Goal: Task Accomplishment & Management: Manage account settings

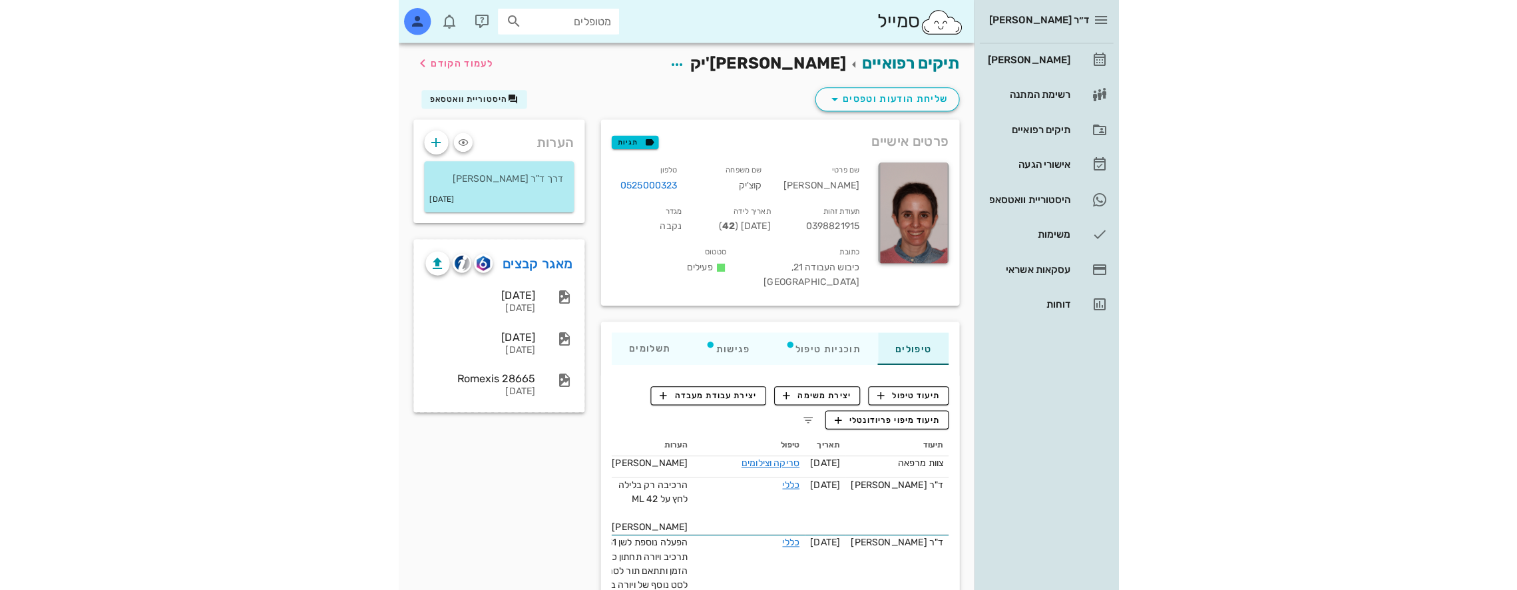
scroll to position [266, 0]
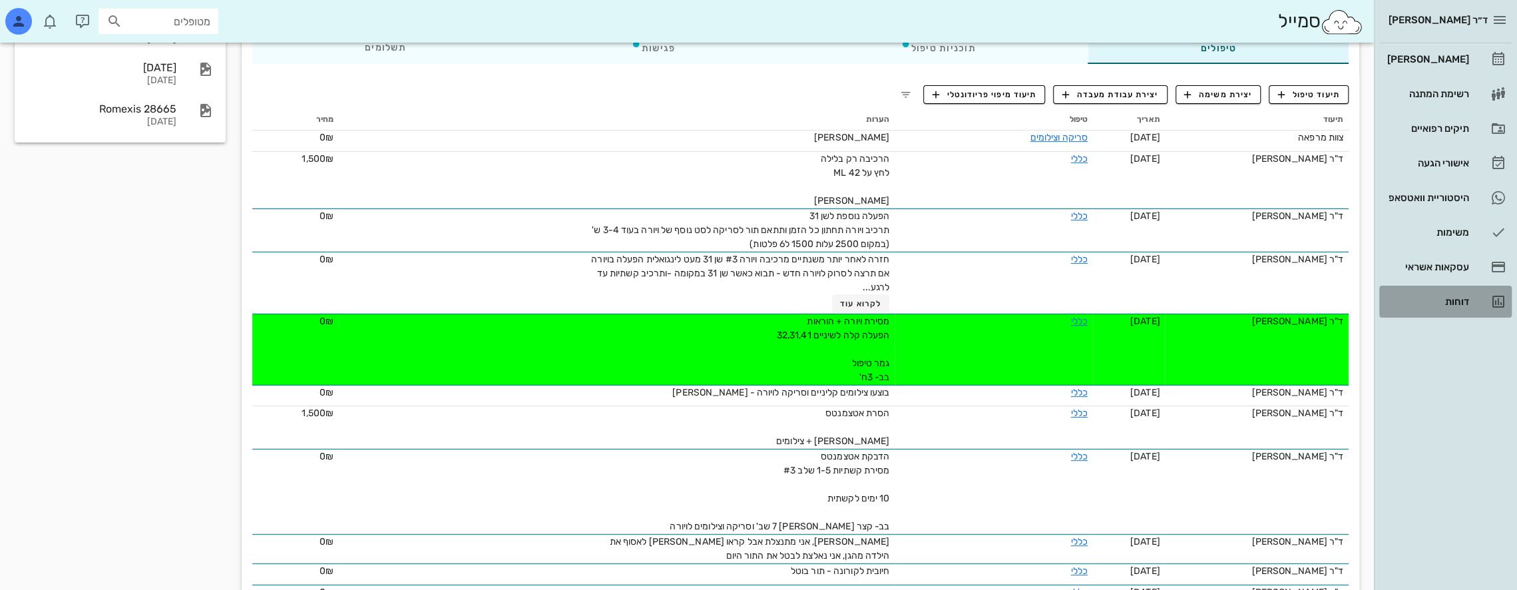
click at [713, 299] on div "דוחות" at bounding box center [1426, 301] width 85 height 11
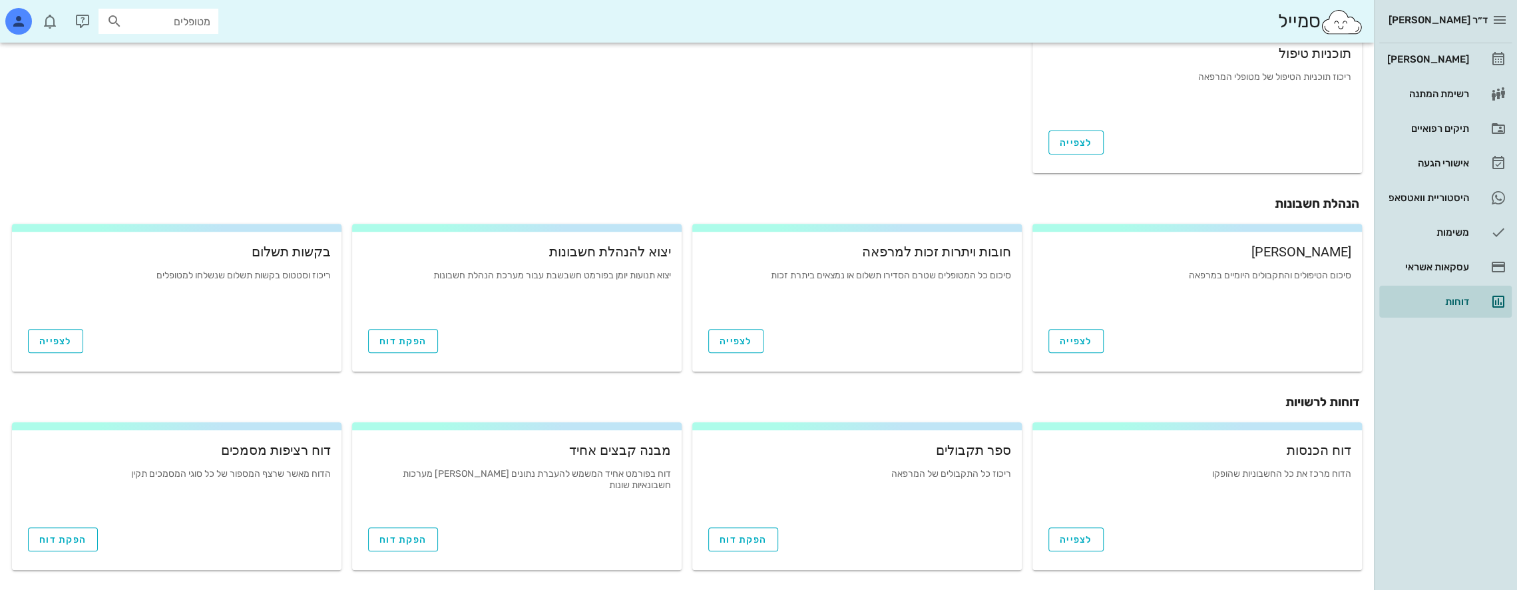
scroll to position [394, 0]
click at [713, 536] on span "הפקת דוח" at bounding box center [742, 537] width 47 height 11
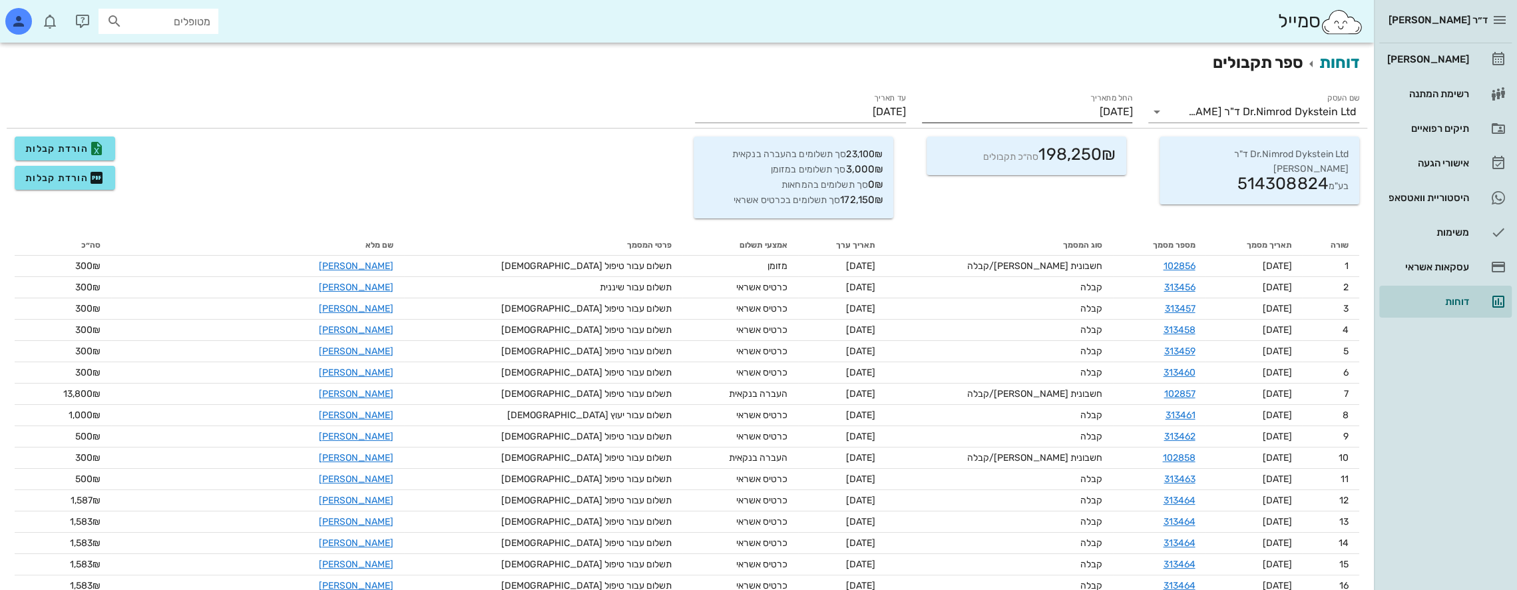
click at [713, 112] on input "[DATE]" at bounding box center [1027, 111] width 211 height 21
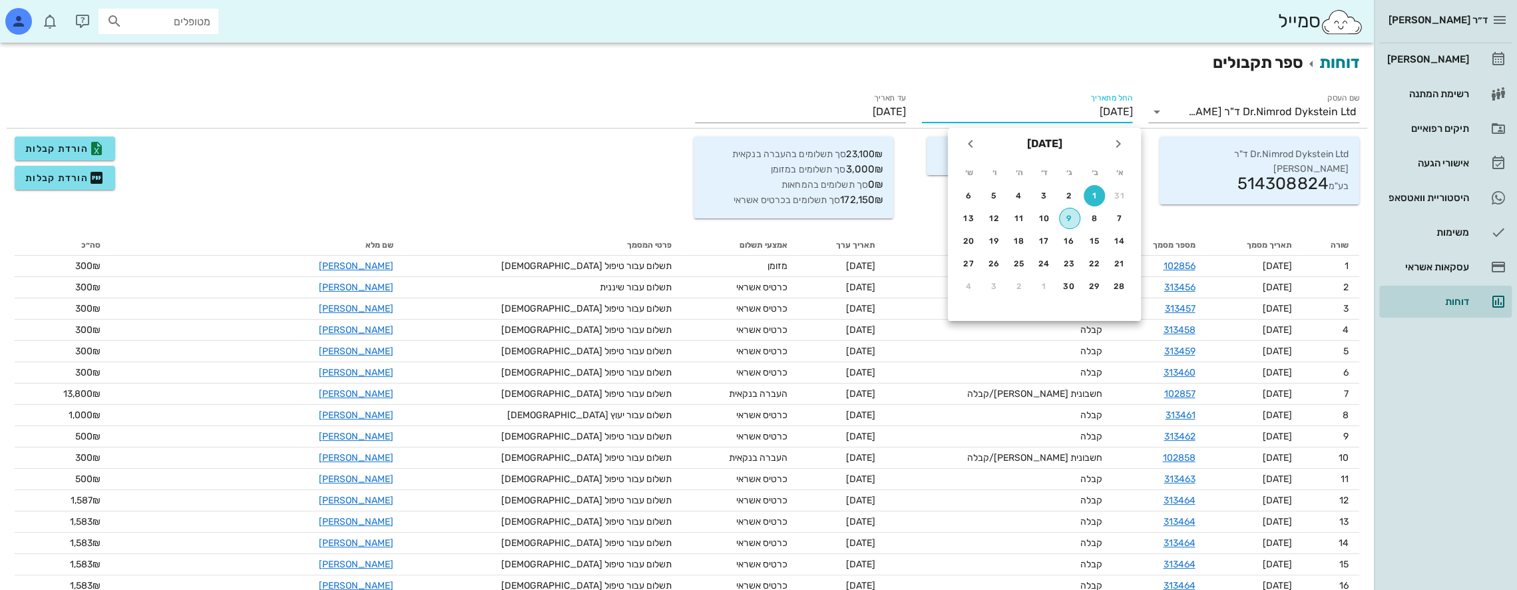
click at [713, 218] on div "9" at bounding box center [1069, 218] width 20 height 9
type input "[DATE]"
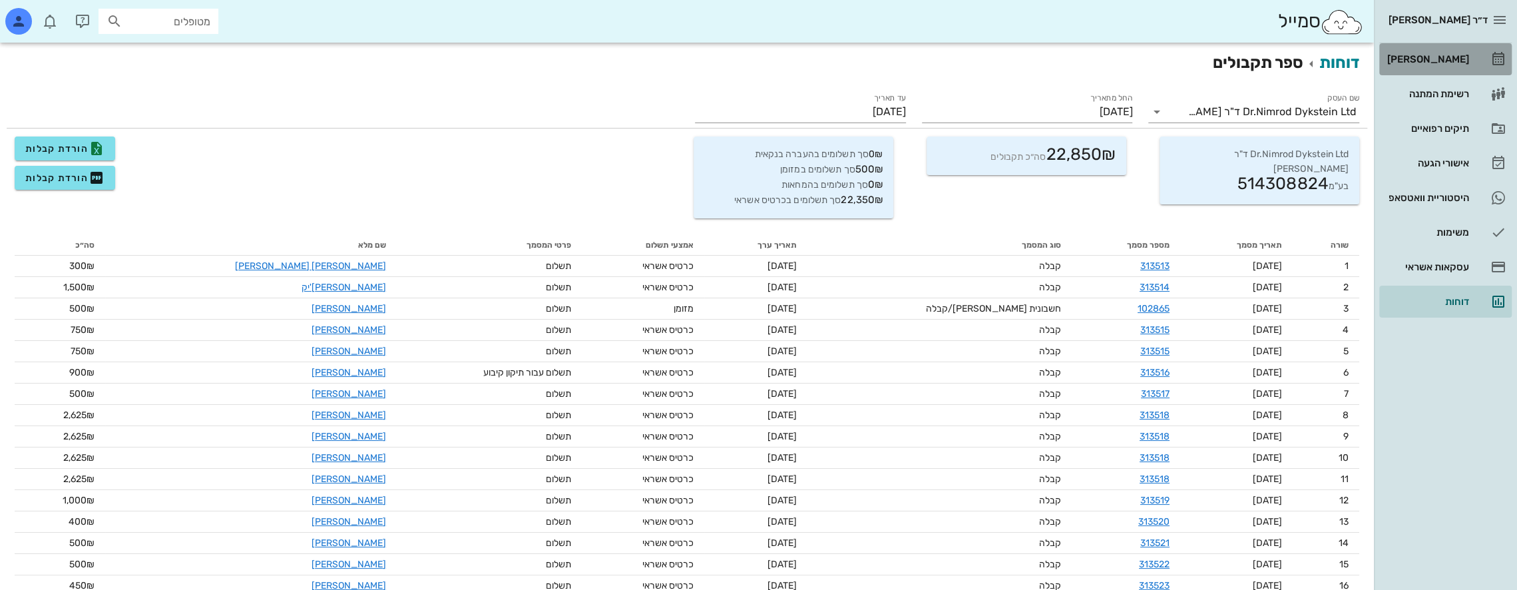
click at [713, 49] on div "[PERSON_NAME]" at bounding box center [1426, 59] width 85 height 21
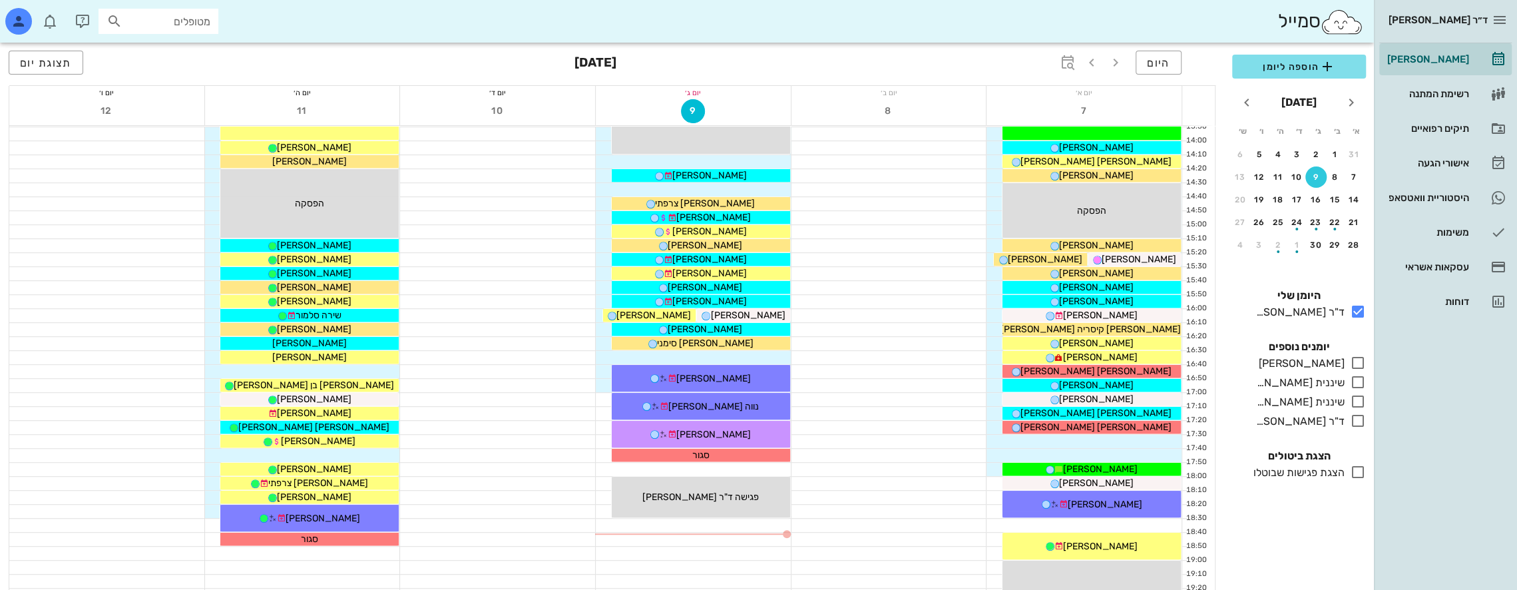
scroll to position [200, 0]
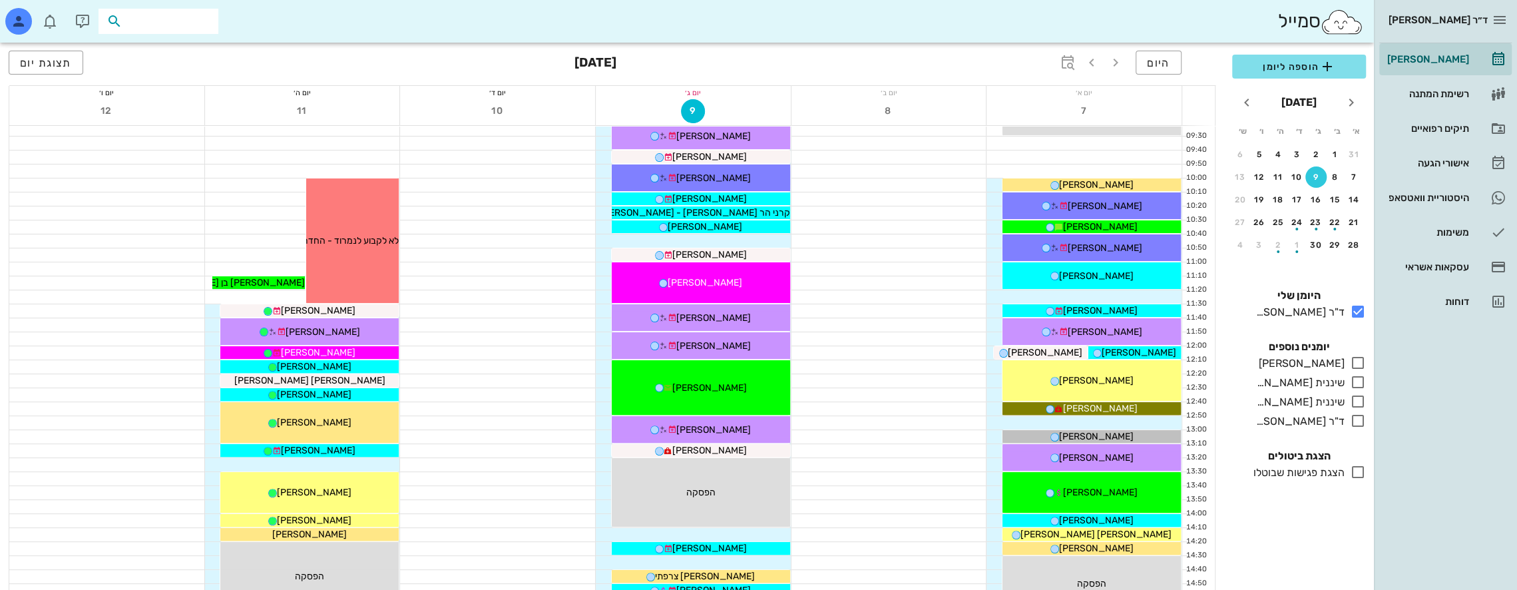
click at [172, 20] on input "text" at bounding box center [167, 21] width 85 height 17
type input "u"
type input "[PERSON_NAME]"
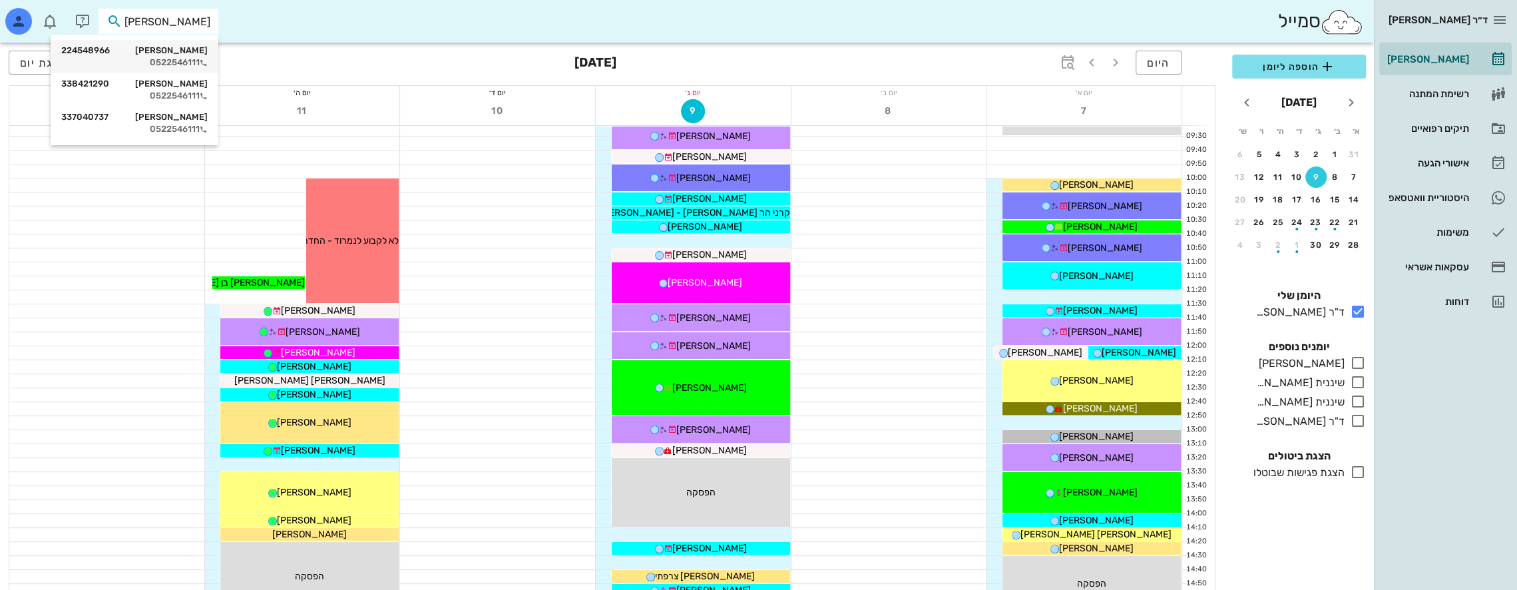
click at [198, 65] on div "0522546111" at bounding box center [134, 62] width 146 height 11
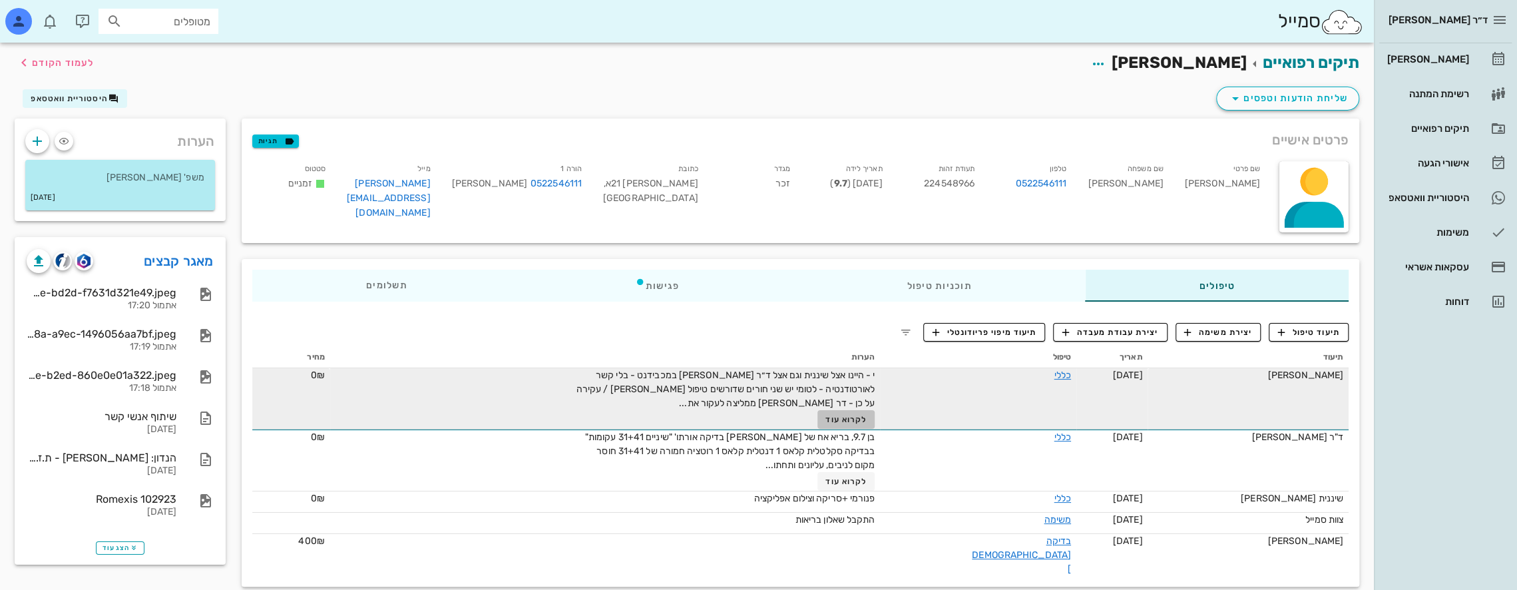
click at [713, 417] on span "לקרוא עוד" at bounding box center [845, 419] width 41 height 9
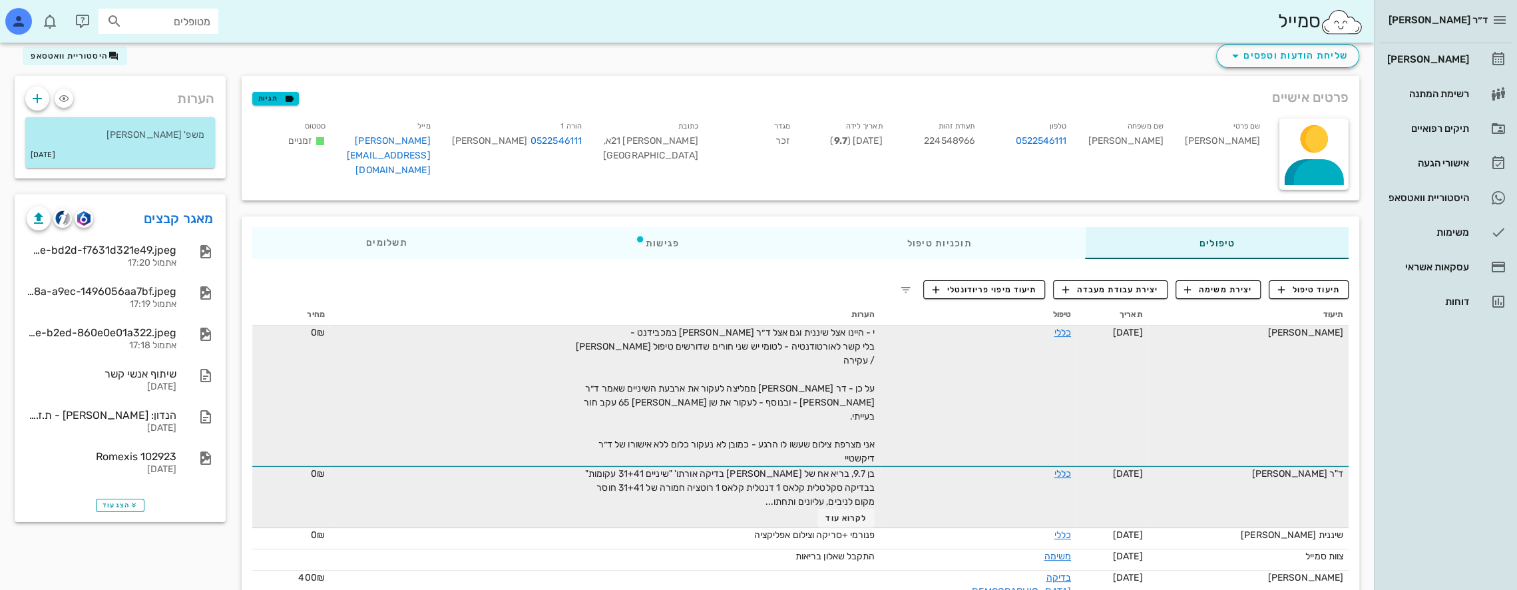
scroll to position [48, 0]
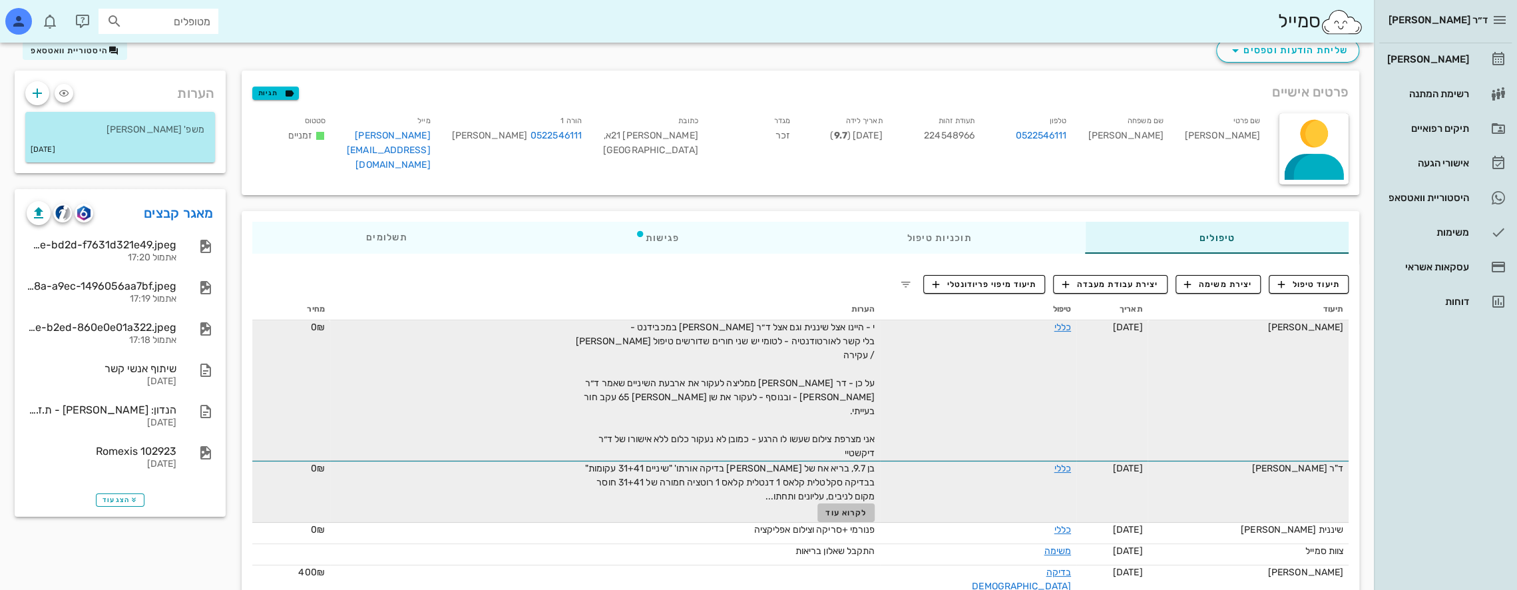
click at [713, 508] on span "לקרוא עוד" at bounding box center [845, 512] width 41 height 9
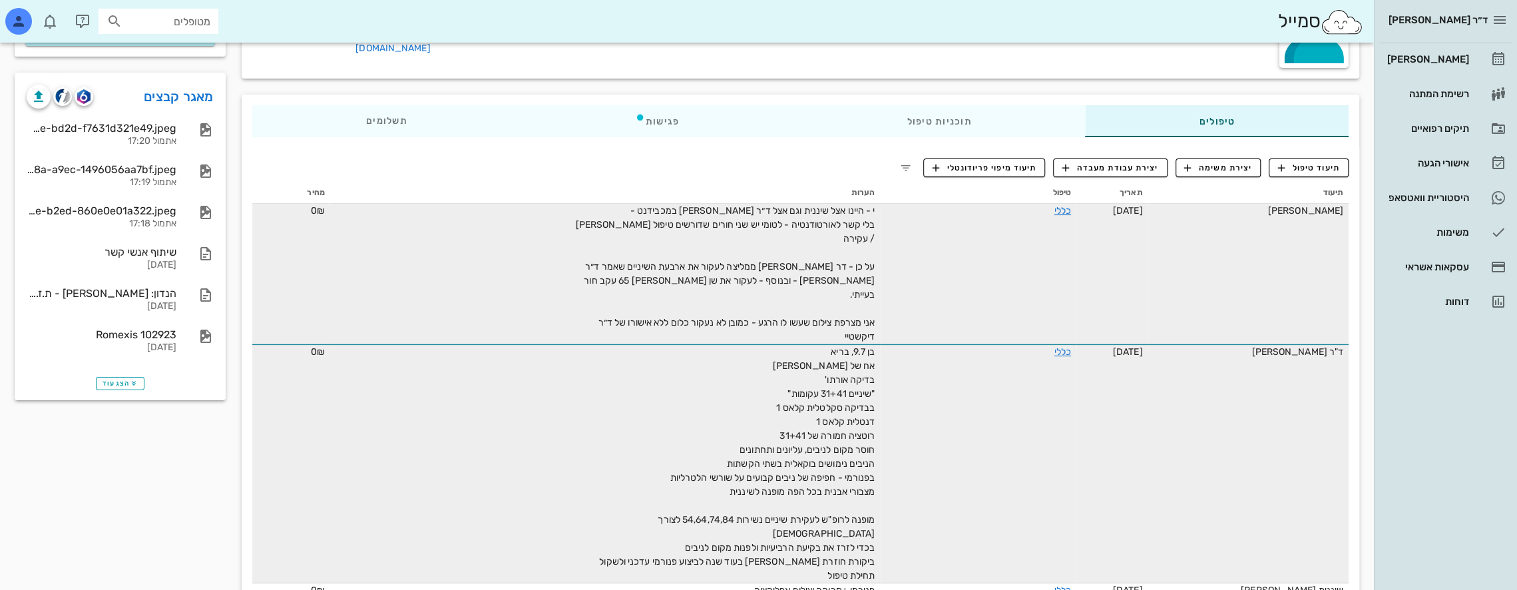
scroll to position [197, 0]
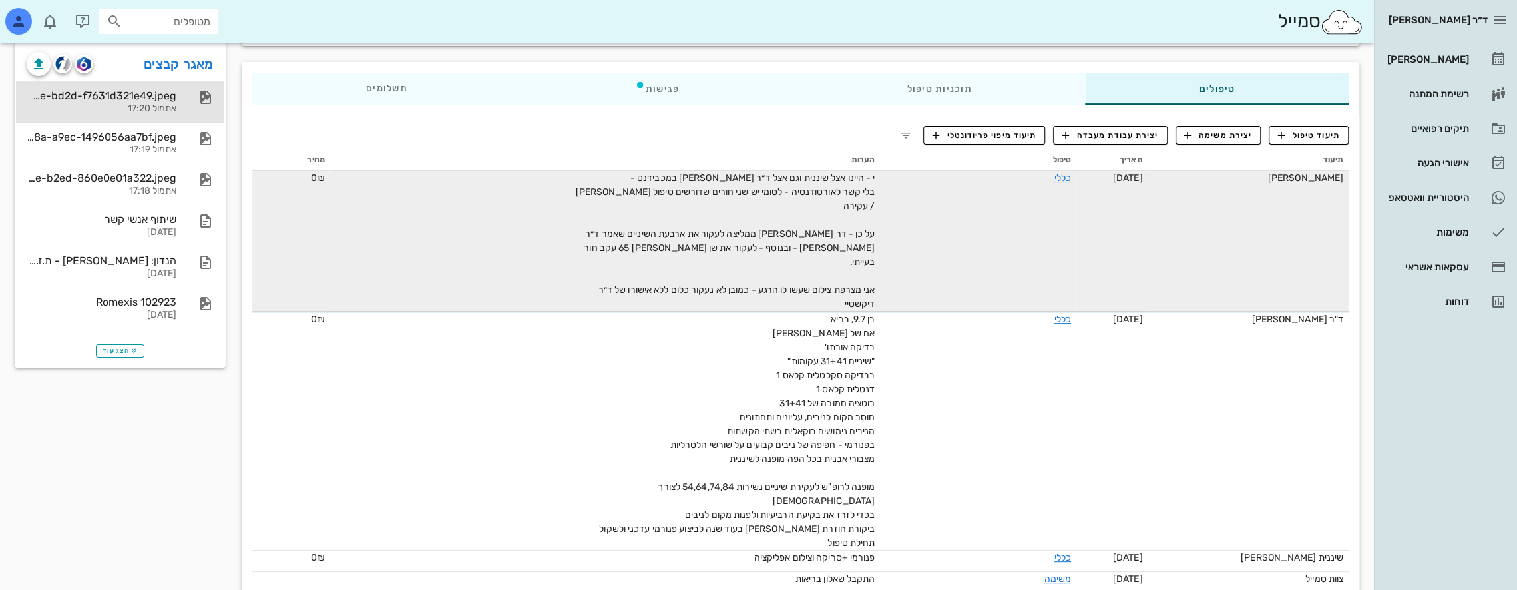
click at [141, 95] on div "9d3da244-3aee-4f3e-bd2d-f7631d321e49.jpeg" at bounding box center [102, 95] width 150 height 13
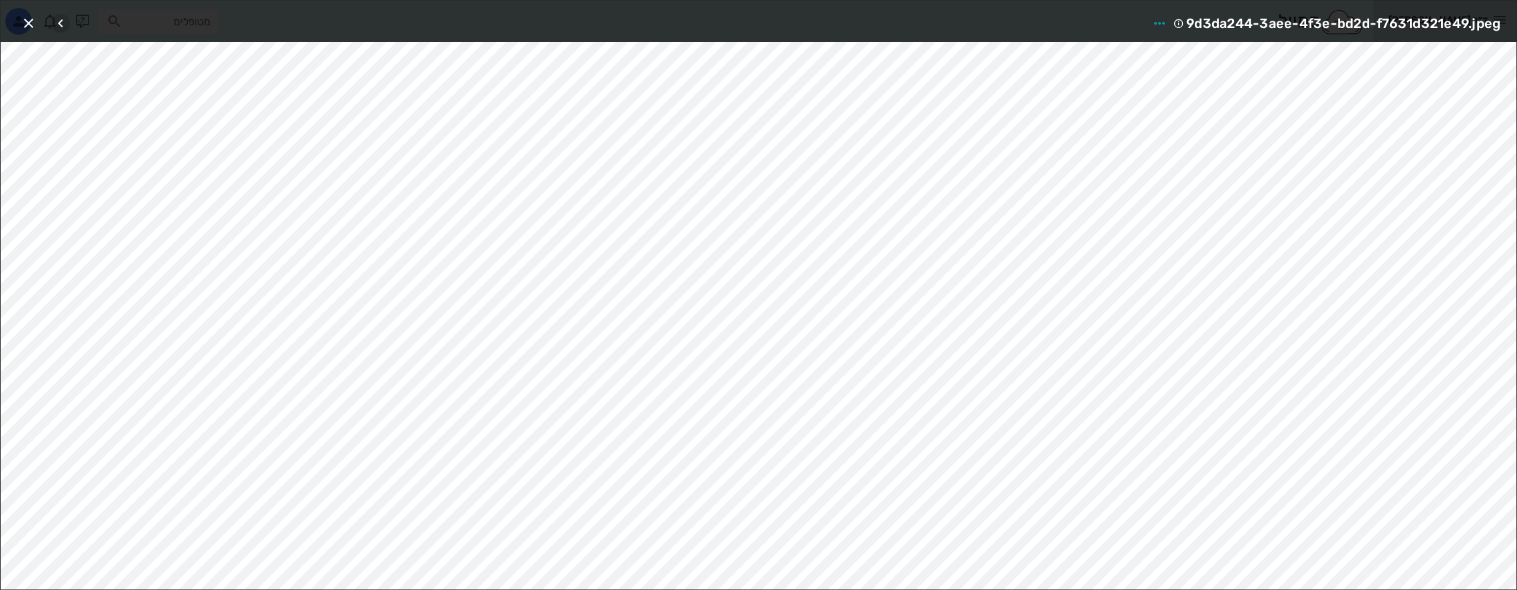
click at [64, 19] on icon "button" at bounding box center [61, 23] width 16 height 16
click at [65, 22] on icon "button" at bounding box center [61, 23] width 16 height 16
click at [65, 23] on icon "button" at bounding box center [61, 23] width 16 height 16
drag, startPoint x: 11, startPoint y: 21, endPoint x: 46, endPoint y: 29, distance: 36.2
click at [46, 29] on div "Romexis 102923" at bounding box center [758, 21] width 1515 height 41
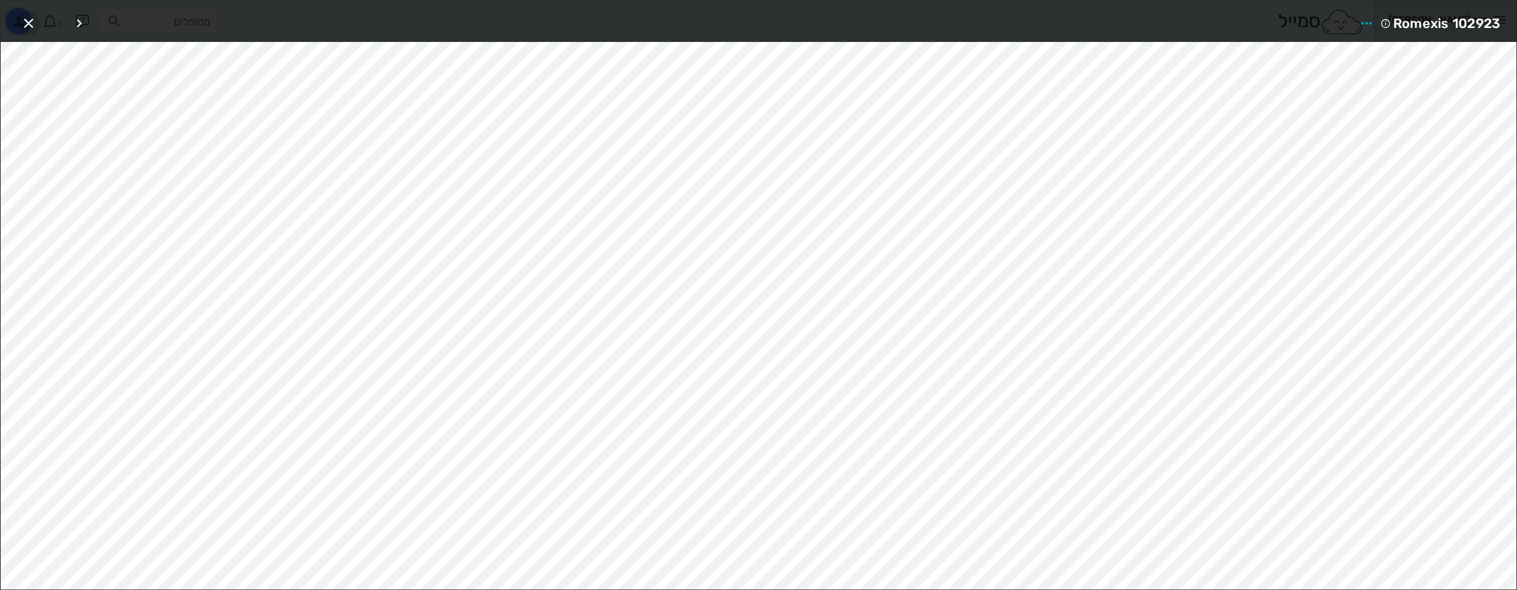
click at [25, 12] on button "button" at bounding box center [29, 23] width 24 height 24
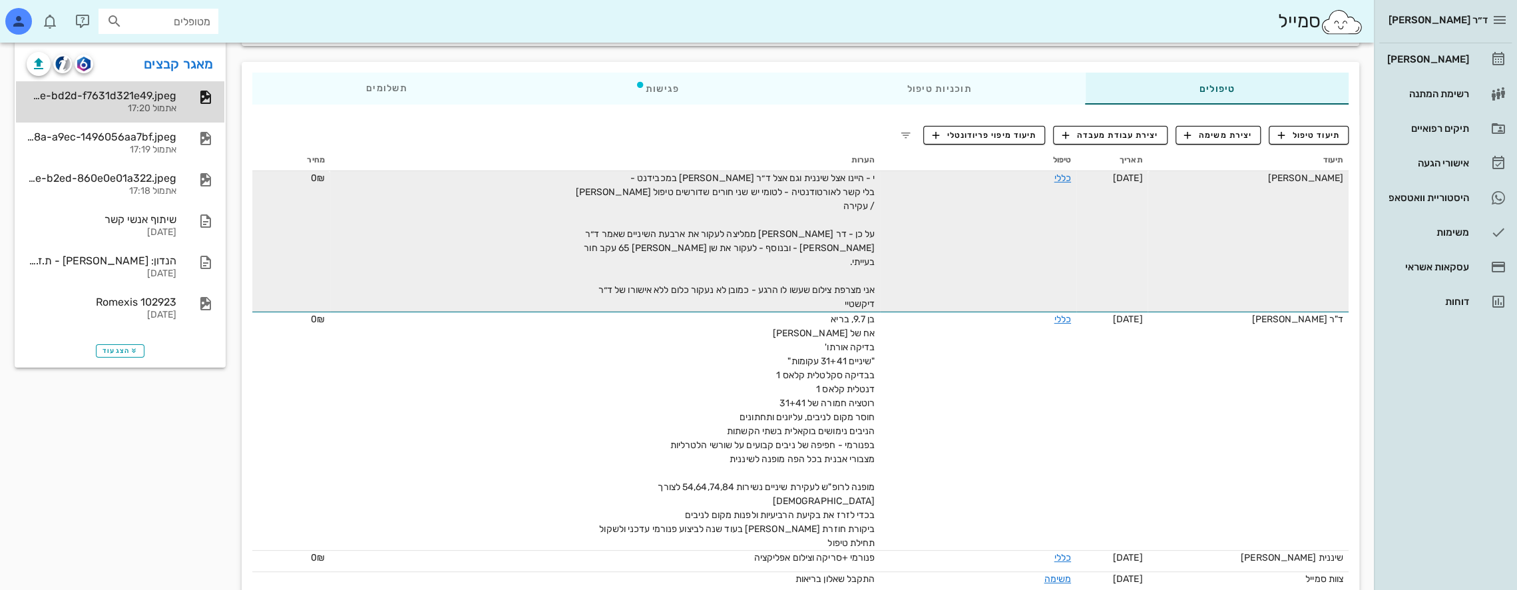
click at [158, 96] on div "9d3da244-3aee-4f3e-bd2d-f7631d321e49.jpeg" at bounding box center [102, 95] width 150 height 13
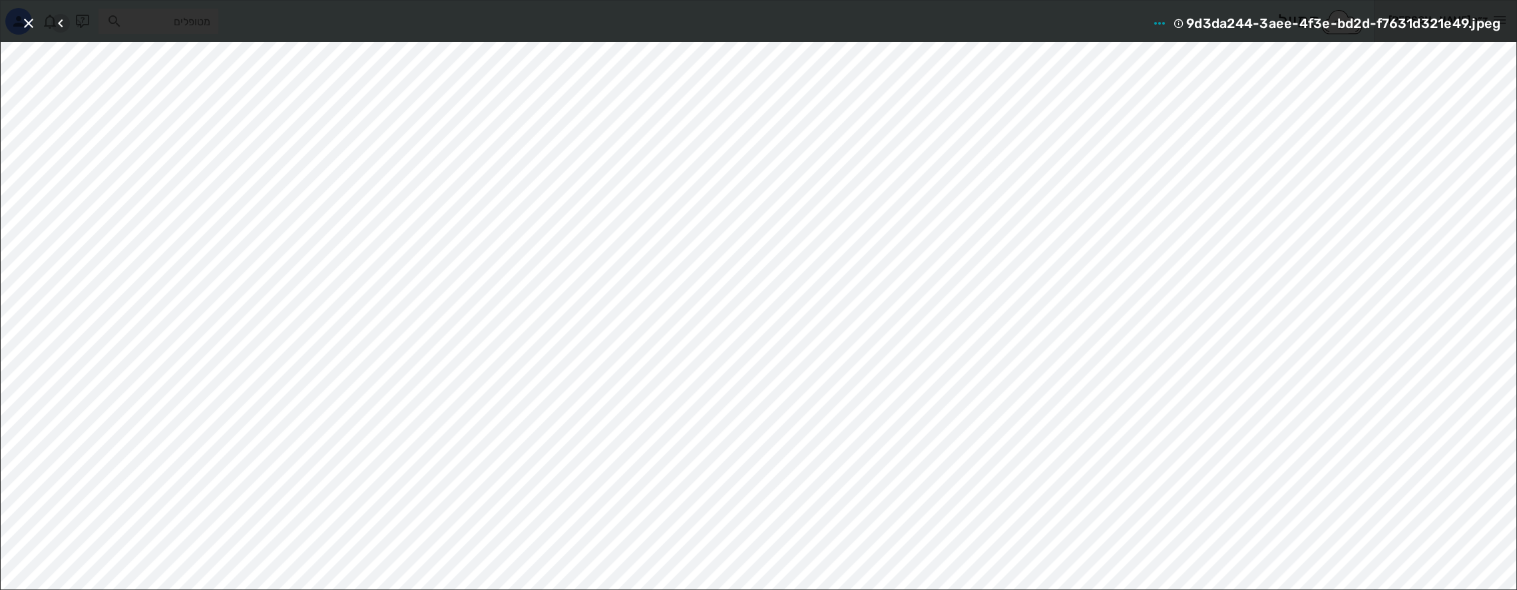
click at [61, 23] on icon "button" at bounding box center [61, 23] width 16 height 16
click at [61, 23] on div at bounding box center [69, 23] width 37 height 24
click at [29, 26] on icon "button" at bounding box center [29, 23] width 16 height 16
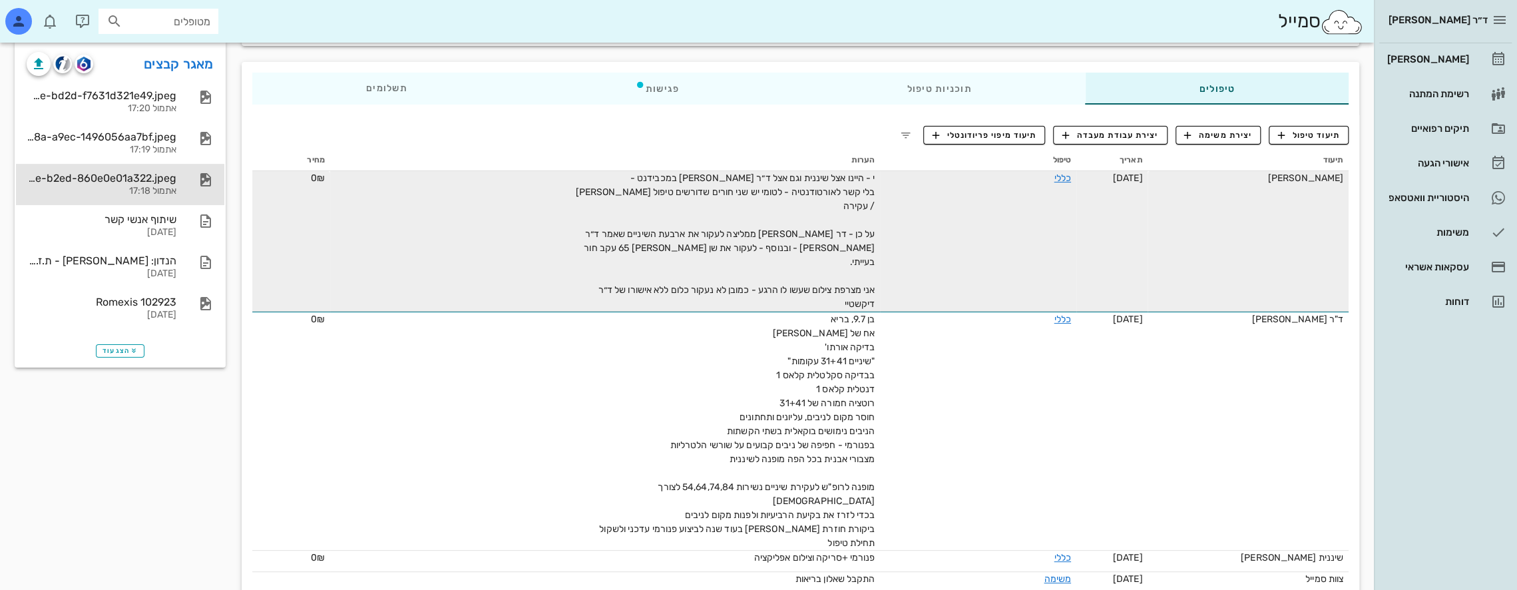
click at [126, 187] on div "אתמול 17:18" at bounding box center [102, 191] width 150 height 11
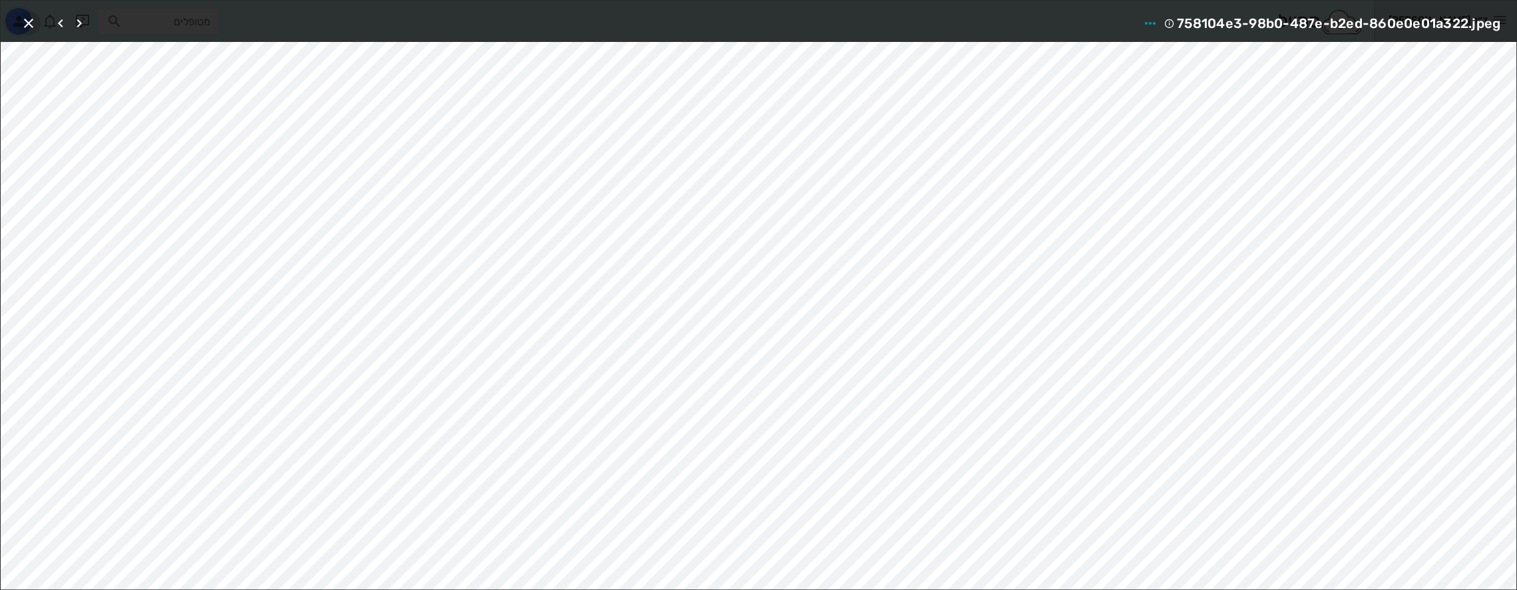
click at [26, 19] on icon "button" at bounding box center [29, 23] width 16 height 16
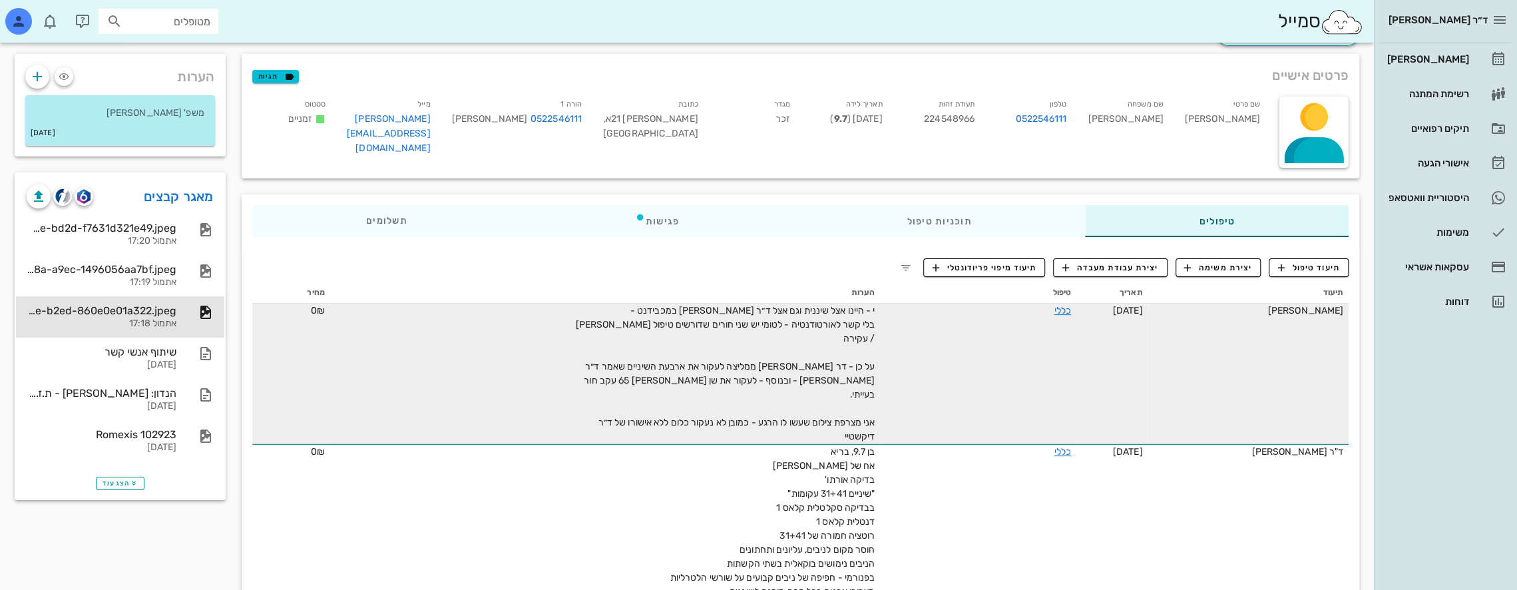
scroll to position [0, 0]
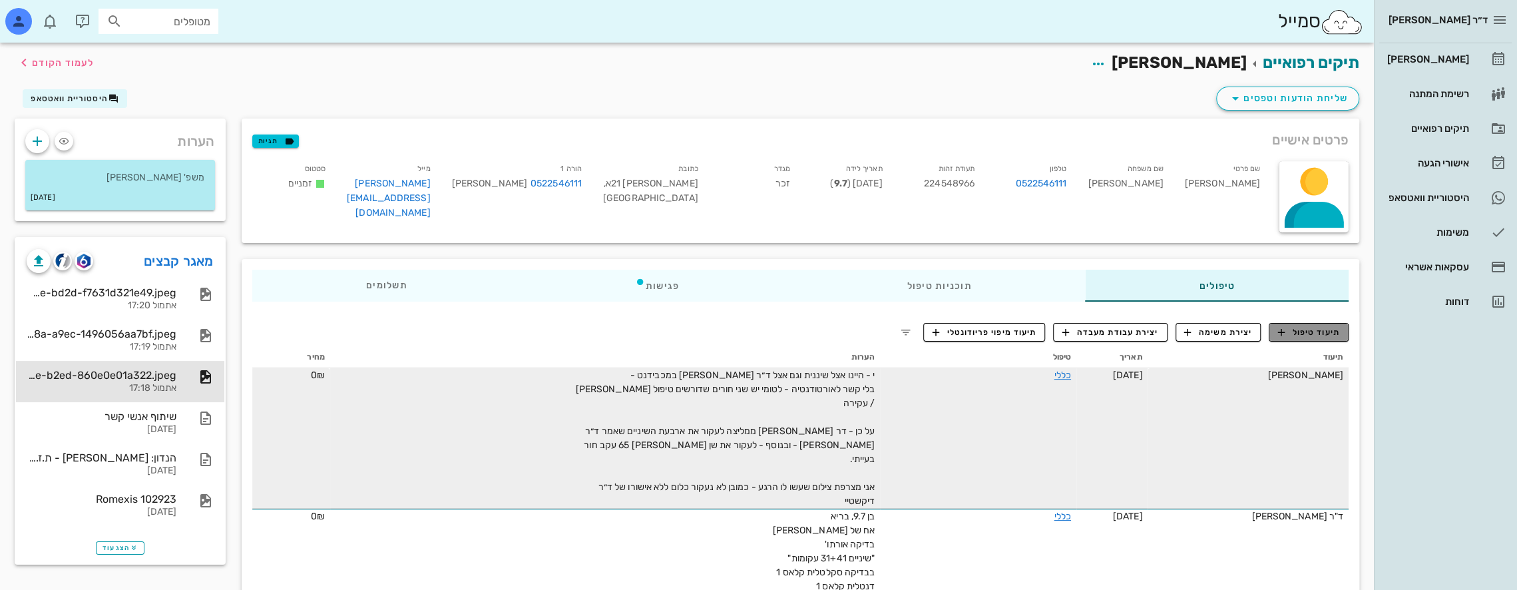
click at [713, 327] on span "תיעוד טיפול" at bounding box center [1309, 332] width 62 height 12
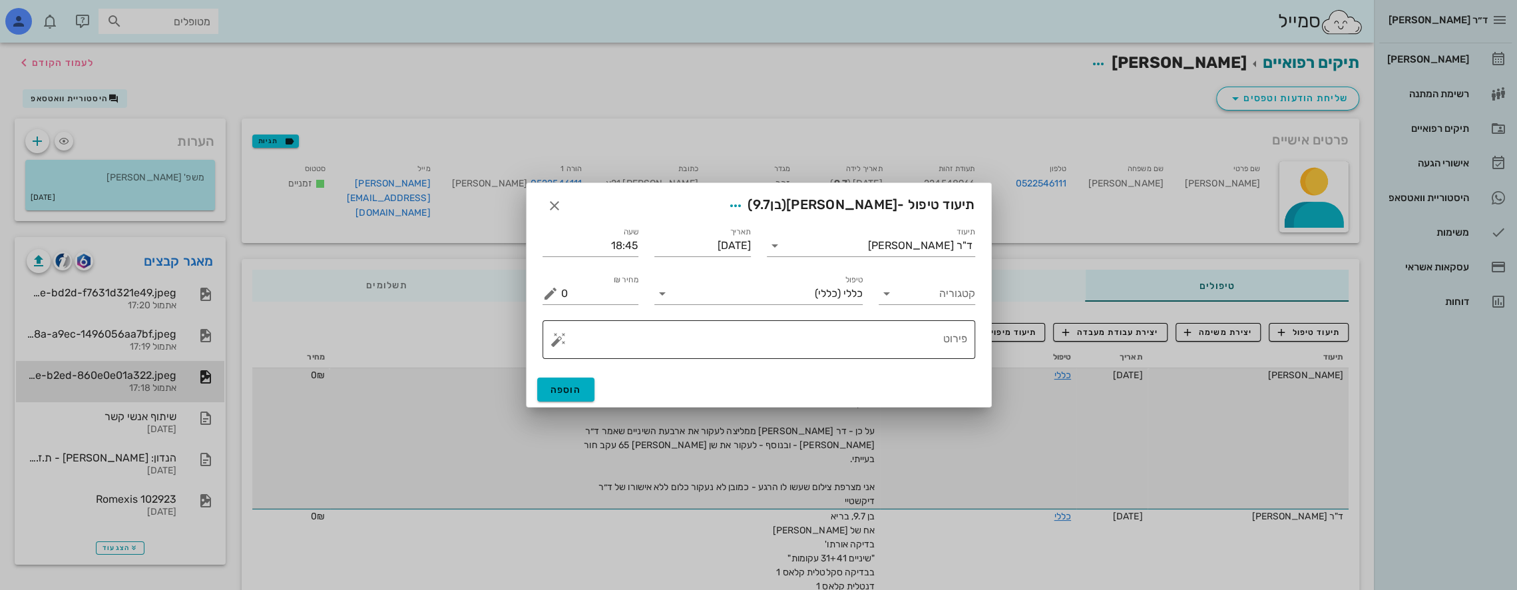
click at [713, 342] on textarea "פירוט" at bounding box center [764, 343] width 406 height 32
type textarea "t"
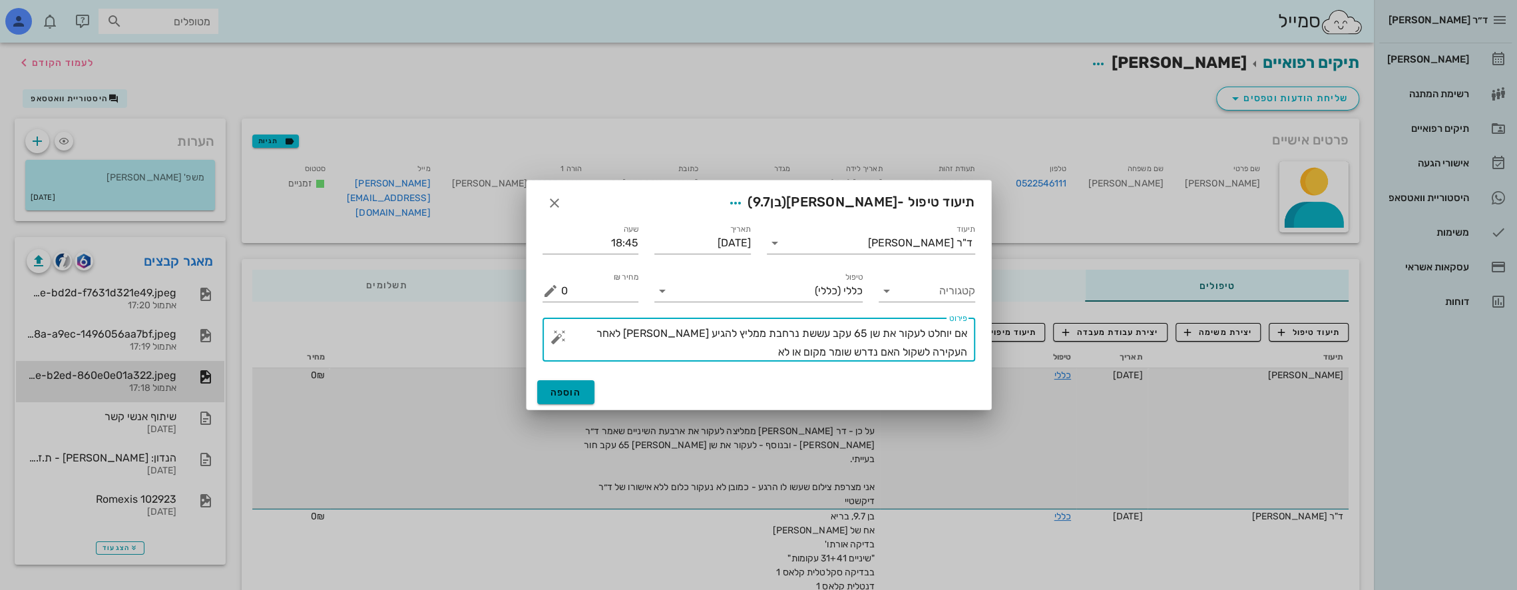
type textarea "אם יוחלט לעקור את שן 65 עקב עששת נרחבת ממליץ להגיע [PERSON_NAME] לאחר העקירה לש…"
click at [553, 390] on span "הוספה" at bounding box center [565, 392] width 31 height 11
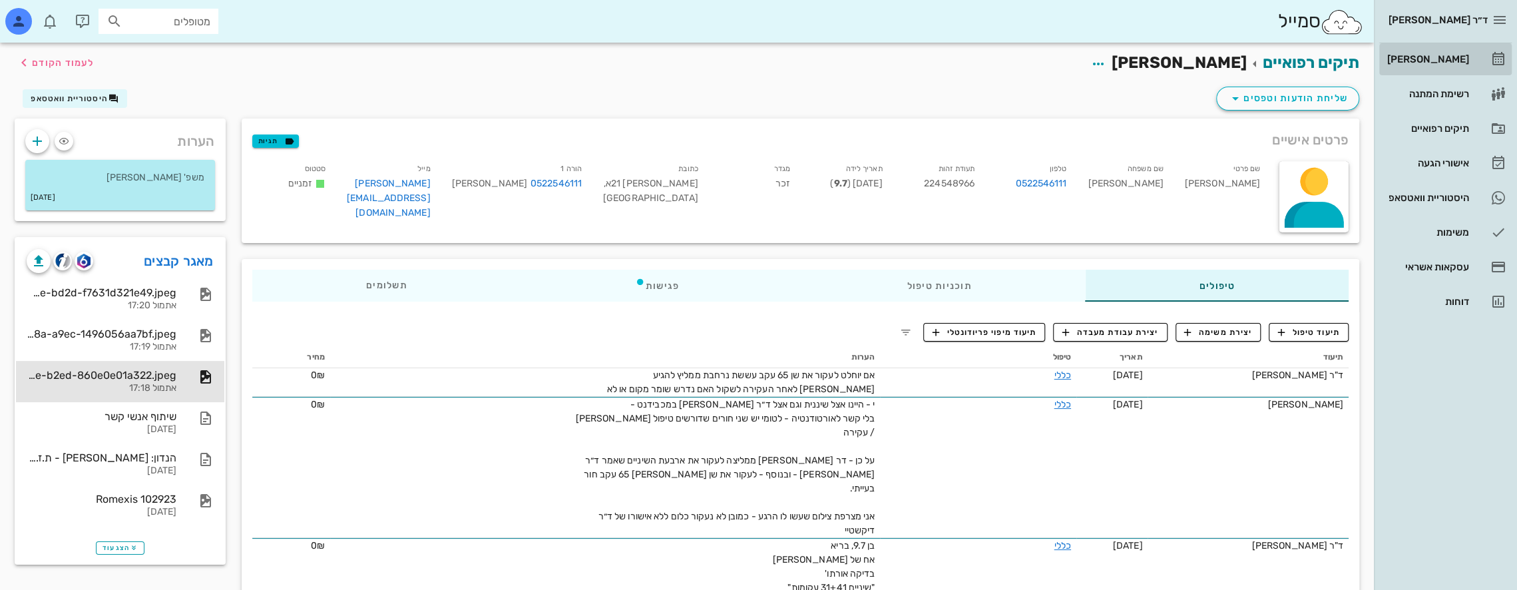
click at [713, 55] on div "[PERSON_NAME]" at bounding box center [1426, 59] width 85 height 11
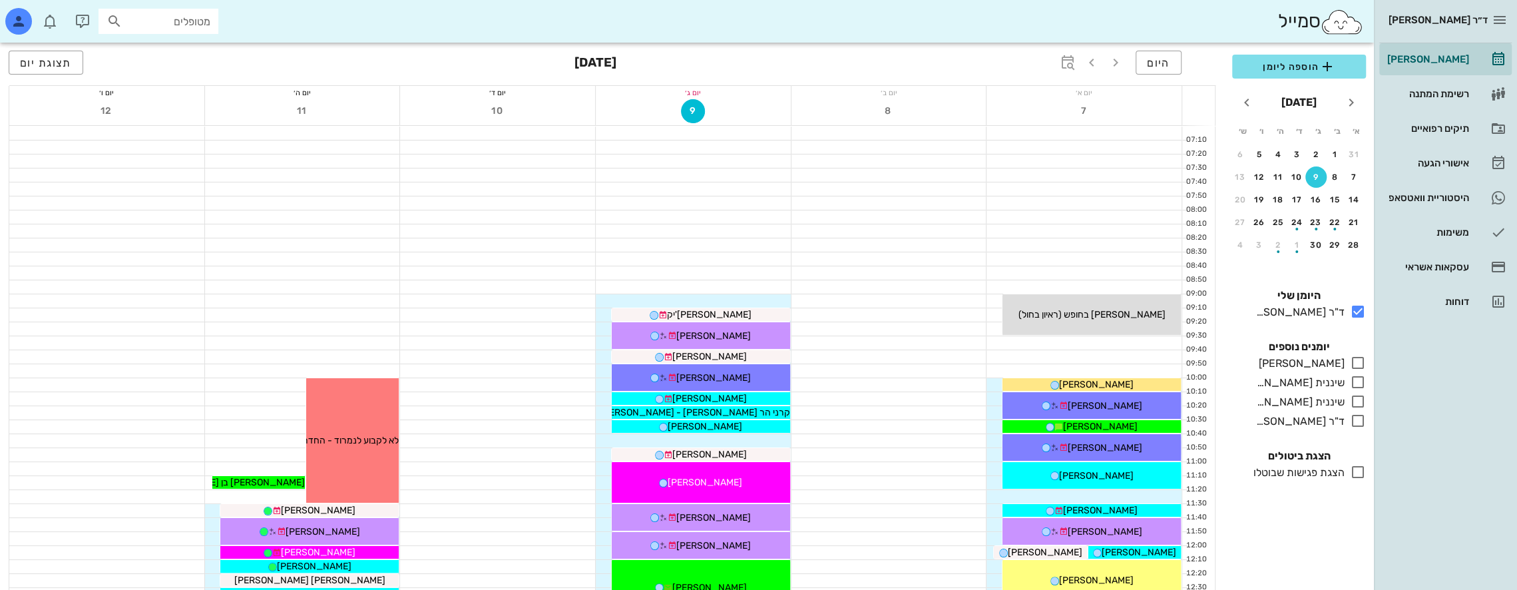
click at [172, 24] on input "מטופלים" at bounding box center [167, 21] width 85 height 17
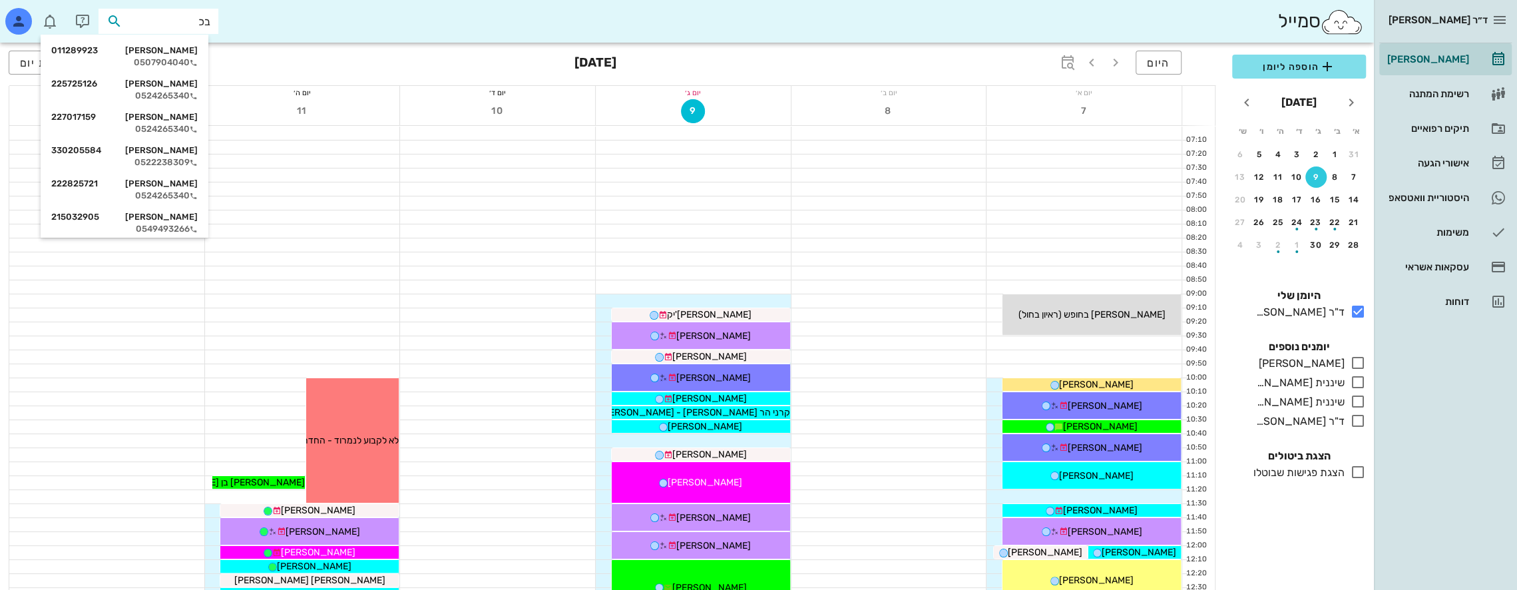
type input "[PERSON_NAME]"
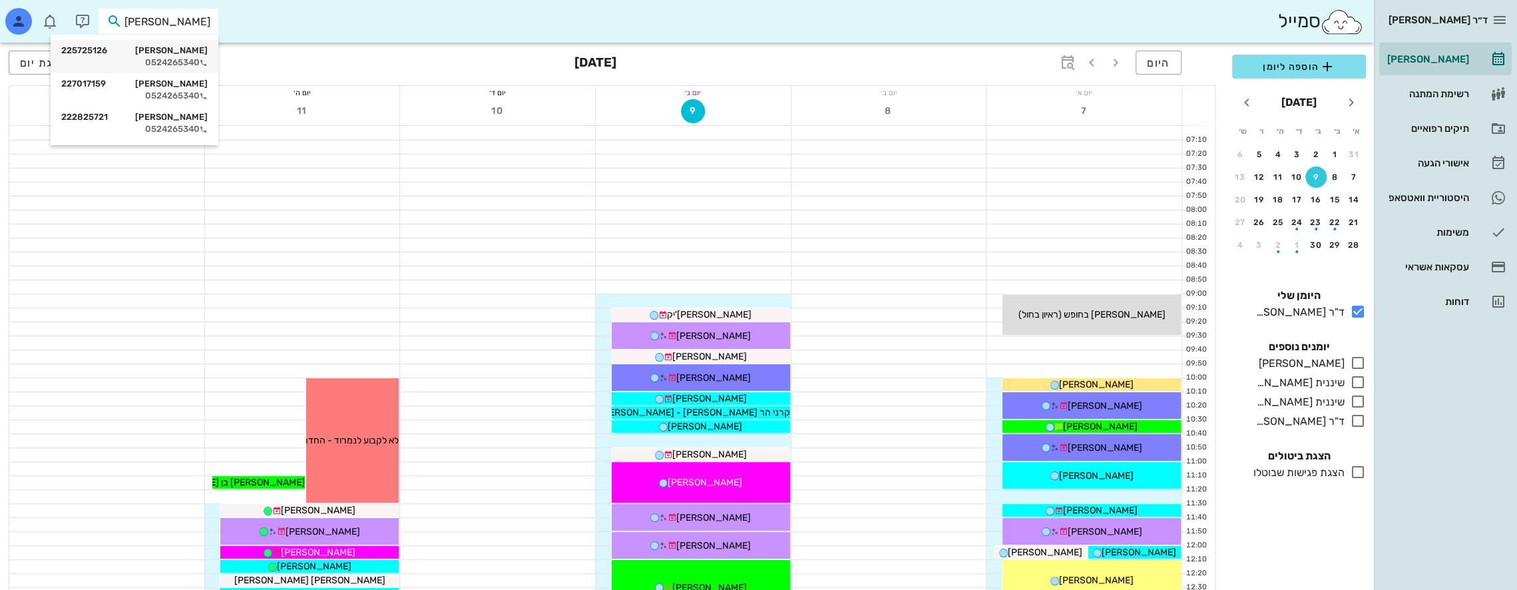
click at [180, 57] on div "0524265340" at bounding box center [134, 62] width 146 height 11
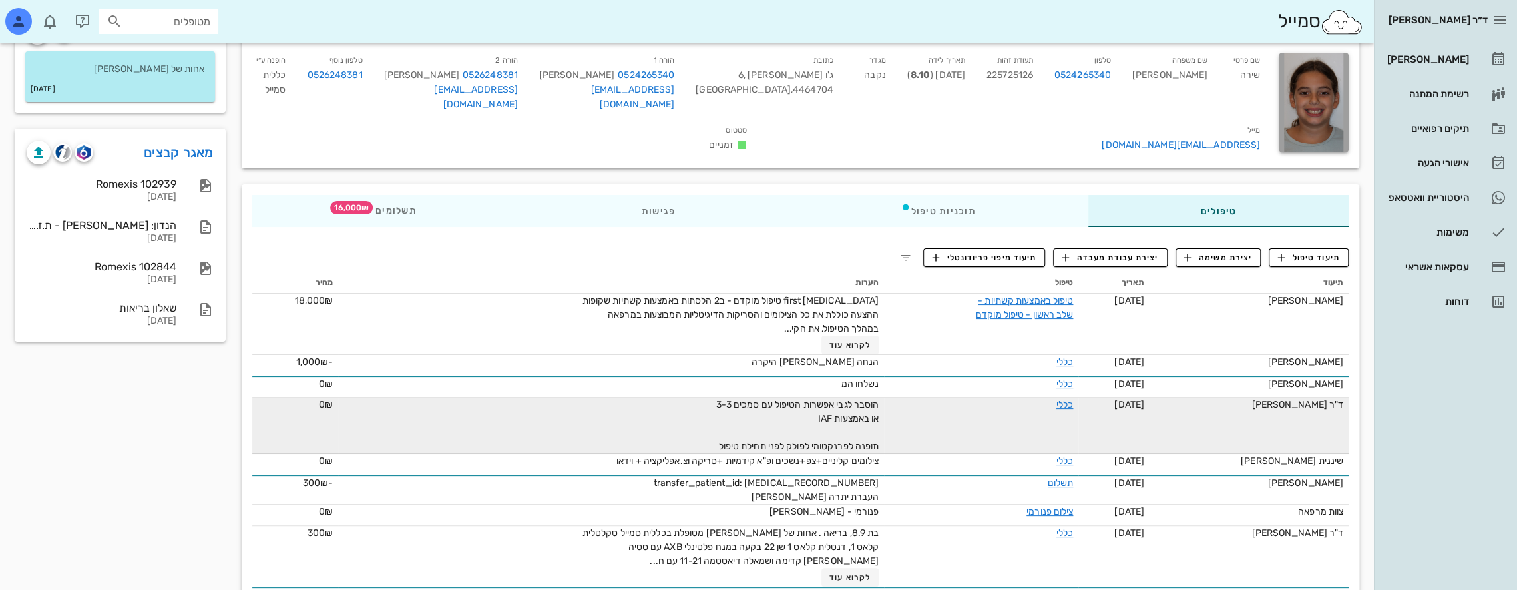
scroll to position [133, 0]
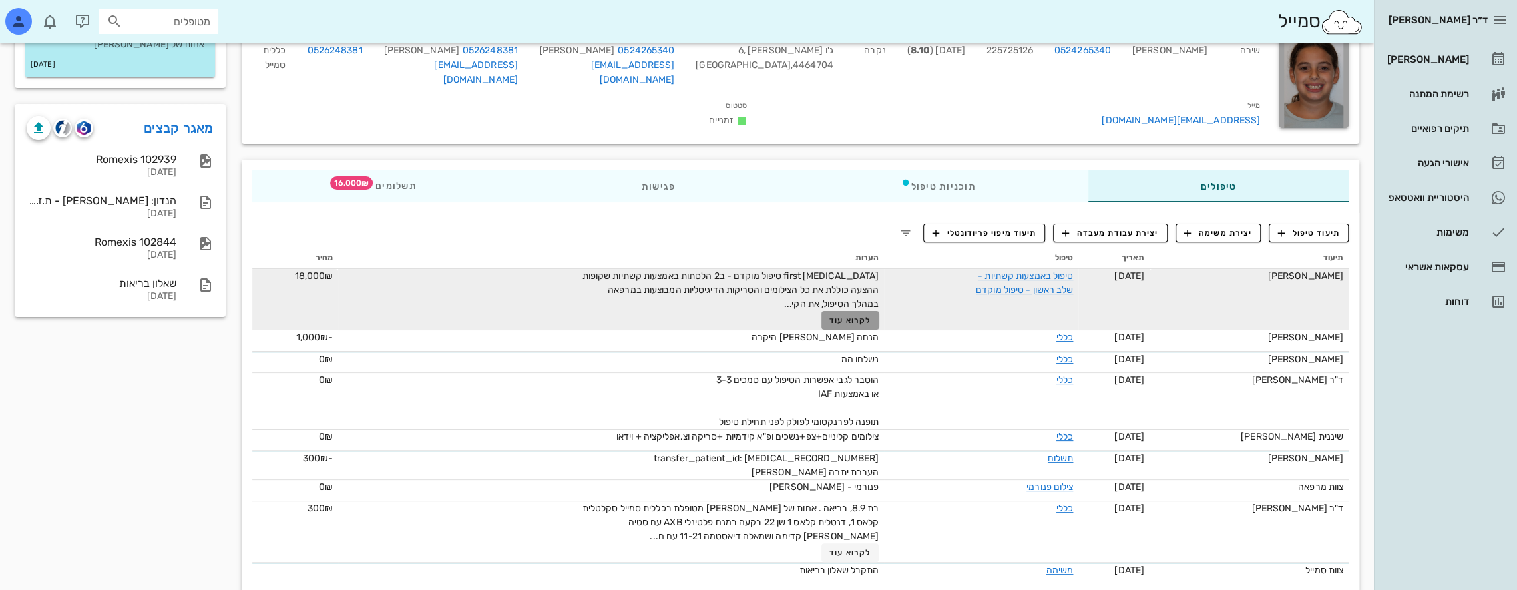
click at [713, 317] on span "לקרוא עוד" at bounding box center [849, 319] width 41 height 9
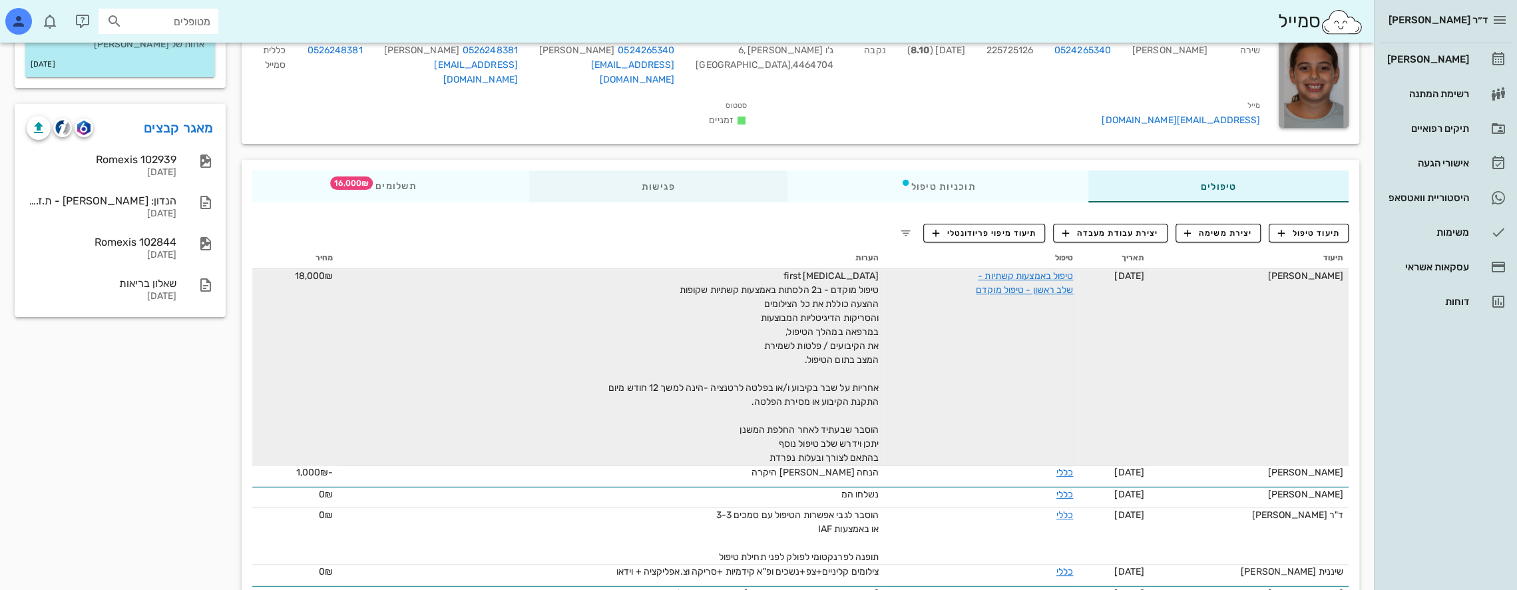
scroll to position [0, 0]
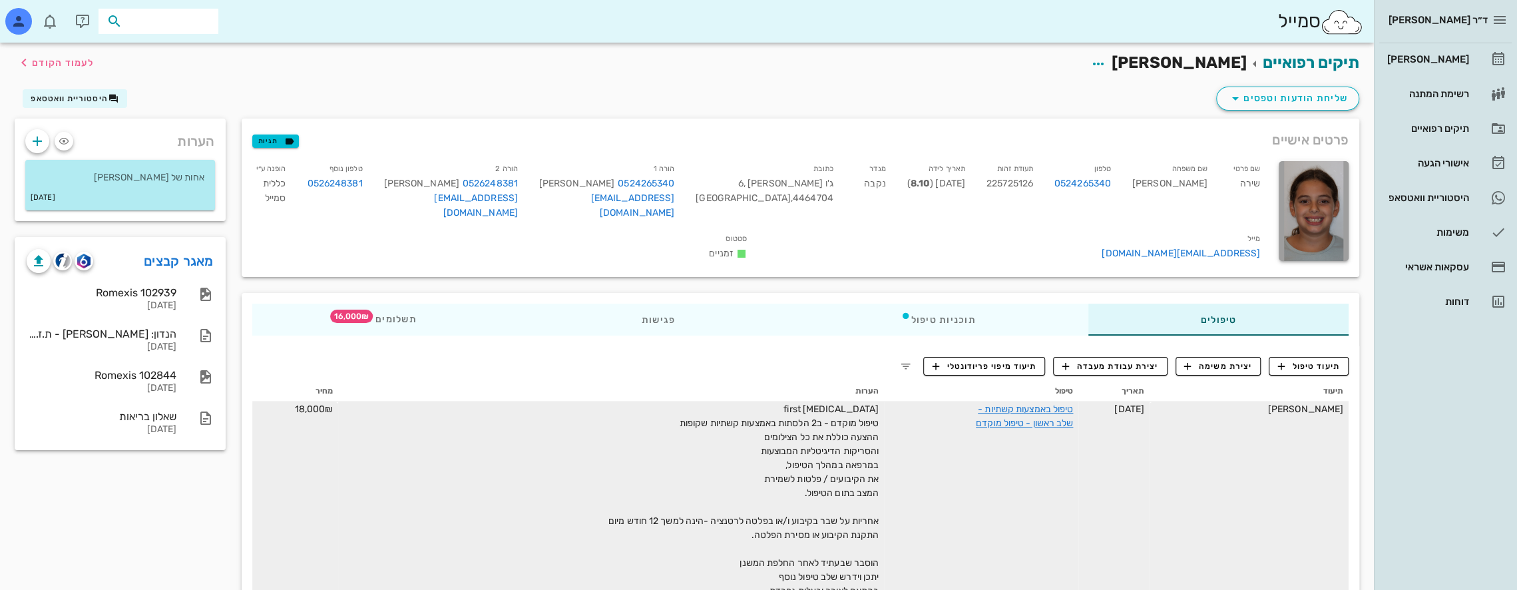
drag, startPoint x: 150, startPoint y: 17, endPoint x: 327, endPoint y: 30, distance: 177.5
click at [325, 30] on div "סמייל" at bounding box center [687, 21] width 1374 height 43
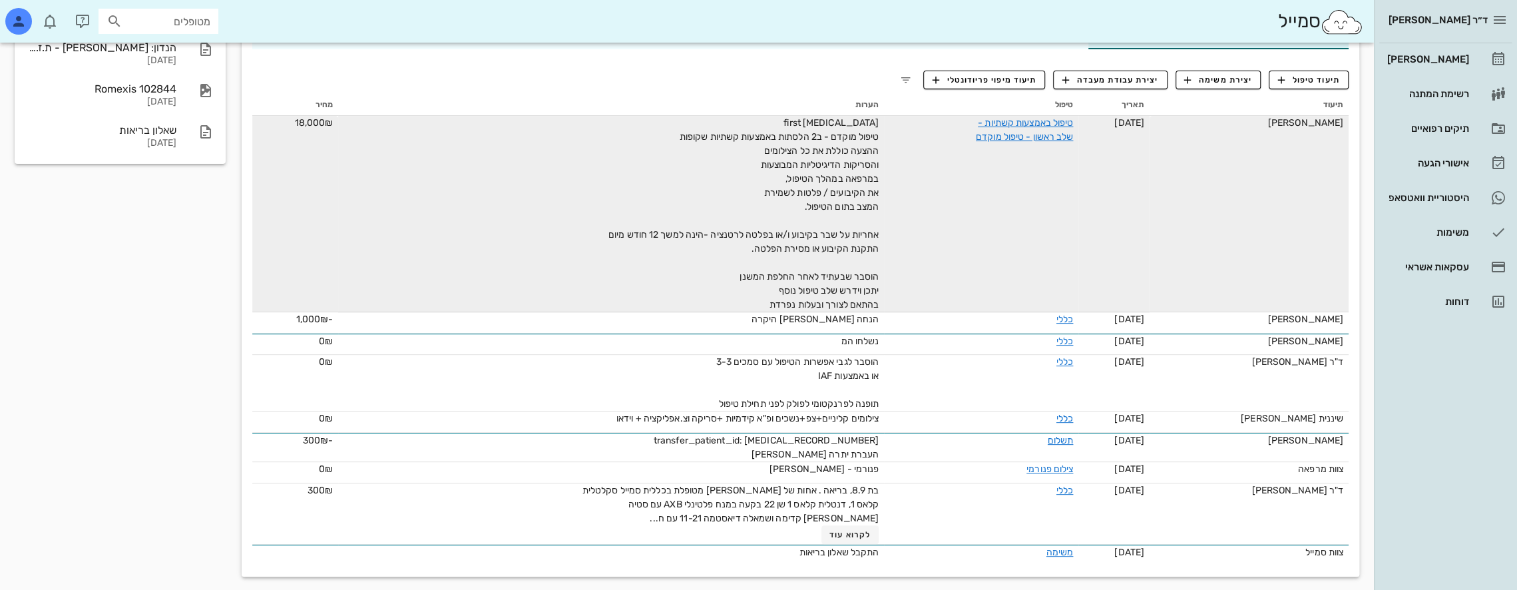
scroll to position [288, 0]
click at [181, 17] on input "text" at bounding box center [167, 21] width 85 height 17
type input "א"
type input "[PERSON_NAME]"
click at [198, 53] on div "[PERSON_NAME] 028142792" at bounding box center [134, 50] width 146 height 11
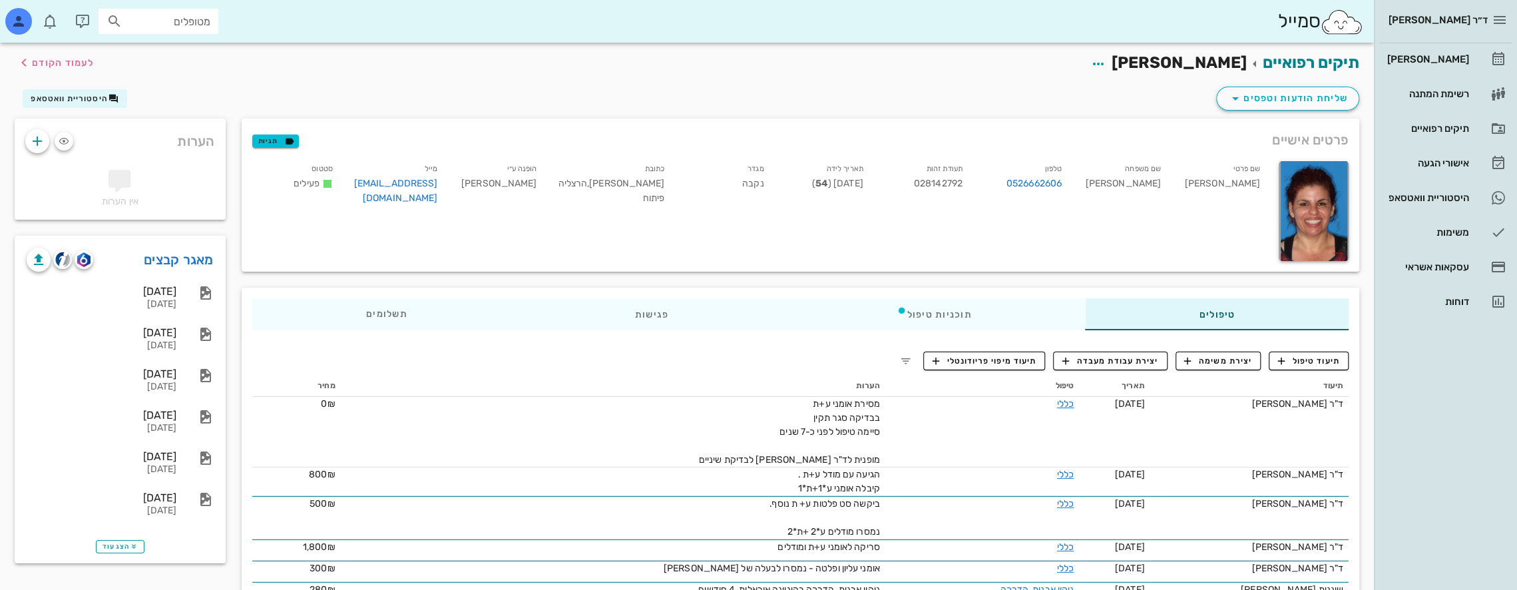
click at [210, 25] on div "מטופלים" at bounding box center [158, 21] width 120 height 25
type input "[PERSON_NAME]"
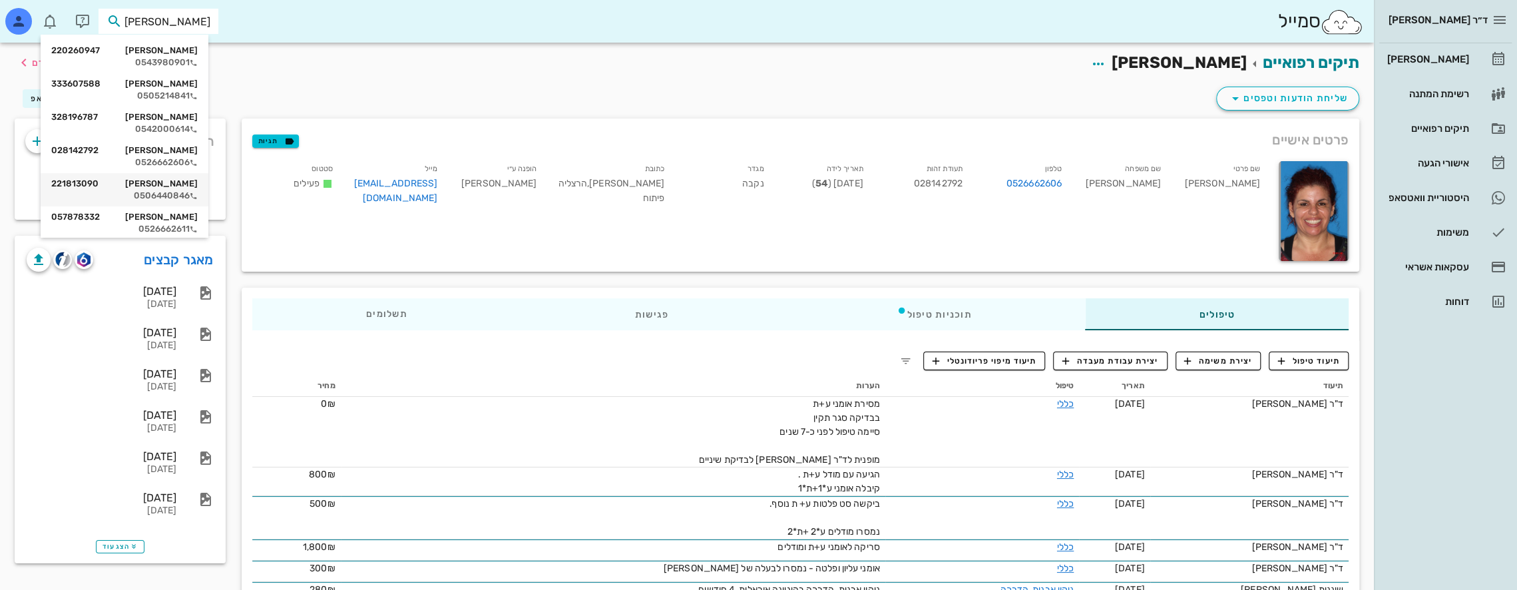
click at [184, 185] on div "[PERSON_NAME] 221813090" at bounding box center [124, 183] width 146 height 11
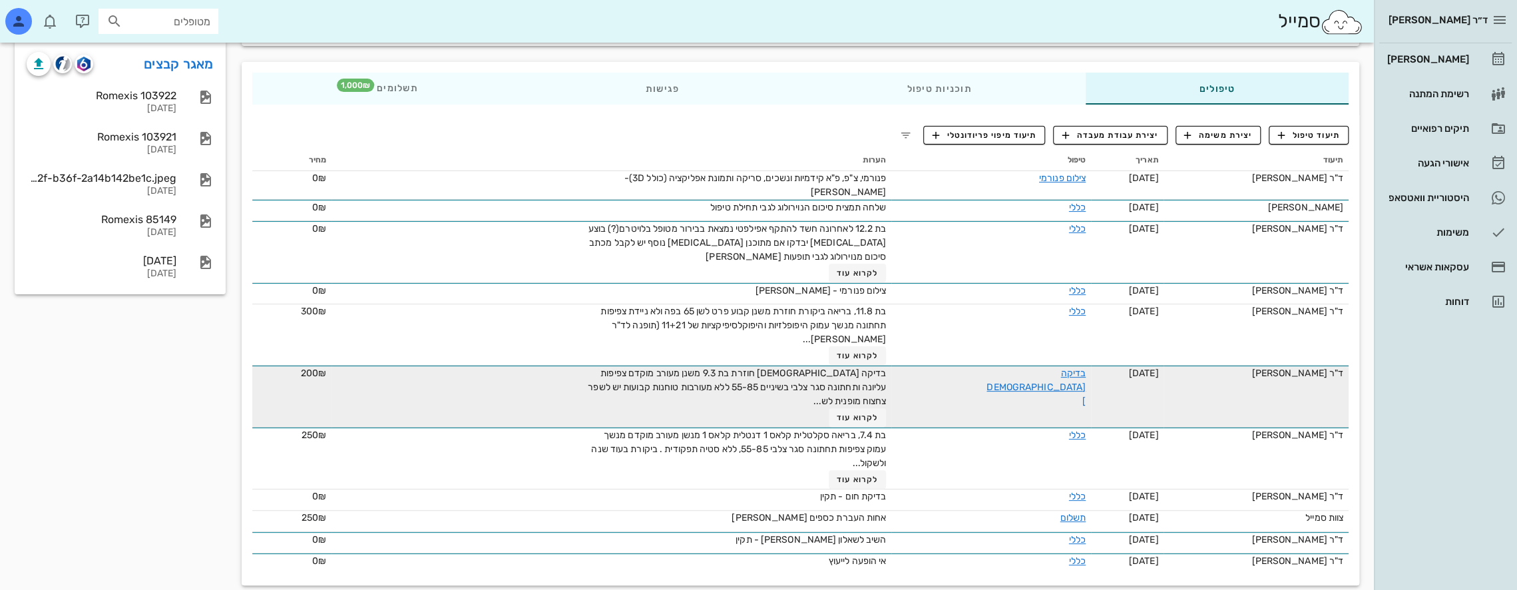
scroll to position [200, 0]
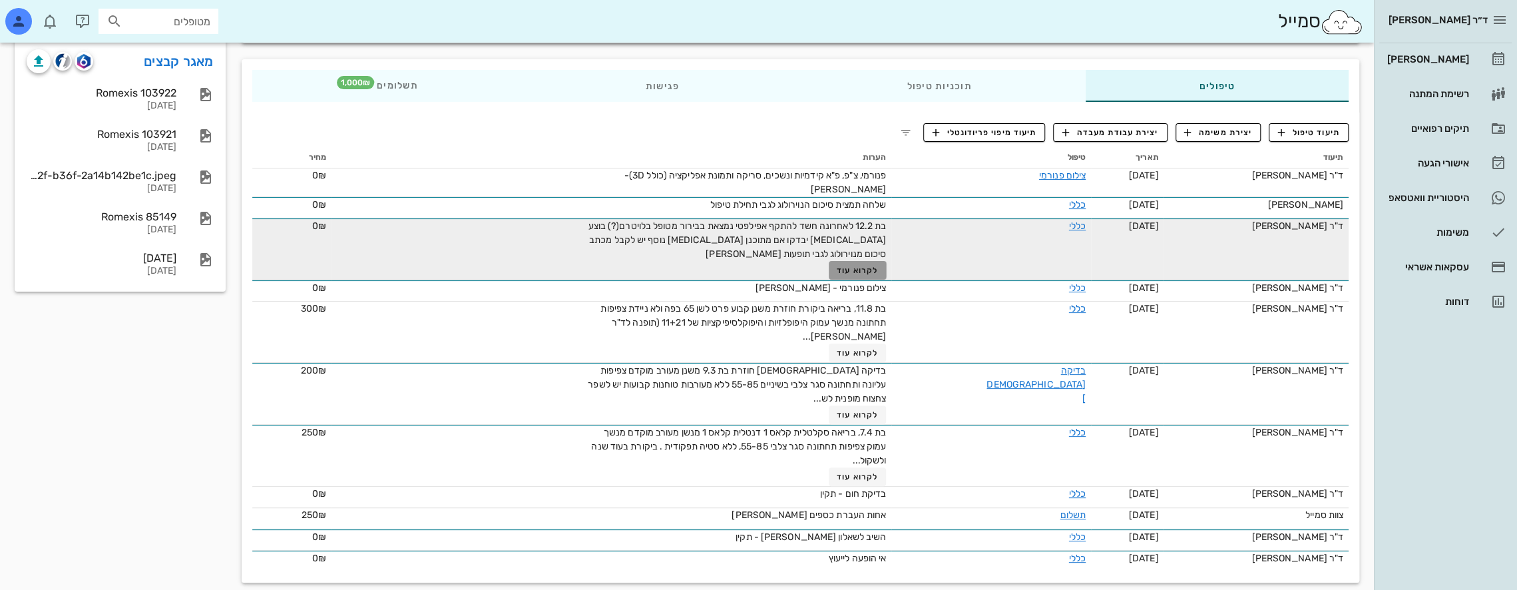
click at [713, 266] on span "לקרוא עוד" at bounding box center [857, 270] width 41 height 9
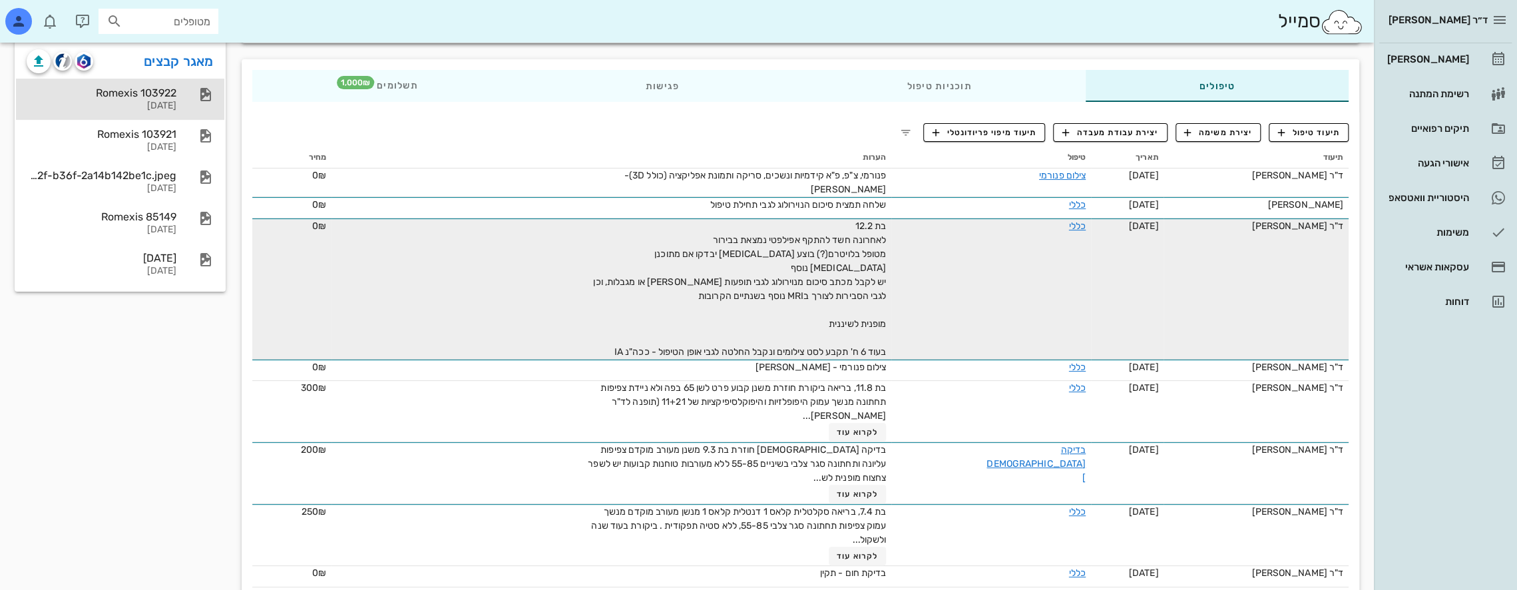
click at [169, 98] on div "Romexis 103922" at bounding box center [102, 93] width 150 height 13
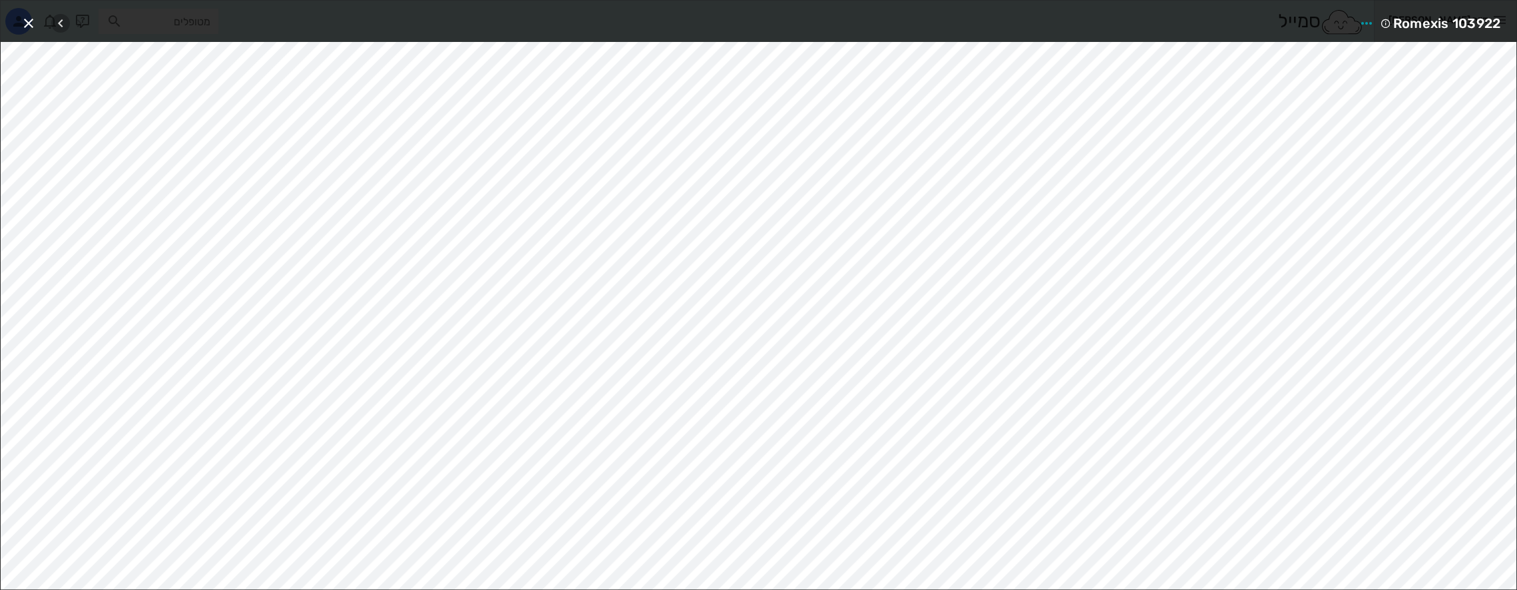
click at [59, 20] on icon "button" at bounding box center [61, 23] width 16 height 16
click at [59, 22] on icon "button" at bounding box center [61, 23] width 16 height 16
click at [59, 23] on icon "button" at bounding box center [61, 23] width 16 height 16
click at [59, 23] on div at bounding box center [69, 23] width 37 height 24
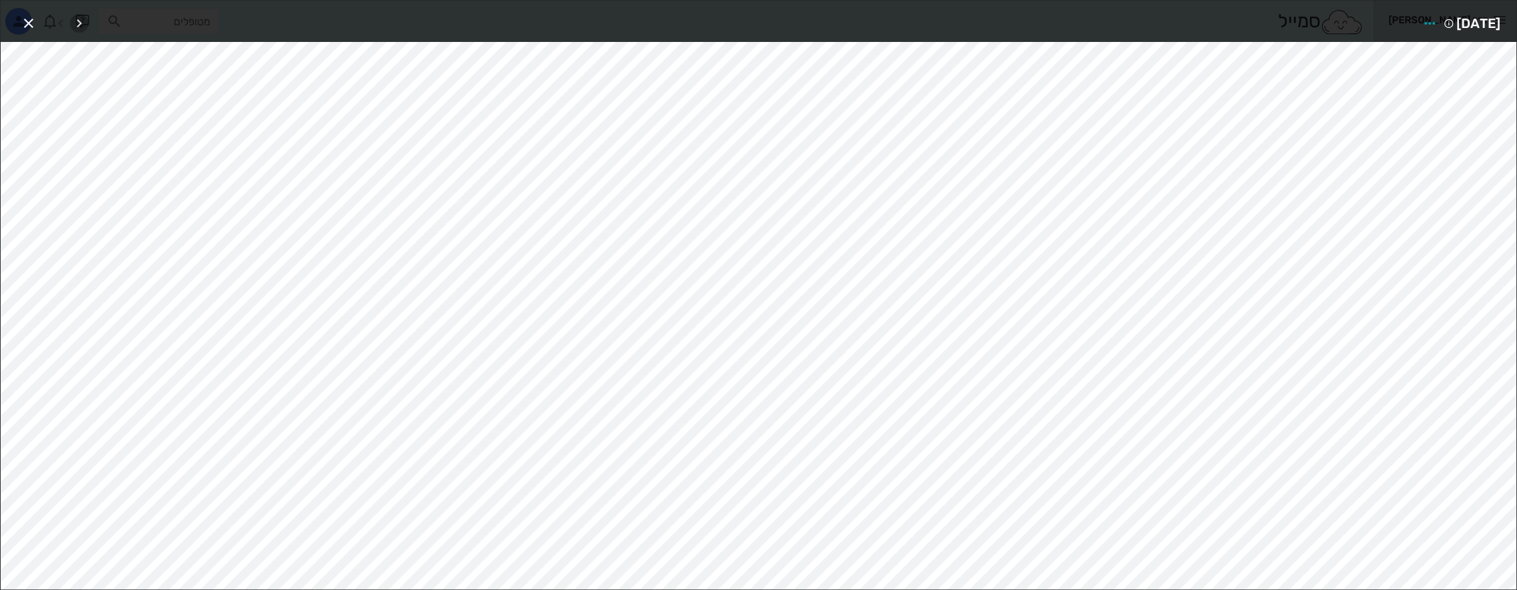
click at [81, 22] on icon "button" at bounding box center [79, 23] width 16 height 16
click at [81, 23] on icon "button" at bounding box center [79, 23] width 16 height 16
click at [29, 24] on icon "button" at bounding box center [29, 23] width 16 height 16
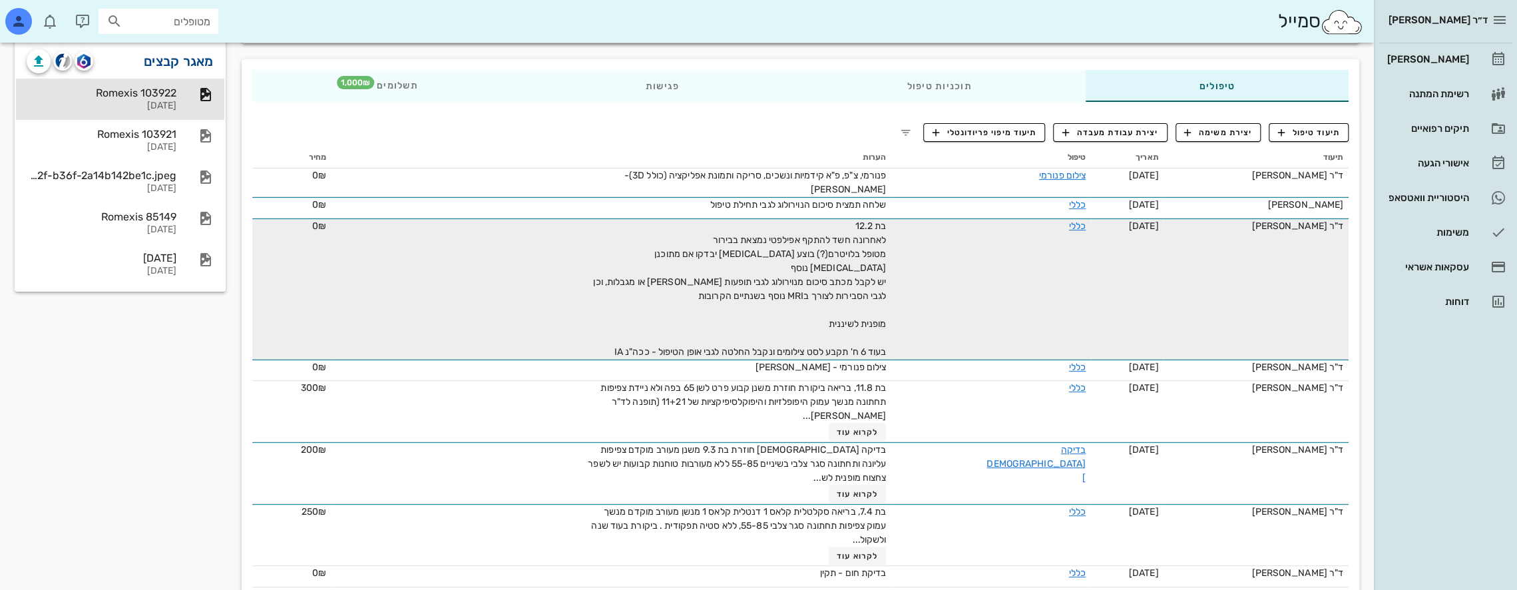
click at [178, 60] on link "מאגר קבצים" at bounding box center [179, 61] width 70 height 21
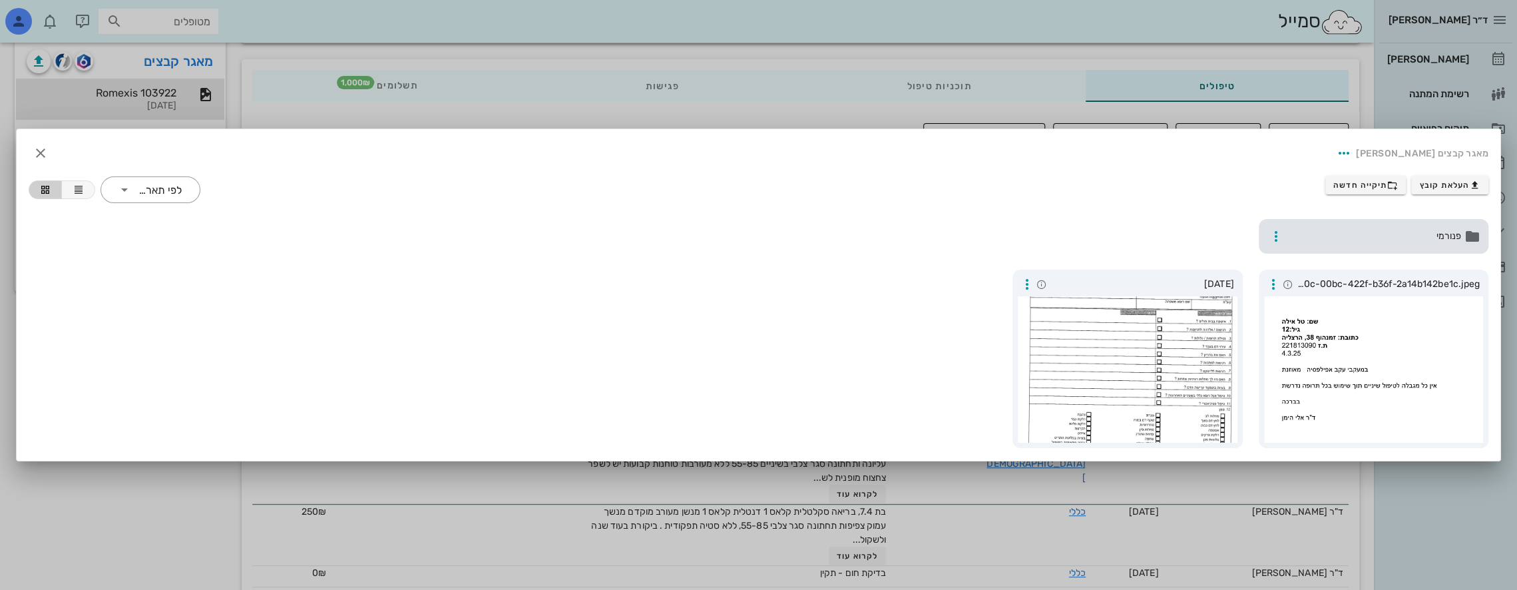
click at [713, 240] on span "פנורמי" at bounding box center [1374, 236] width 173 height 15
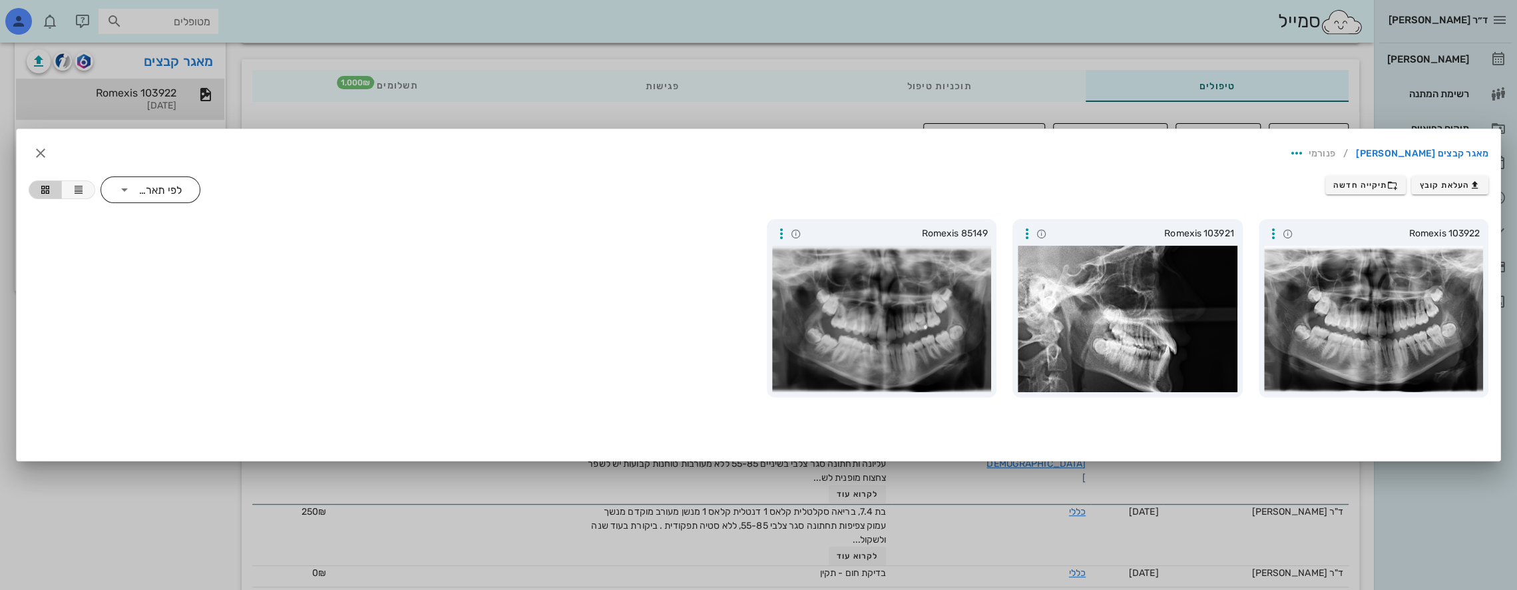
drag, startPoint x: 130, startPoint y: 212, endPoint x: 141, endPoint y: 190, distance: 24.1
click at [130, 208] on div "העלאת קובץ תיקייה חדשה ​ לפי תאריך Romexis 103922 Romexis 103921 Romexis 85149" at bounding box center [758, 288] width 1481 height 240
click at [141, 190] on div "לפי תאריך" at bounding box center [159, 190] width 45 height 12
click at [141, 190] on div "לפי תאריך" at bounding box center [150, 195] width 79 height 11
click at [141, 190] on div "לפי תאריך" at bounding box center [159, 190] width 45 height 12
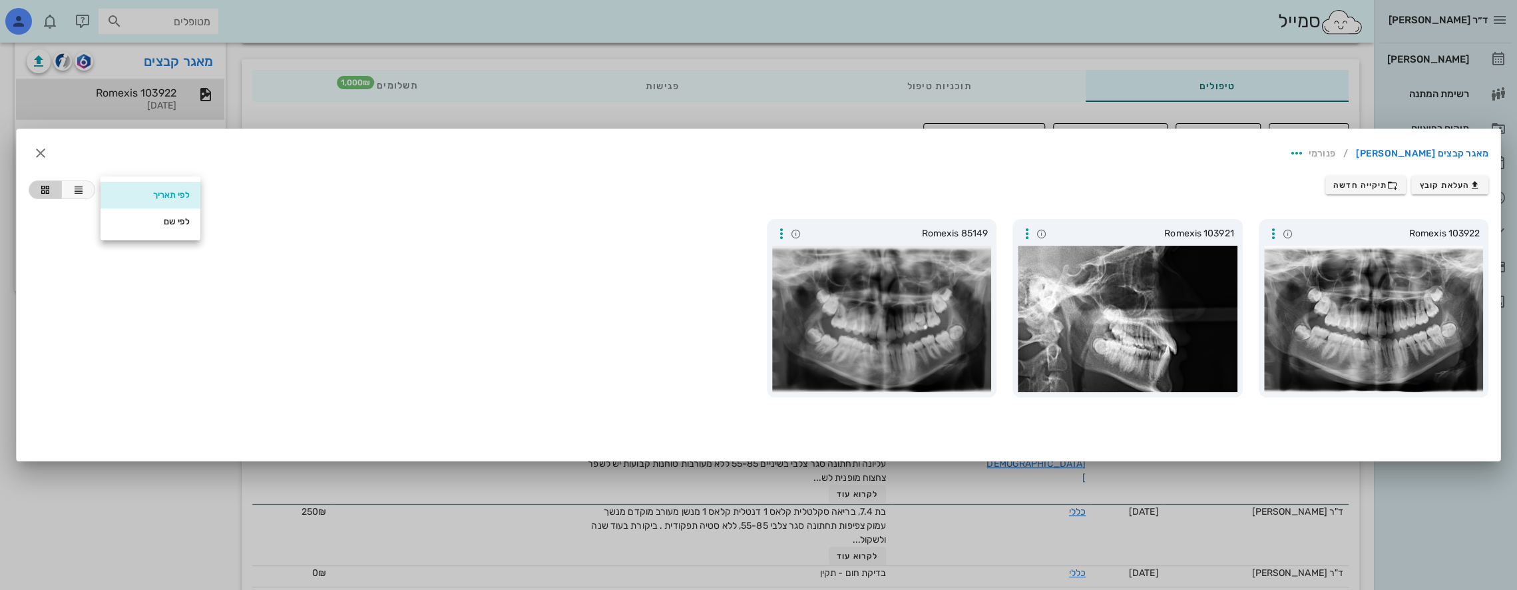
click at [144, 193] on div "לפי תאריך" at bounding box center [150, 195] width 79 height 11
click at [142, 193] on div "לפי תאריך" at bounding box center [159, 190] width 45 height 12
click at [142, 193] on div "לפי תאריך" at bounding box center [150, 195] width 79 height 11
click at [713, 339] on div at bounding box center [1374, 319] width 220 height 146
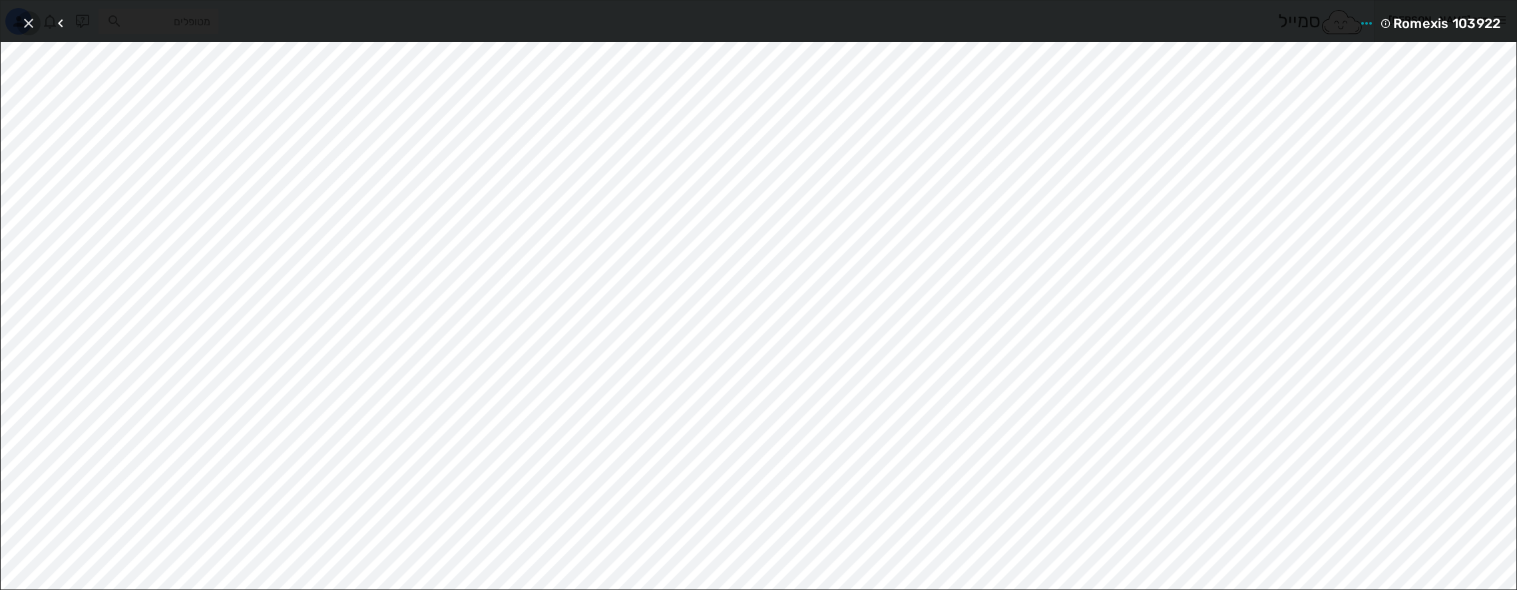
drag, startPoint x: 31, startPoint y: 15, endPoint x: 73, endPoint y: 39, distance: 48.3
click at [31, 14] on button "button" at bounding box center [29, 23] width 24 height 24
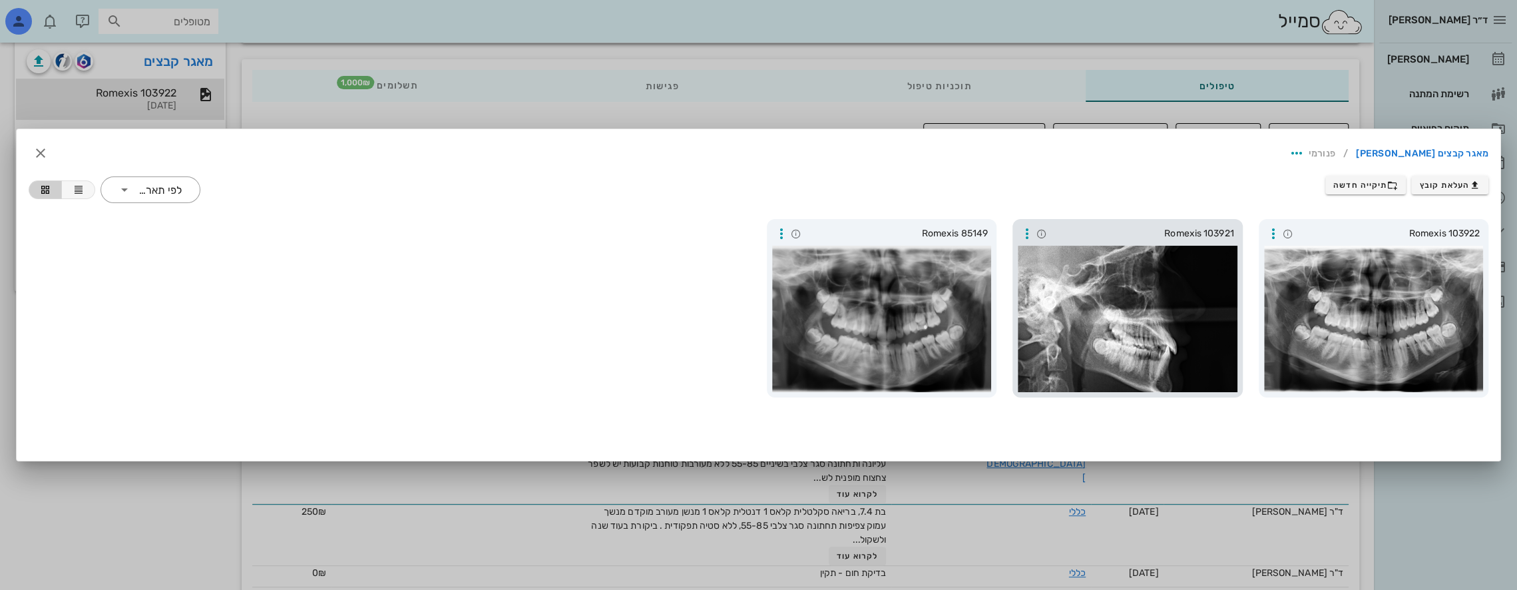
click at [713, 295] on div at bounding box center [1128, 319] width 220 height 146
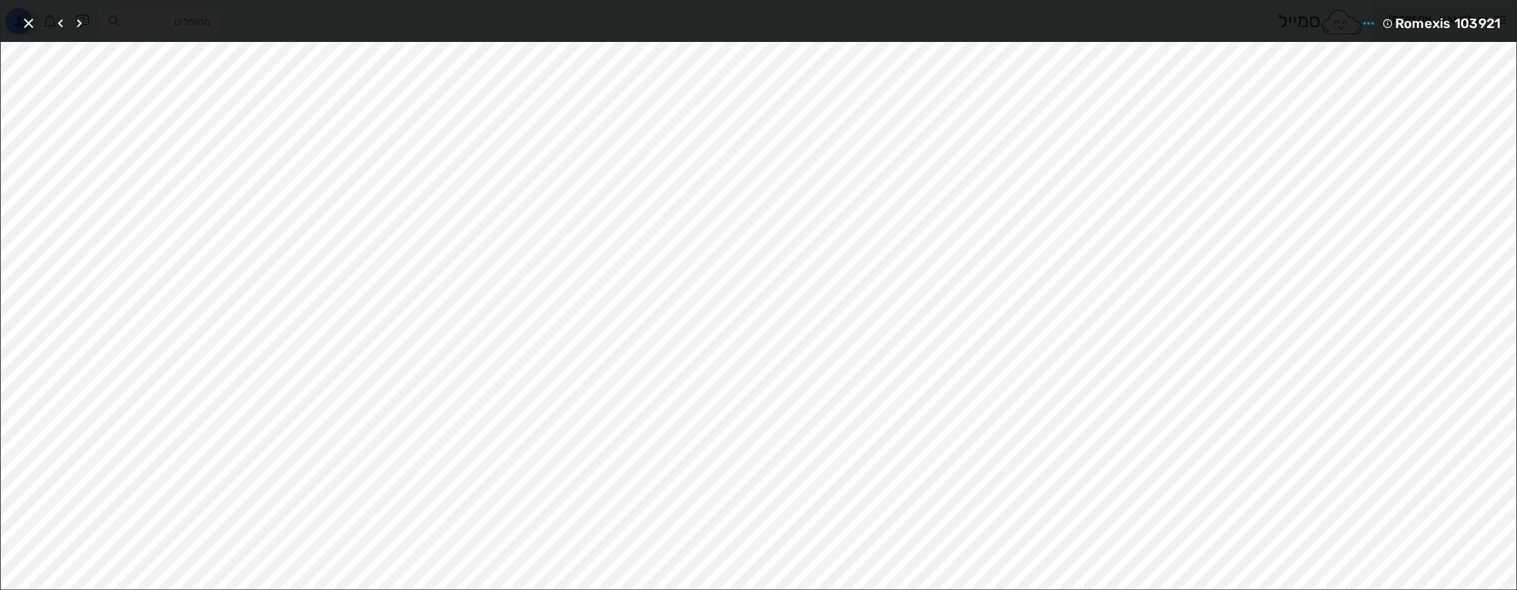
click at [27, 22] on icon "button" at bounding box center [29, 23] width 16 height 16
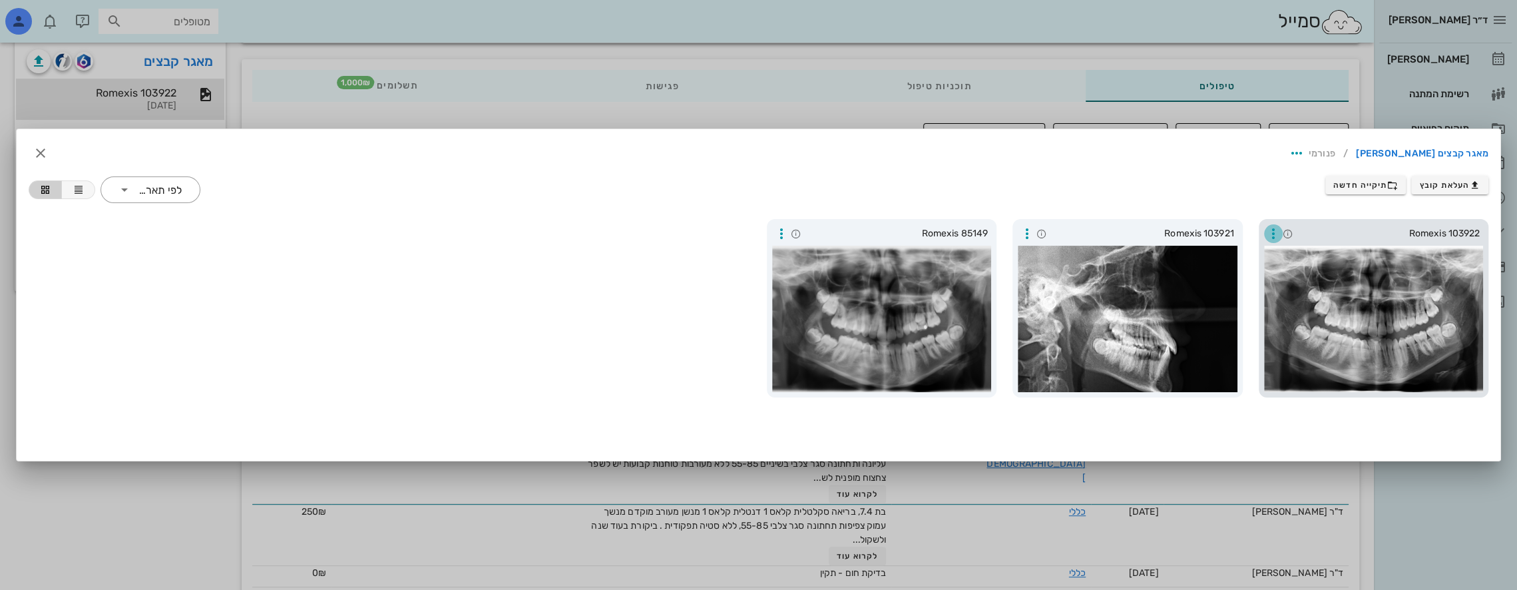
click at [713, 230] on icon "button" at bounding box center [1273, 234] width 16 height 16
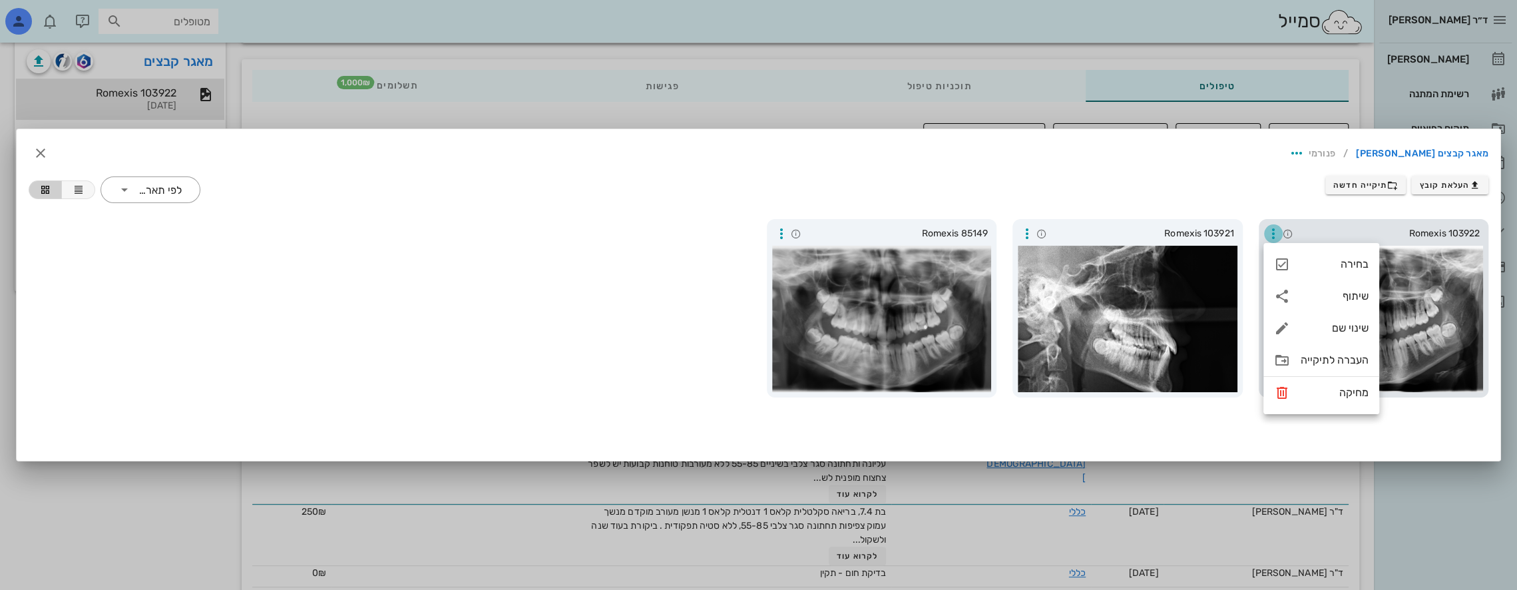
click at [713, 232] on icon "button" at bounding box center [1273, 234] width 16 height 16
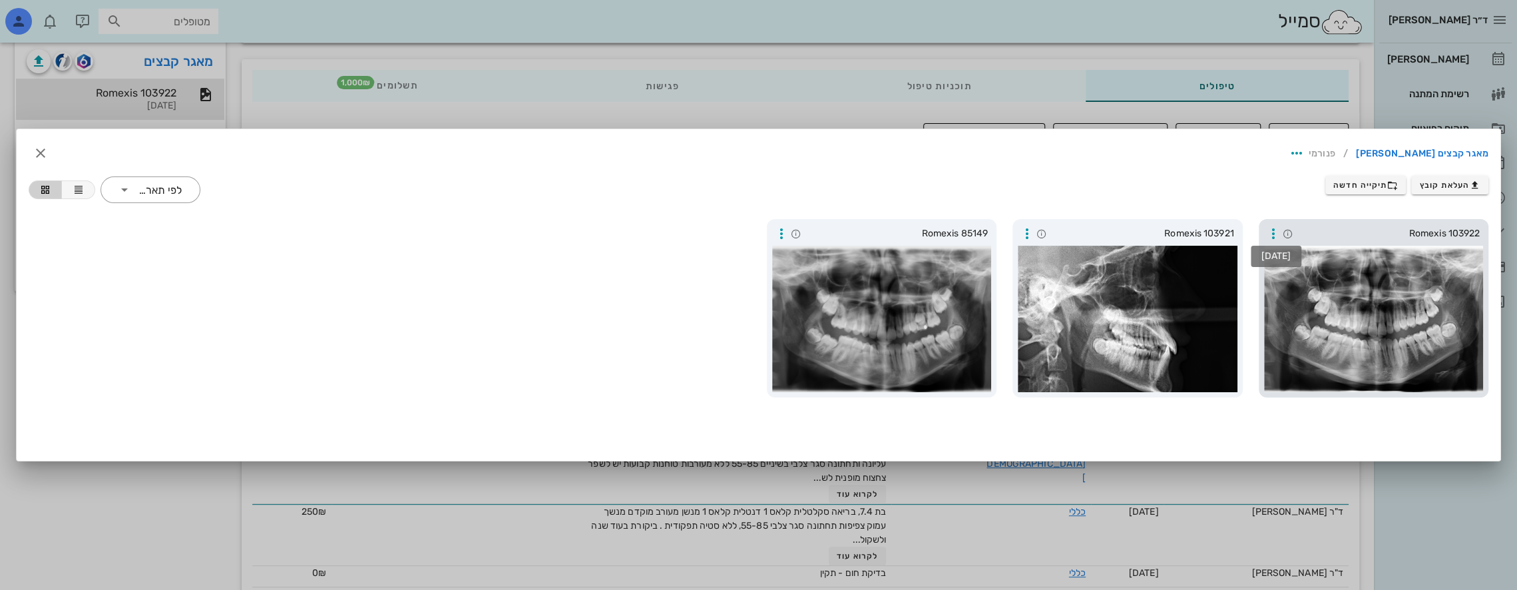
click at [713, 231] on icon at bounding box center [1287, 233] width 11 height 11
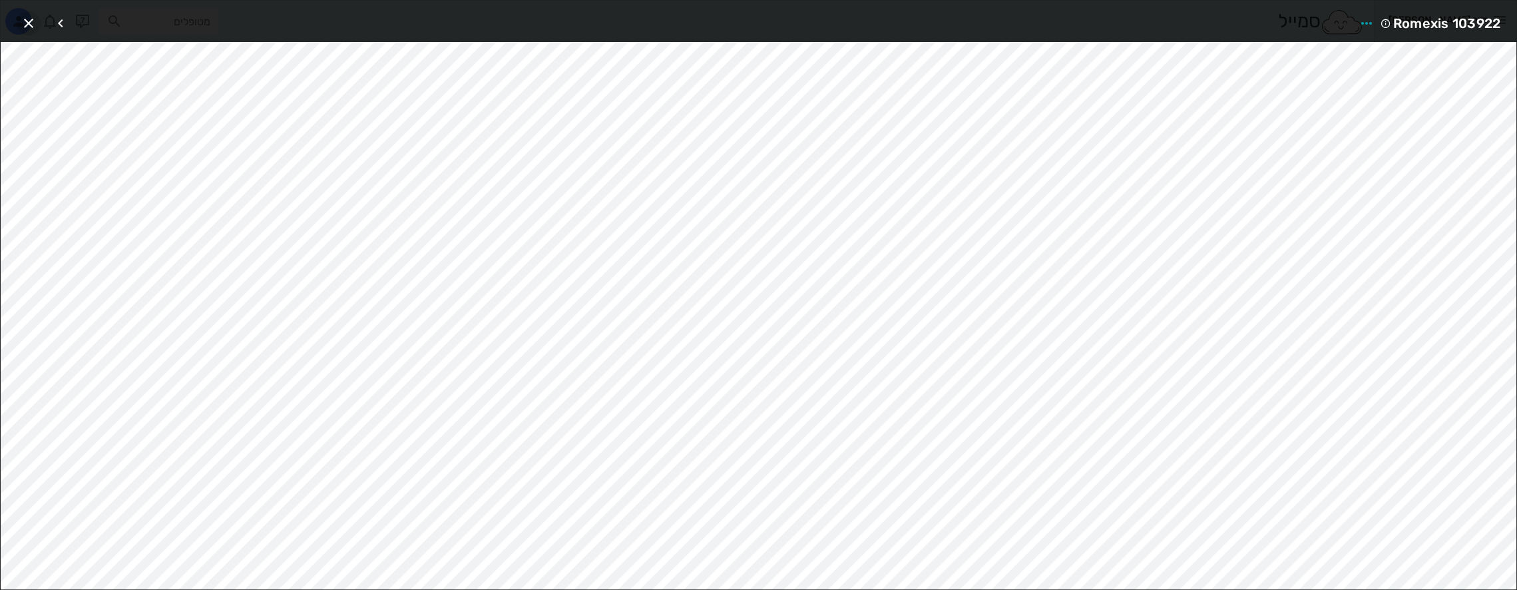
click at [32, 19] on icon "button" at bounding box center [29, 23] width 16 height 16
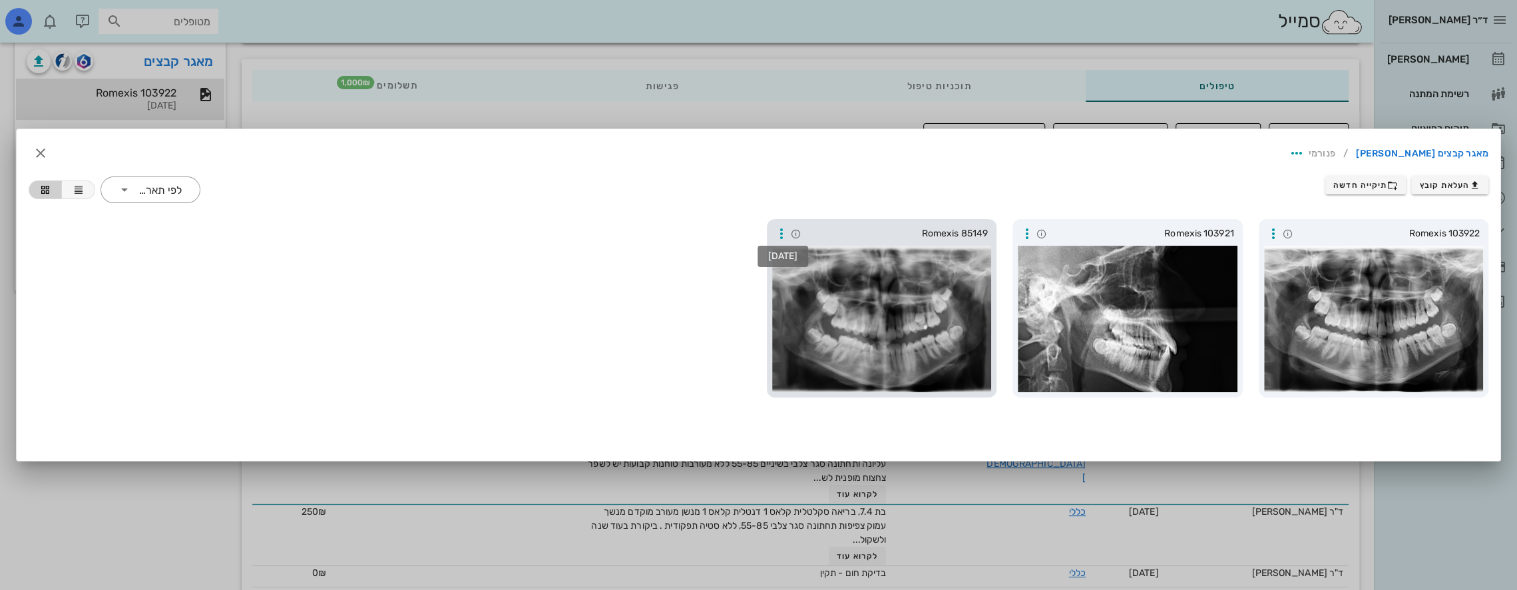
click at [713, 232] on icon at bounding box center [796, 233] width 11 height 11
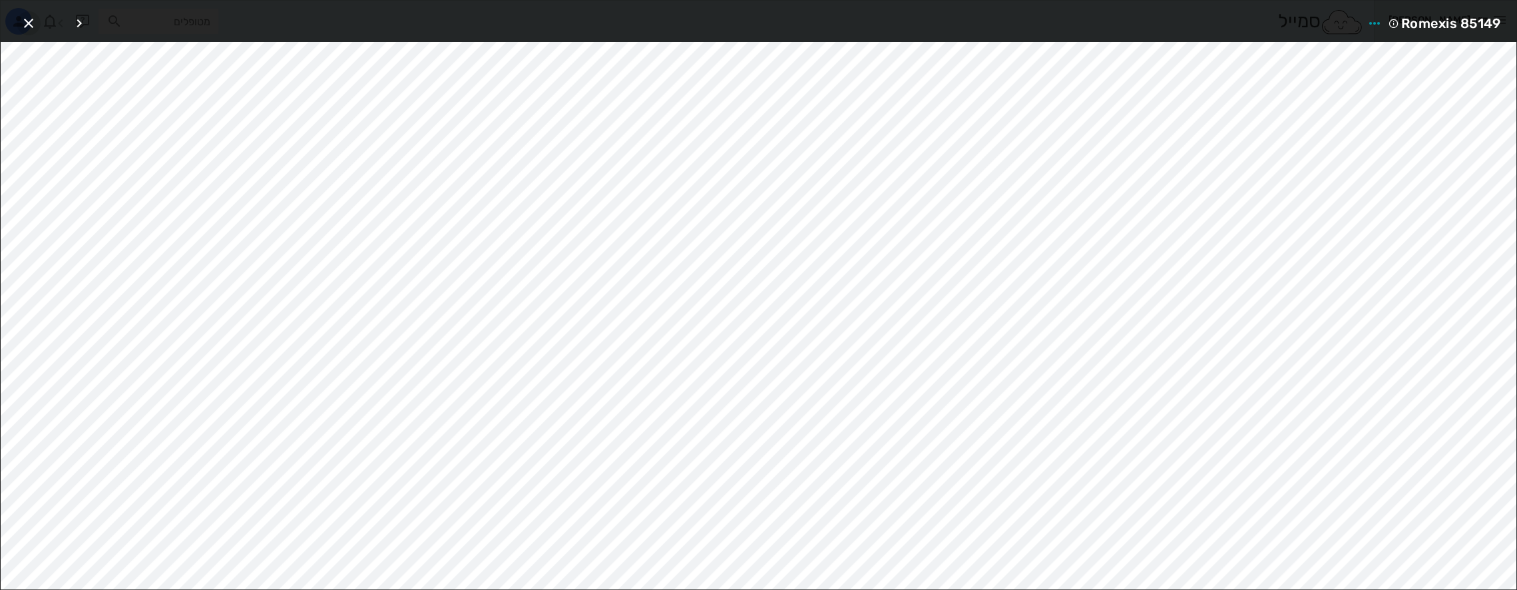
click at [29, 24] on icon "button" at bounding box center [29, 23] width 16 height 16
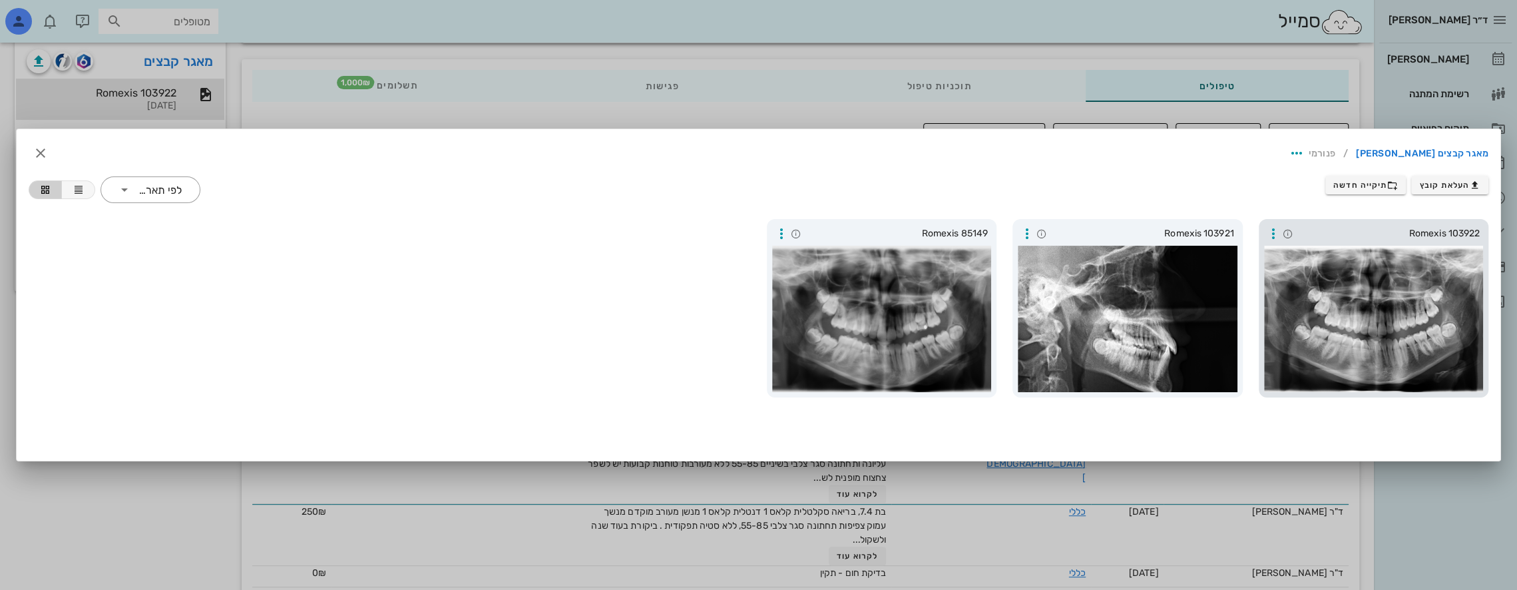
drag, startPoint x: 1121, startPoint y: 240, endPoint x: 1377, endPoint y: 237, distance: 255.6
click at [713, 241] on div "Romexis 103922 Romexis 103921 Romexis 85149" at bounding box center [758, 308] width 1475 height 194
click at [713, 208] on div "העלאת קובץ תיקייה חדשה ​ לפי תאריך" at bounding box center [758, 189] width 1475 height 43
click at [41, 152] on icon "button" at bounding box center [41, 153] width 16 height 16
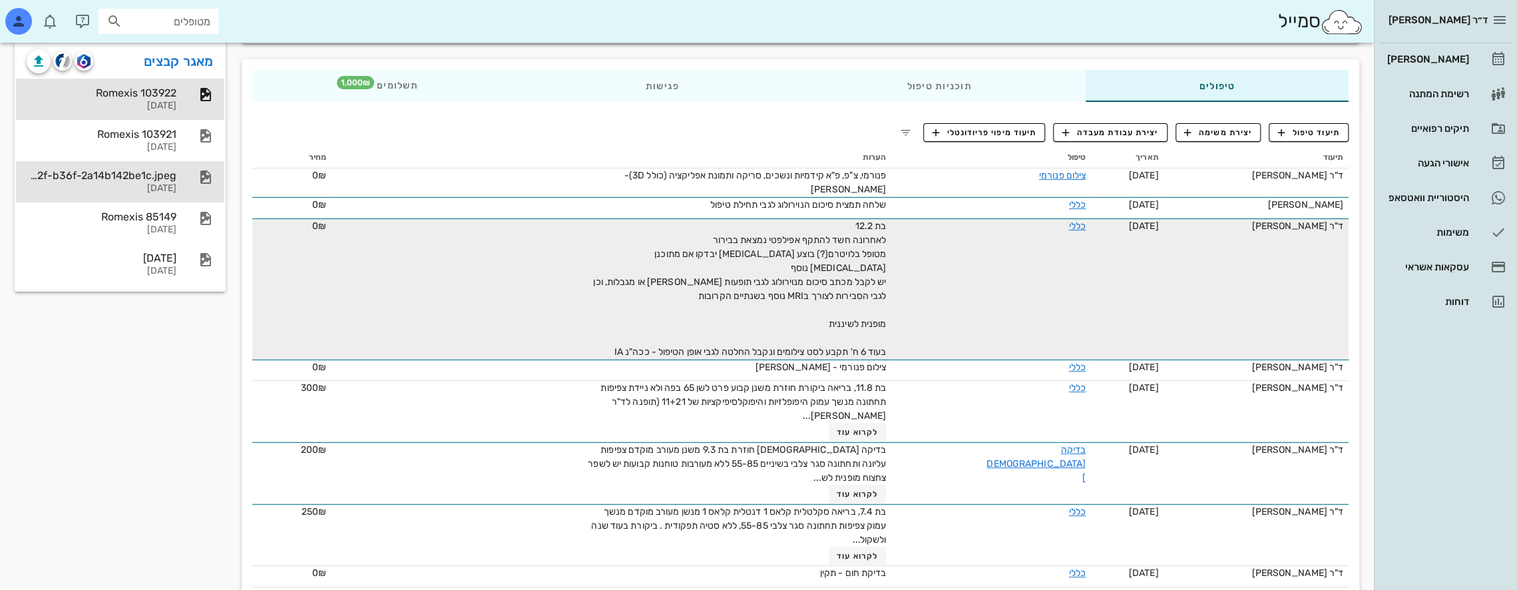
click at [142, 172] on div "e1fa020c-00bc-422f-b36f-2a14b142be1c.jpeg" at bounding box center [102, 175] width 150 height 13
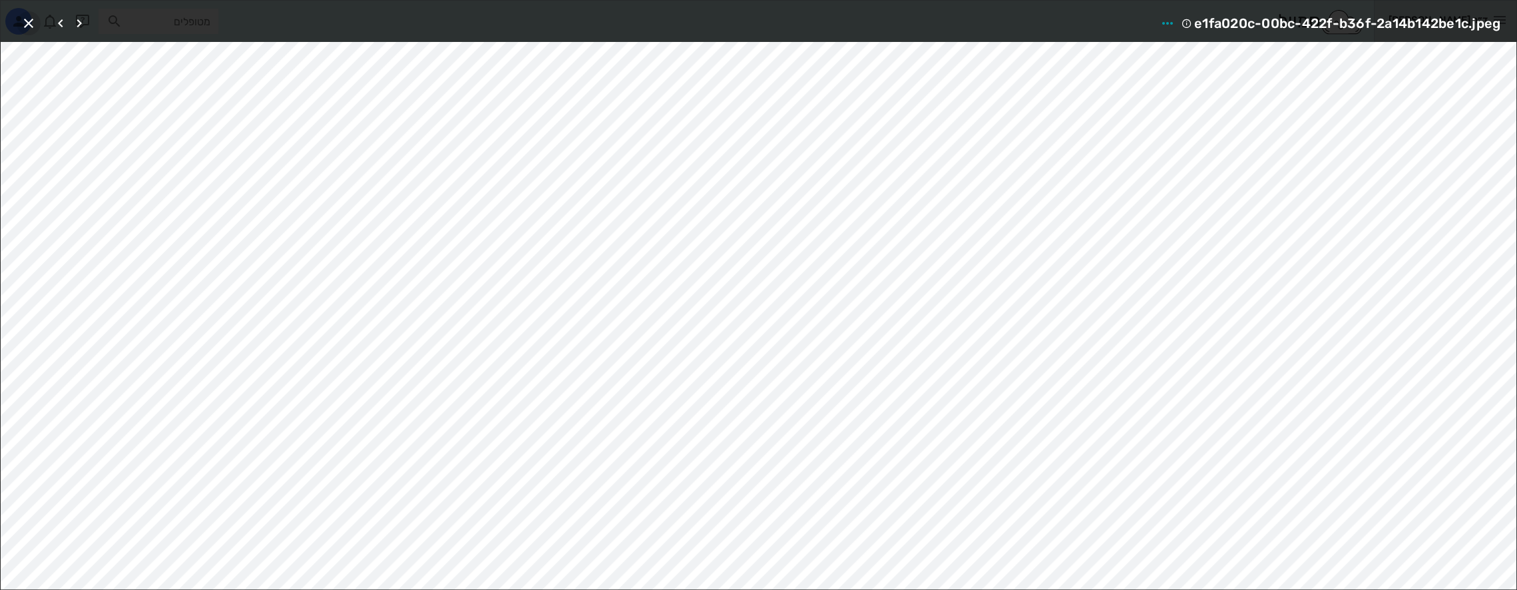
click at [27, 21] on icon "button" at bounding box center [29, 23] width 16 height 16
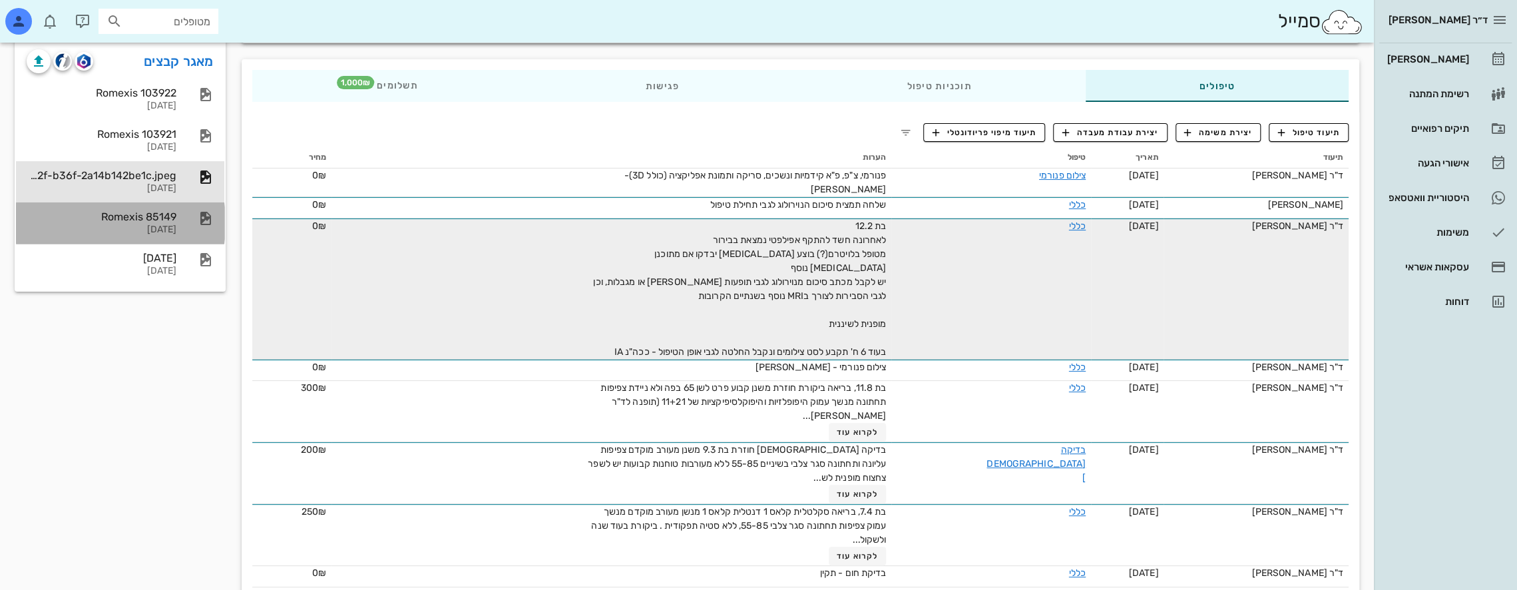
click at [145, 220] on div "Romexis 85149" at bounding box center [102, 216] width 150 height 13
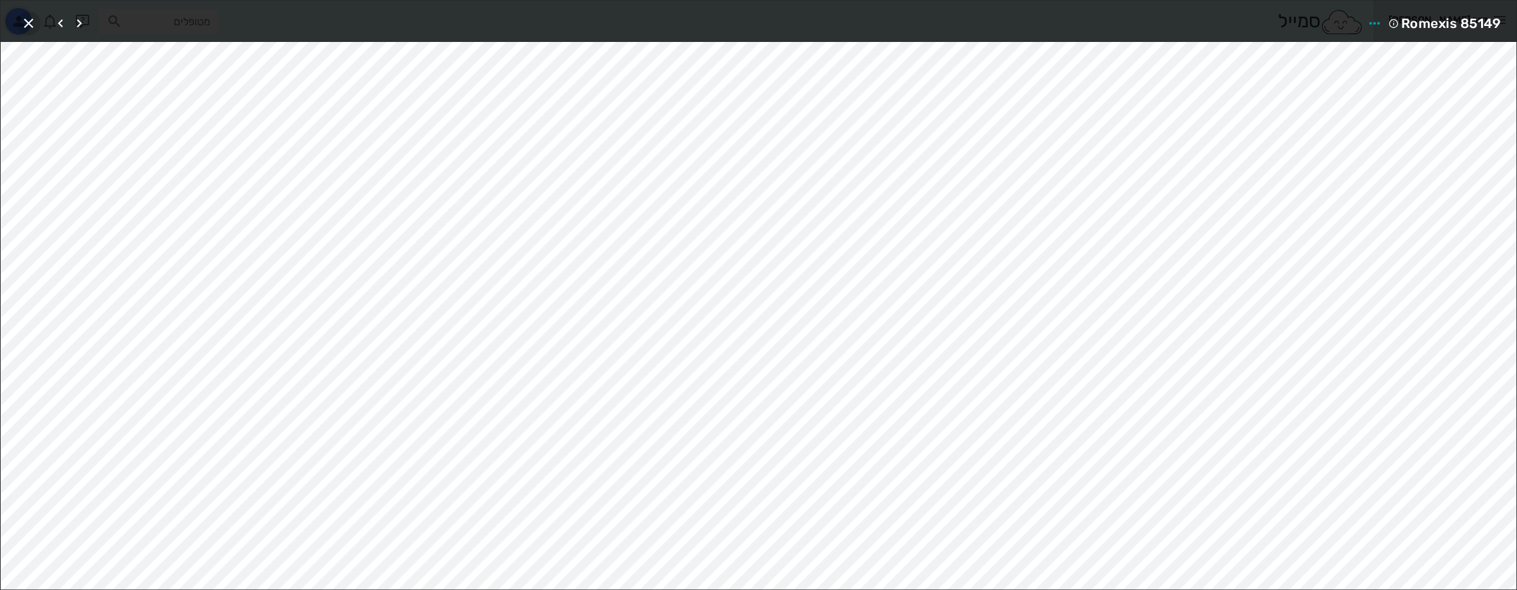
click at [22, 17] on icon "button" at bounding box center [29, 23] width 16 height 16
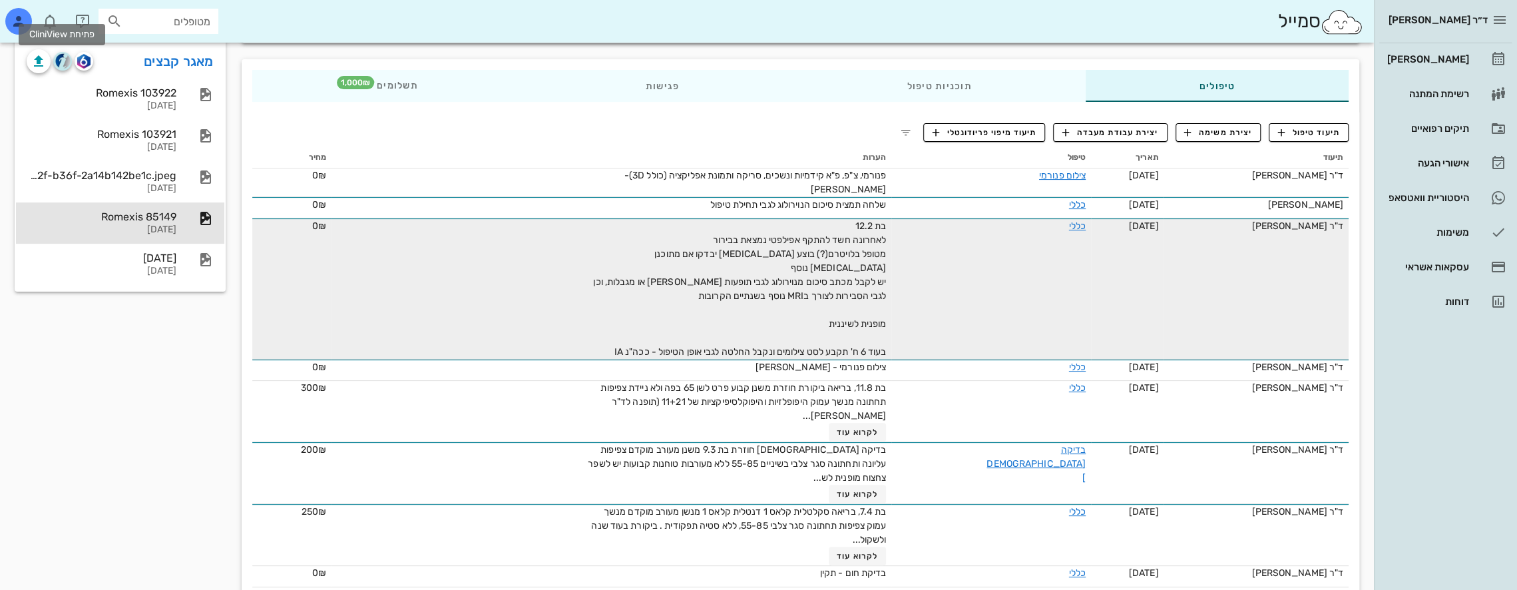
click at [65, 60] on img "button" at bounding box center [62, 60] width 15 height 15
click at [65, 57] on img "button" at bounding box center [62, 60] width 15 height 15
click at [713, 54] on div "[PERSON_NAME]" at bounding box center [1426, 59] width 85 height 11
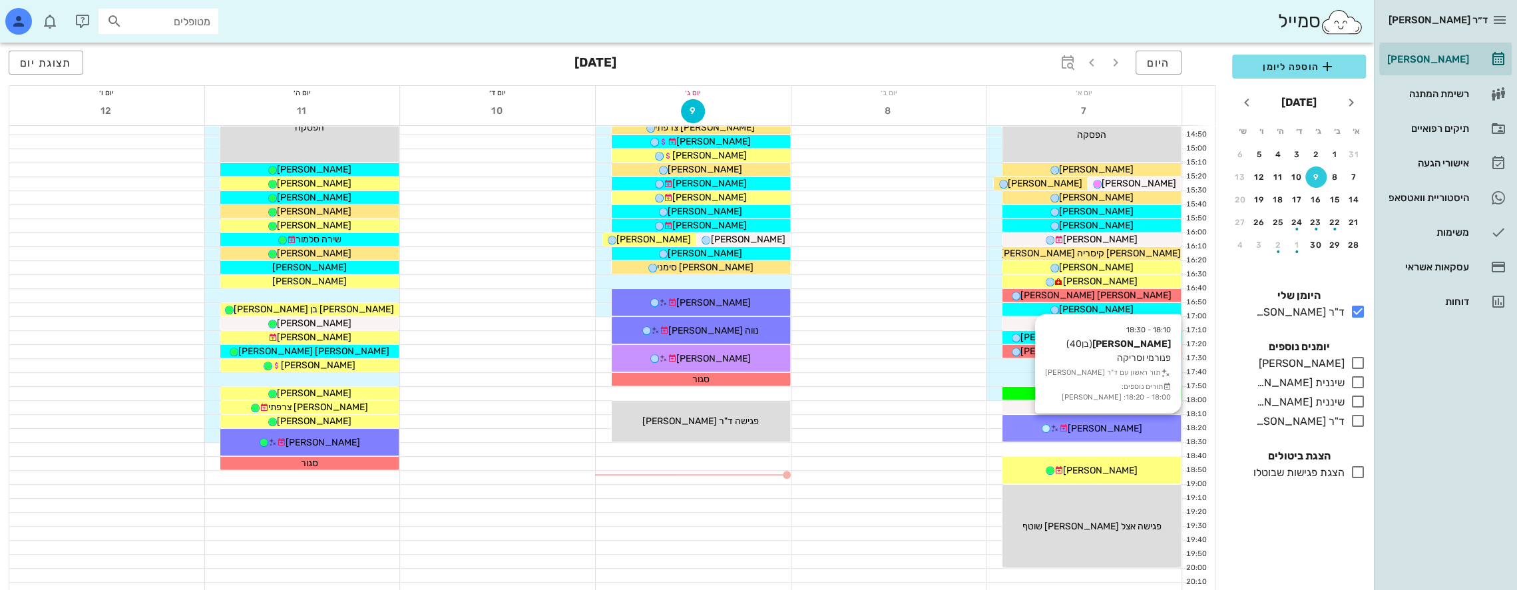
scroll to position [709, 0]
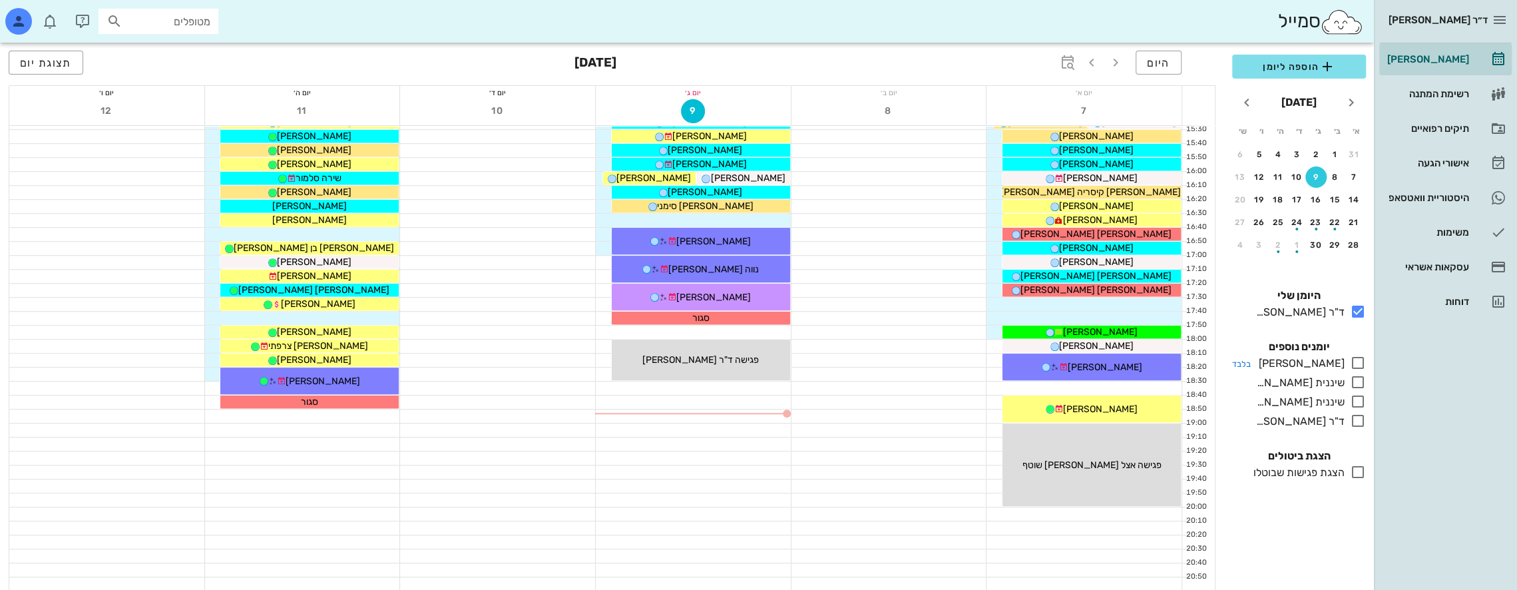
click at [713, 365] on icon at bounding box center [1358, 363] width 16 height 16
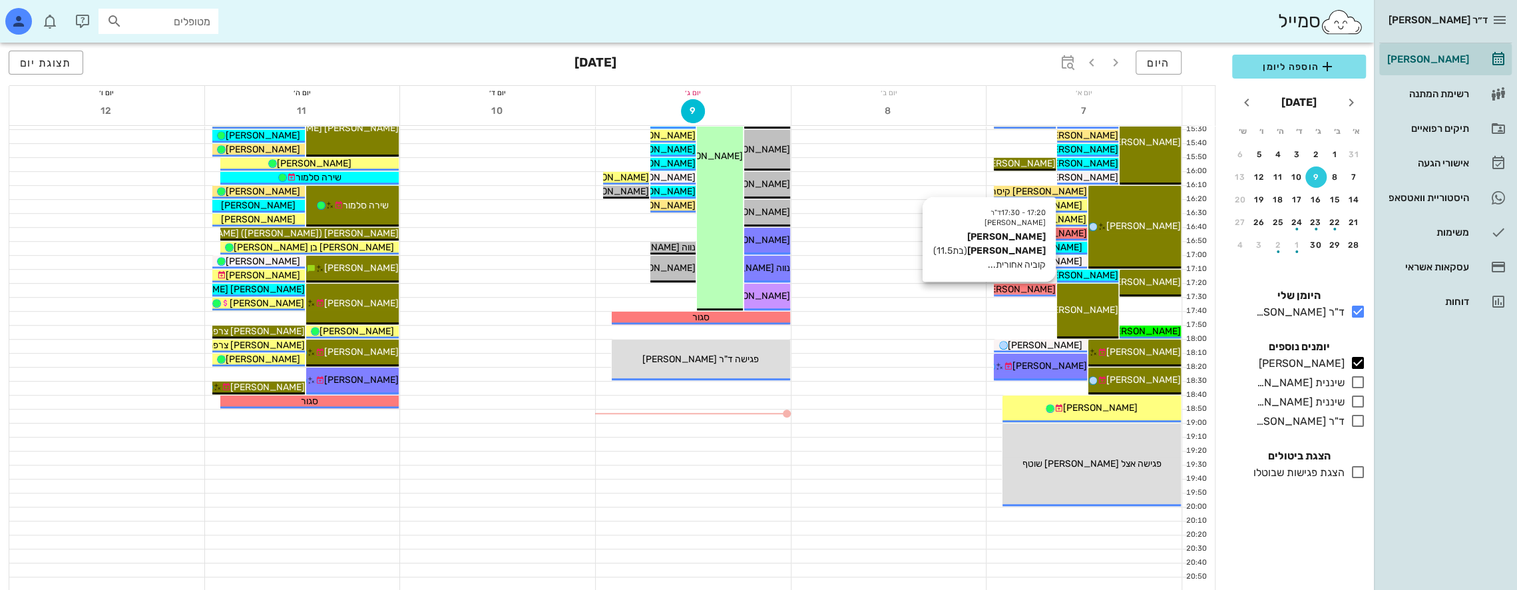
click at [713, 287] on span "[PERSON_NAME] [PERSON_NAME]" at bounding box center [979, 289] width 151 height 11
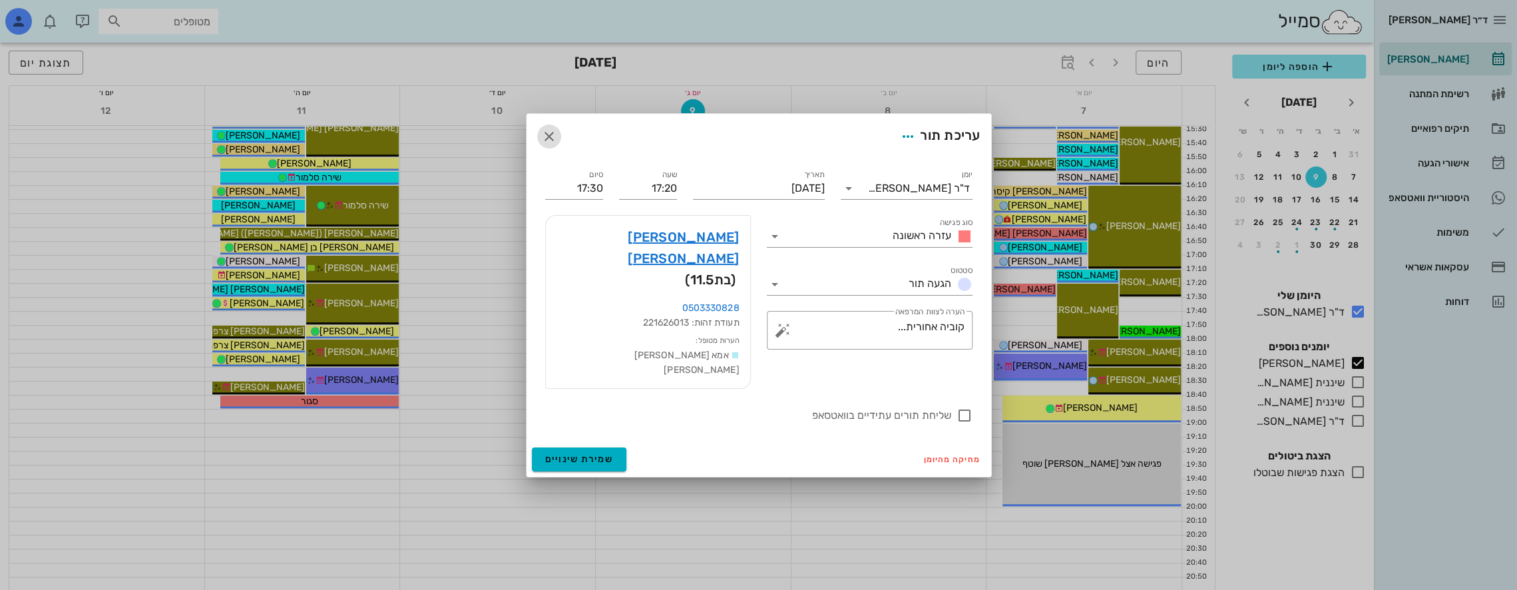
click at [541, 144] on icon "button" at bounding box center [549, 136] width 16 height 16
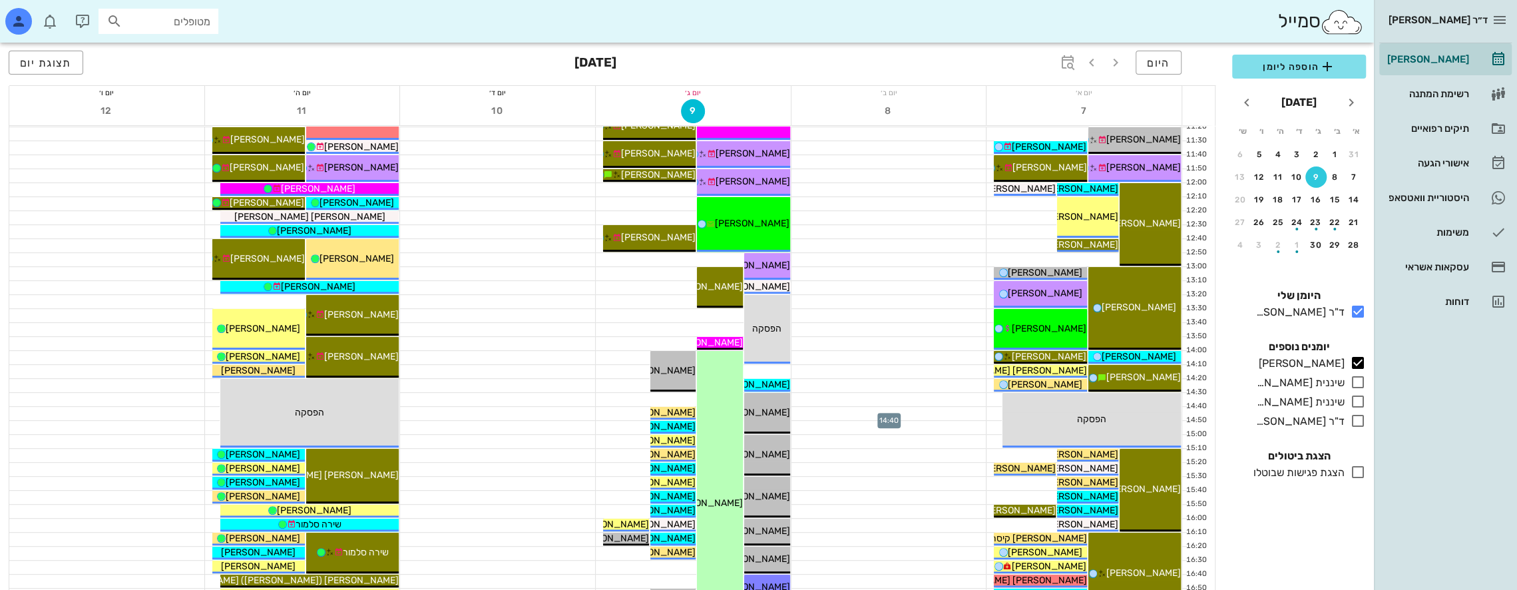
scroll to position [399, 0]
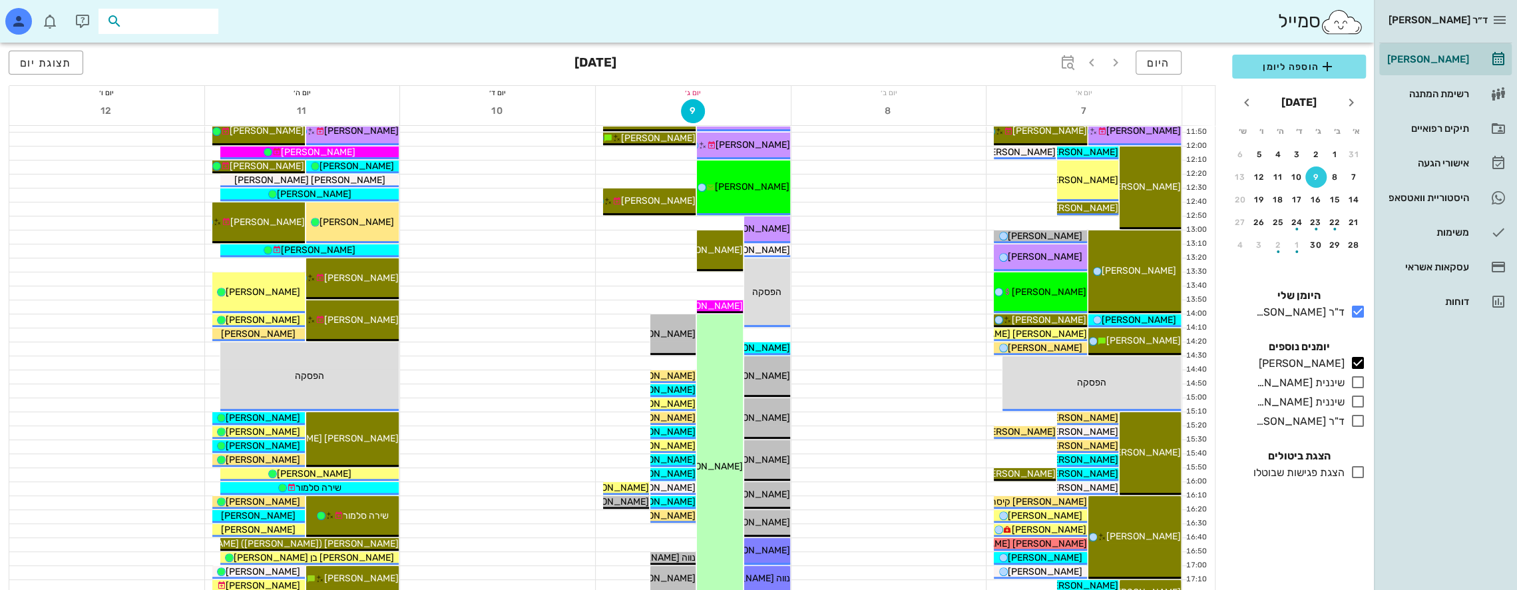
click at [193, 20] on input "text" at bounding box center [167, 21] width 85 height 17
type input "[PERSON_NAME]"
click at [713, 62] on icon "button" at bounding box center [1091, 63] width 16 height 16
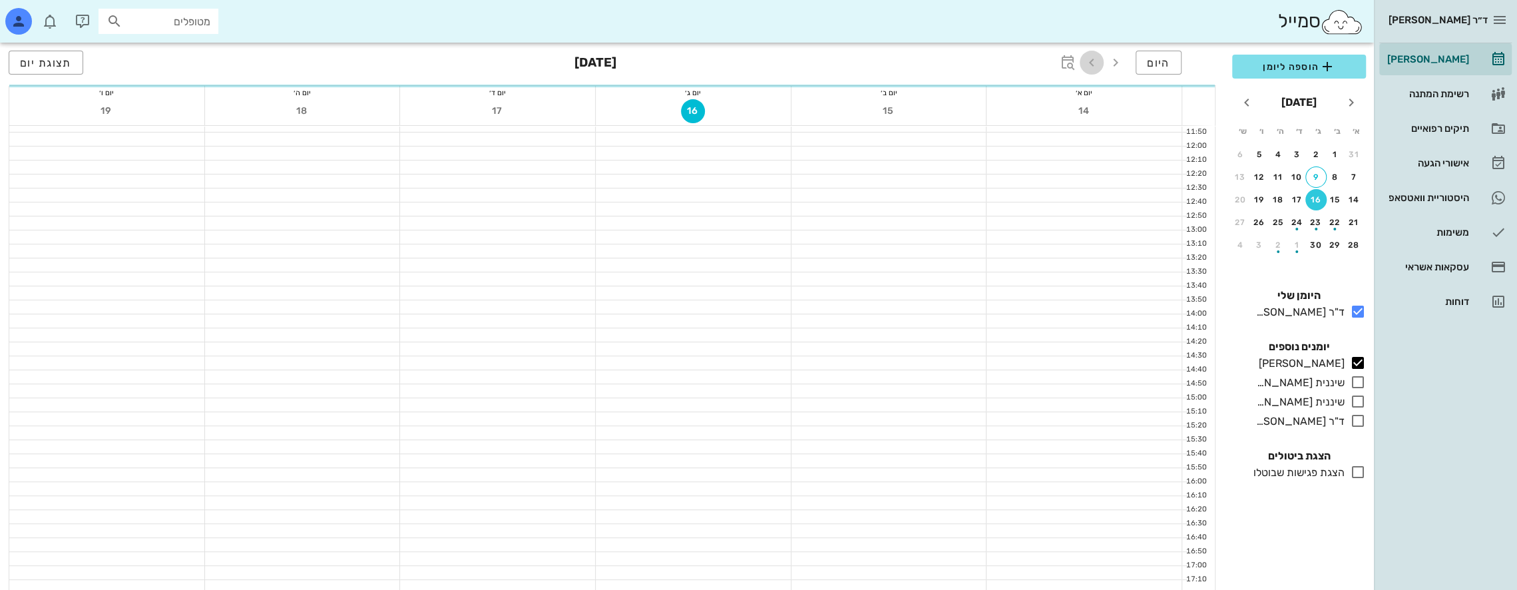
click at [713, 62] on icon "button" at bounding box center [1091, 63] width 16 height 16
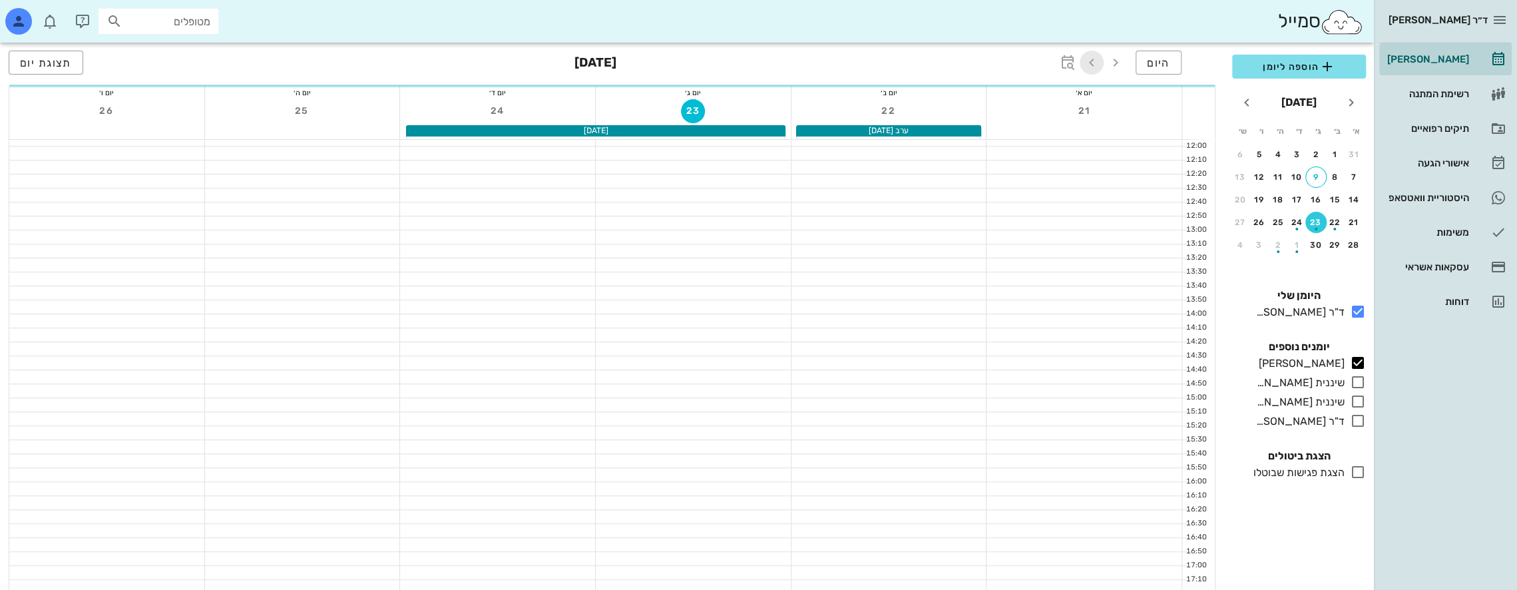
click at [713, 62] on icon "button" at bounding box center [1091, 63] width 16 height 16
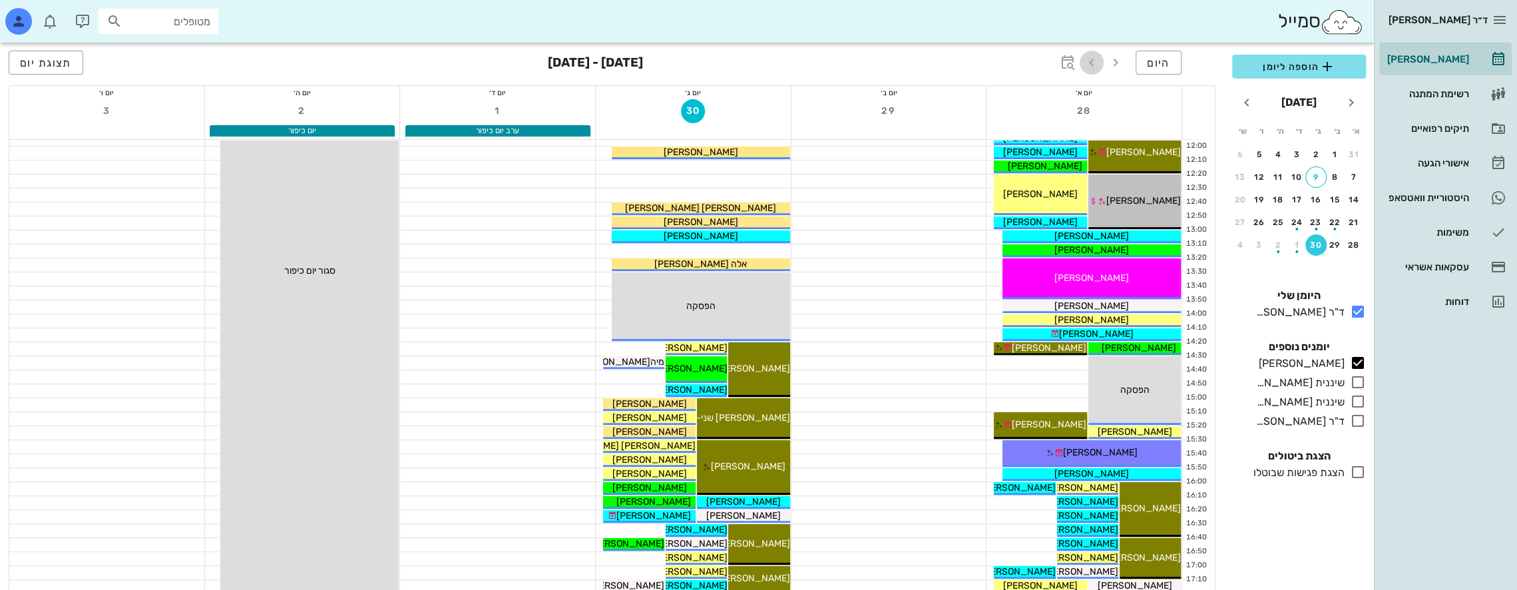
click at [713, 62] on icon "button" at bounding box center [1091, 63] width 16 height 16
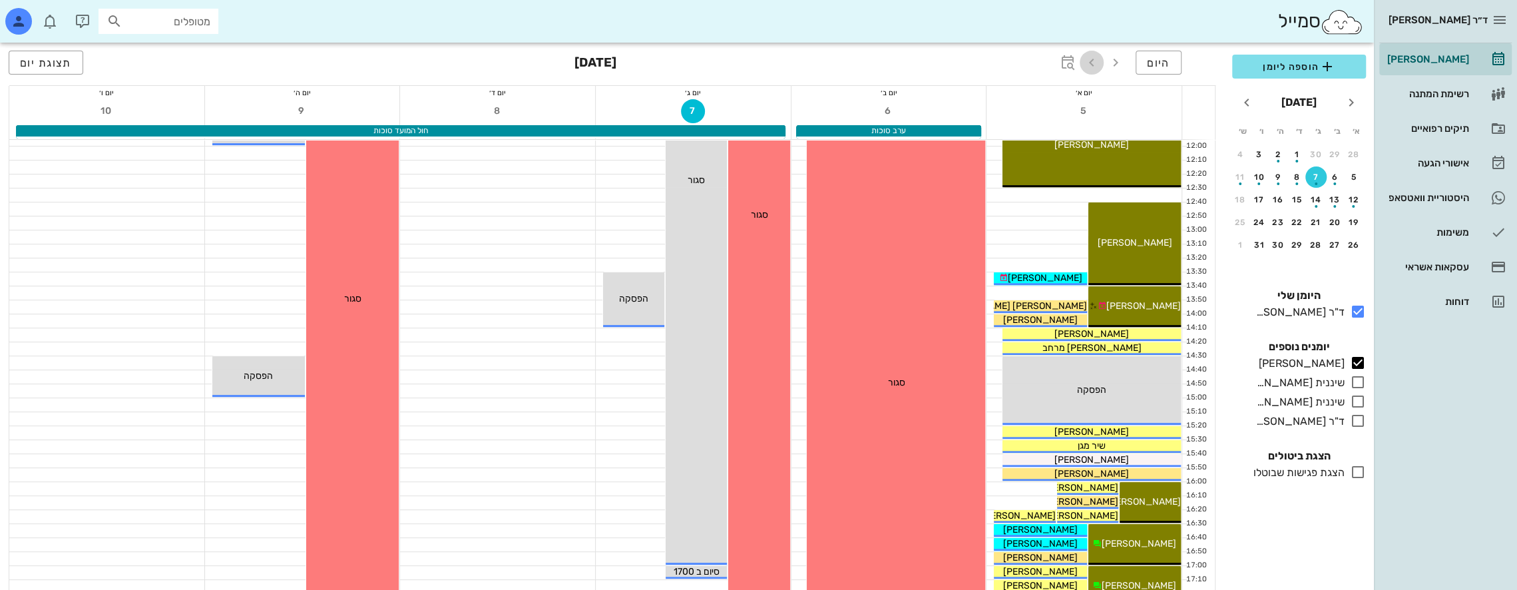
click at [713, 62] on icon "button" at bounding box center [1091, 63] width 16 height 16
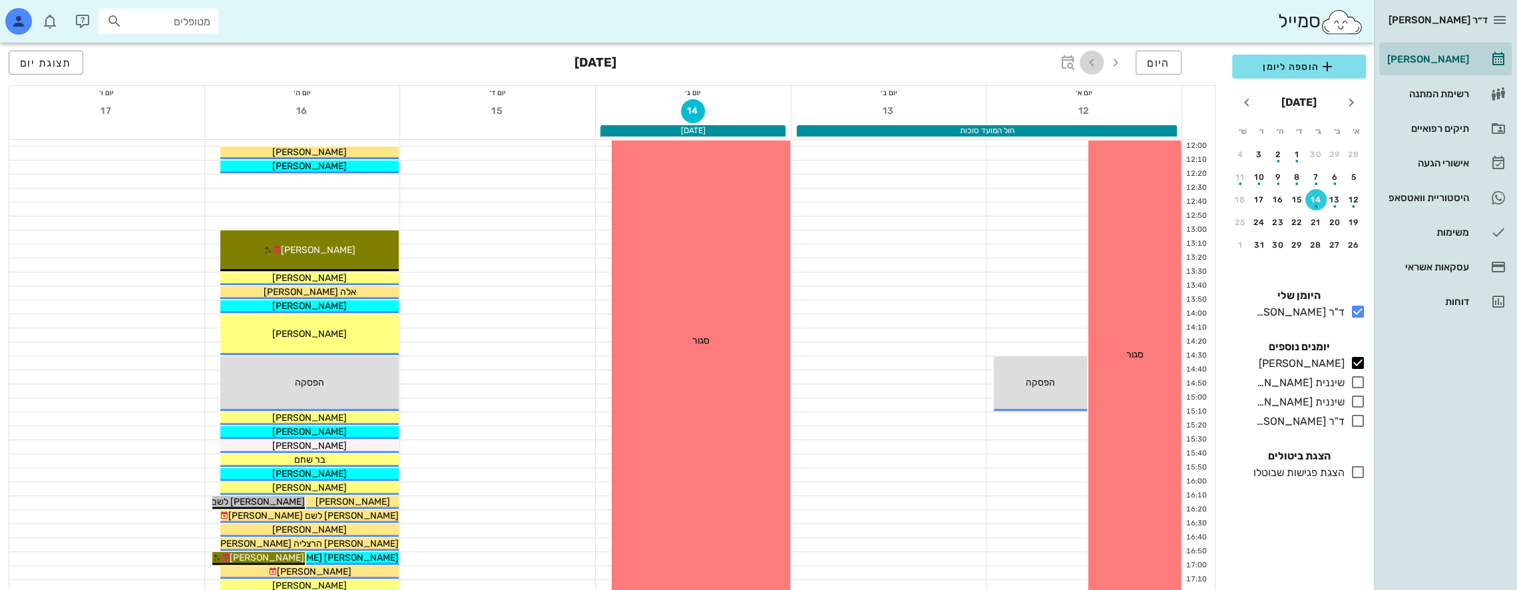
click at [713, 62] on icon "button" at bounding box center [1091, 63] width 16 height 16
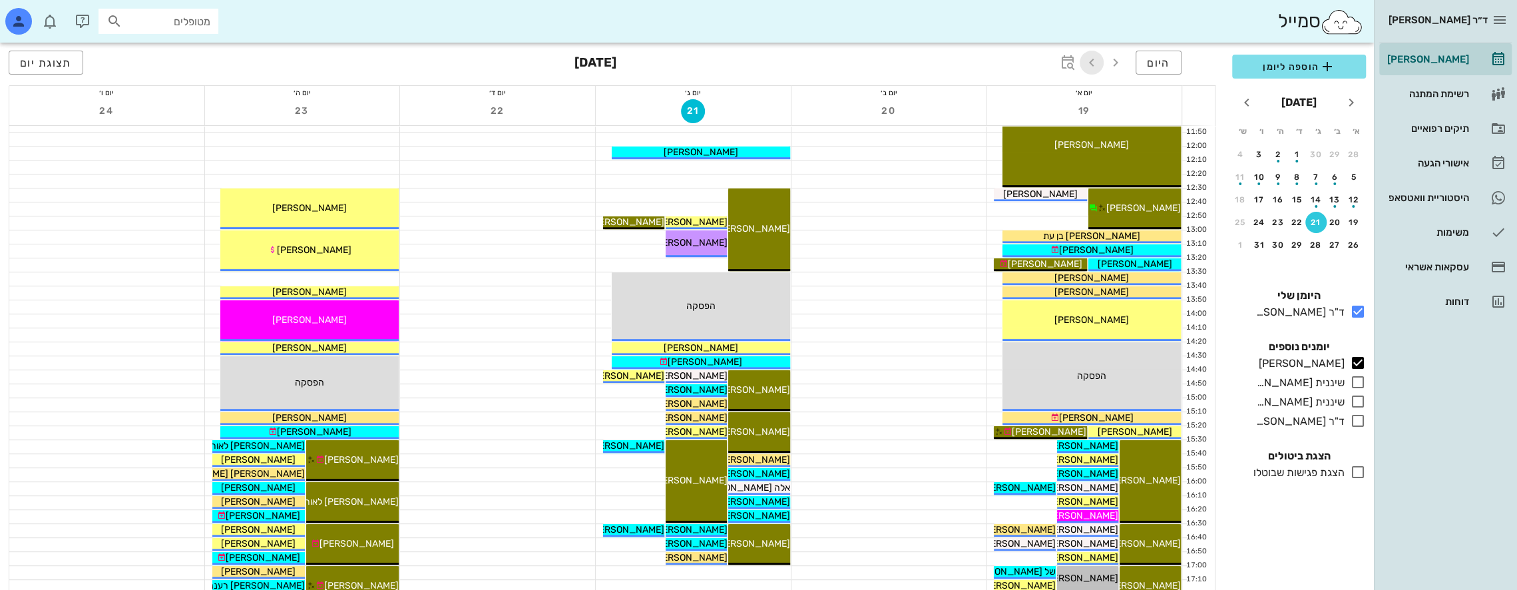
click at [713, 62] on icon "button" at bounding box center [1091, 63] width 16 height 16
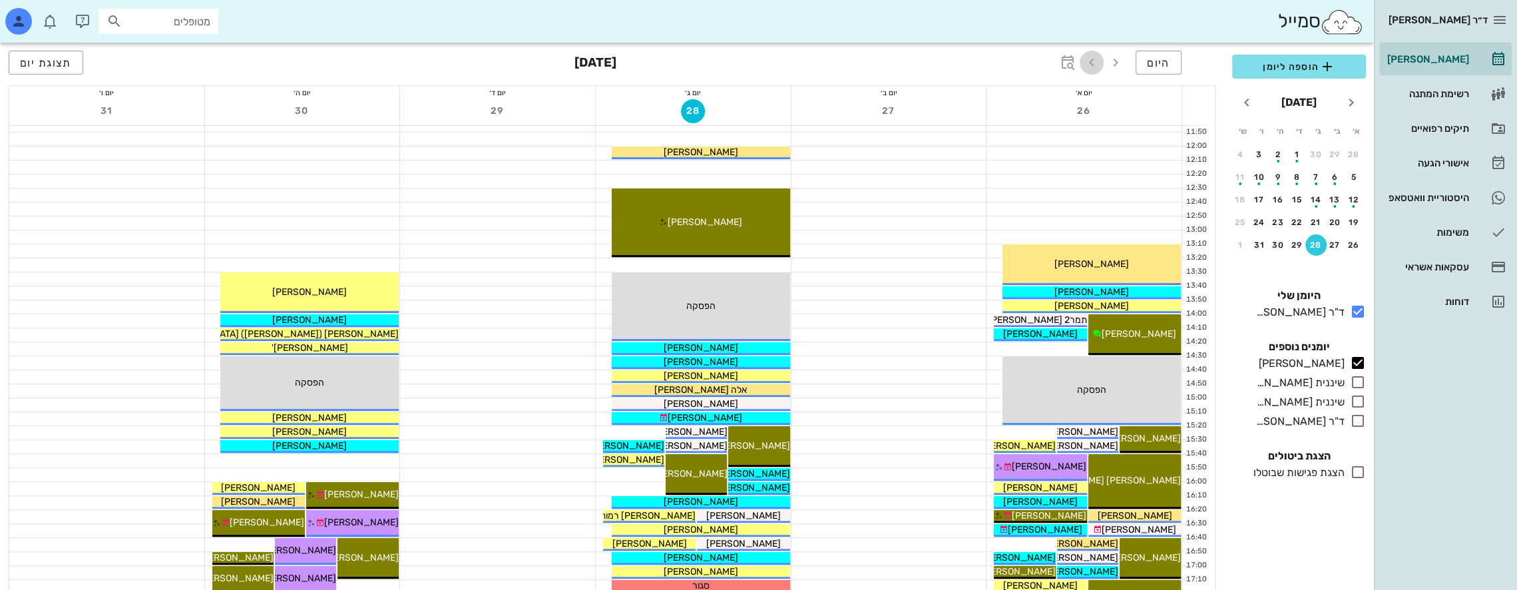
click at [713, 62] on icon "button" at bounding box center [1091, 63] width 16 height 16
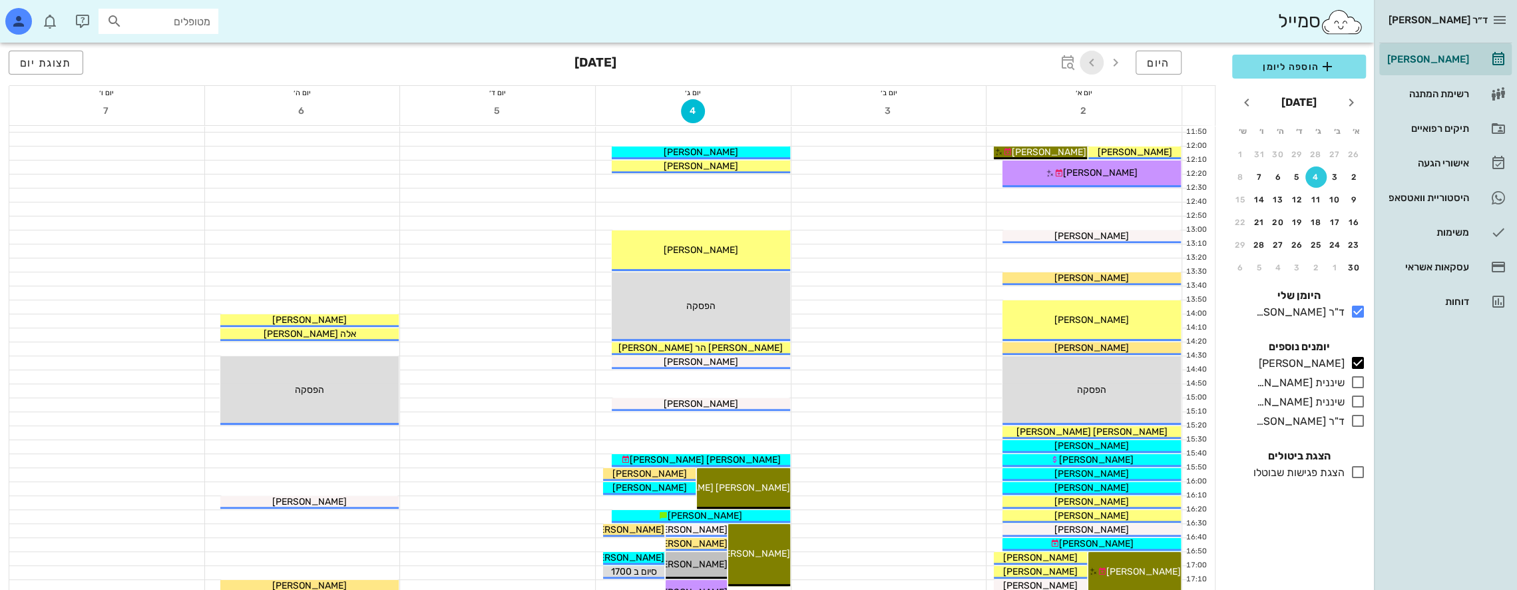
click at [713, 62] on icon "button" at bounding box center [1091, 63] width 16 height 16
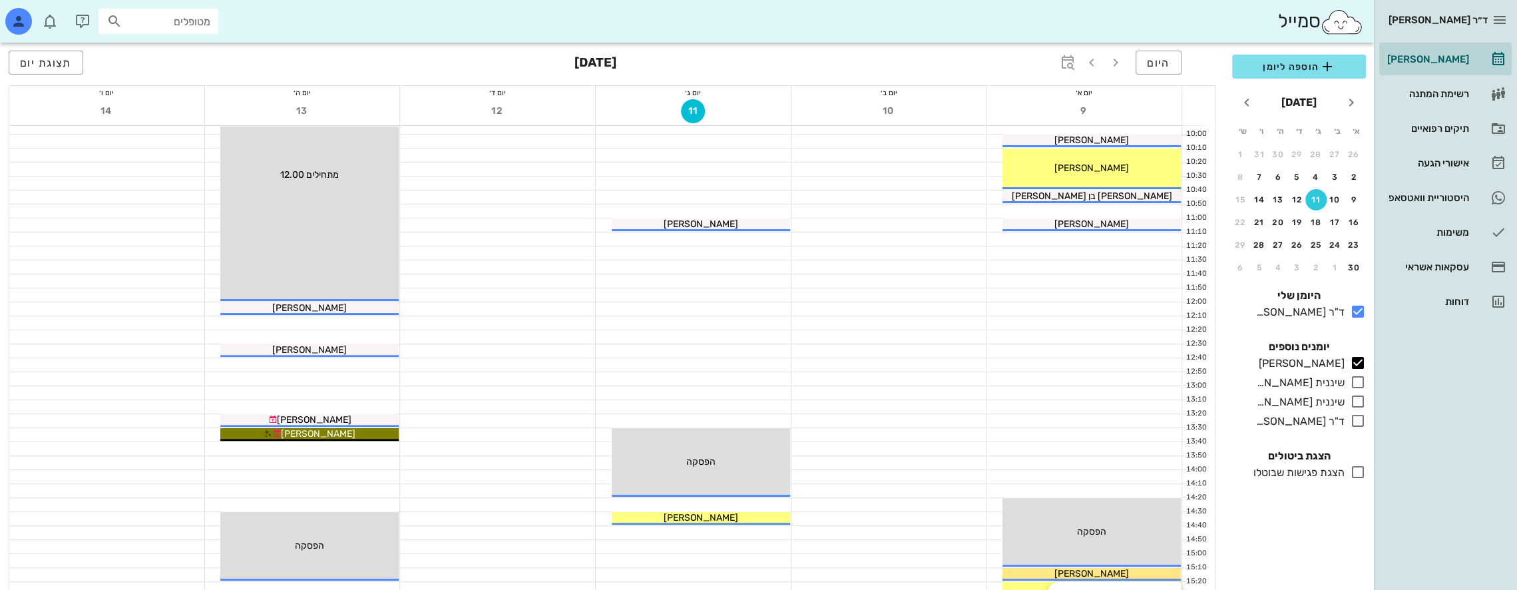
scroll to position [643, 0]
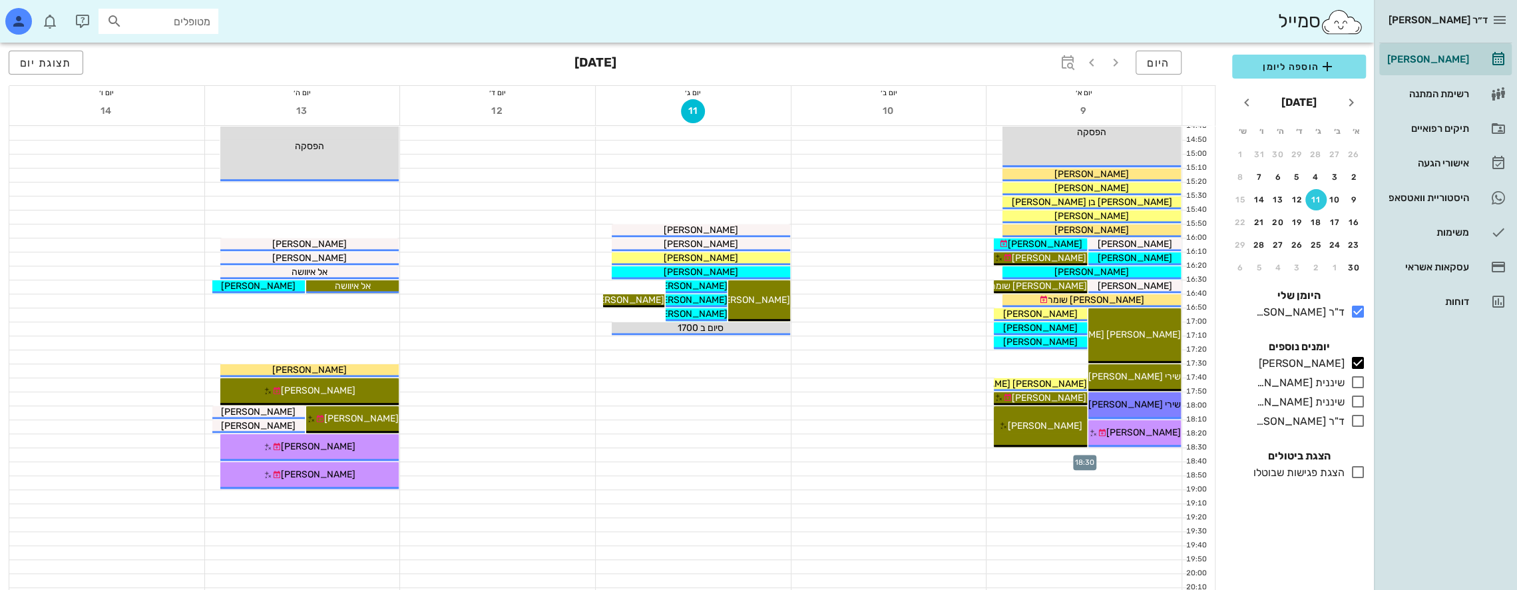
click at [713, 453] on div at bounding box center [1083, 454] width 195 height 13
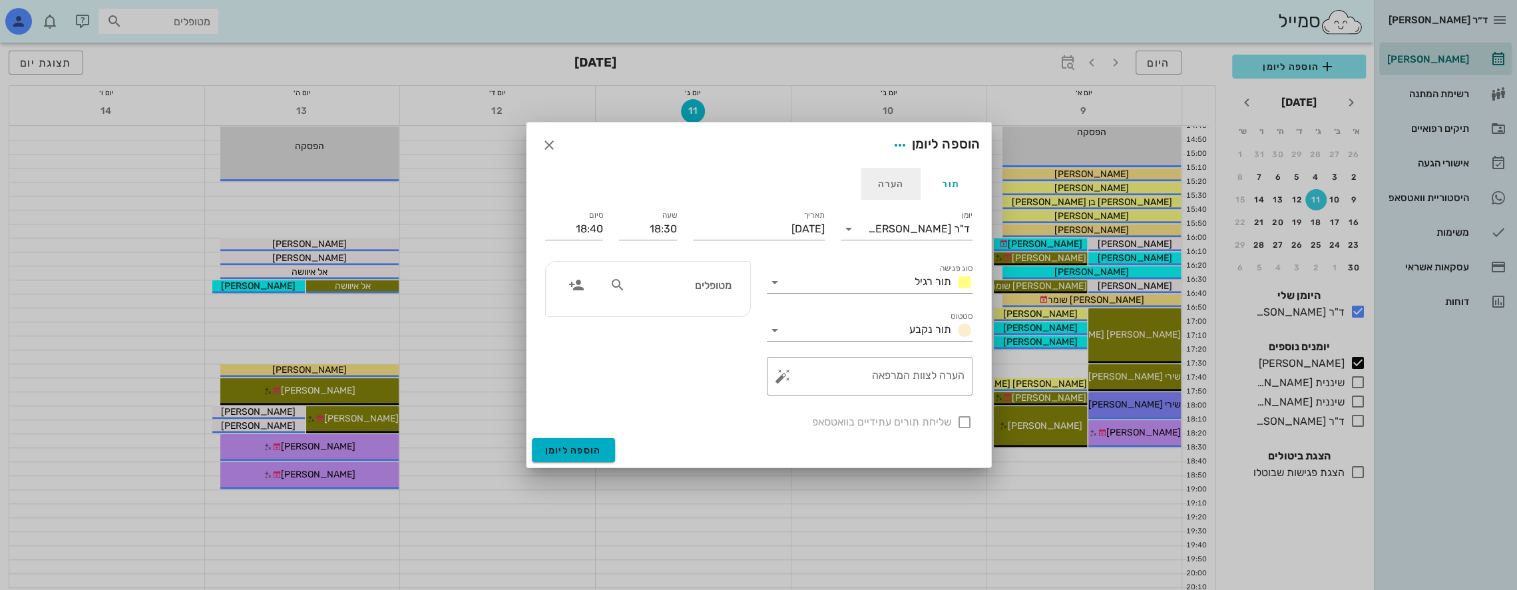
click at [713, 182] on div "הערה" at bounding box center [891, 184] width 60 height 32
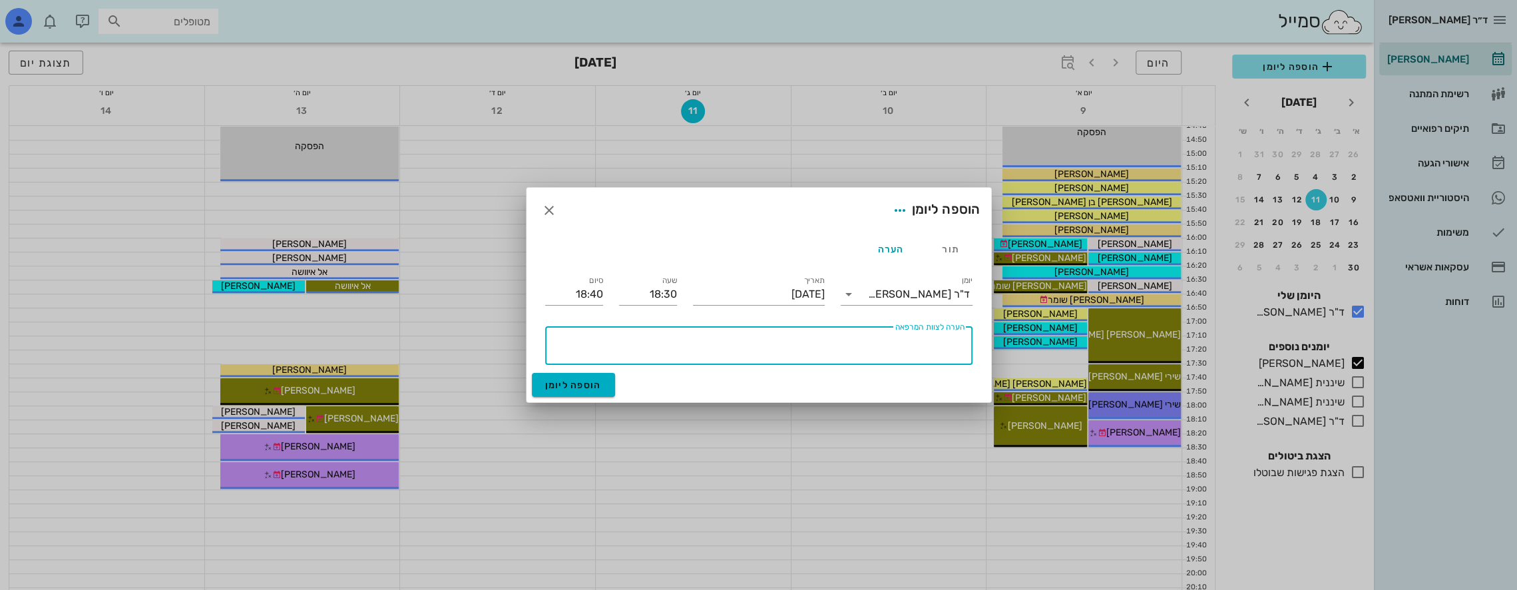
click at [713, 343] on textarea "הערה לצוות המרפאה" at bounding box center [756, 349] width 417 height 32
type textarea "חשיפה [PERSON_NAME] אצל [PERSON_NAME]"
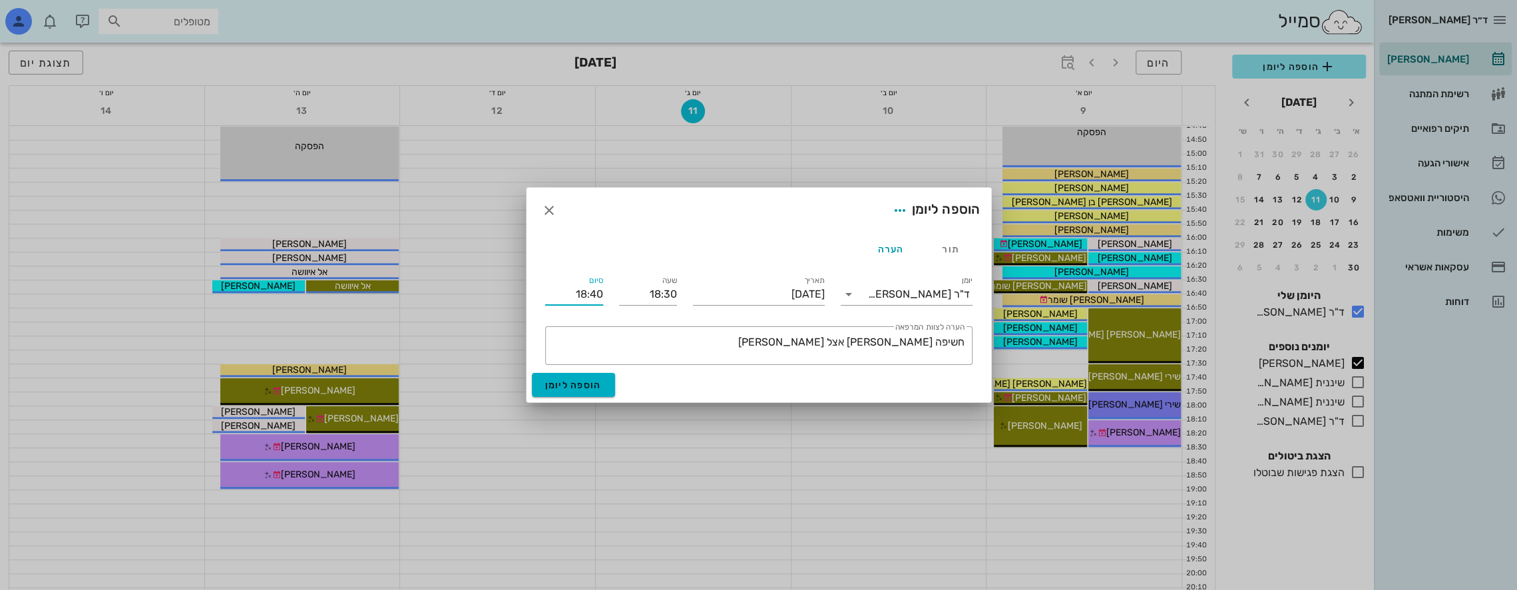
drag, startPoint x: 586, startPoint y: 297, endPoint x: 579, endPoint y: 295, distance: 6.9
click at [579, 295] on input "18:40" at bounding box center [574, 294] width 58 height 21
click at [566, 414] on div "19:30 (שעה)" at bounding box center [539, 418] width 82 height 11
type input "19:30"
click at [713, 210] on icon "button" at bounding box center [900, 210] width 16 height 16
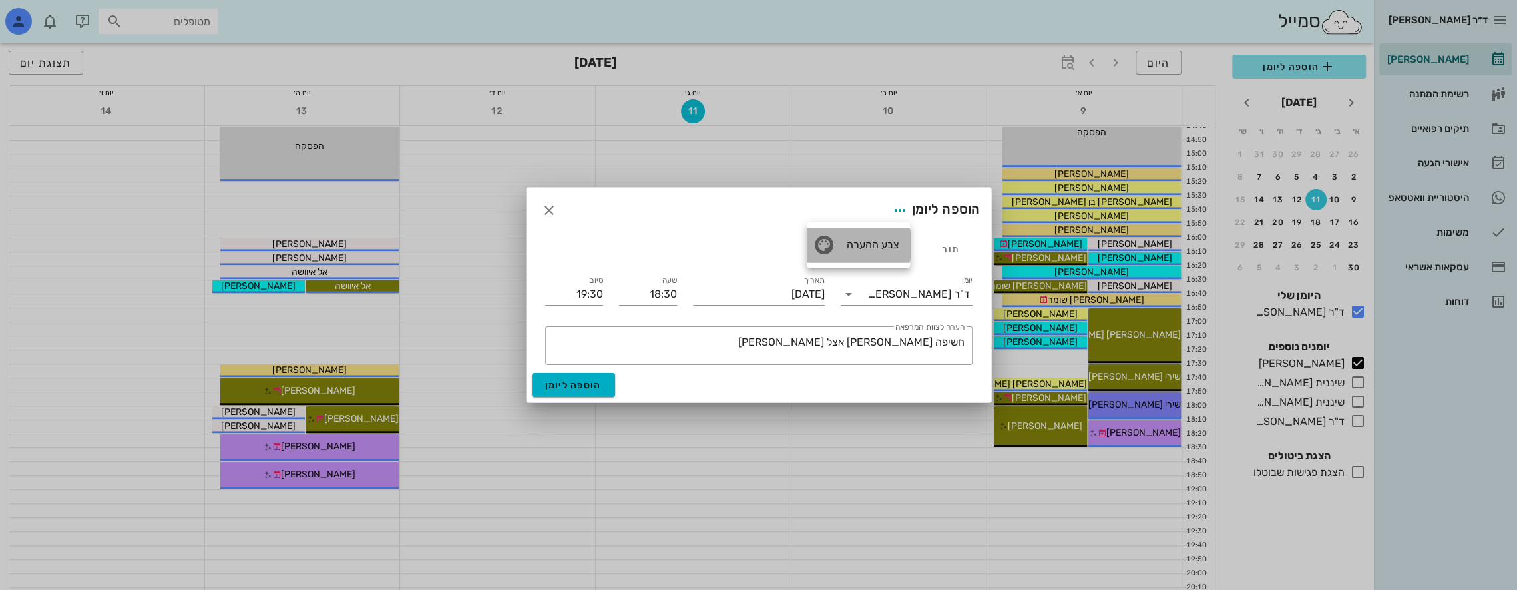
click at [713, 238] on div "צבע ההערה" at bounding box center [858, 245] width 103 height 35
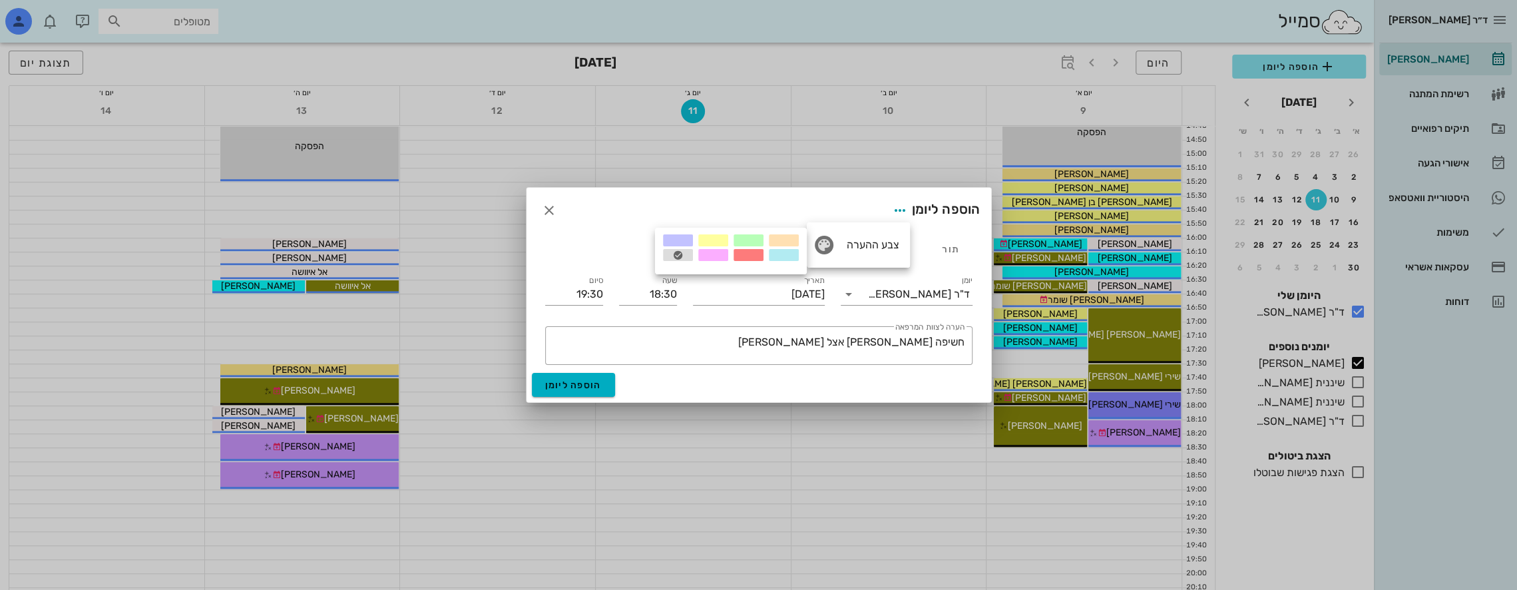
click at [713, 250] on div at bounding box center [748, 255] width 30 height 12
click at [590, 385] on span "הוספה ליומן" at bounding box center [573, 384] width 57 height 11
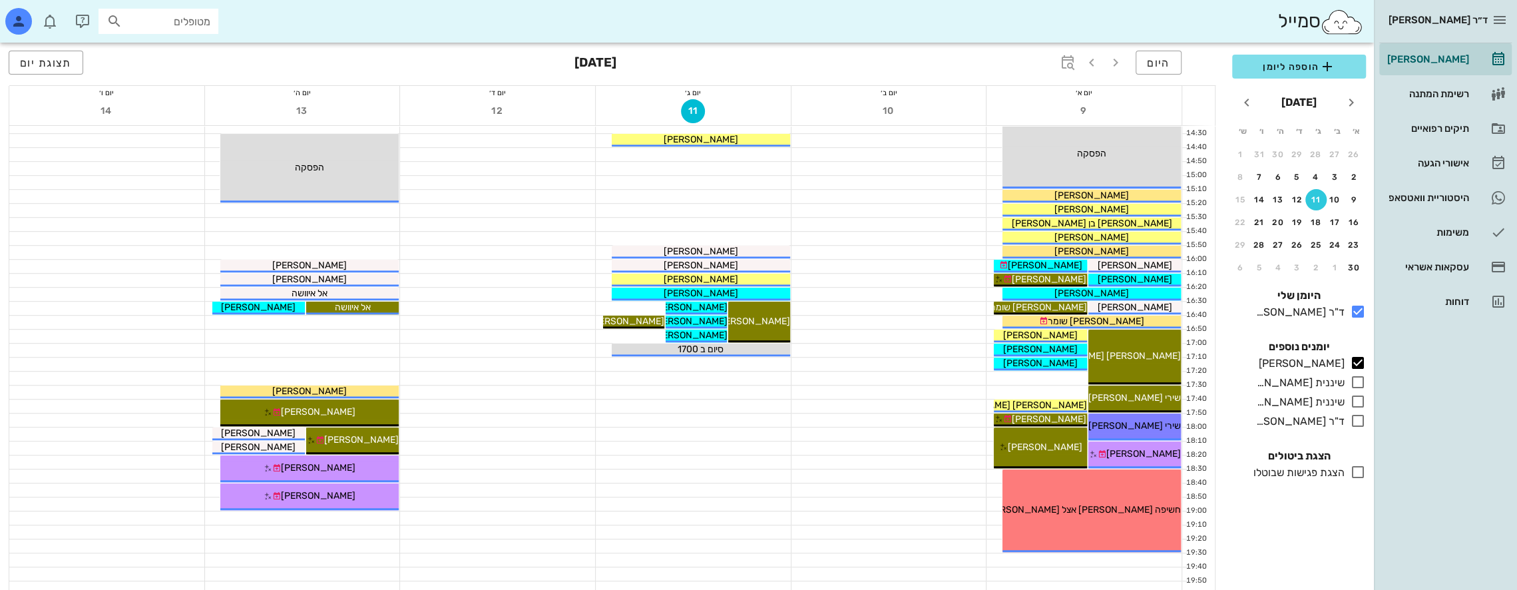
scroll to position [443, 0]
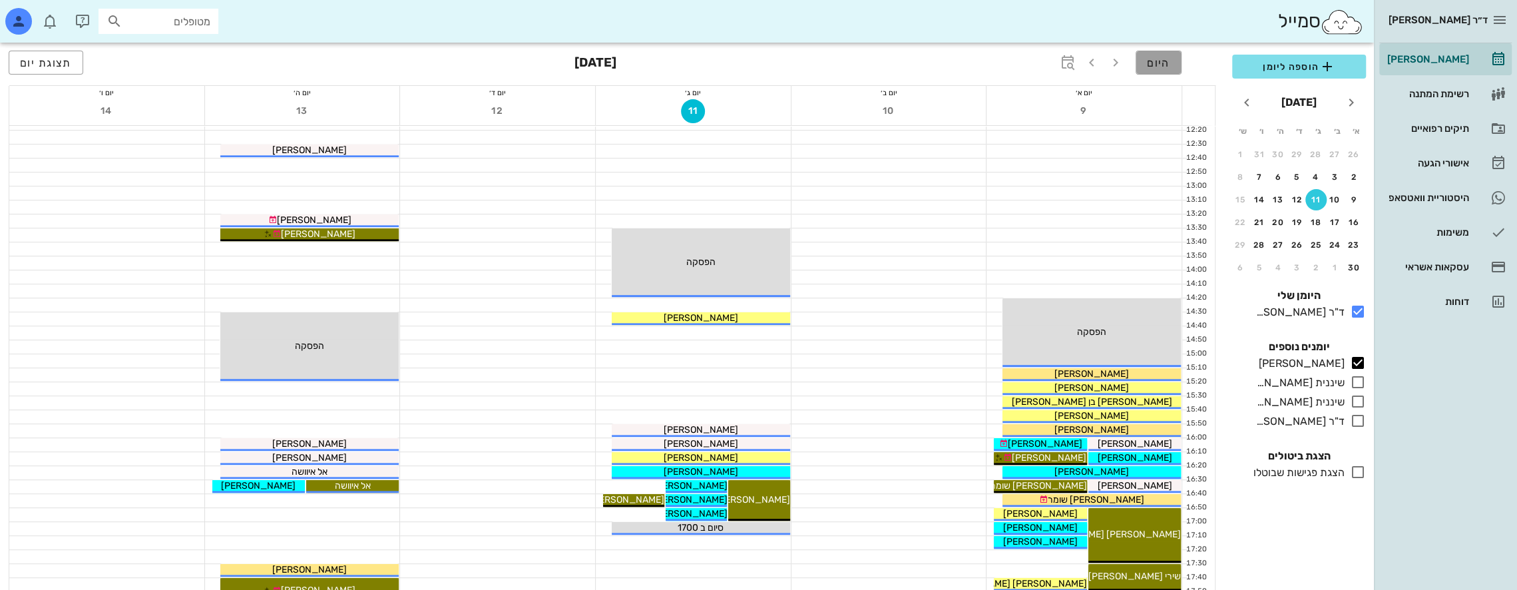
click at [713, 59] on span "היום" at bounding box center [1158, 63] width 23 height 13
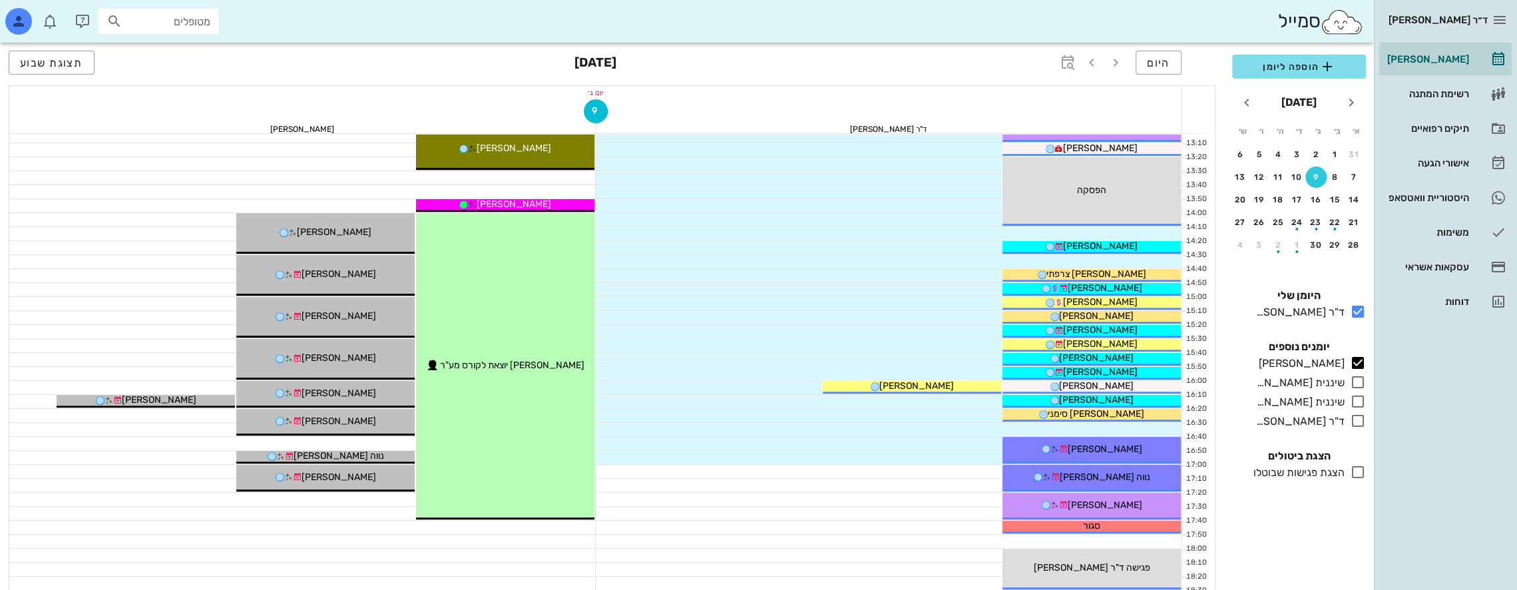
scroll to position [510, 0]
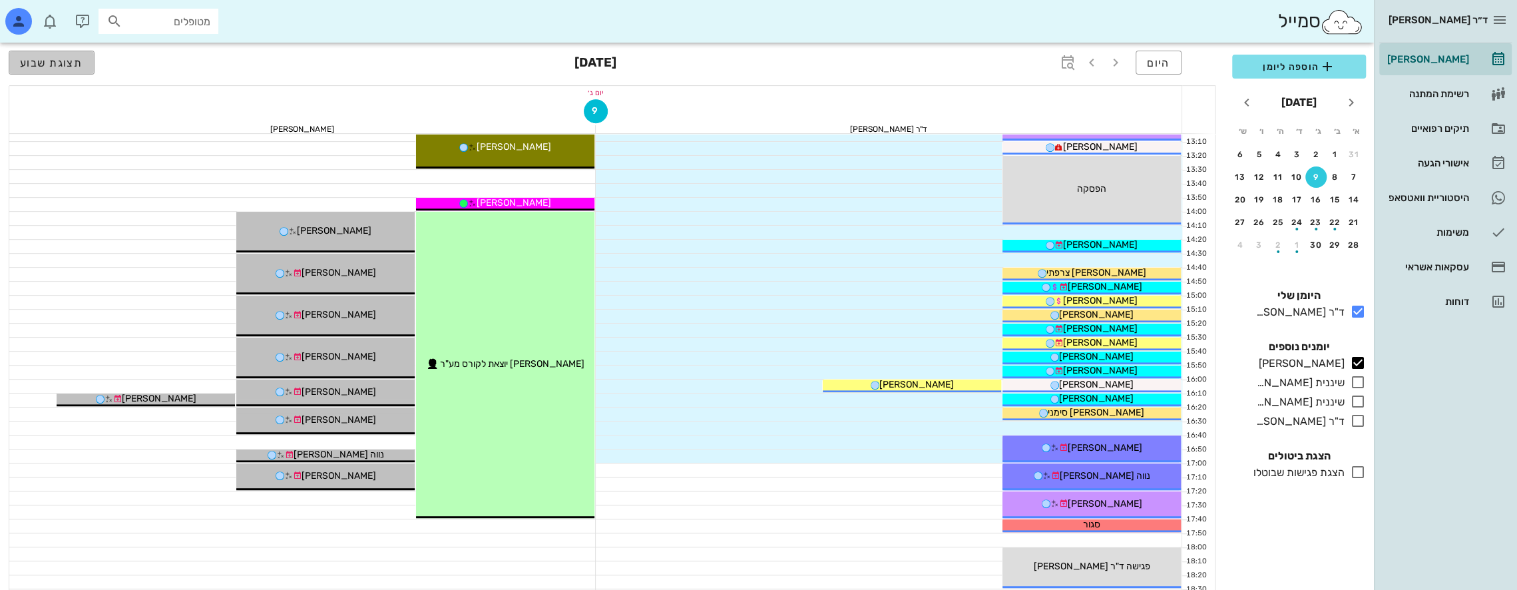
click at [80, 61] on span "תצוגת שבוע" at bounding box center [51, 63] width 63 height 13
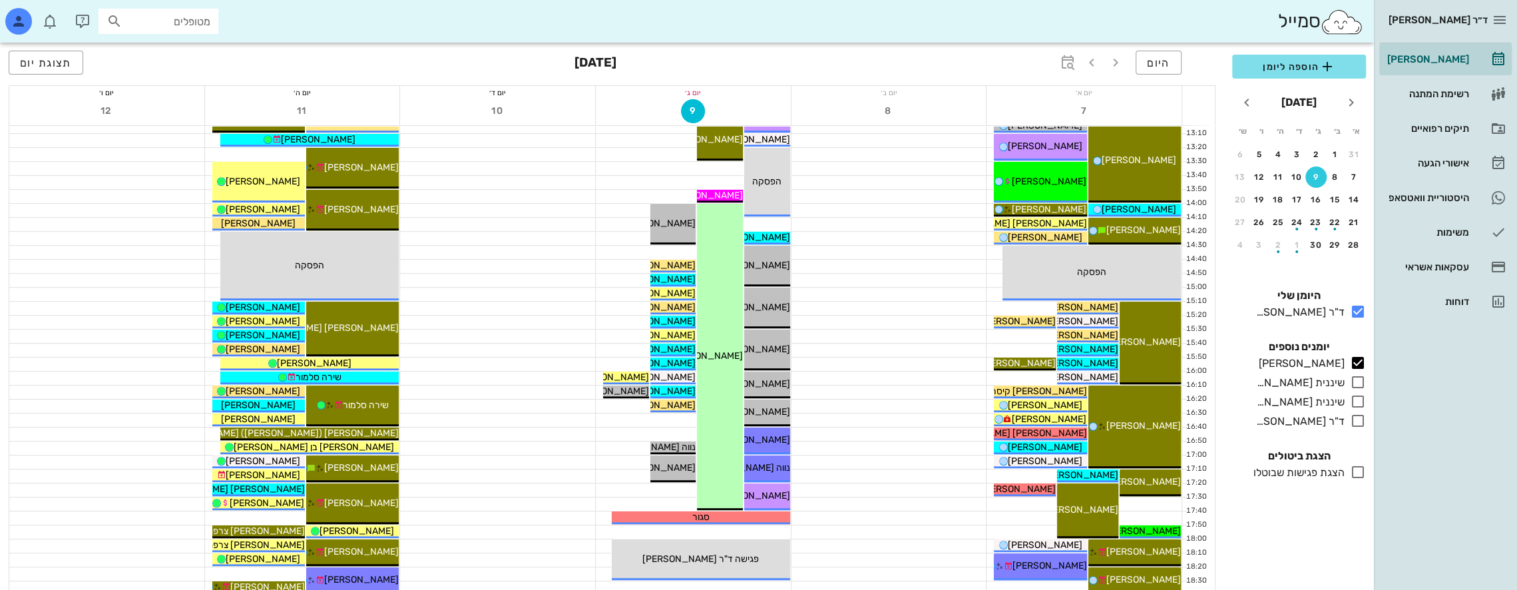
click at [162, 32] on div "מטופלים" at bounding box center [158, 21] width 120 height 25
type input "י"
click at [376, 21] on div "סמייל" at bounding box center [687, 21] width 1374 height 43
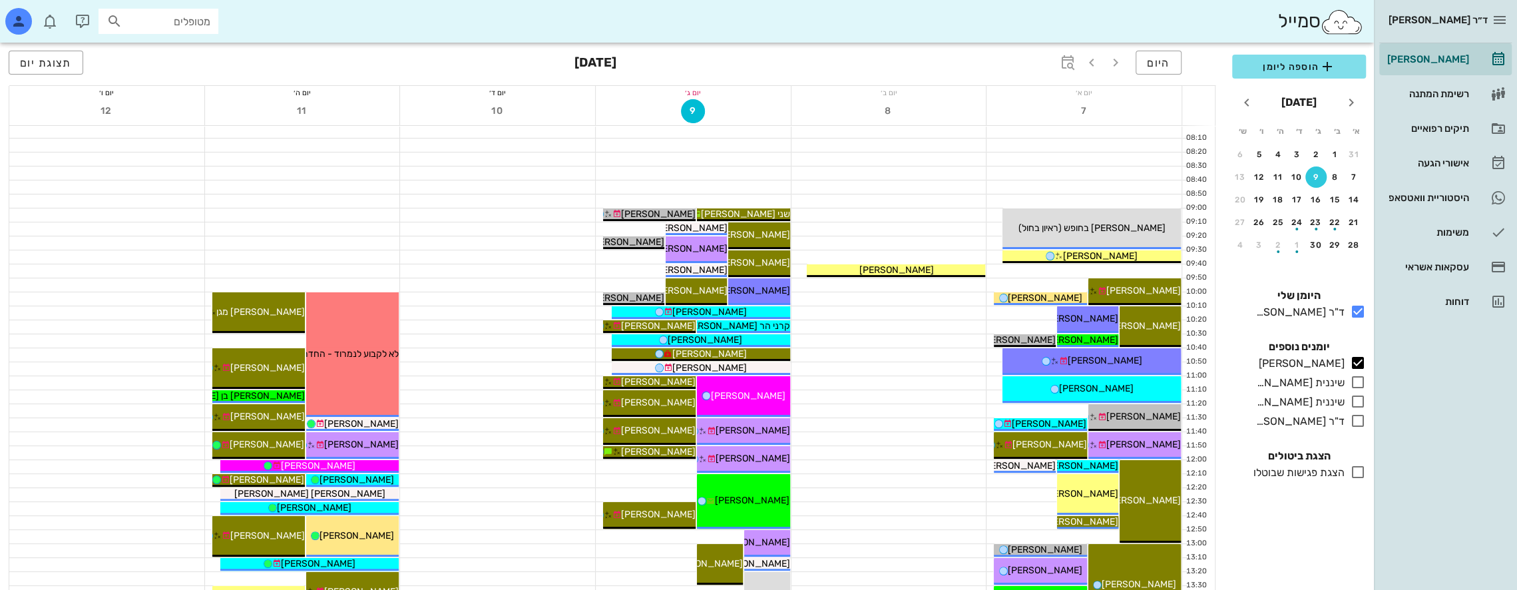
scroll to position [67, 0]
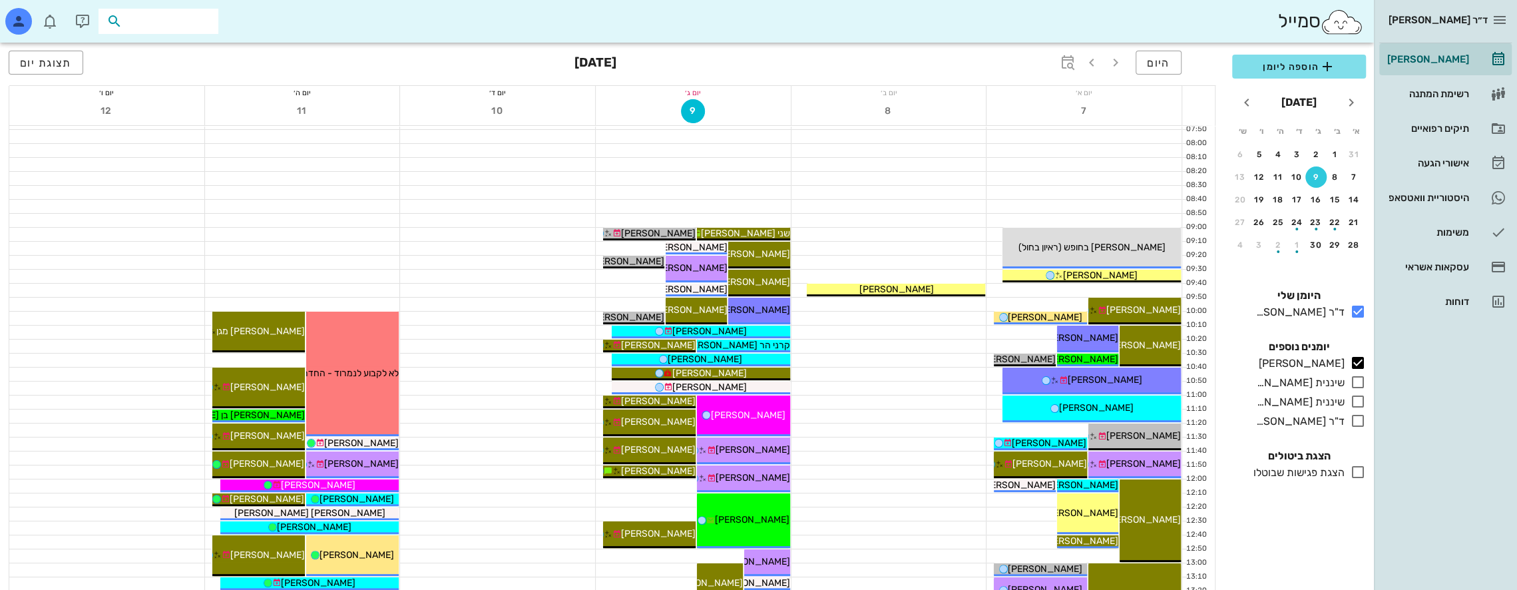
click at [196, 19] on input "text" at bounding box center [167, 21] width 85 height 17
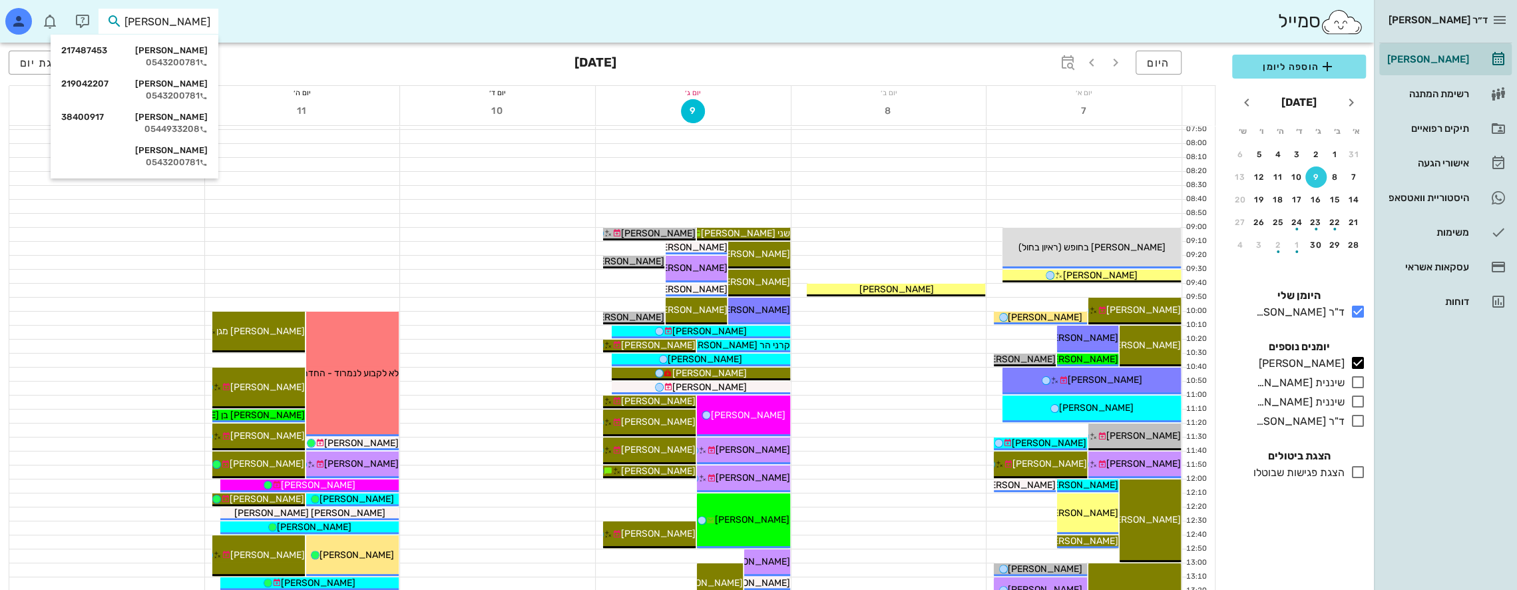
type input "[PERSON_NAME] ז"
click at [200, 47] on div "[PERSON_NAME] 219042207" at bounding box center [135, 50] width 146 height 11
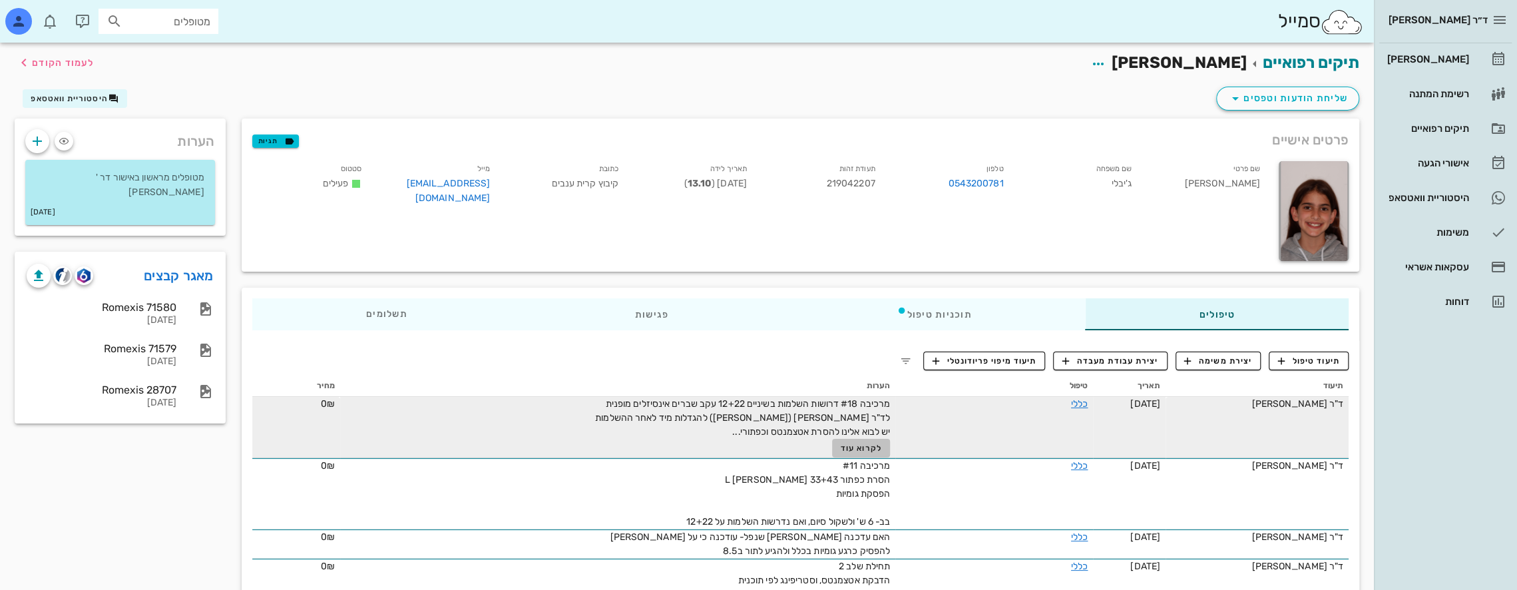
click at [713, 445] on span "לקרוא עוד" at bounding box center [861, 447] width 41 height 9
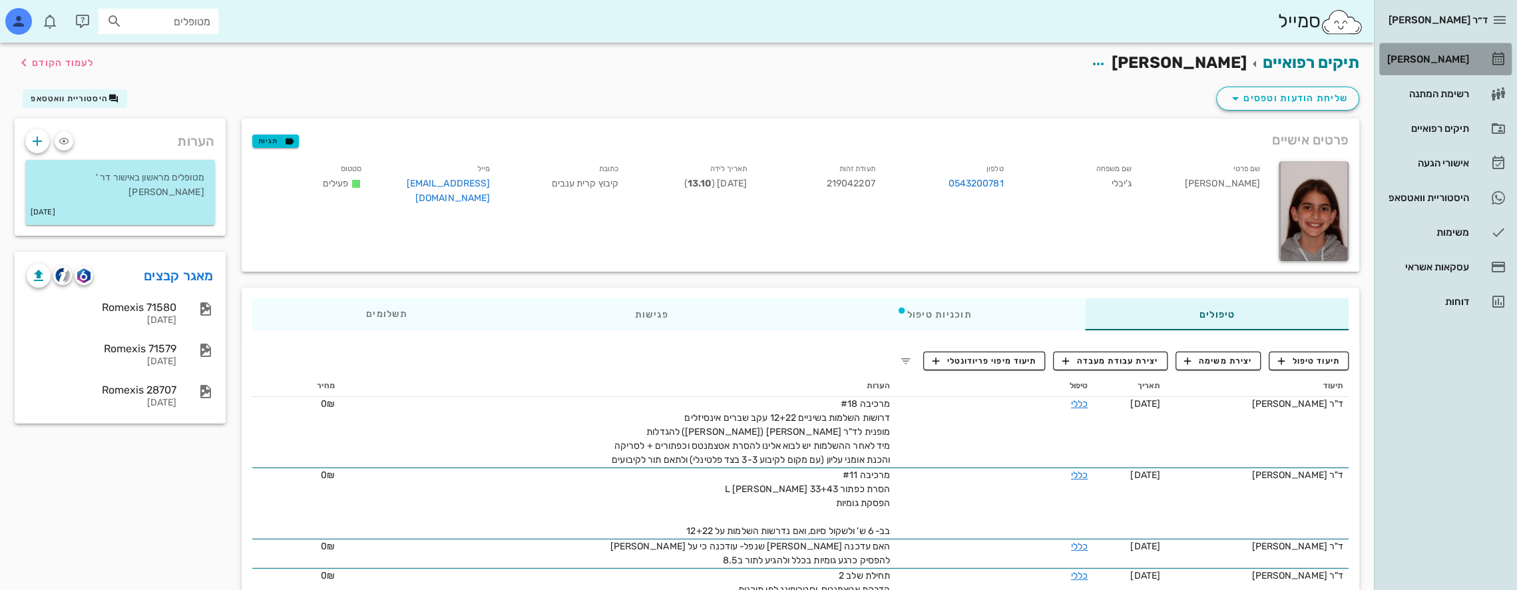
click at [713, 56] on div "[PERSON_NAME]" at bounding box center [1426, 59] width 85 height 11
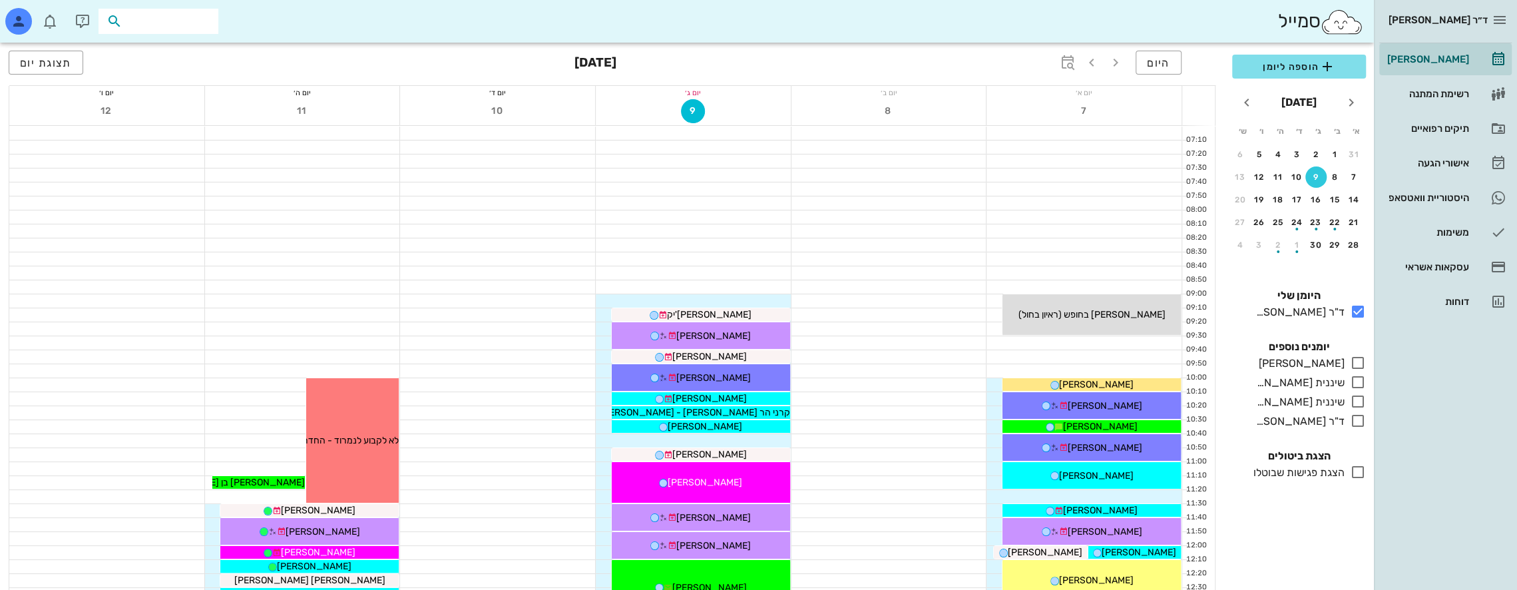
click at [201, 28] on input "text" at bounding box center [167, 21] width 85 height 17
type input "[PERSON_NAME] מ"
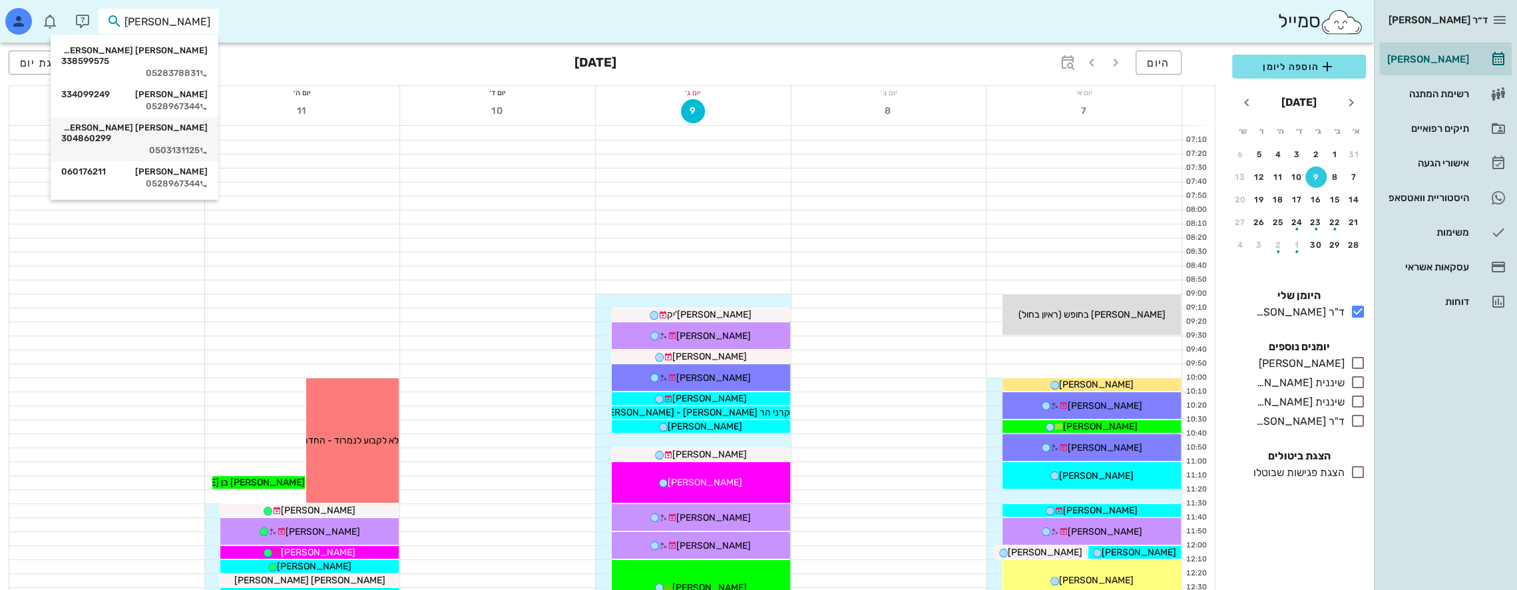
click at [189, 122] on div "[PERSON_NAME] [PERSON_NAME] 304860299" at bounding box center [134, 132] width 146 height 21
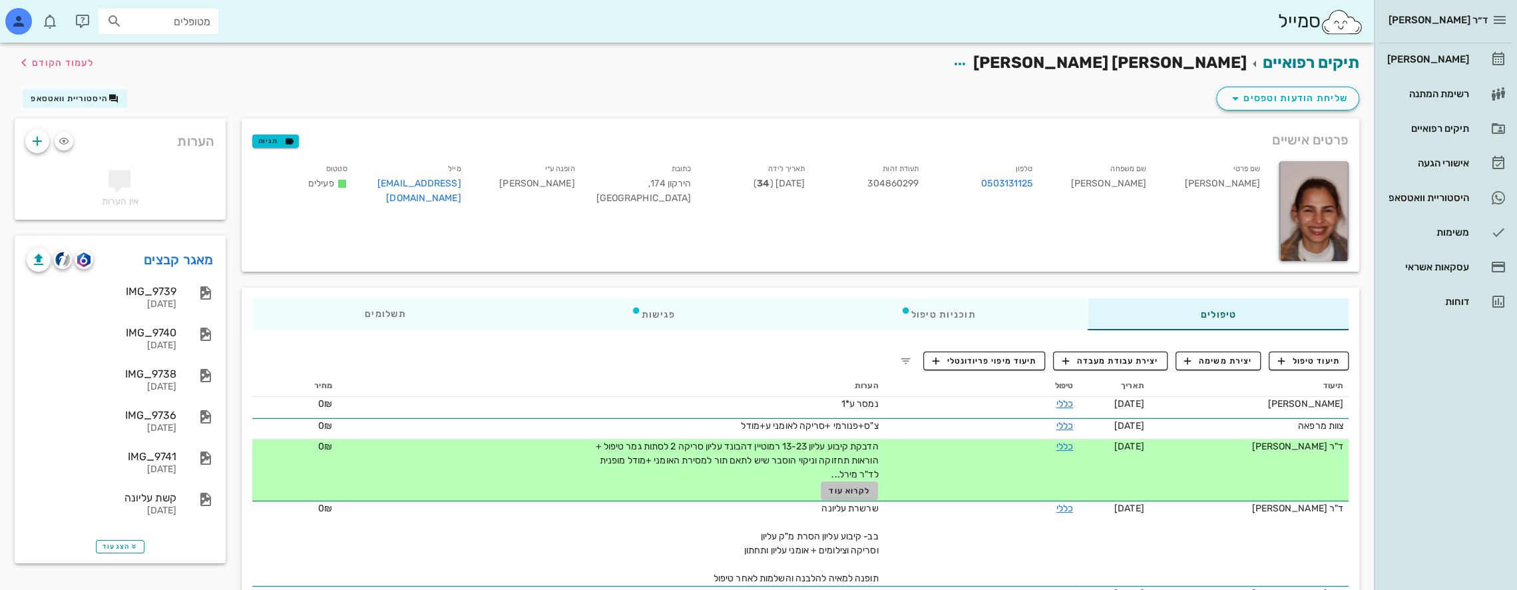
click at [713, 487] on span "לקרוא עוד" at bounding box center [849, 490] width 41 height 9
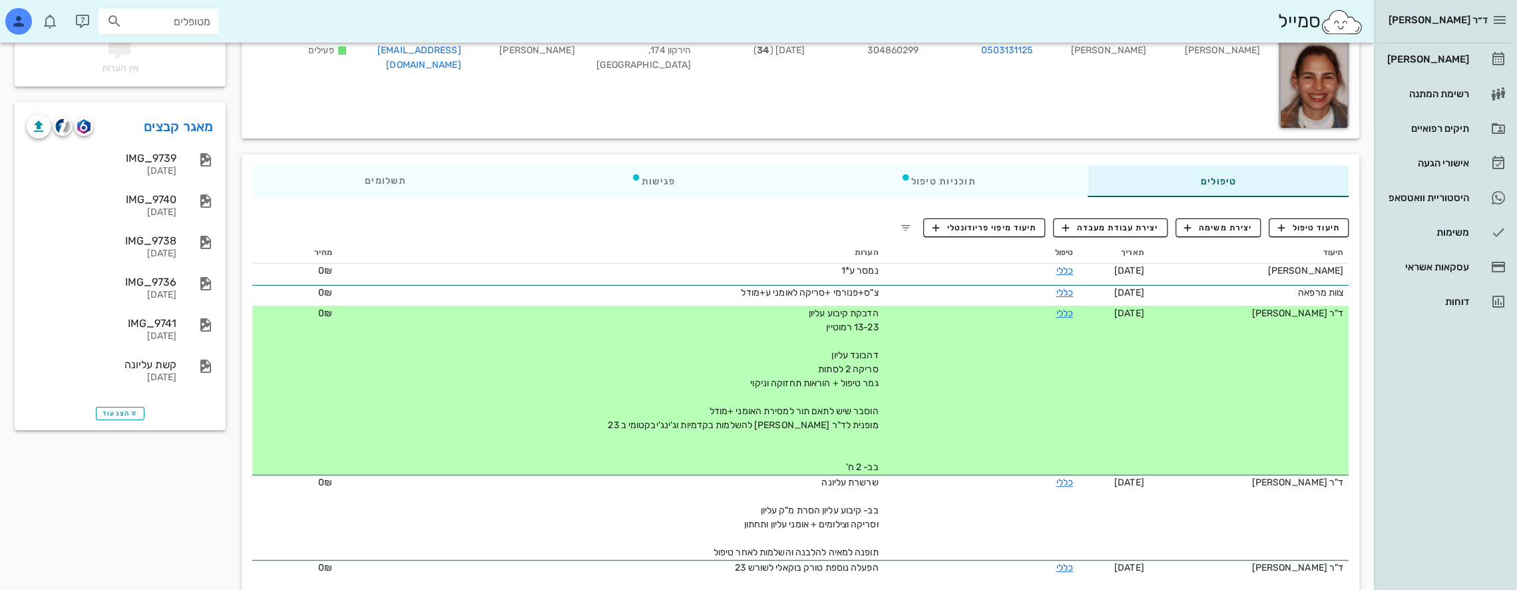
scroll to position [133, 0]
click at [713, 311] on link "כללי" at bounding box center [1064, 312] width 17 height 11
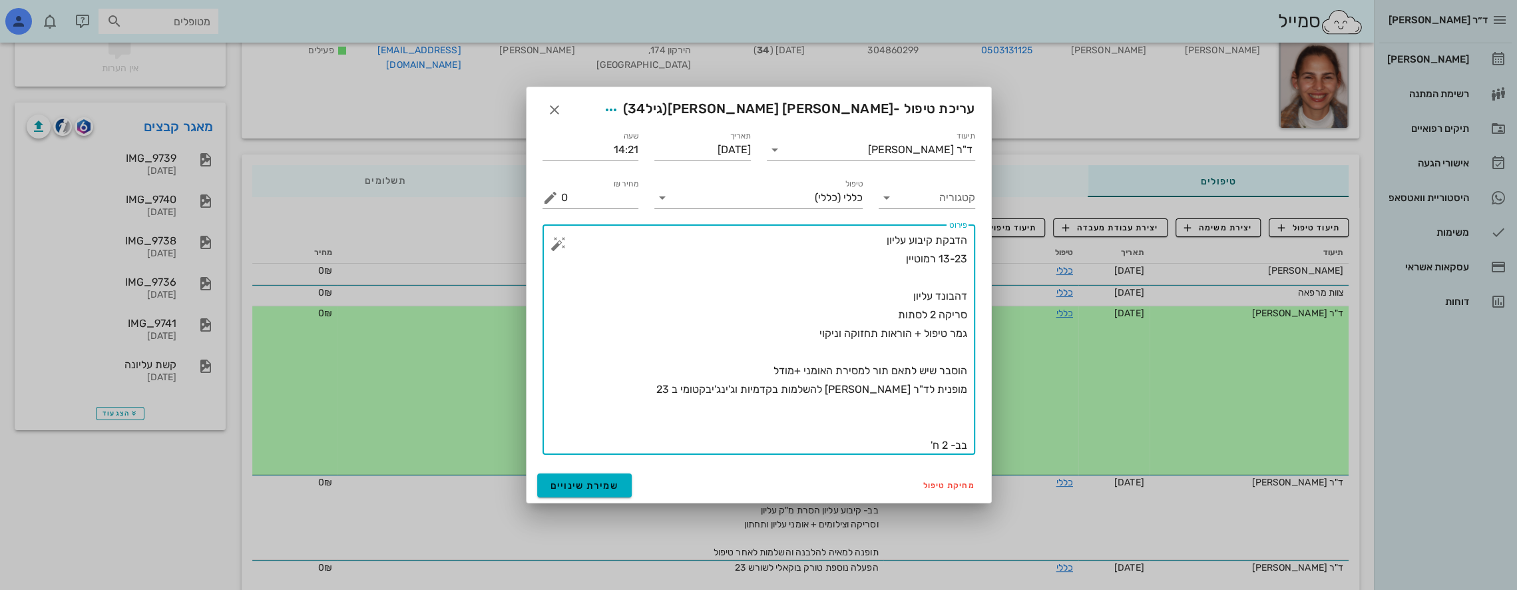
drag, startPoint x: 880, startPoint y: 389, endPoint x: 882, endPoint y: 398, distance: 9.1
click at [713, 395] on textarea "הדבקת קיבוע עליון 13-23 רמוטיין דהבונד עליון סריקה 2 לסתות גמר טיפול + הוראות ת…" at bounding box center [764, 343] width 406 height 224
type textarea "הדבקת קיבוע עליון 13-23 רמוטיין דהבונד עליון סריקה 2 לסתות גמר טיפול + הוראות ת…"
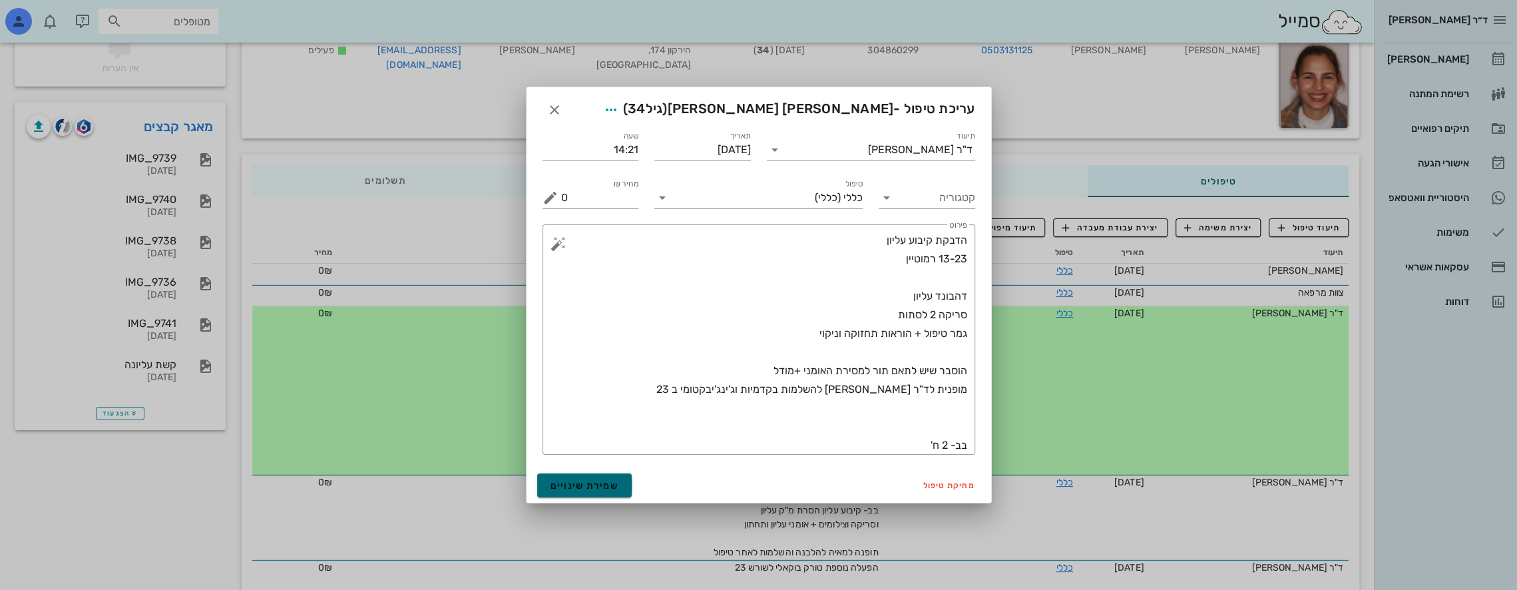
click at [588, 484] on span "שמירת שינויים" at bounding box center [584, 485] width 69 height 11
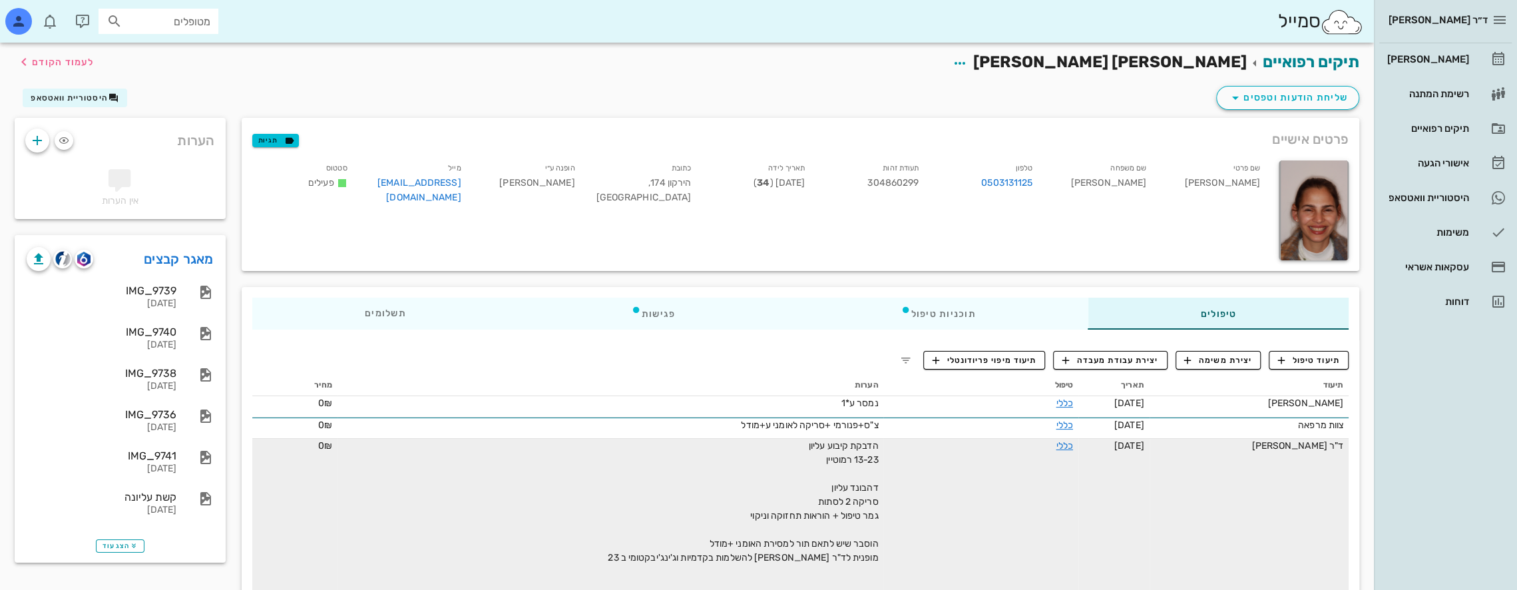
scroll to position [0, 0]
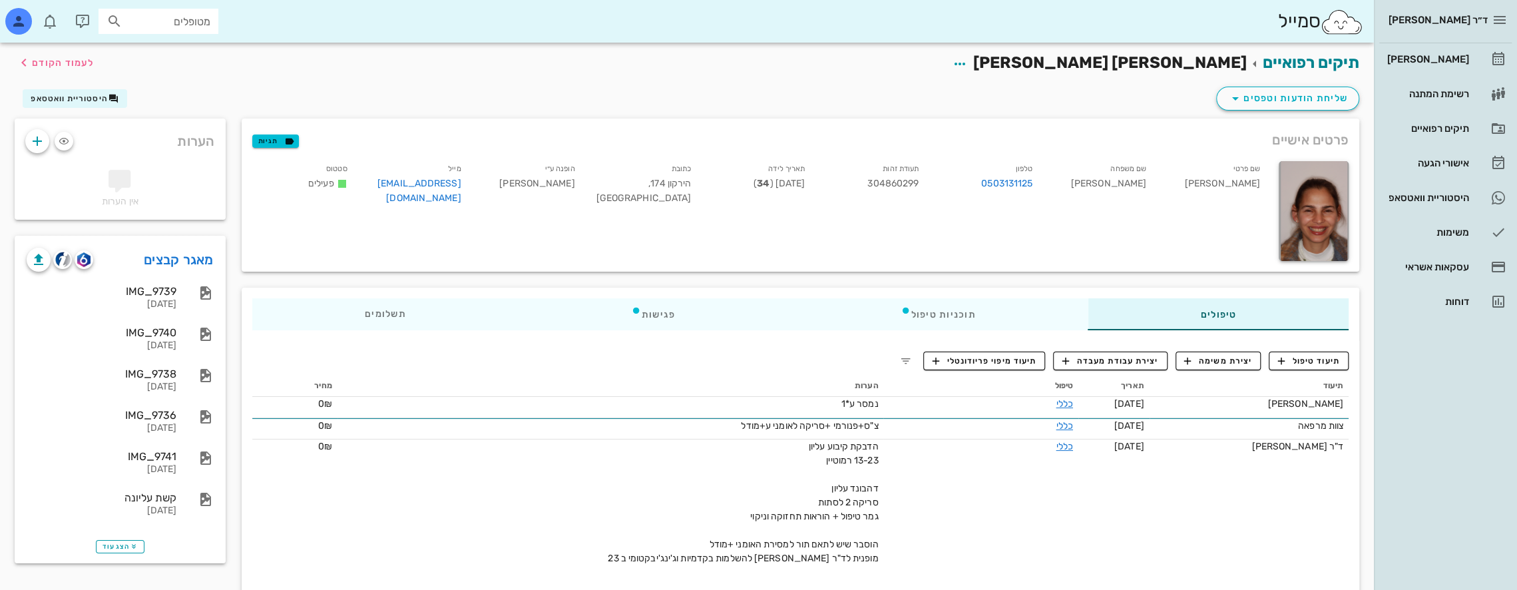
click at [196, 20] on input "מטופלים" at bounding box center [167, 21] width 85 height 17
type input "שובל"
click at [178, 48] on div "שובל צרף 211674197" at bounding box center [138, 50] width 146 height 11
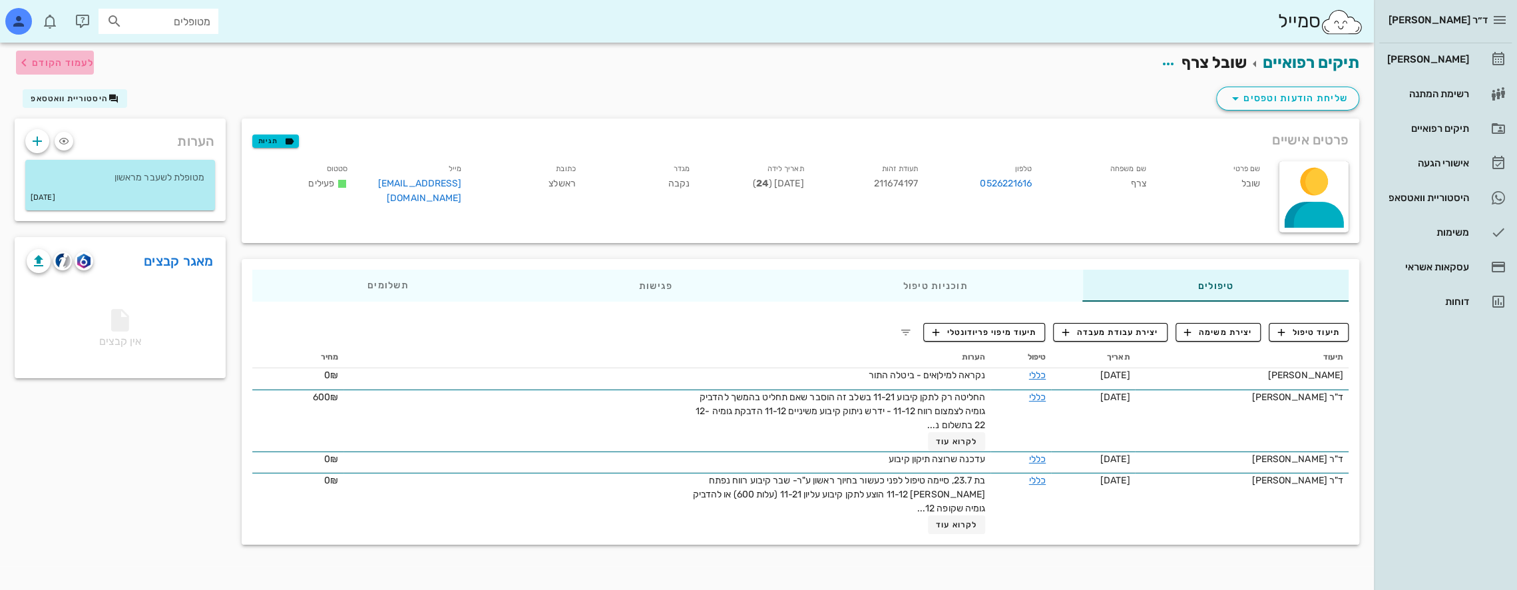
click at [32, 57] on span "לעמוד הקודם" at bounding box center [63, 62] width 62 height 11
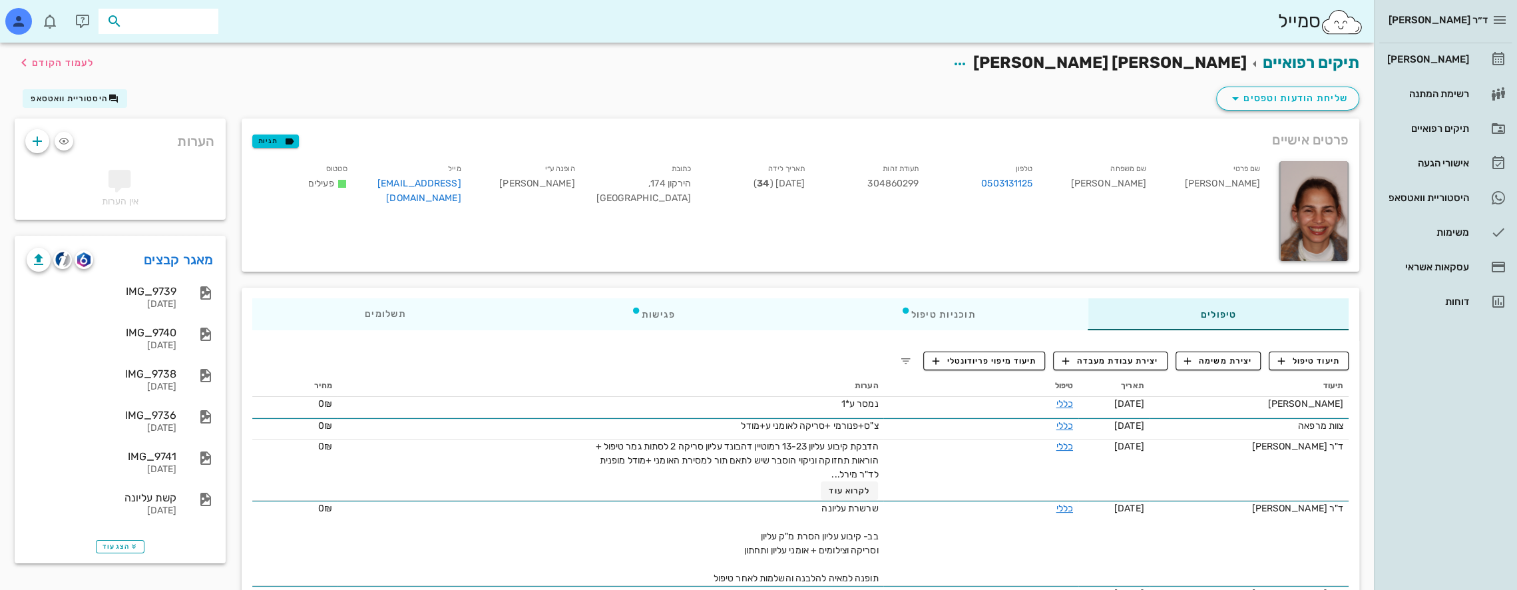
click at [174, 23] on input "text" at bounding box center [167, 21] width 85 height 17
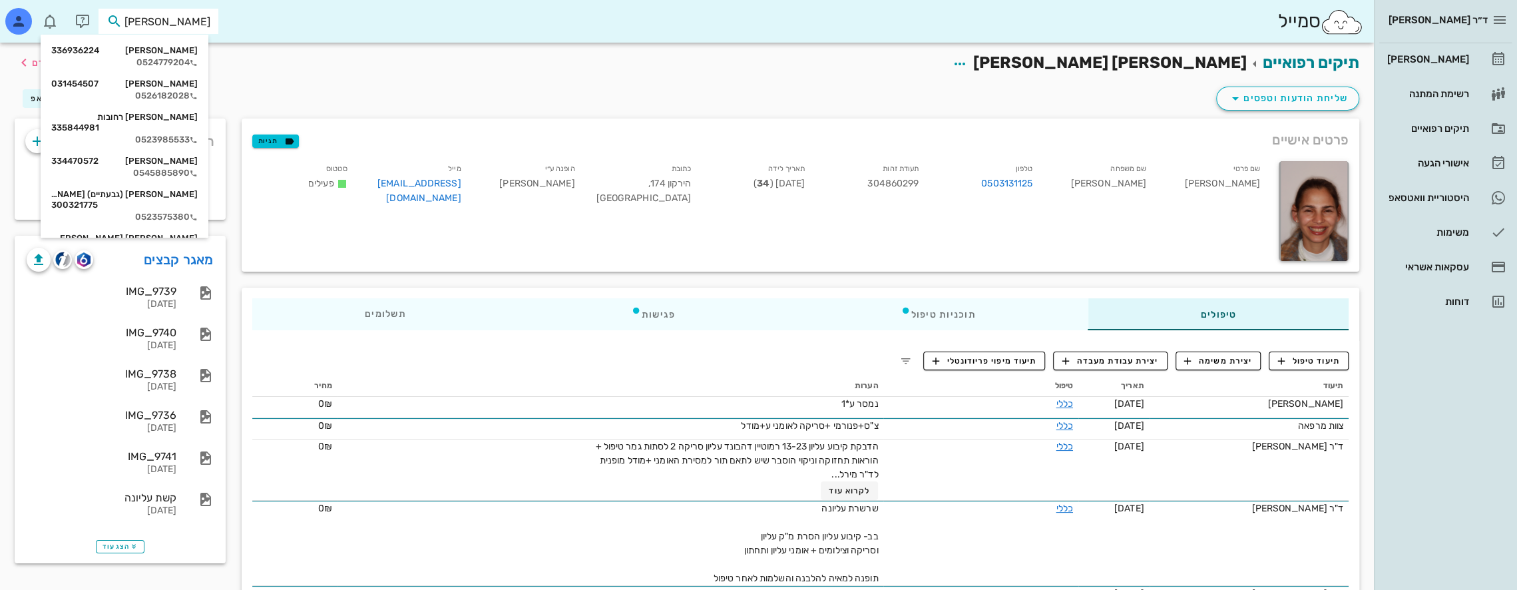
type input "[PERSON_NAME] ה"
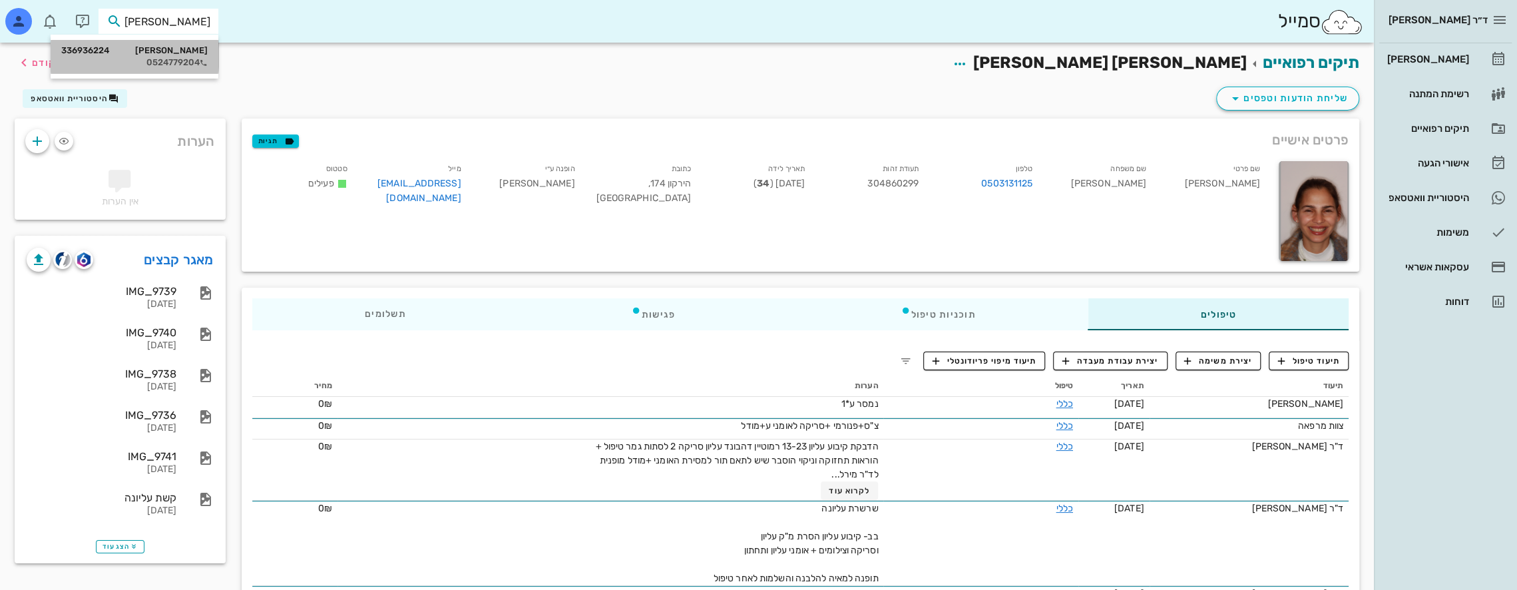
click at [197, 57] on div "[PERSON_NAME] 336936224 0524779204" at bounding box center [134, 56] width 146 height 33
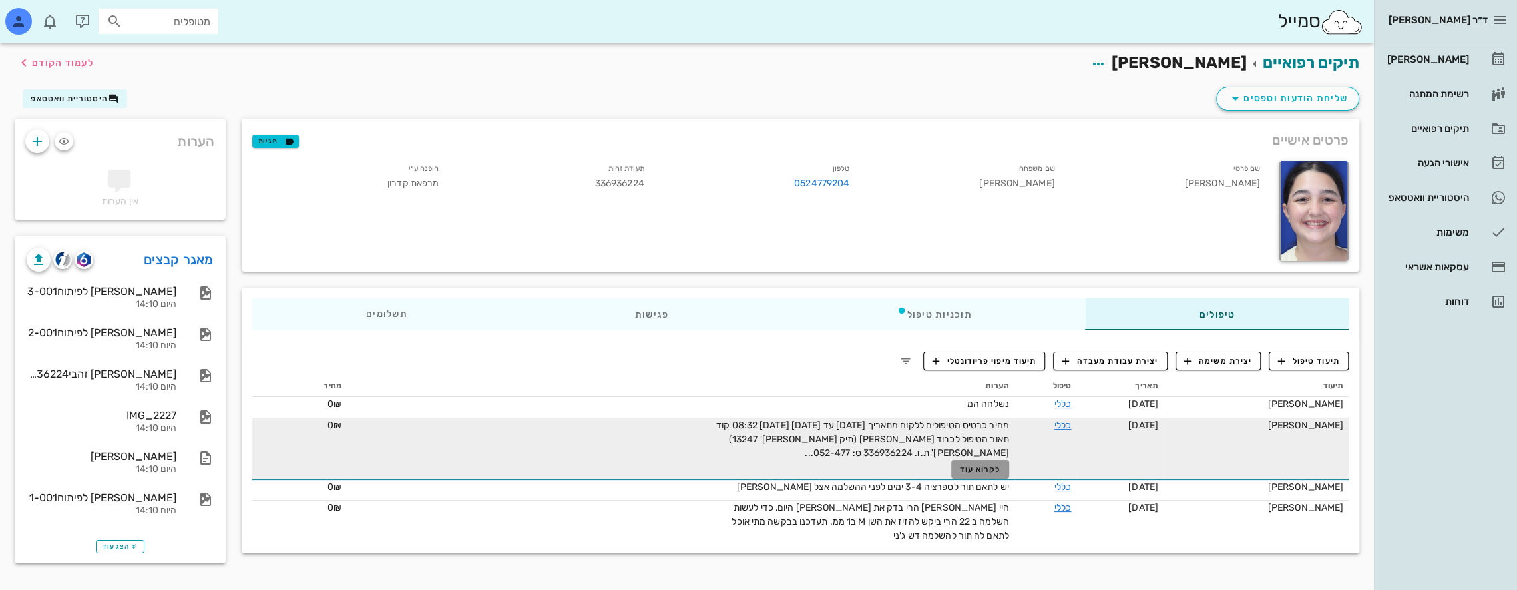
click at [713, 470] on span "לקרוא עוד" at bounding box center [979, 469] width 41 height 9
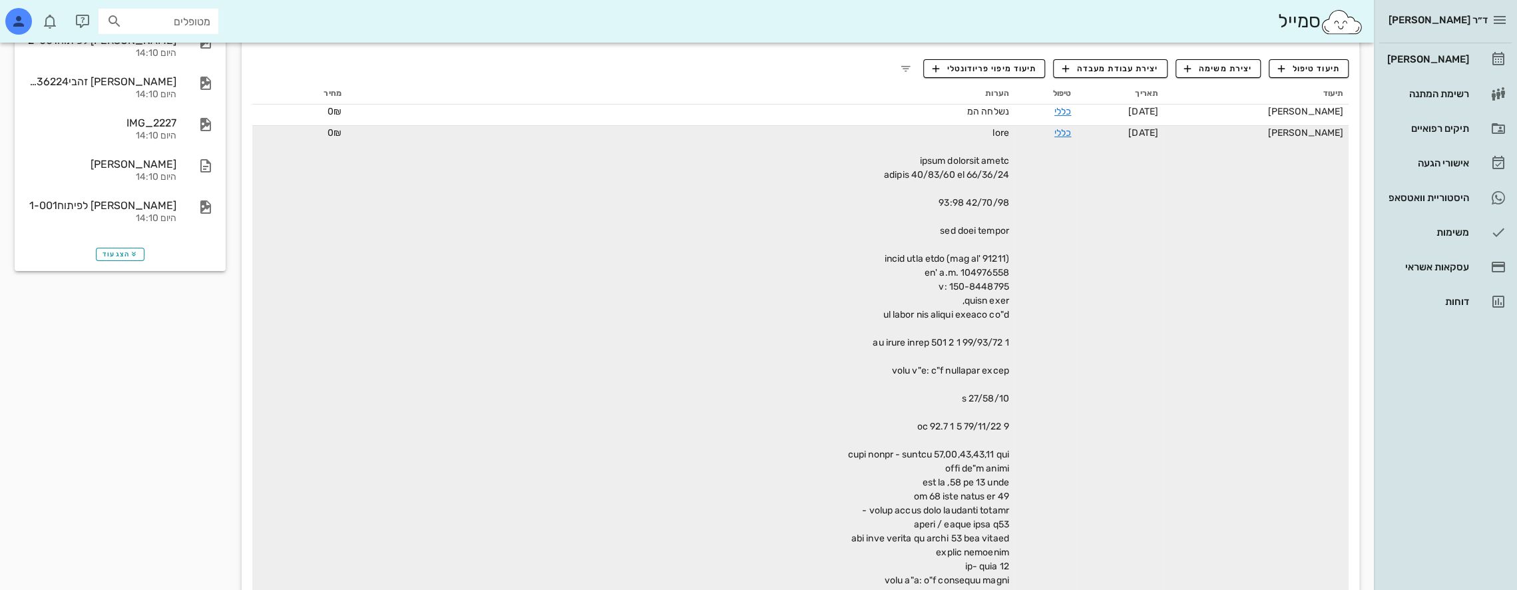
scroll to position [266, 0]
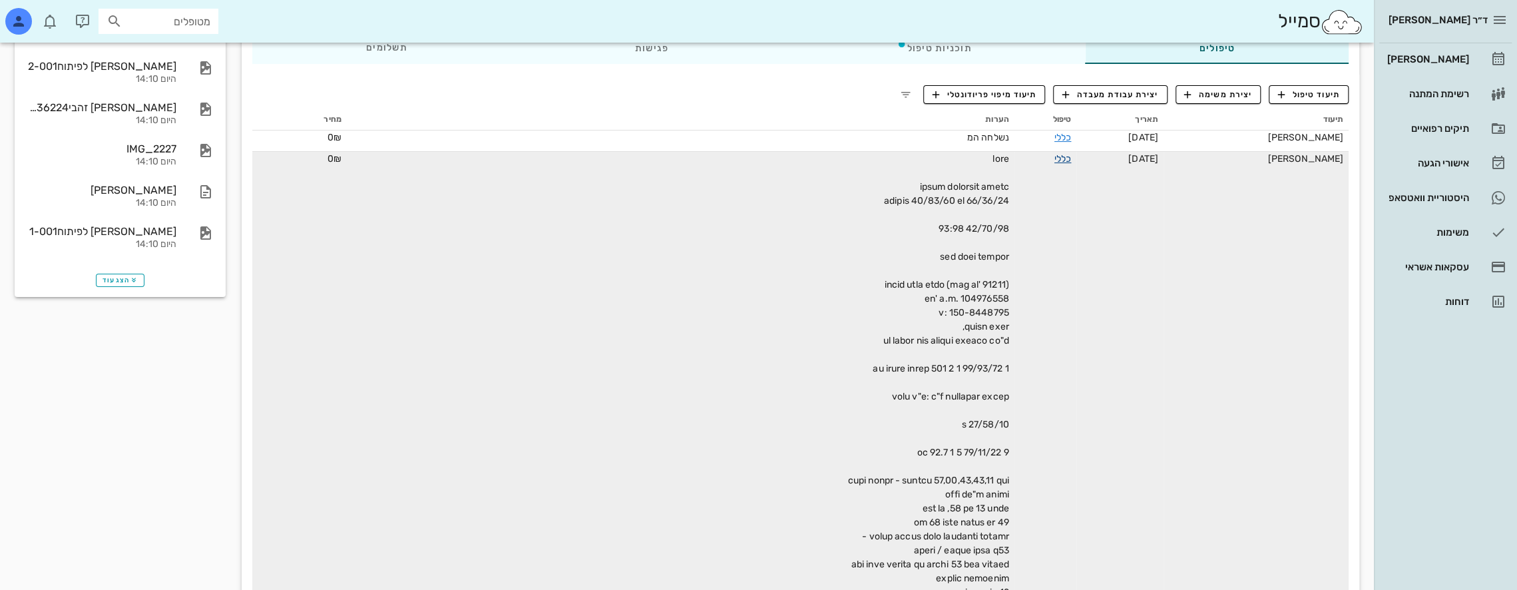
click at [713, 159] on link "כללי" at bounding box center [1062, 158] width 17 height 11
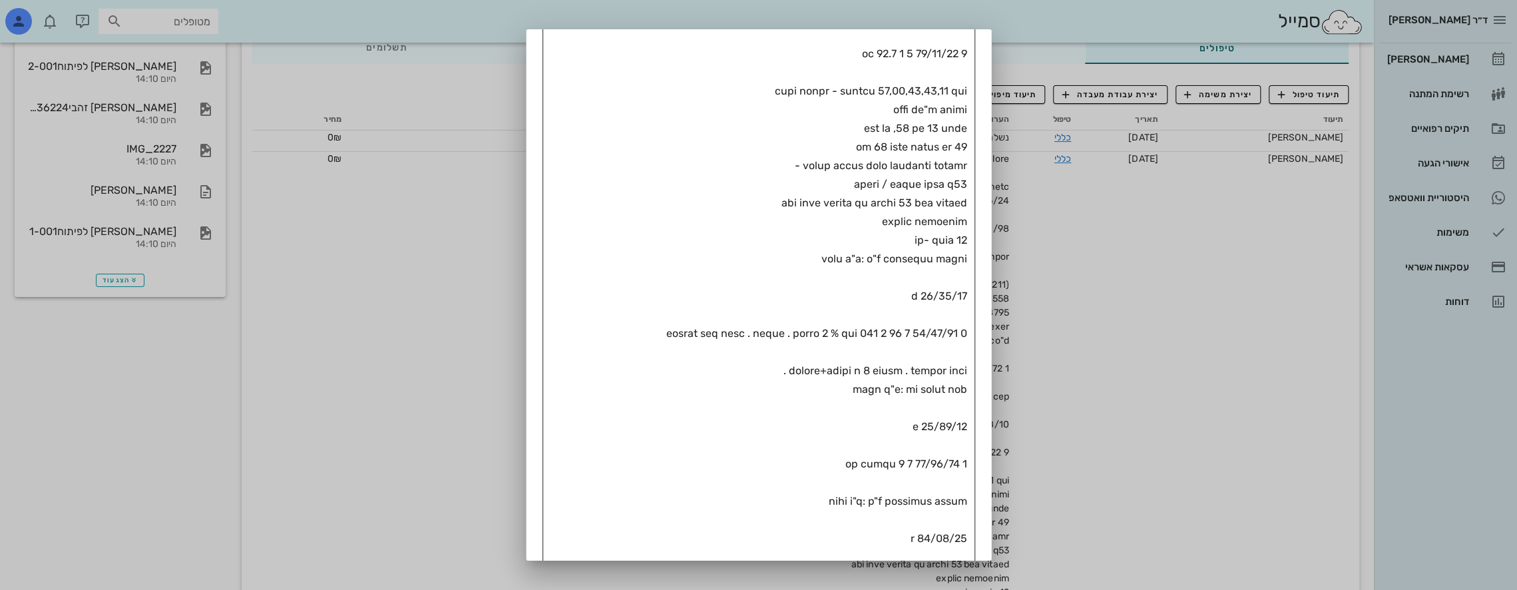
scroll to position [532, 0]
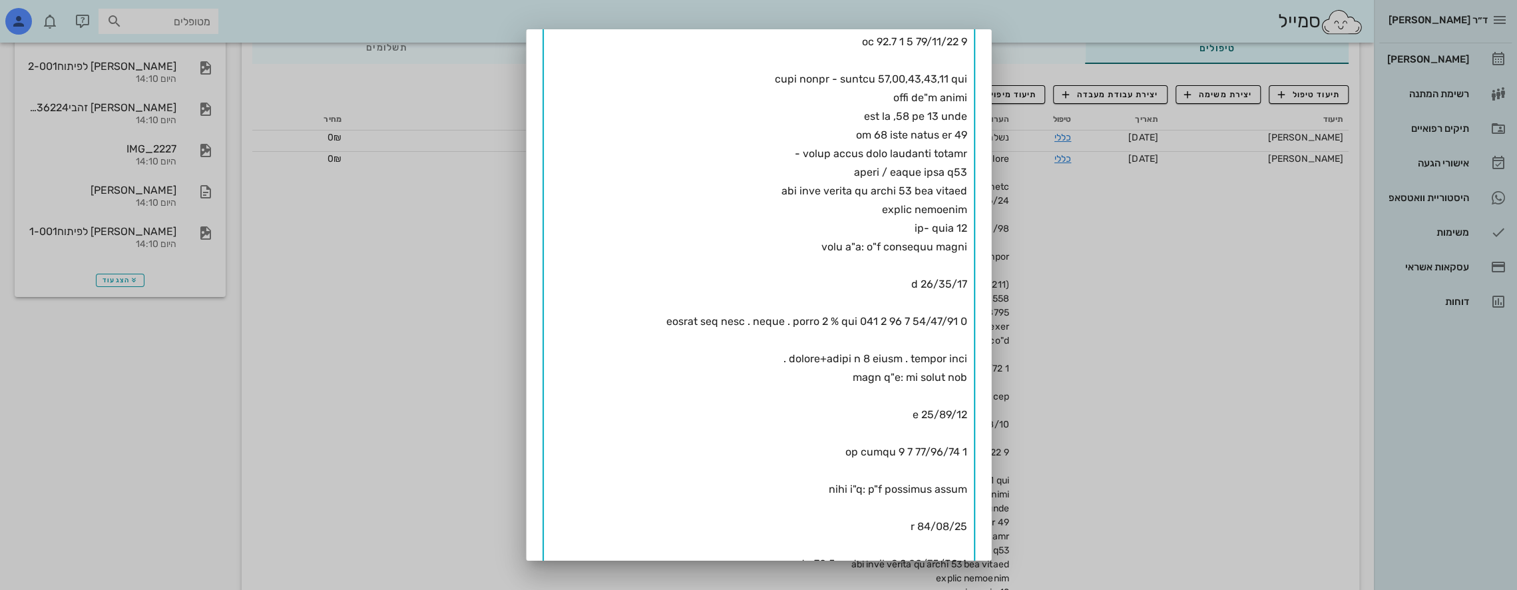
drag, startPoint x: 966, startPoint y: 281, endPoint x: 882, endPoint y: 399, distance: 144.8
click at [713, 399] on textarea "פירוט" at bounding box center [764, 367] width 406 height 1453
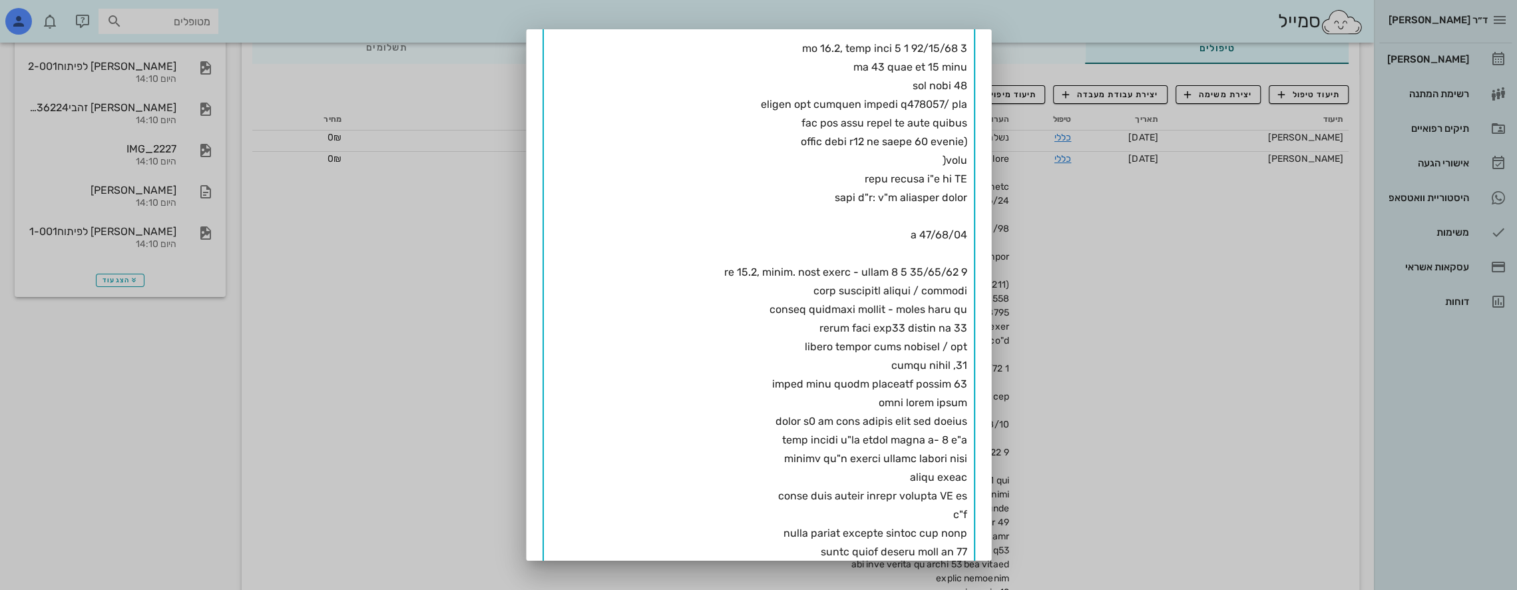
scroll to position [936, 0]
drag, startPoint x: 967, startPoint y: 266, endPoint x: 672, endPoint y: 352, distance: 307.3
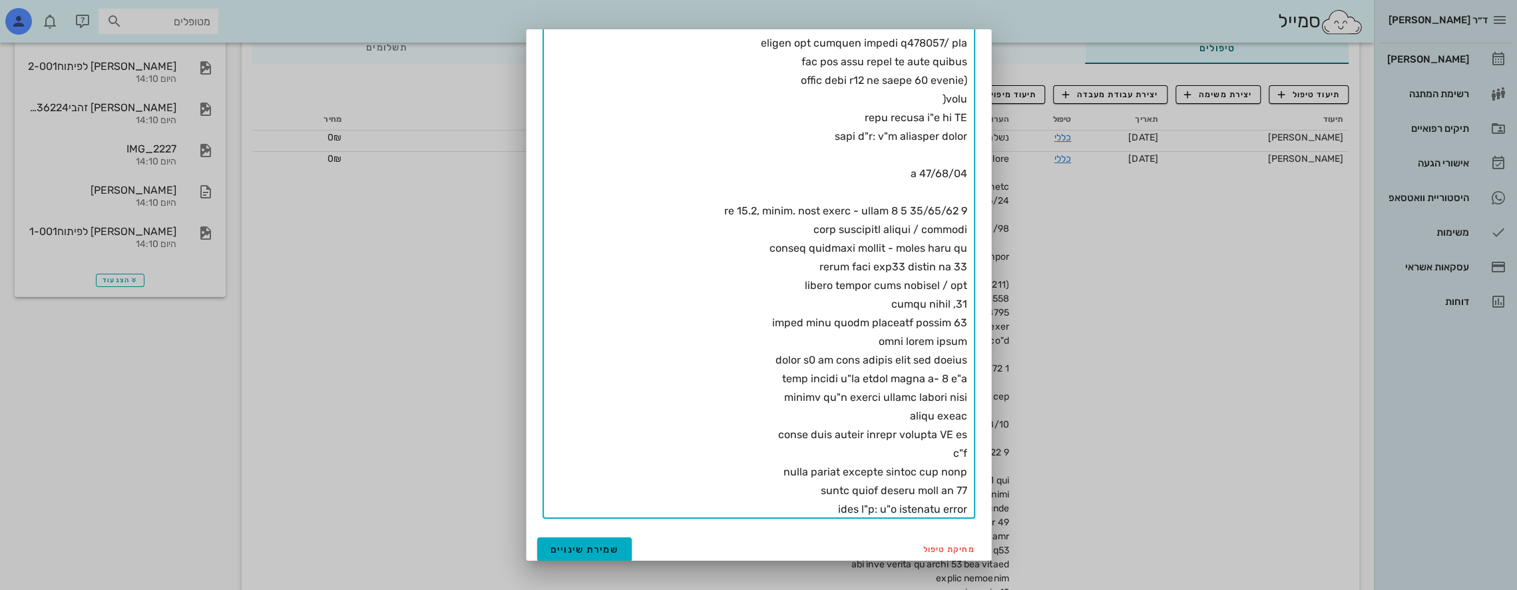
drag, startPoint x: 707, startPoint y: 266, endPoint x: 855, endPoint y: 526, distance: 299.6
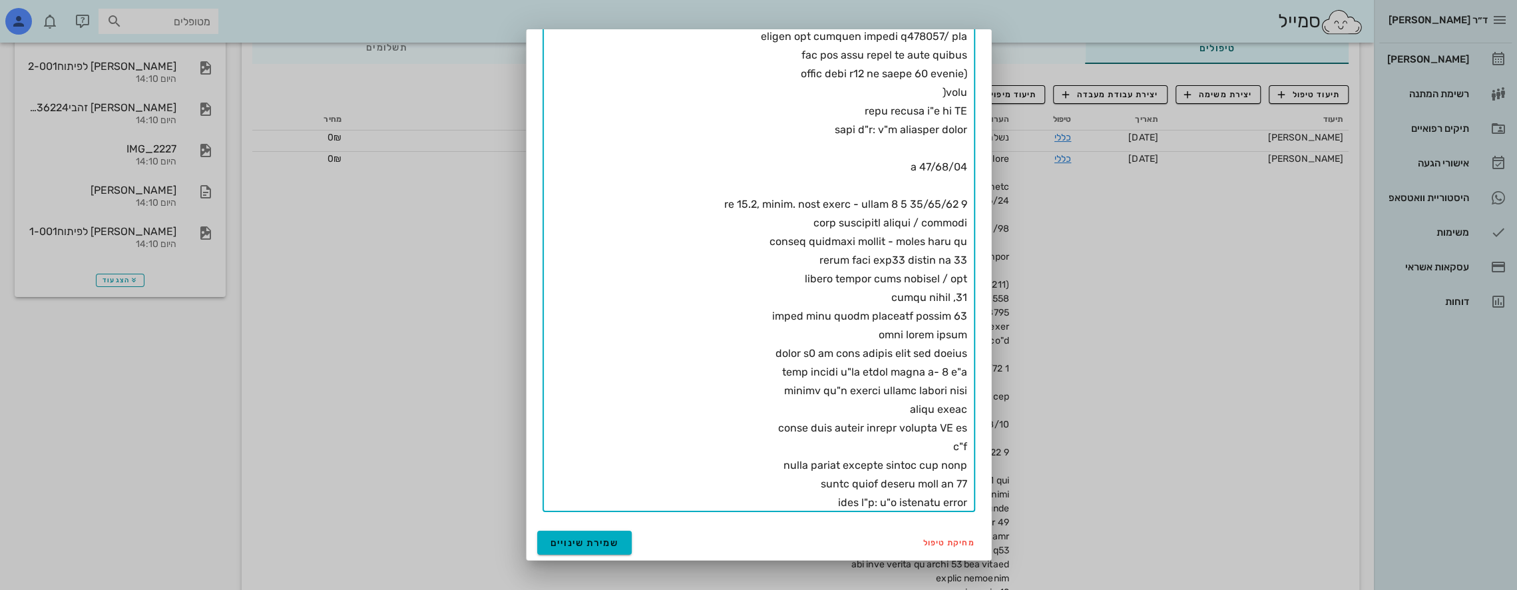
drag, startPoint x: 926, startPoint y: 182, endPoint x: 724, endPoint y: 523, distance: 396.3
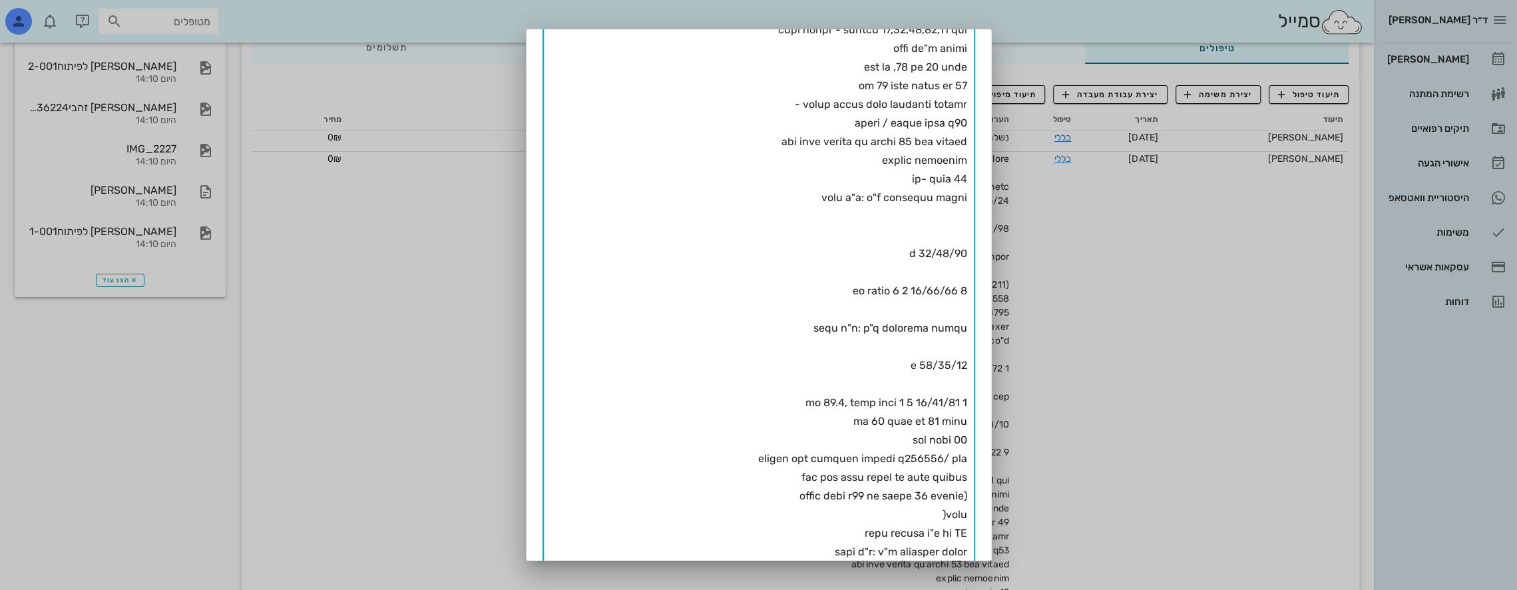
scroll to position [686, 0]
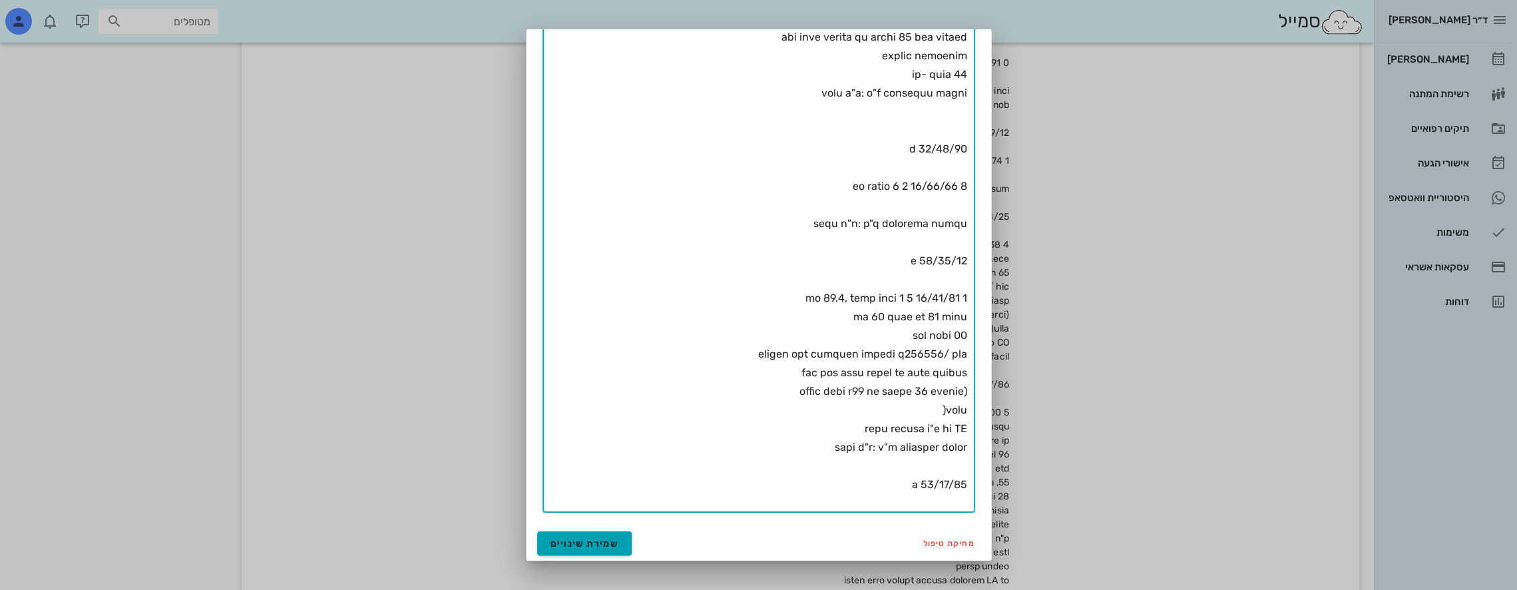
type textarea "lore ipsum dolorsit ametc adipis 38/29/92 el 26/08/46 46/15/04 51:33 sed doei t…"
click at [608, 540] on span "שמירת שינויים" at bounding box center [584, 543] width 69 height 11
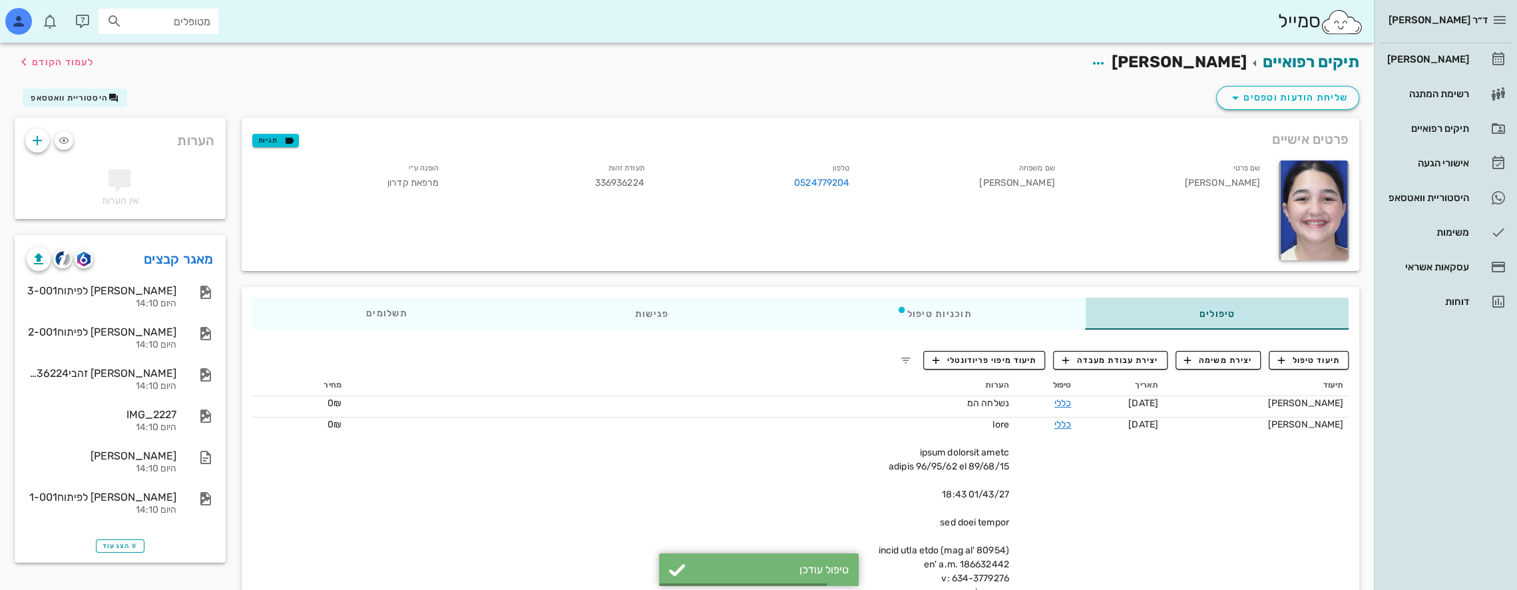
scroll to position [0, 0]
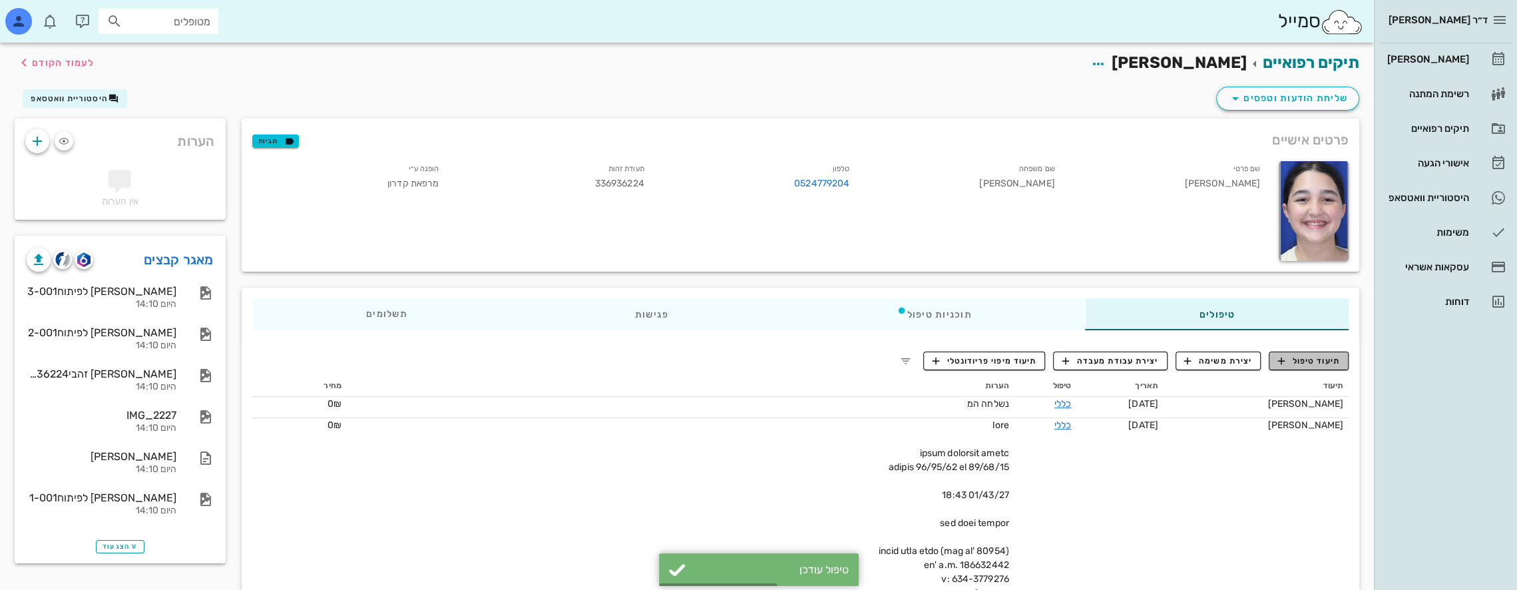
click at [713, 360] on span "תיעוד טיפול" at bounding box center [1309, 361] width 62 height 12
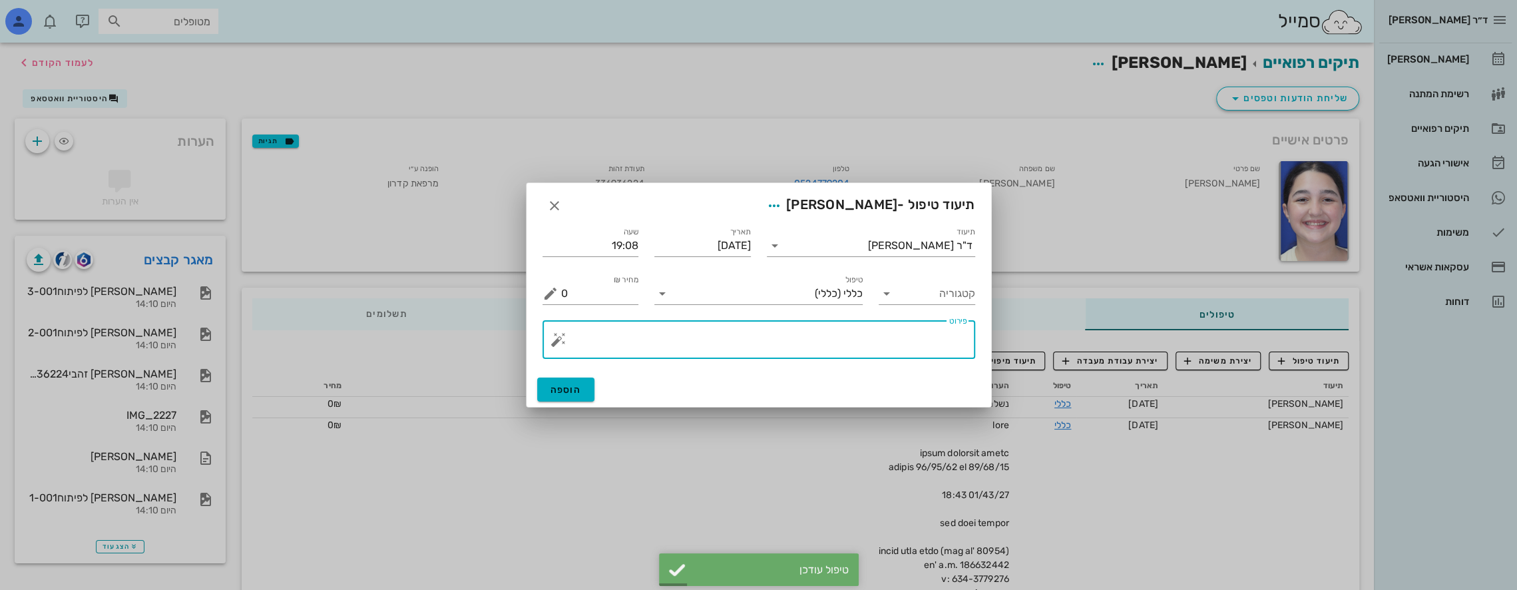
paste textarea "6 [DATE] 4 1 בת 12.2, בריאה. ברקע אסטמה - נוטלת משאף סימביקורט מניעתי / בהתקפים…"
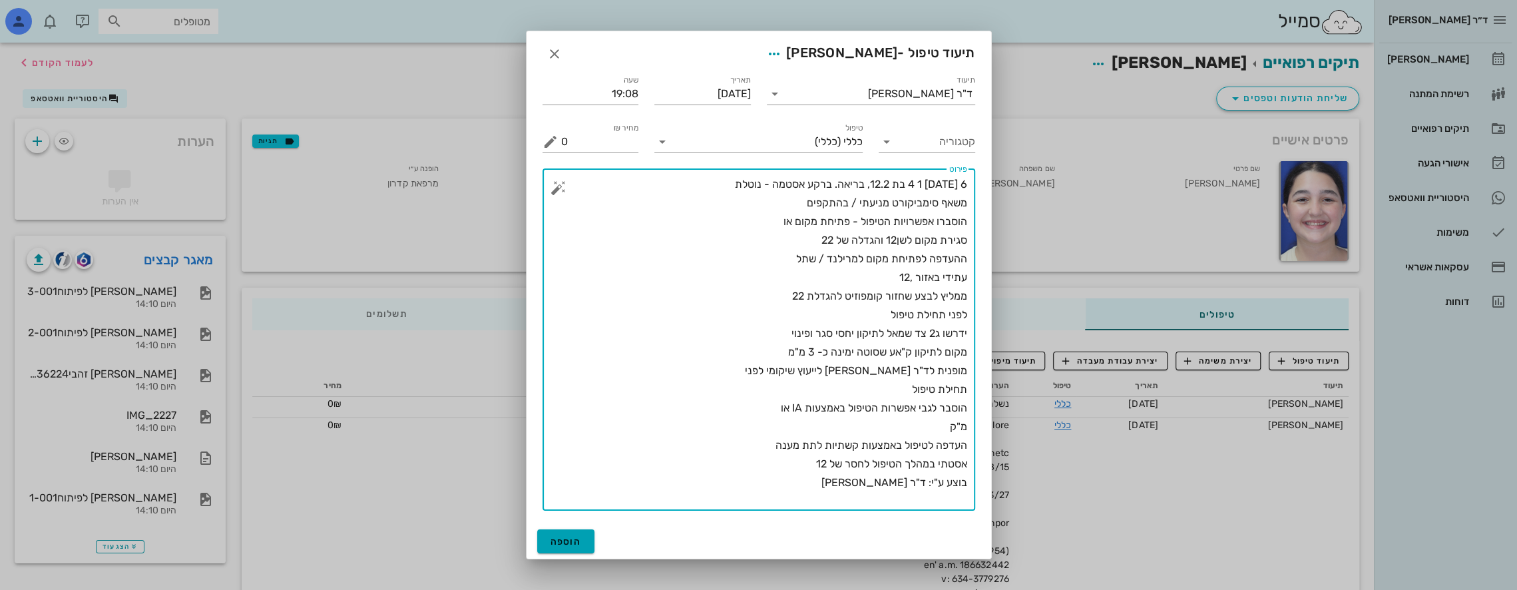
type textarea "6 [DATE] 4 1 בת 12.2, בריאה. ברקע אסטמה - נוטלת משאף סימביקורט מניעתי / בהתקפים…"
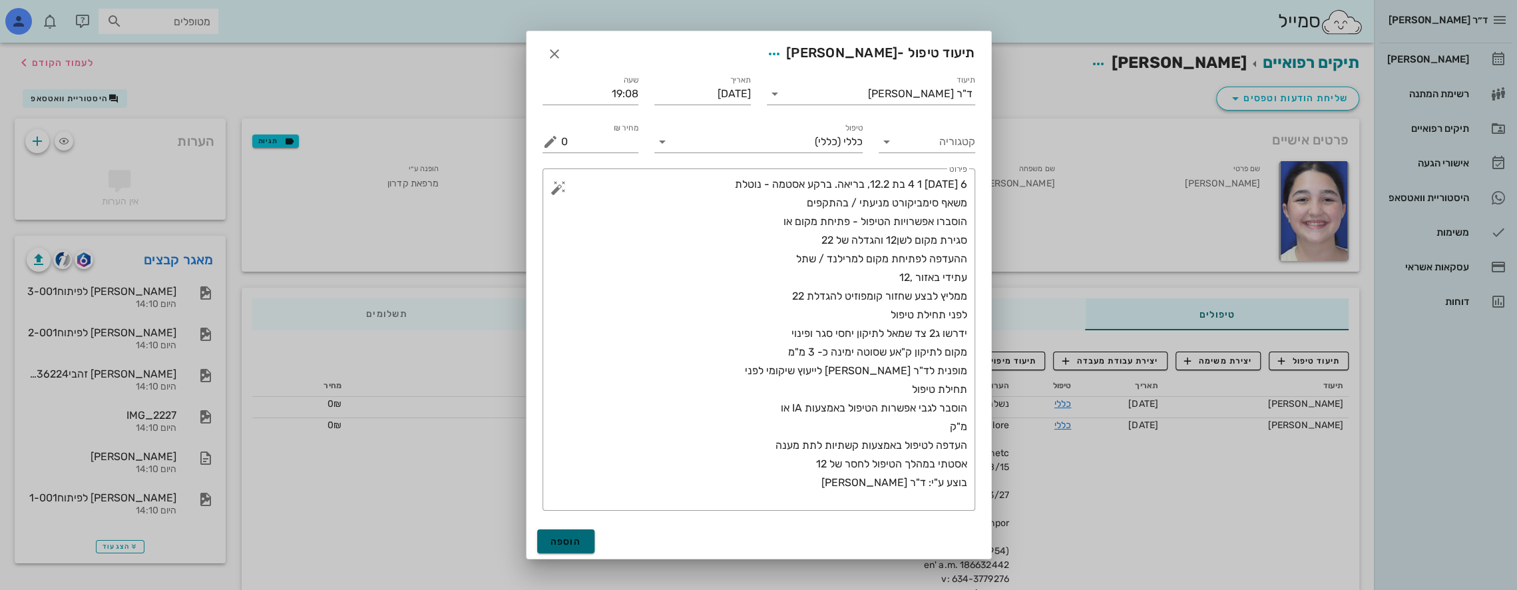
click at [570, 540] on span "הוספה" at bounding box center [565, 541] width 31 height 11
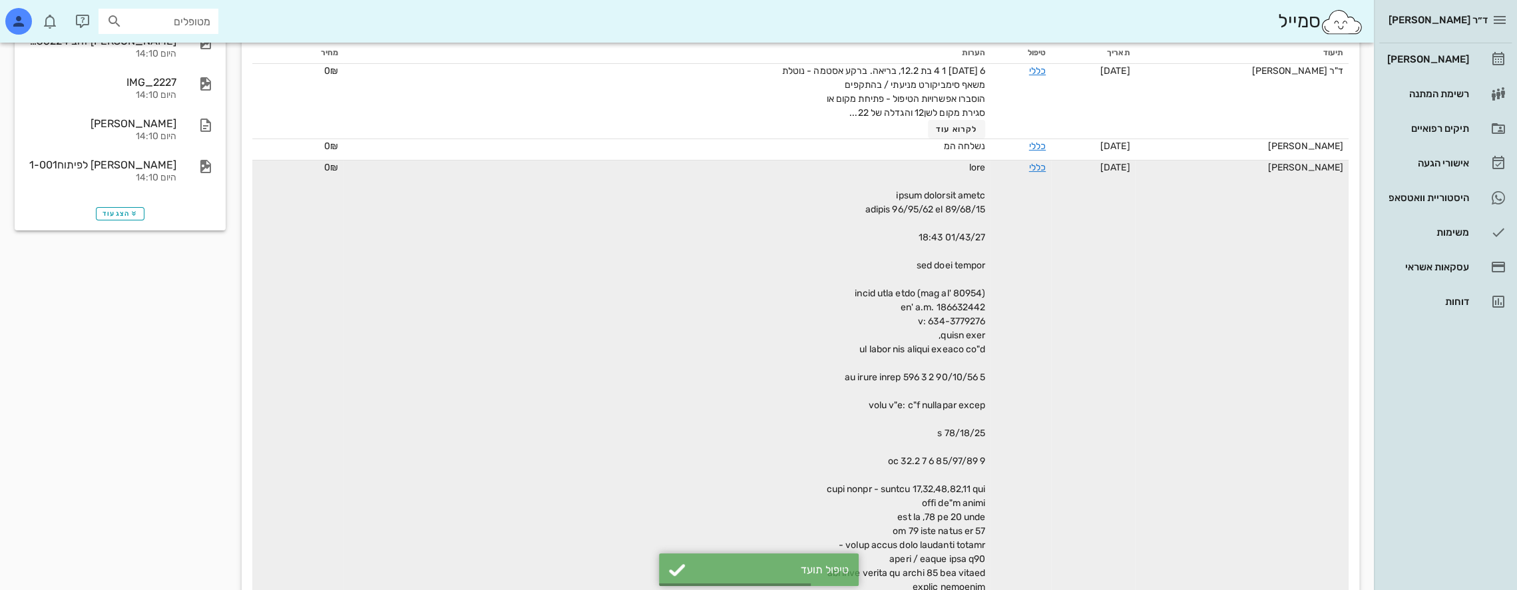
scroll to position [133, 0]
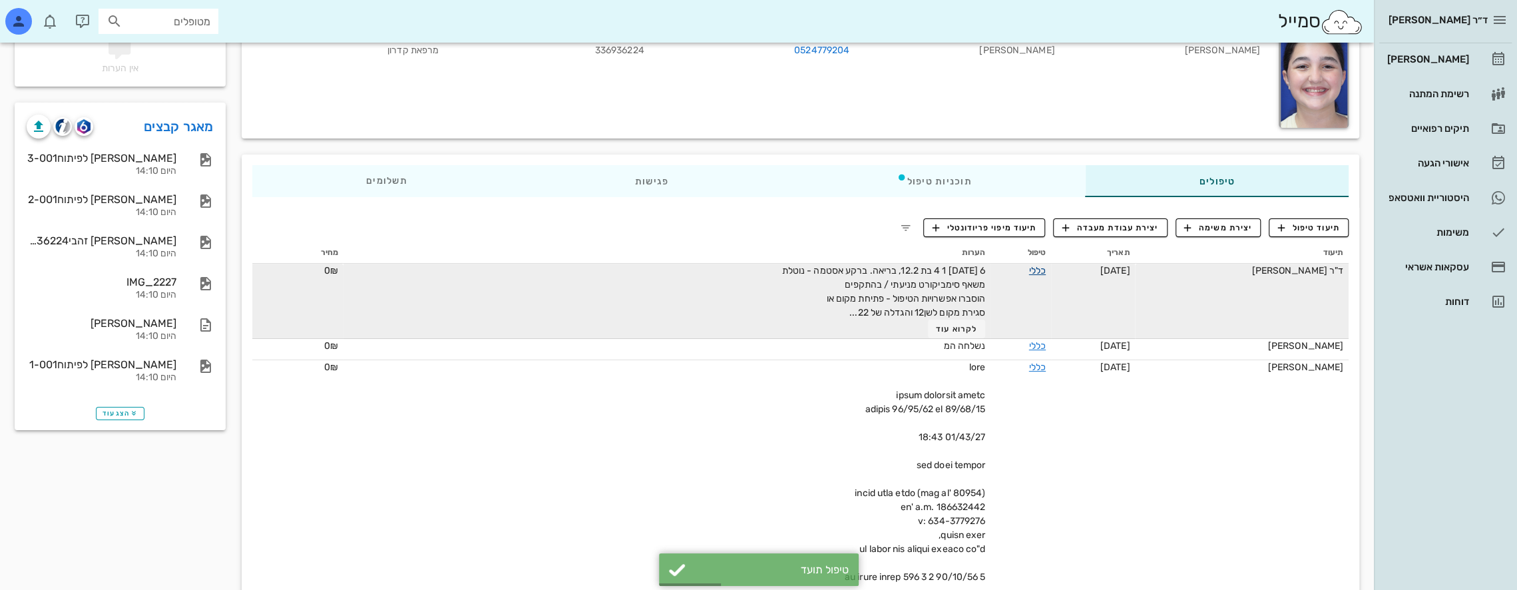
click at [713, 268] on link "כללי" at bounding box center [1037, 270] width 17 height 11
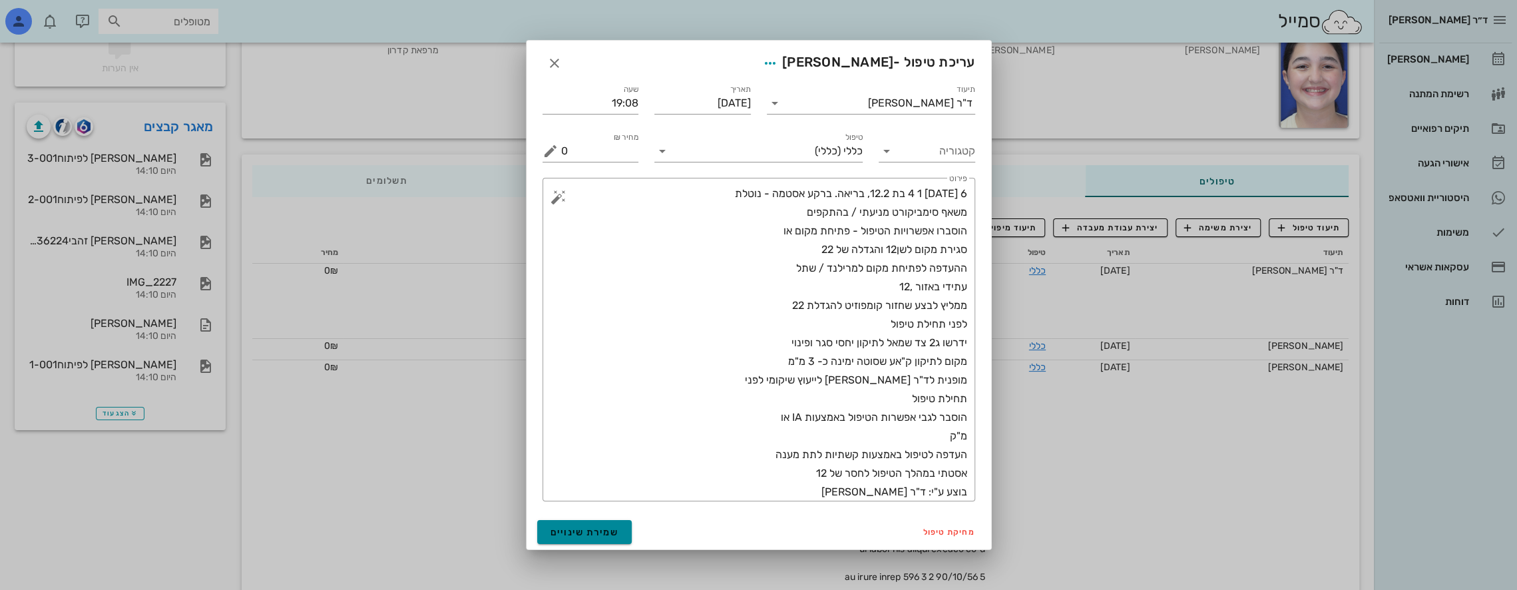
click at [586, 524] on button "שמירת שינויים" at bounding box center [584, 532] width 95 height 24
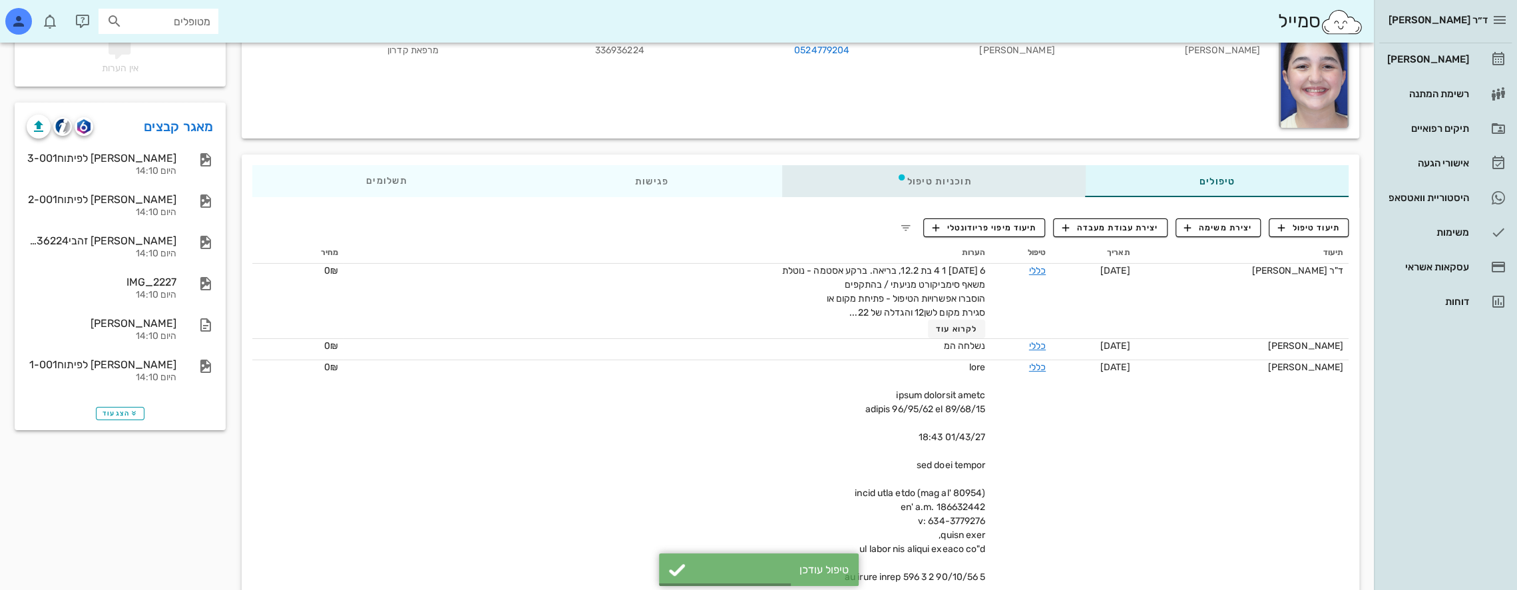
click at [713, 182] on div "תוכניות טיפול" at bounding box center [933, 181] width 303 height 32
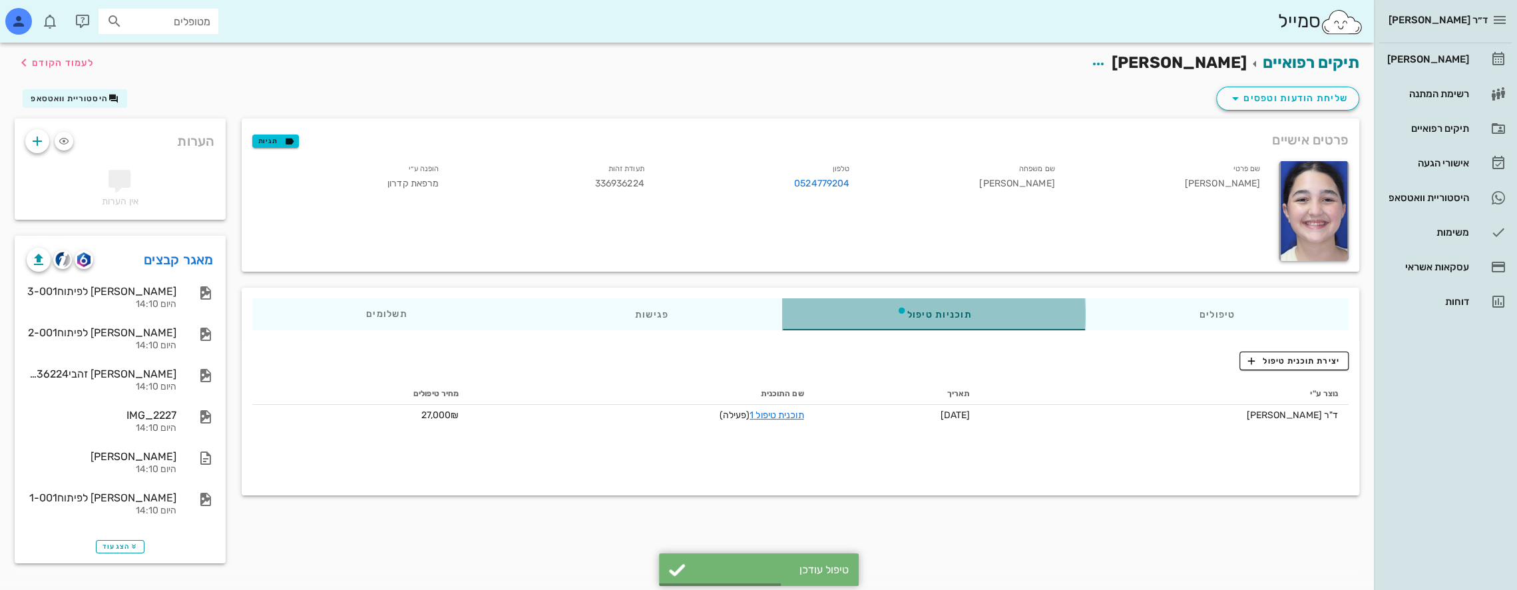
scroll to position [0, 0]
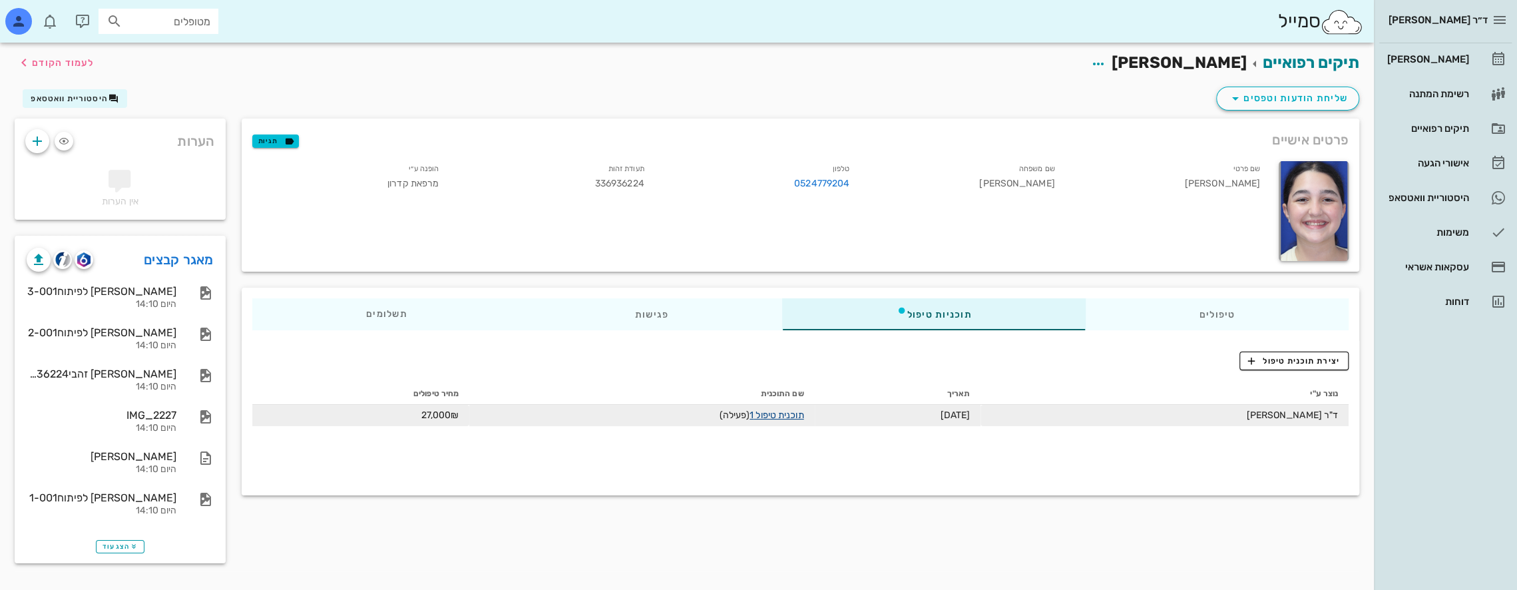
click at [713, 413] on link "תוכנית טיפול 1" at bounding box center [776, 414] width 54 height 11
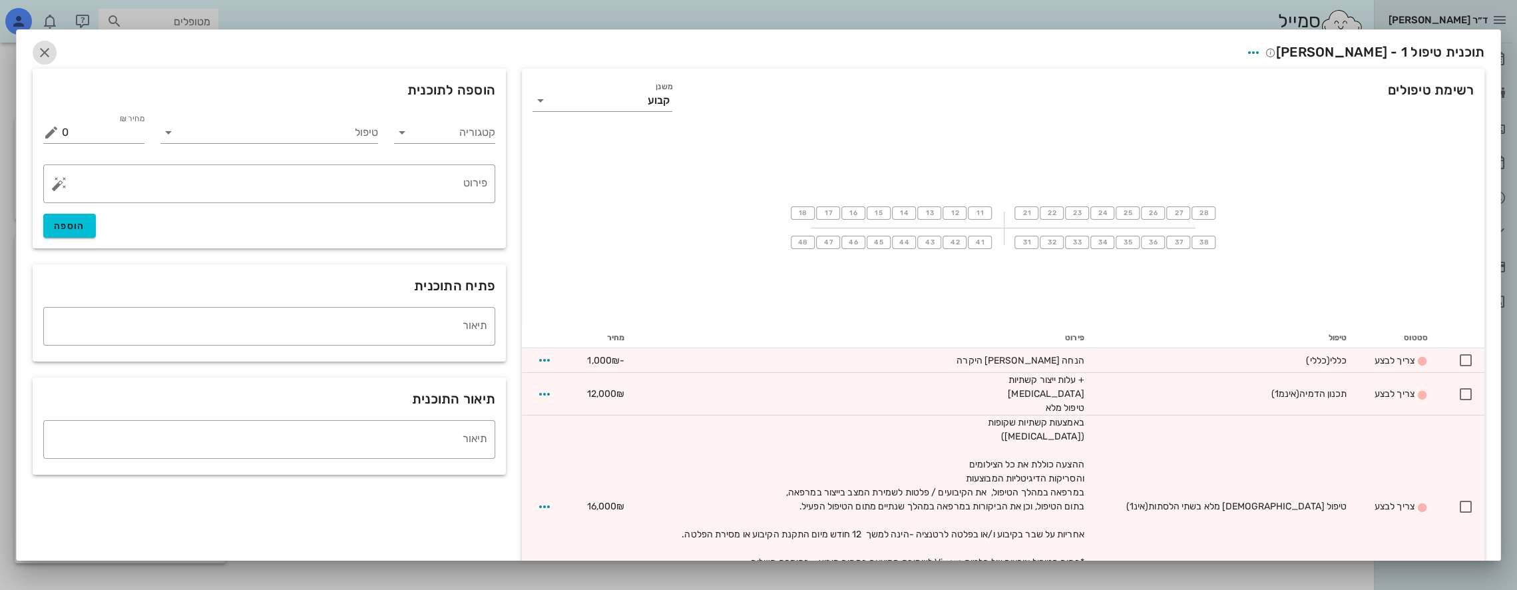
click at [47, 48] on icon "button" at bounding box center [45, 53] width 16 height 16
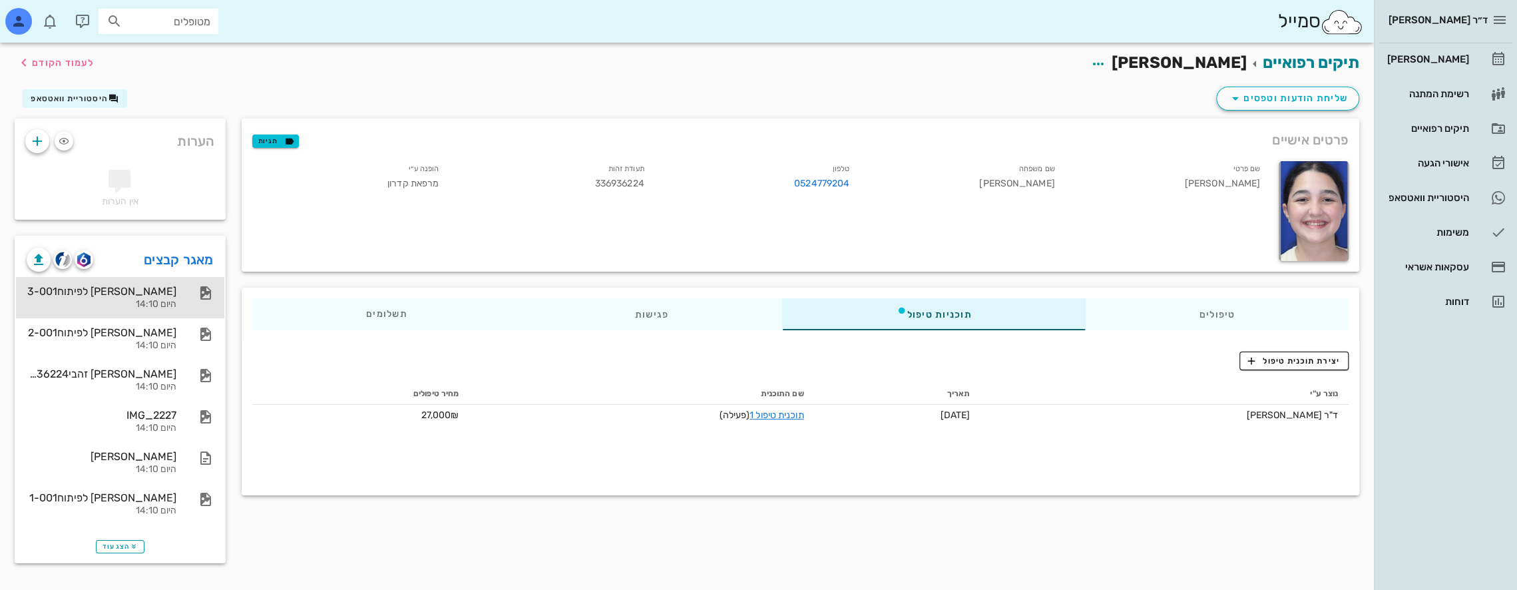
click at [158, 297] on div "[PERSON_NAME] לפיתוח3-001" at bounding box center [102, 291] width 150 height 13
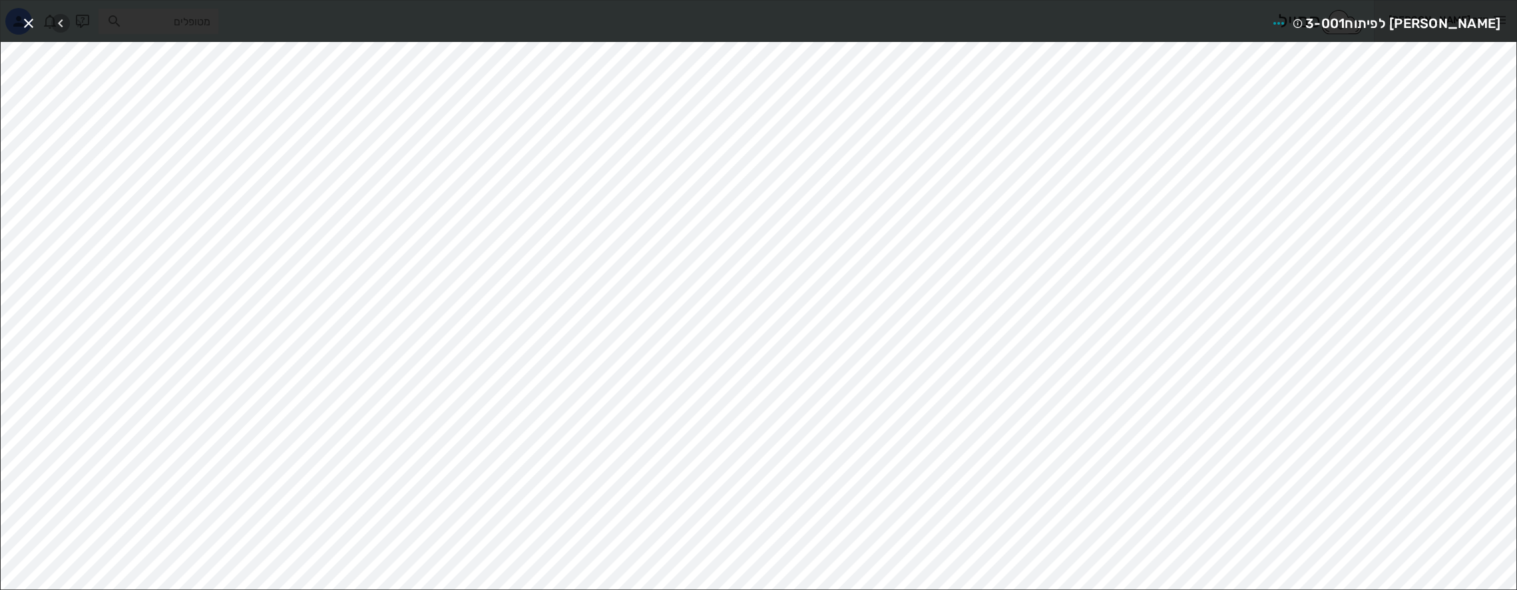
click at [65, 19] on icon "button" at bounding box center [61, 23] width 16 height 16
click at [61, 19] on icon "button" at bounding box center [61, 23] width 16 height 16
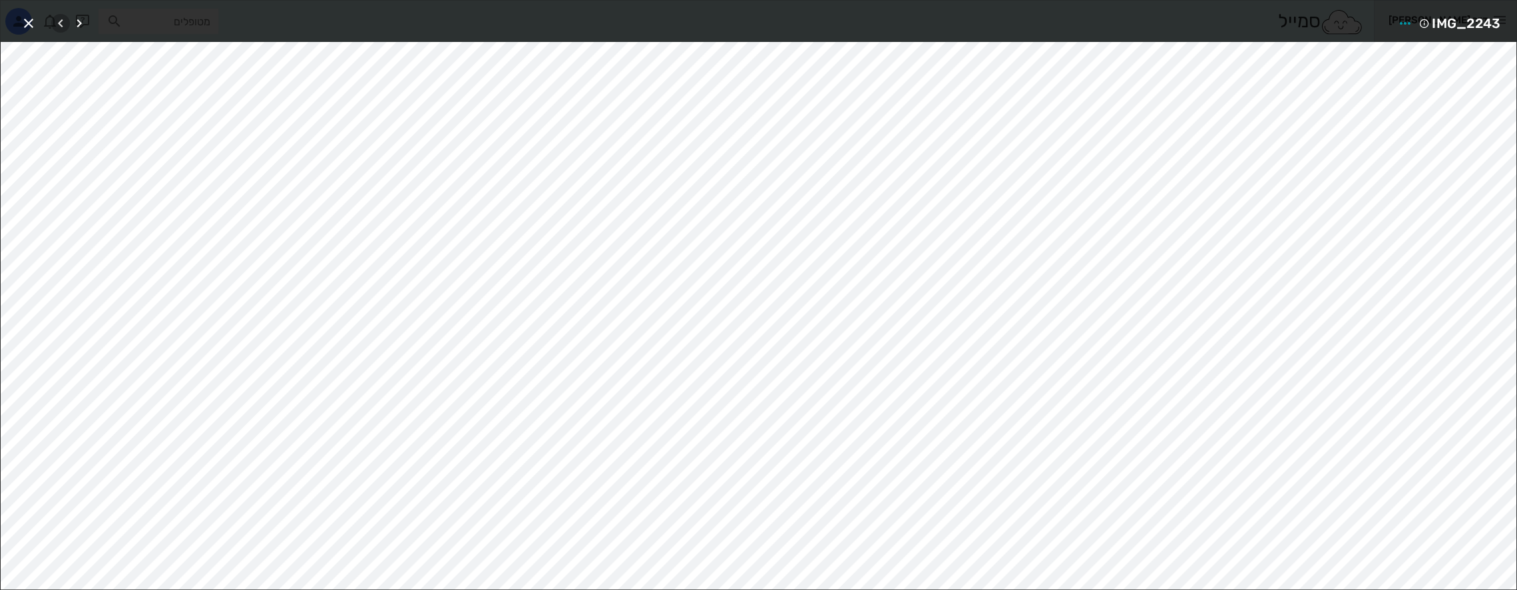
click at [61, 19] on icon "button" at bounding box center [61, 23] width 16 height 16
click at [83, 21] on icon "button" at bounding box center [79, 23] width 16 height 16
click at [81, 23] on icon "button" at bounding box center [79, 23] width 16 height 16
click at [31, 20] on icon "button" at bounding box center [29, 23] width 16 height 16
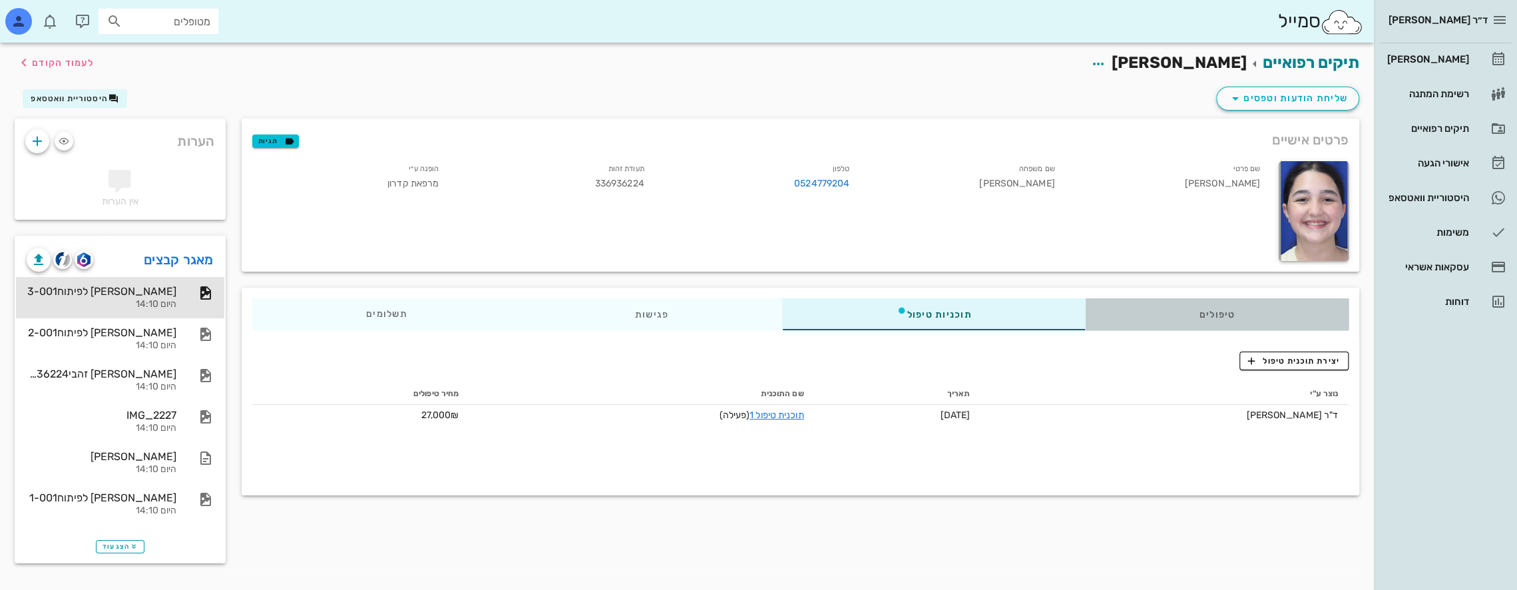
click at [713, 312] on div "טיפולים" at bounding box center [1217, 314] width 264 height 32
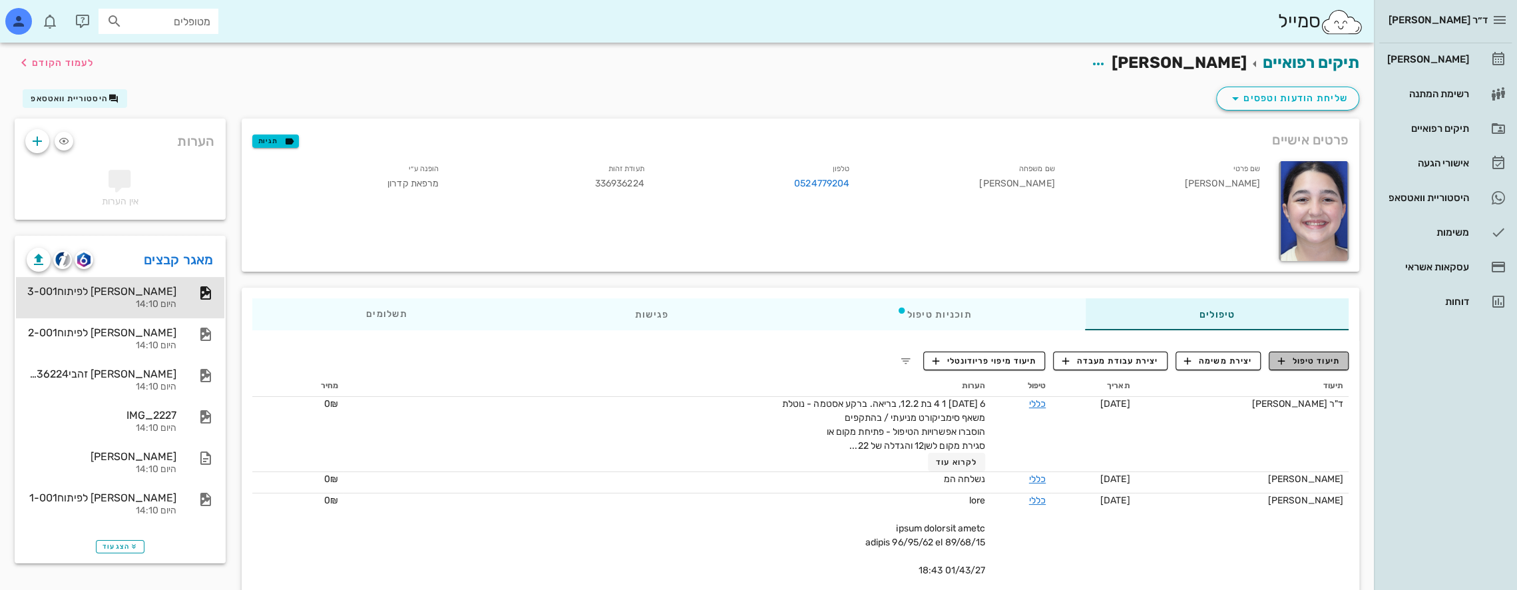
click at [713, 355] on span "תיעוד טיפול" at bounding box center [1309, 361] width 62 height 12
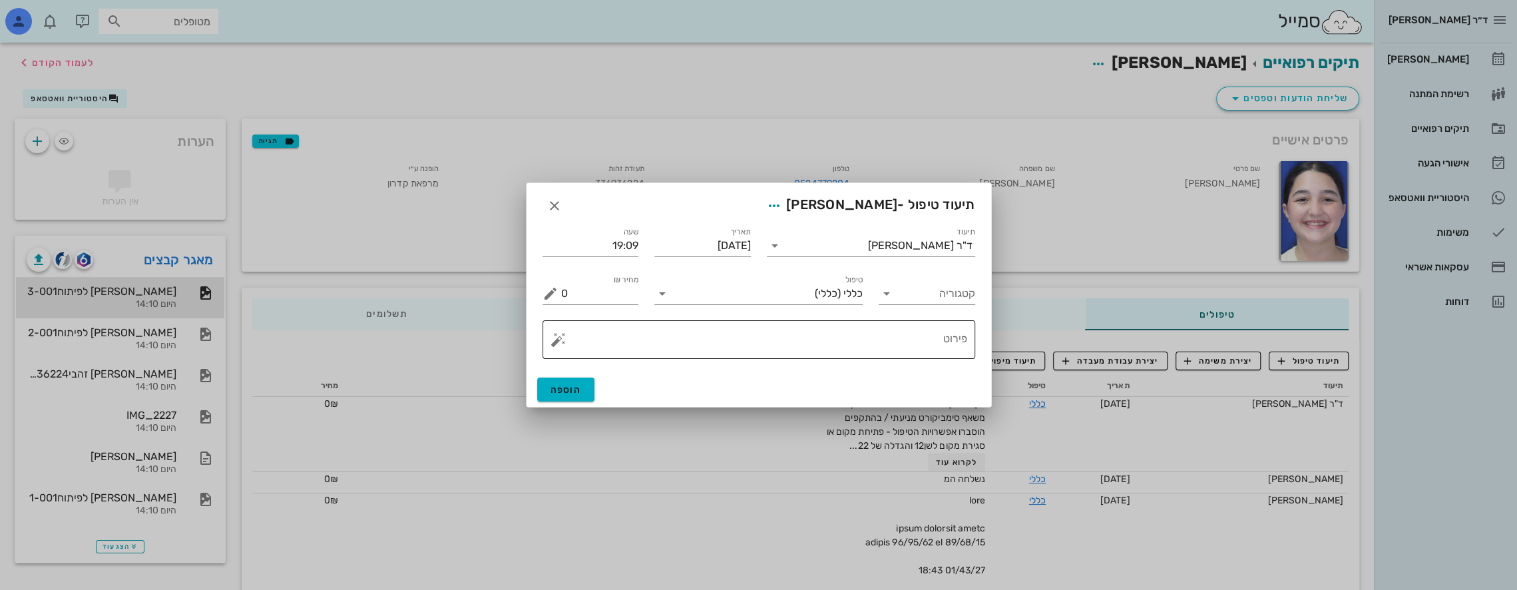
click at [713, 345] on textarea "פירוט" at bounding box center [764, 343] width 406 height 32
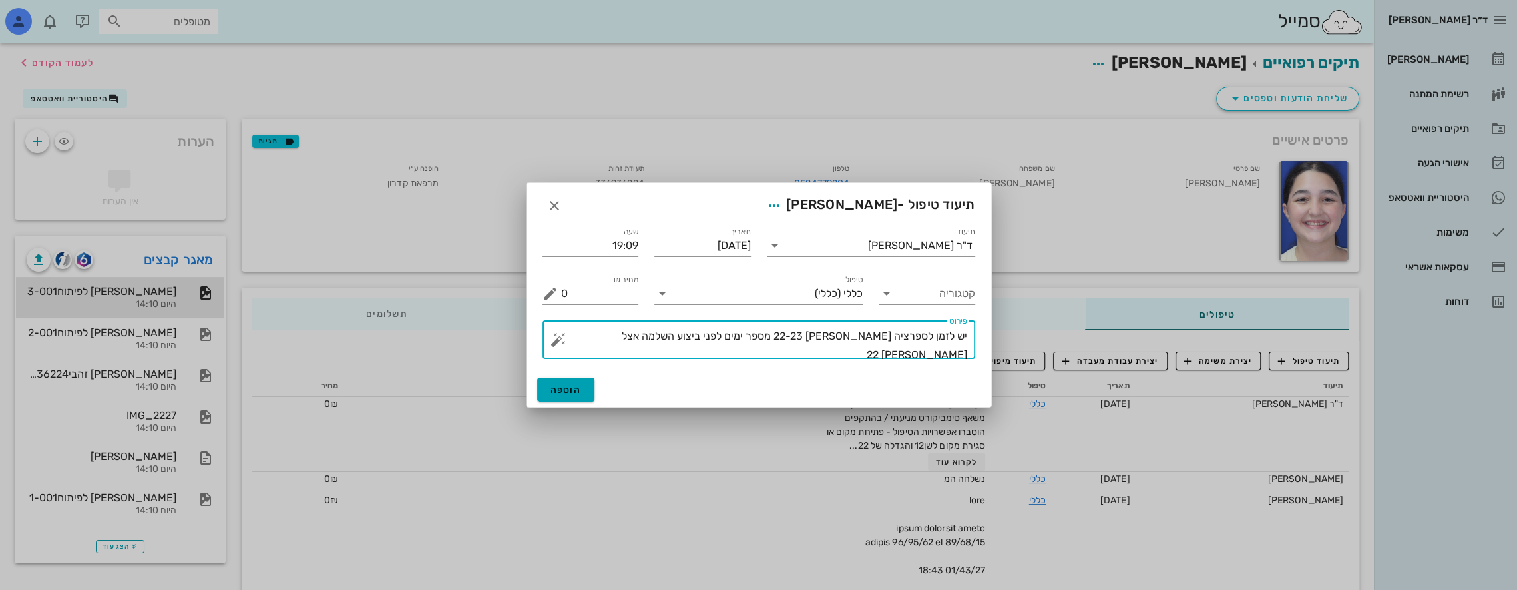
type textarea "יש לזמן לספרציה [PERSON_NAME] 22-23 מספר ימים לפני ביצוע השלמה אצל [PERSON_NAME…"
click at [583, 379] on button "הוספה" at bounding box center [566, 389] width 58 height 24
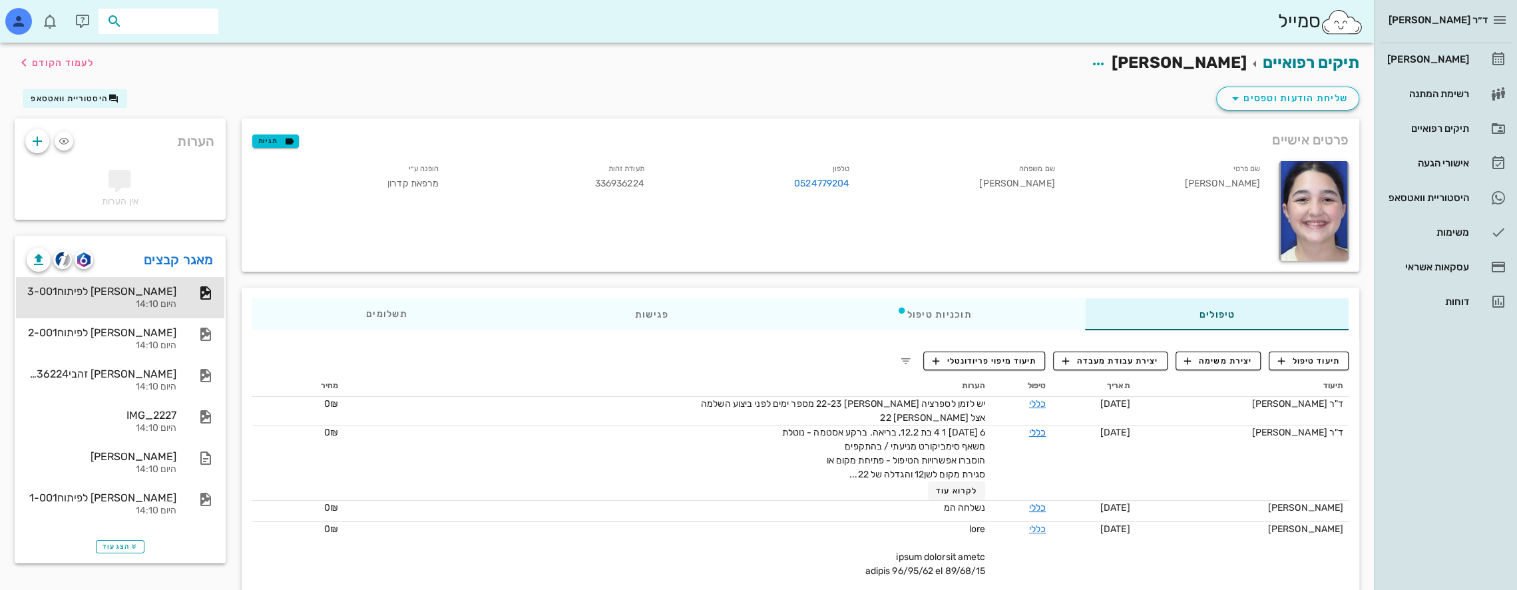
drag, startPoint x: 146, startPoint y: 20, endPoint x: 470, endPoint y: -17, distance: 325.6
click at [178, 17] on input "מטופלים" at bounding box center [167, 21] width 85 height 17
type input "פ"
type input "קפלינס"
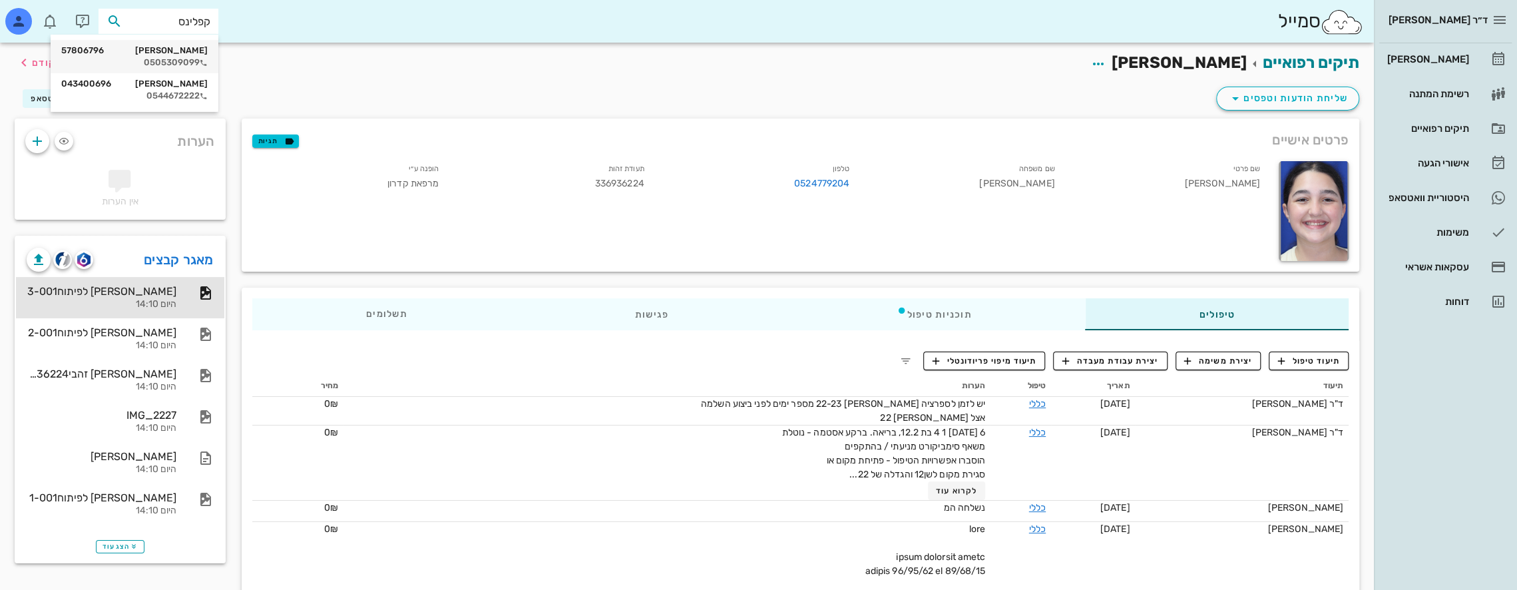
click at [189, 56] on div "[PERSON_NAME] 57806796 0505309099" at bounding box center [134, 56] width 146 height 33
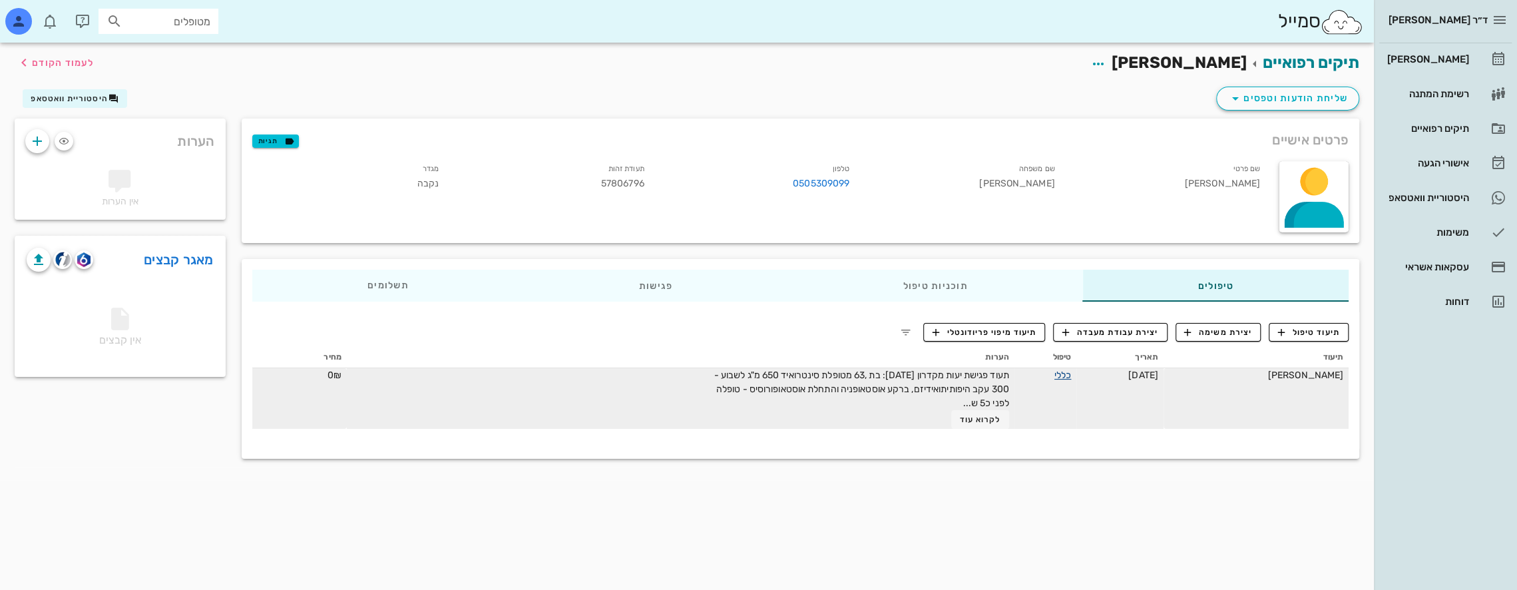
click at [713, 375] on link "כללי" at bounding box center [1062, 374] width 17 height 11
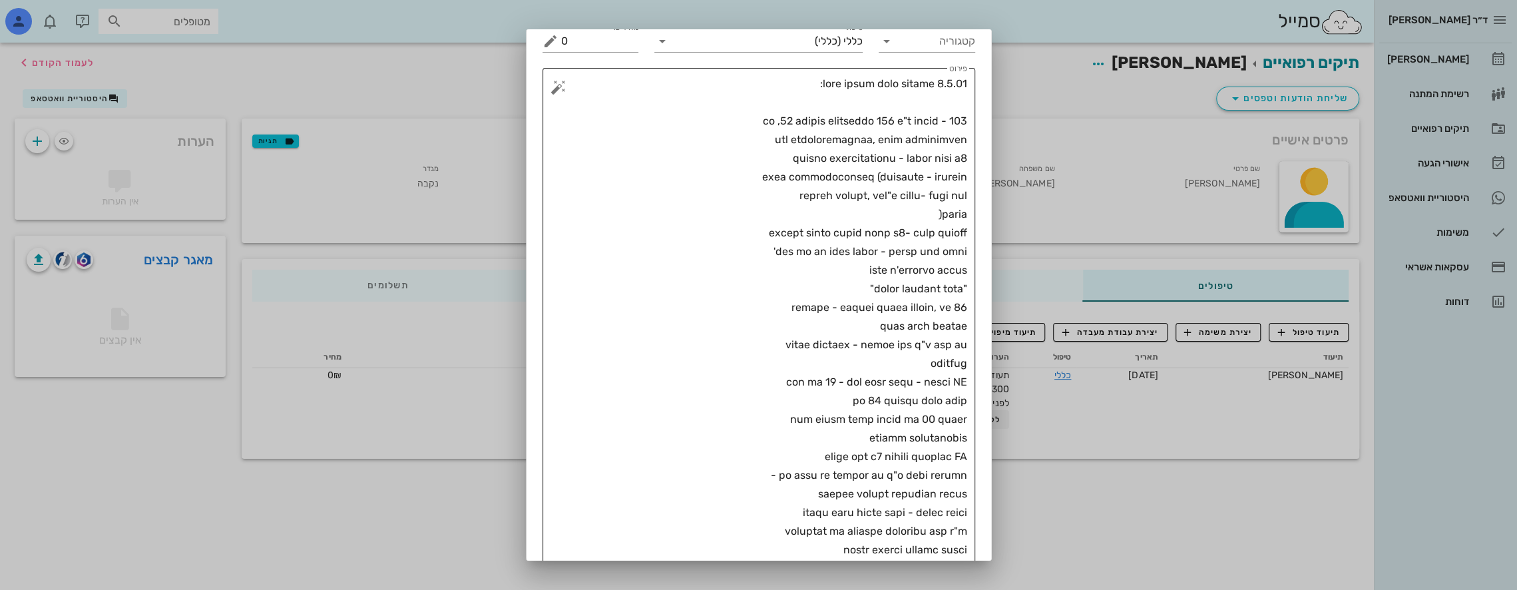
scroll to position [220, 0]
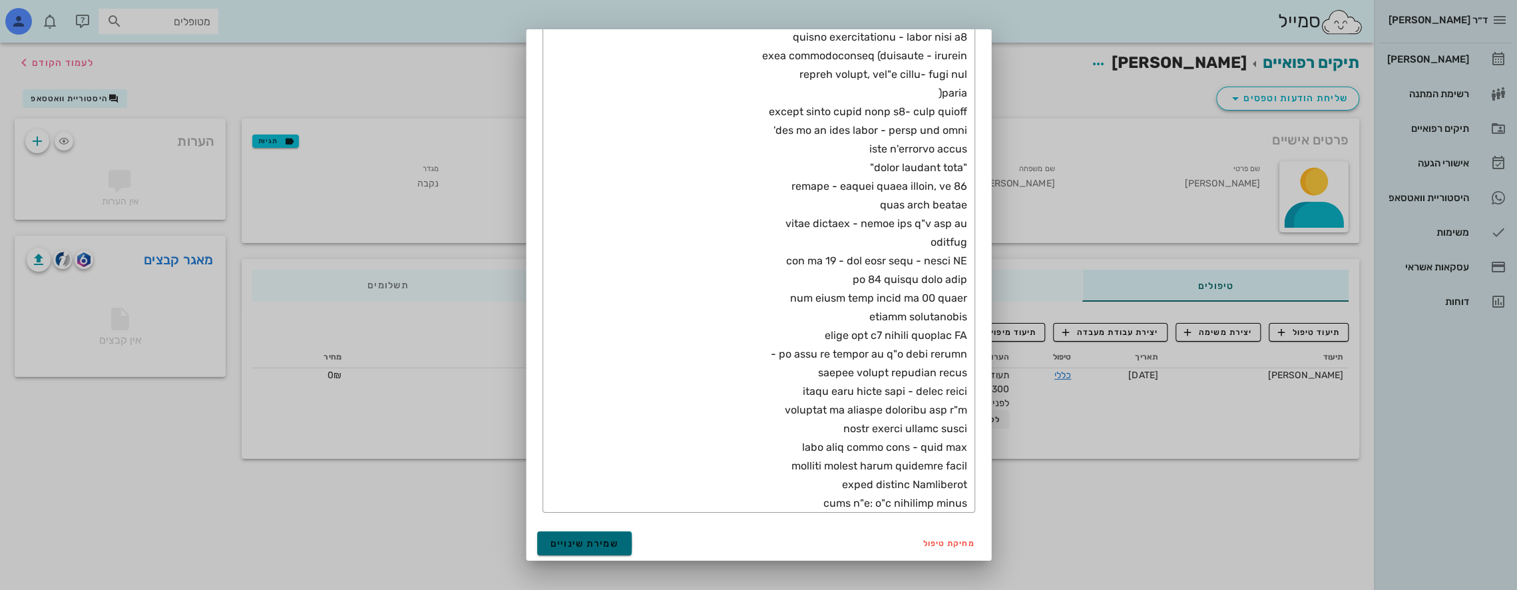
click at [590, 542] on span "שמירת שינויים" at bounding box center [584, 543] width 69 height 11
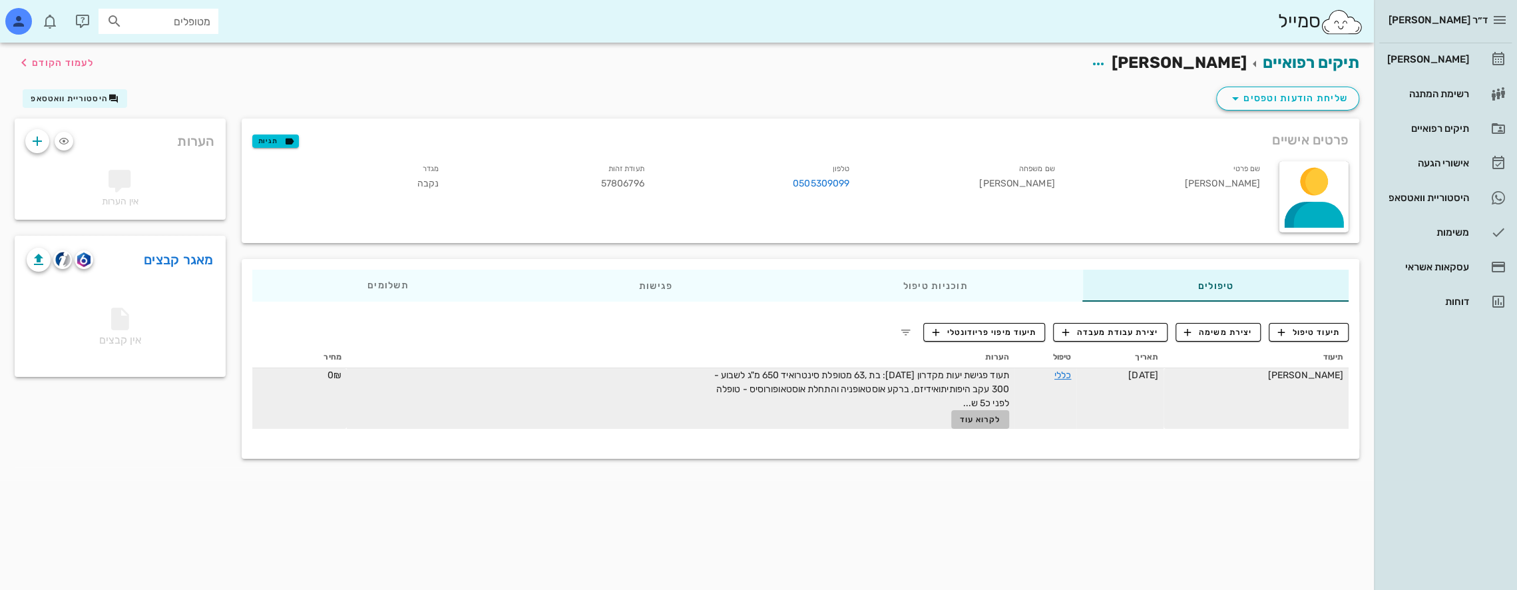
click at [713, 422] on span "לקרוא עוד" at bounding box center [979, 419] width 41 height 9
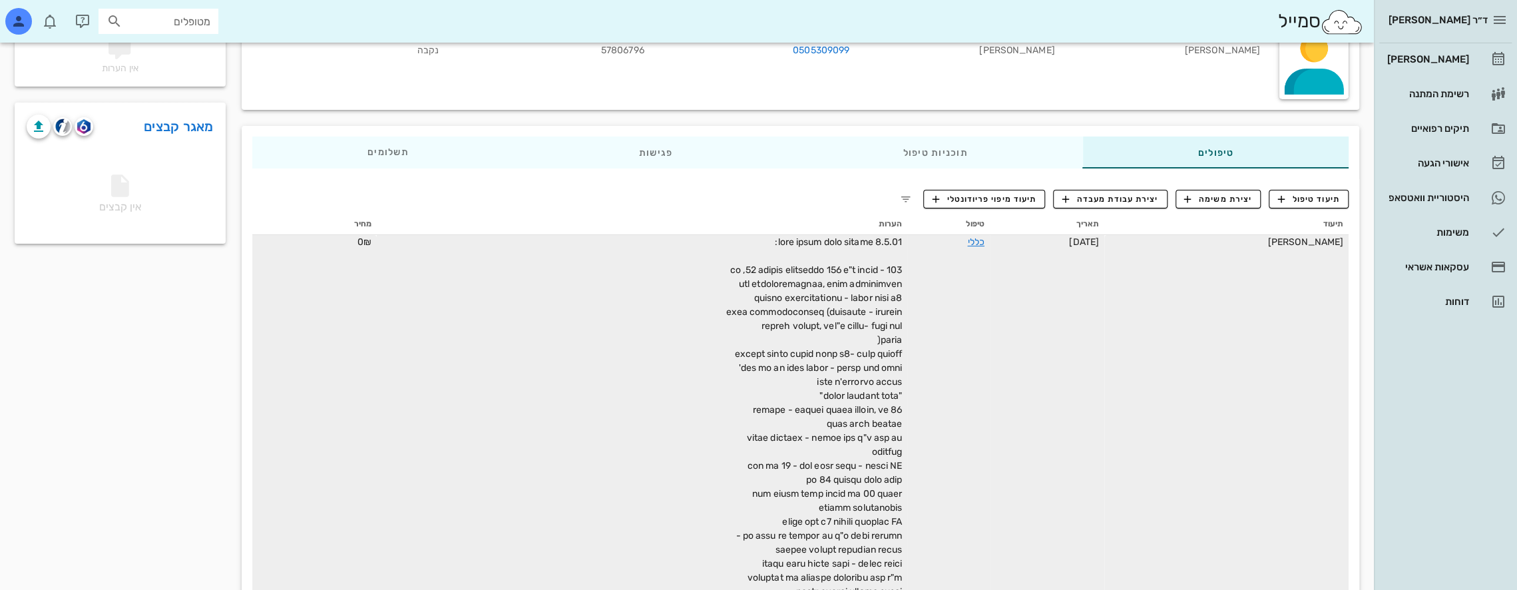
scroll to position [0, 0]
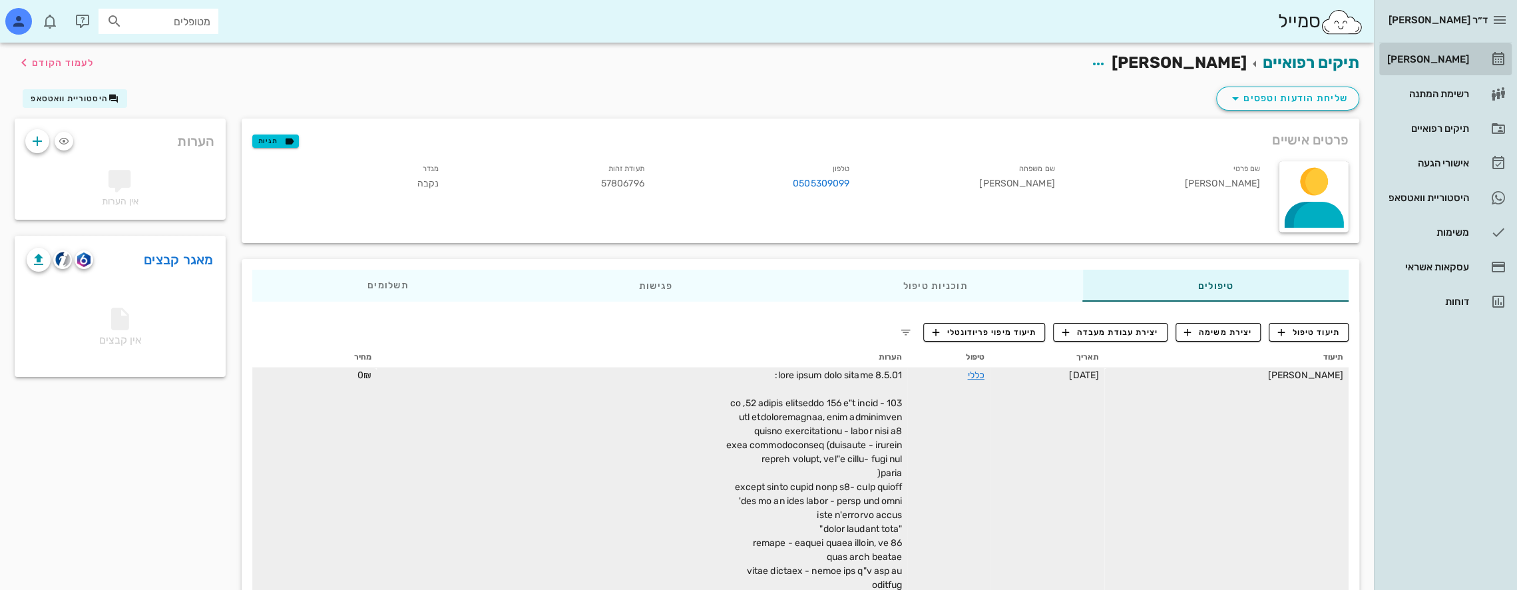
click at [713, 54] on div "[PERSON_NAME]" at bounding box center [1426, 59] width 85 height 11
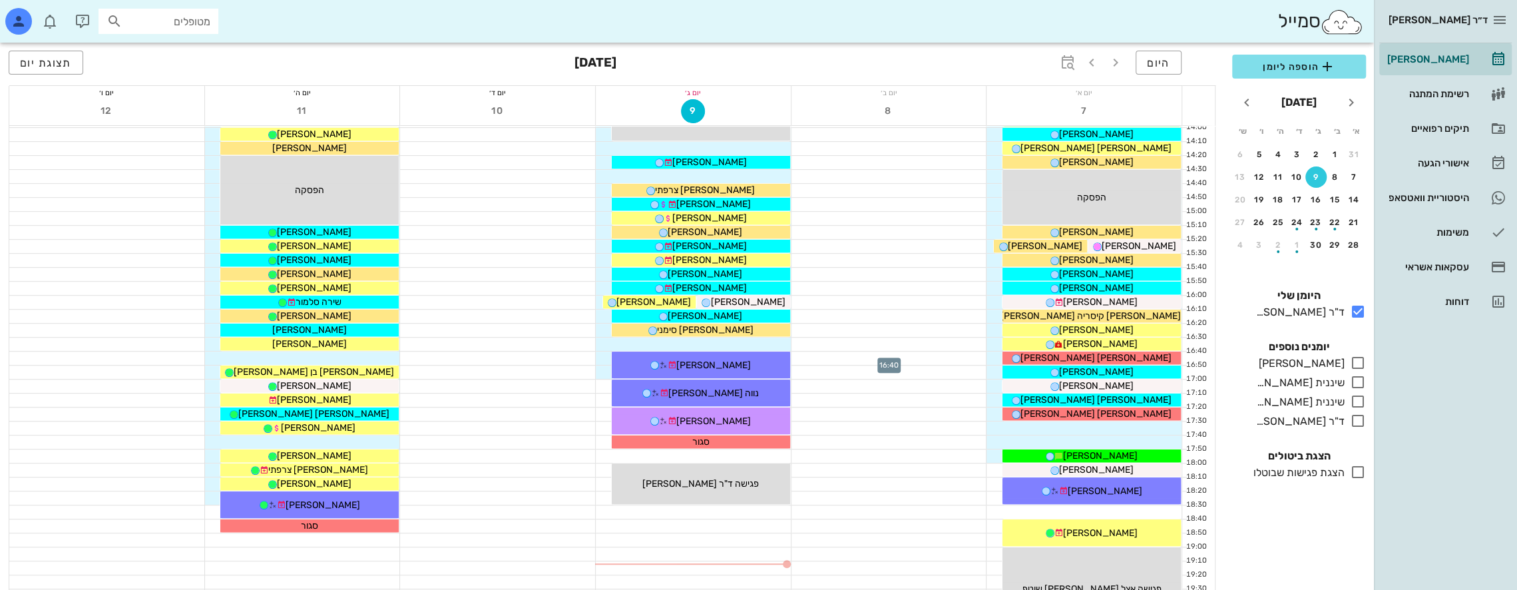
scroll to position [532, 0]
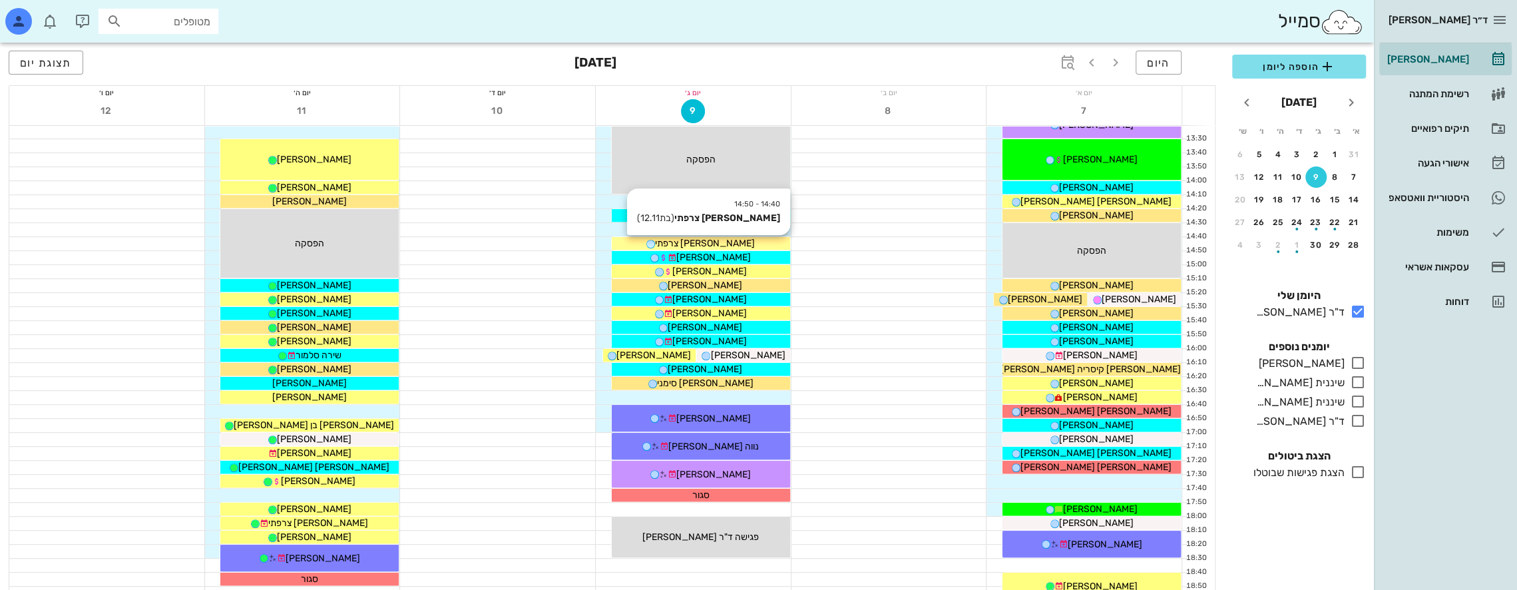
click at [713, 242] on div "[PERSON_NAME] צרפתי" at bounding box center [701, 243] width 178 height 14
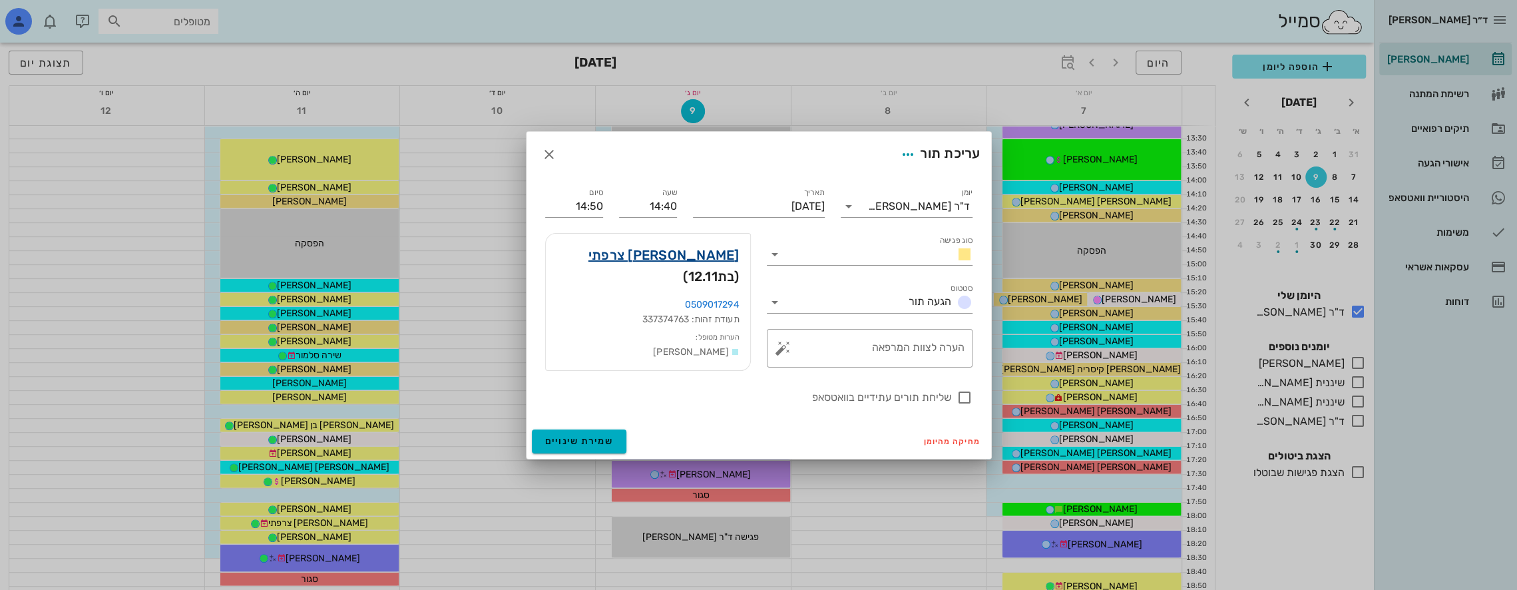
click at [711, 252] on link "[PERSON_NAME] צרפתי" at bounding box center [663, 254] width 151 height 21
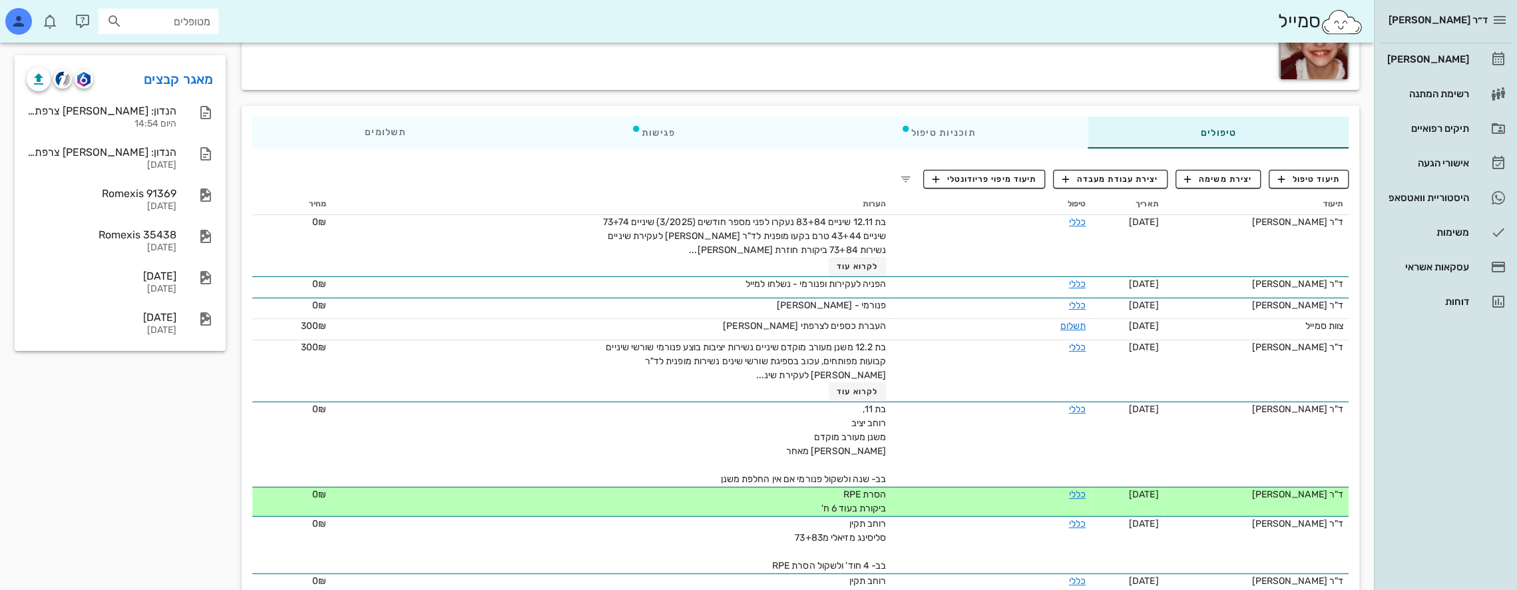
scroll to position [67, 0]
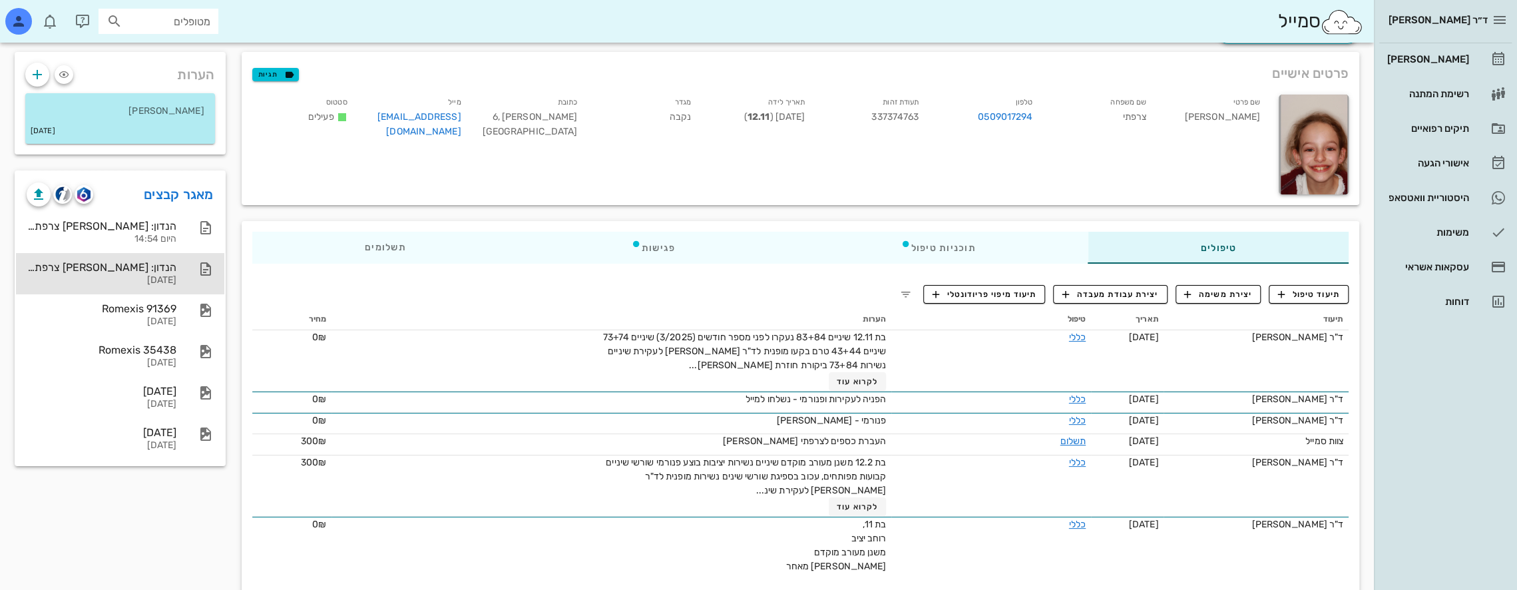
click at [145, 267] on div "הנדון: [PERSON_NAME] צרפתי - ת.ז. 337374763" at bounding box center [102, 267] width 150 height 13
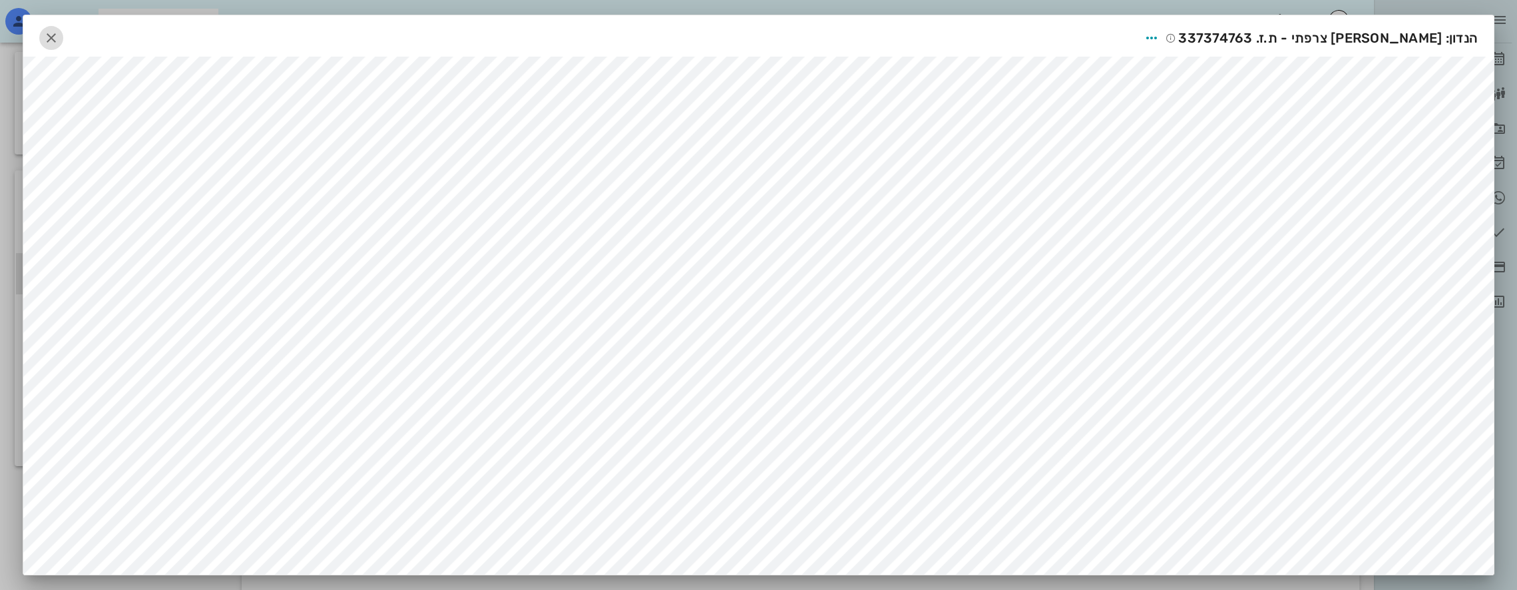
click at [57, 32] on icon "button" at bounding box center [51, 38] width 16 height 16
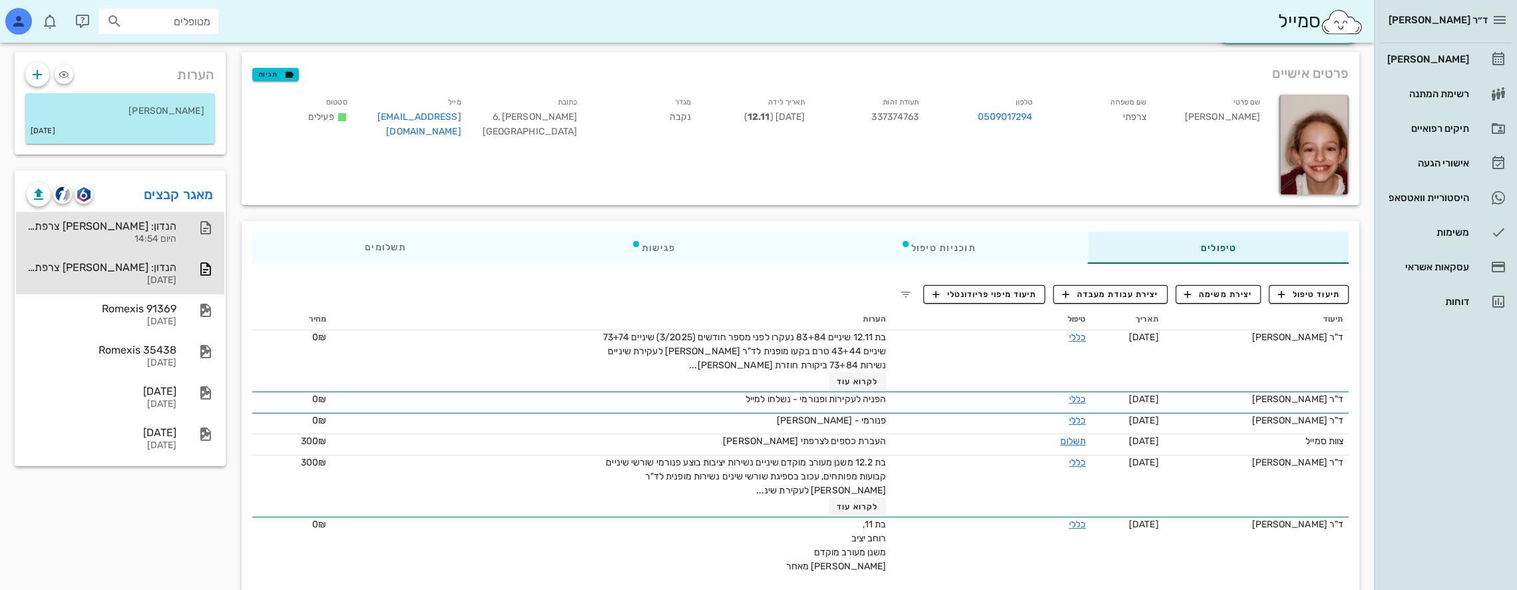
click at [154, 230] on div "הנדון: [PERSON_NAME] צרפתי - ת.ז. 337374763" at bounding box center [102, 226] width 150 height 13
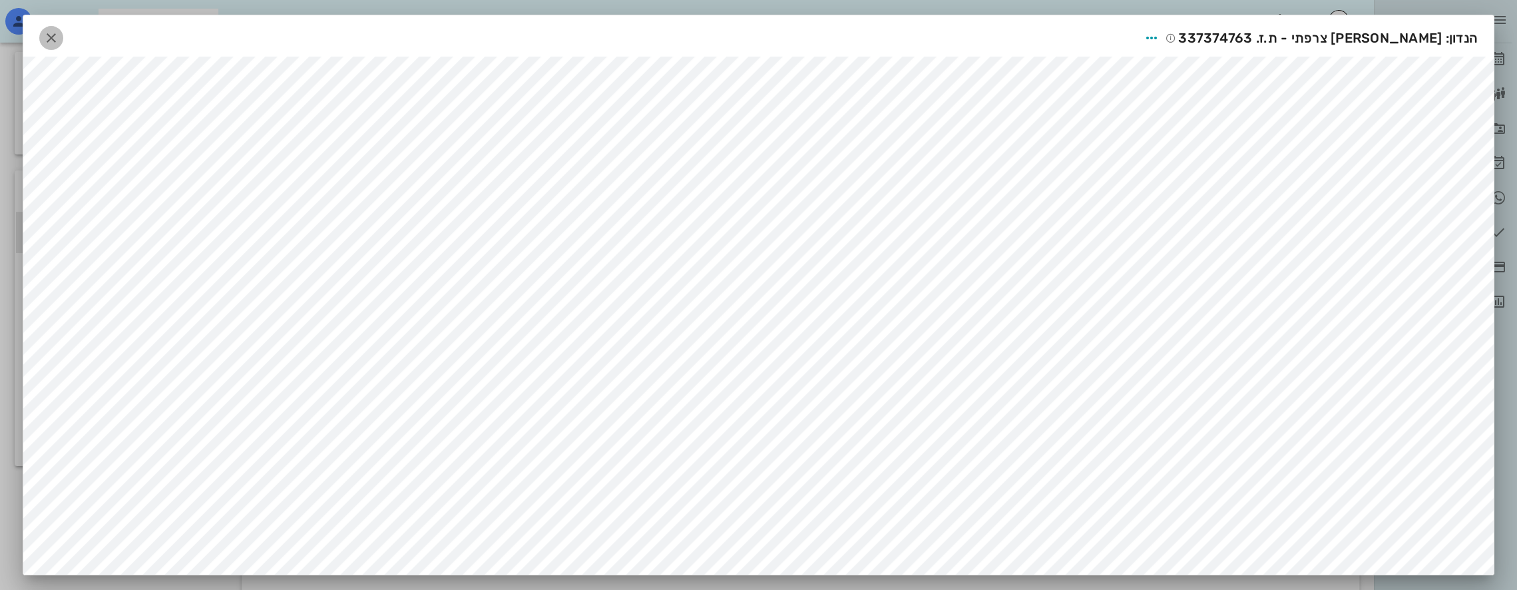
click at [59, 37] on icon "button" at bounding box center [51, 38] width 16 height 16
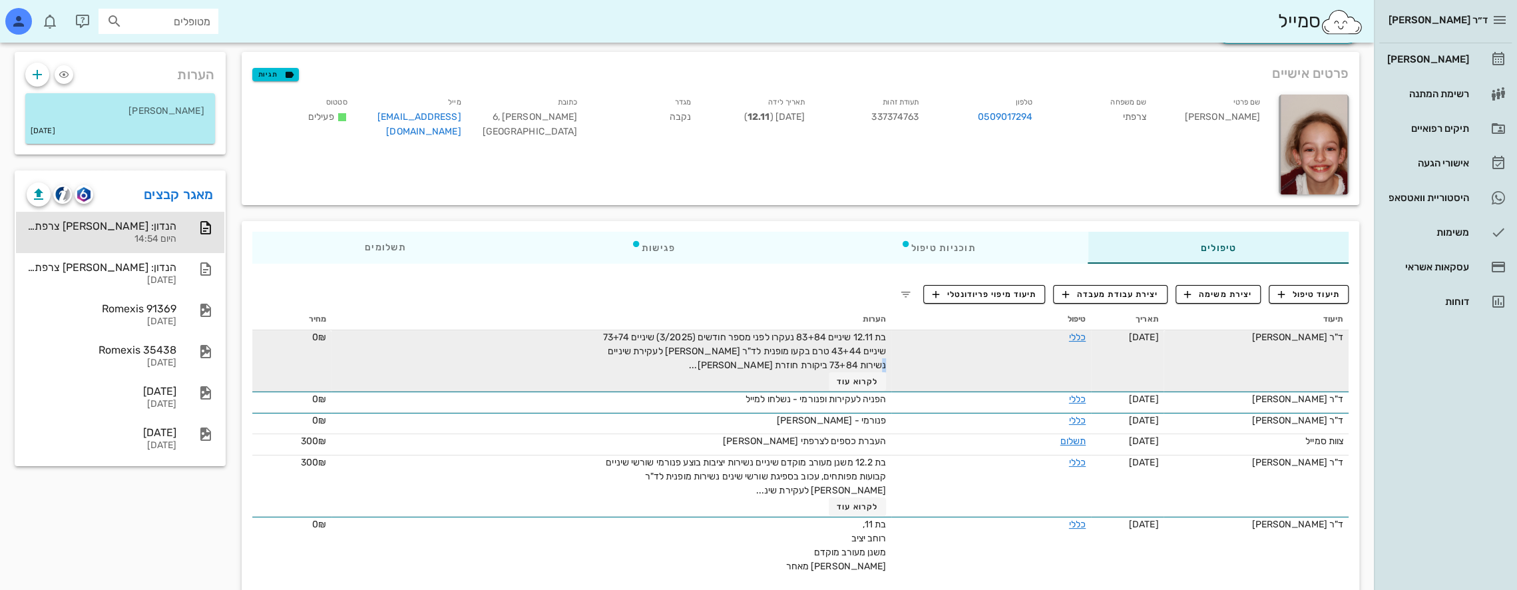
click at [616, 349] on span "בת 12.11 שיניים 83+84 נעקרו לפני מספר חודשים (3/2025) שיניים 73+74 שיניים 43+44…" at bounding box center [745, 350] width 284 height 39
click at [713, 332] on link "כללי" at bounding box center [1077, 336] width 17 height 11
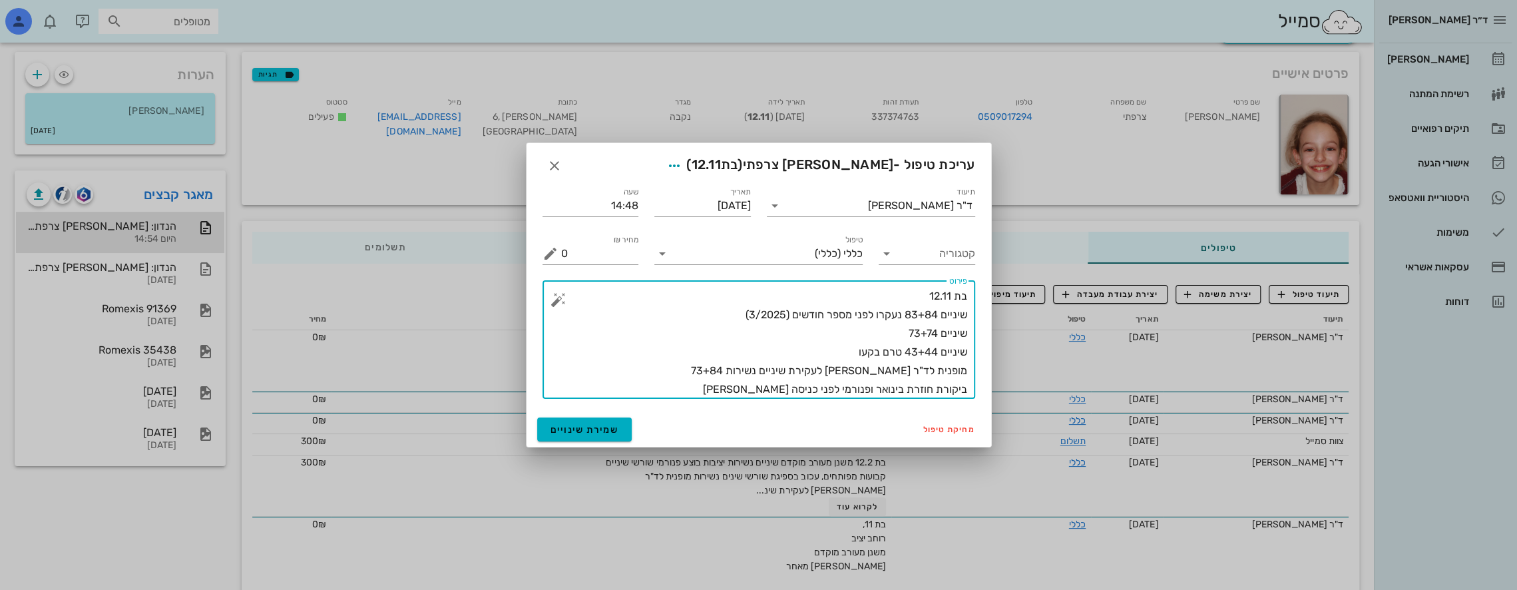
click at [713, 369] on textarea "בת 12.11 שיניים 83+84 נעקרו לפני מספר חודשים (3/2025) שיניים 73+74 שיניים 43+44…" at bounding box center [764, 343] width 406 height 112
type textarea "בת 12.11 שיניים 83+84 נעקרו לפני מספר חודשים (3/2025) שיניים 73+74 שיניים 43+44…"
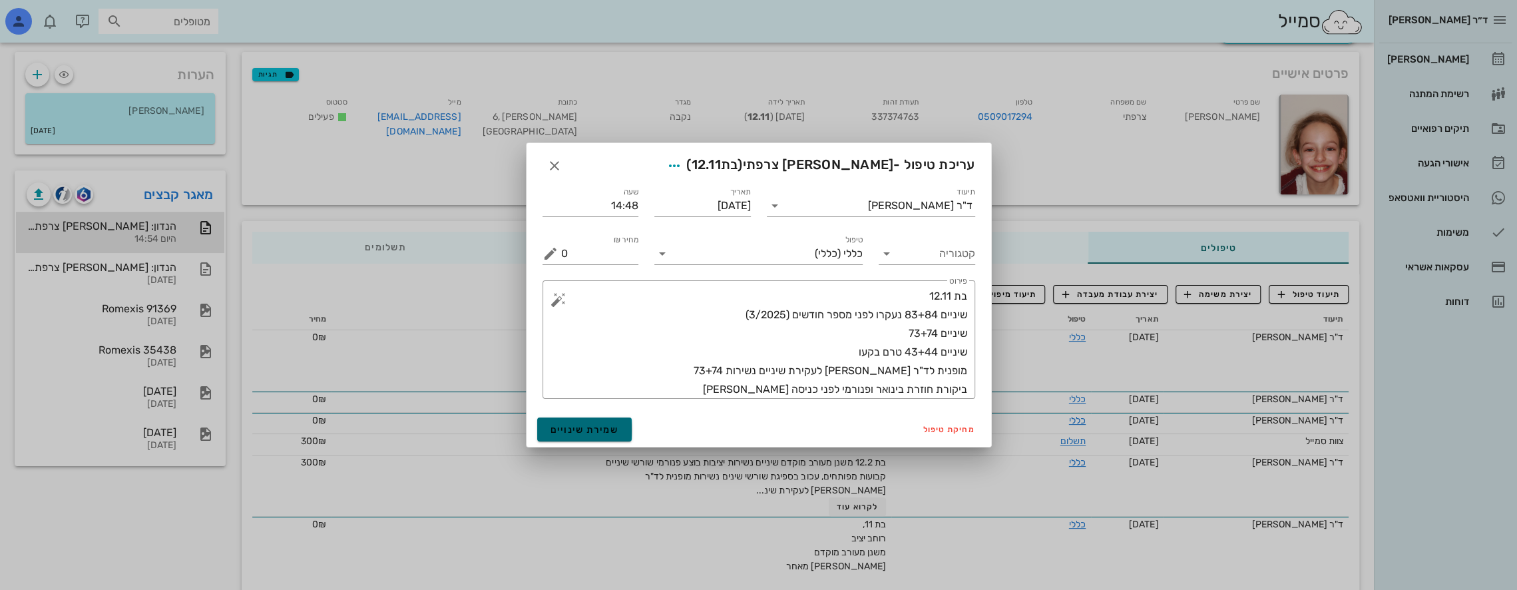
click at [598, 429] on span "שמירת שינויים" at bounding box center [584, 429] width 69 height 11
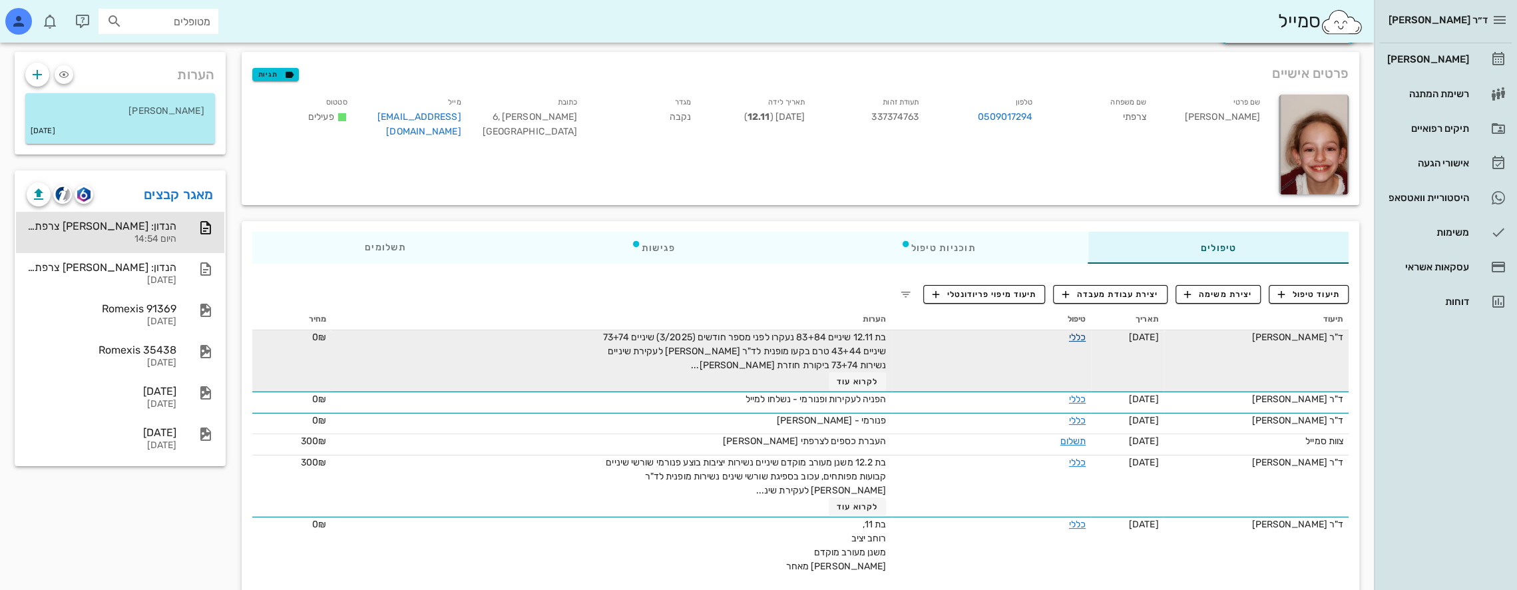
click at [713, 335] on link "כללי" at bounding box center [1077, 336] width 17 height 11
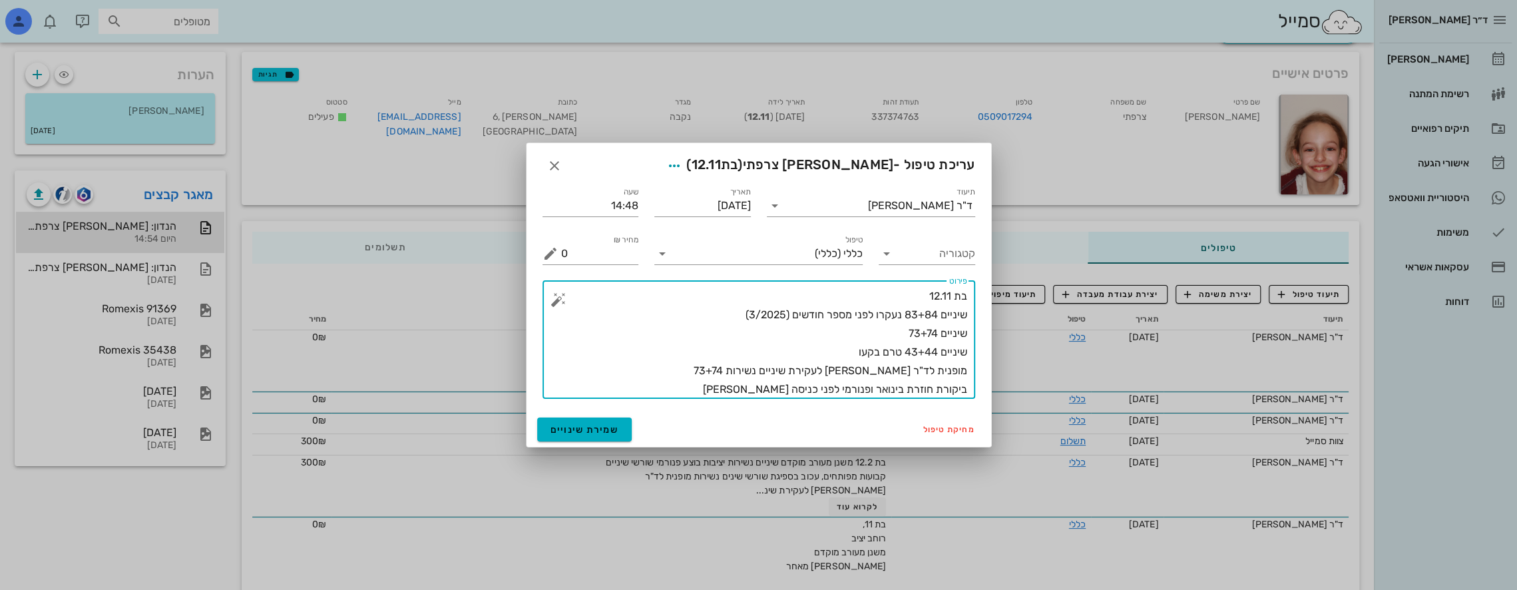
click at [713, 335] on textarea "בת 12.11 שיניים 83+84 נעקרו לפני מספר חודשים (3/2025) שיניים 73+74 שיניים 43+44…" at bounding box center [764, 343] width 406 height 112
drag, startPoint x: 906, startPoint y: 349, endPoint x: 873, endPoint y: 347, distance: 33.4
click at [713, 347] on textarea "בת 12.11 שיניים 83+84 נעקרו לפני מספר חודשים (3/2025) שיניים 73+74 שיניים 43+44…" at bounding box center [764, 343] width 406 height 112
click at [713, 335] on textarea "בת 12.11 שיניים 83+84 נעקרו לפני מספר חודשים (3/2025) שיניים 73+74 שיניים 43+44…" at bounding box center [764, 343] width 406 height 112
drag, startPoint x: 712, startPoint y: 367, endPoint x: 718, endPoint y: 373, distance: 8.0
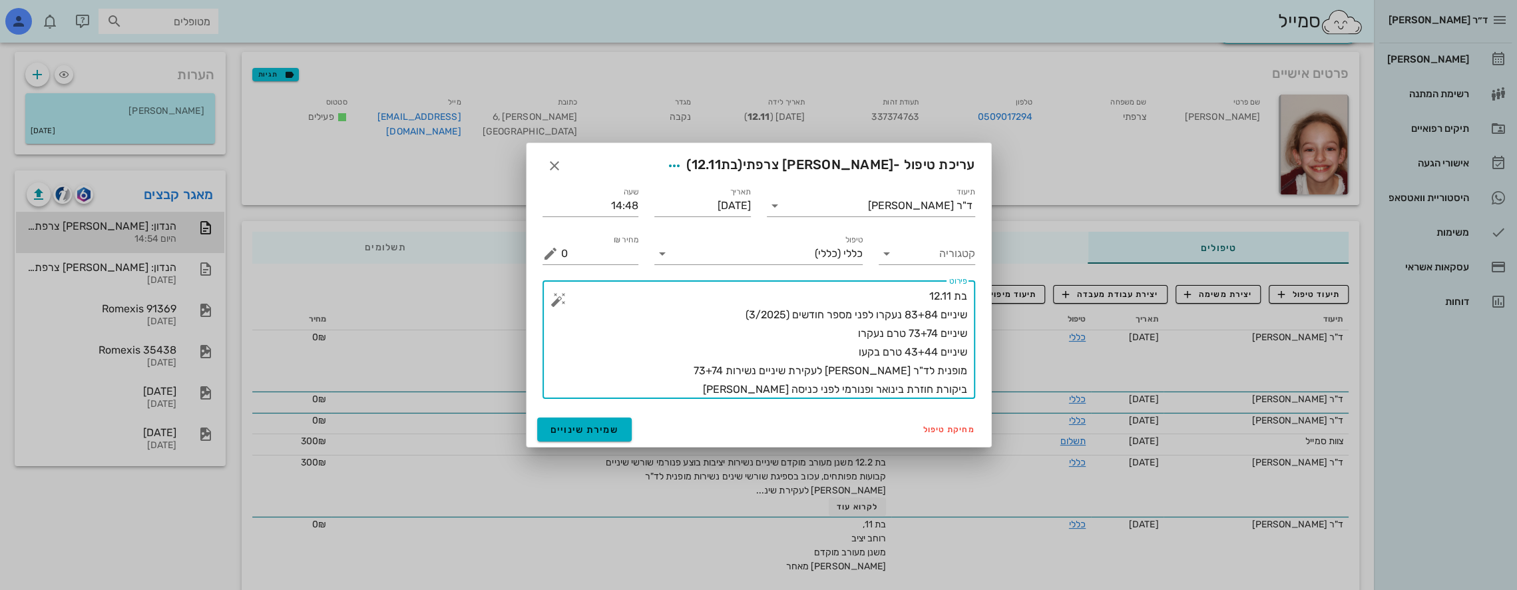
click at [713, 371] on textarea "בת 12.11 שיניים 83+84 נעקרו לפני מספר חודשים (3/2025) שיניים 73+74 טרם נעקרו שי…" at bounding box center [764, 343] width 406 height 112
type textarea "בת 12.11 שיניים 83+84 נעקרו לפני מספר חודשים (3/2025) שיניים 73+74 טרם נעקרו שי…"
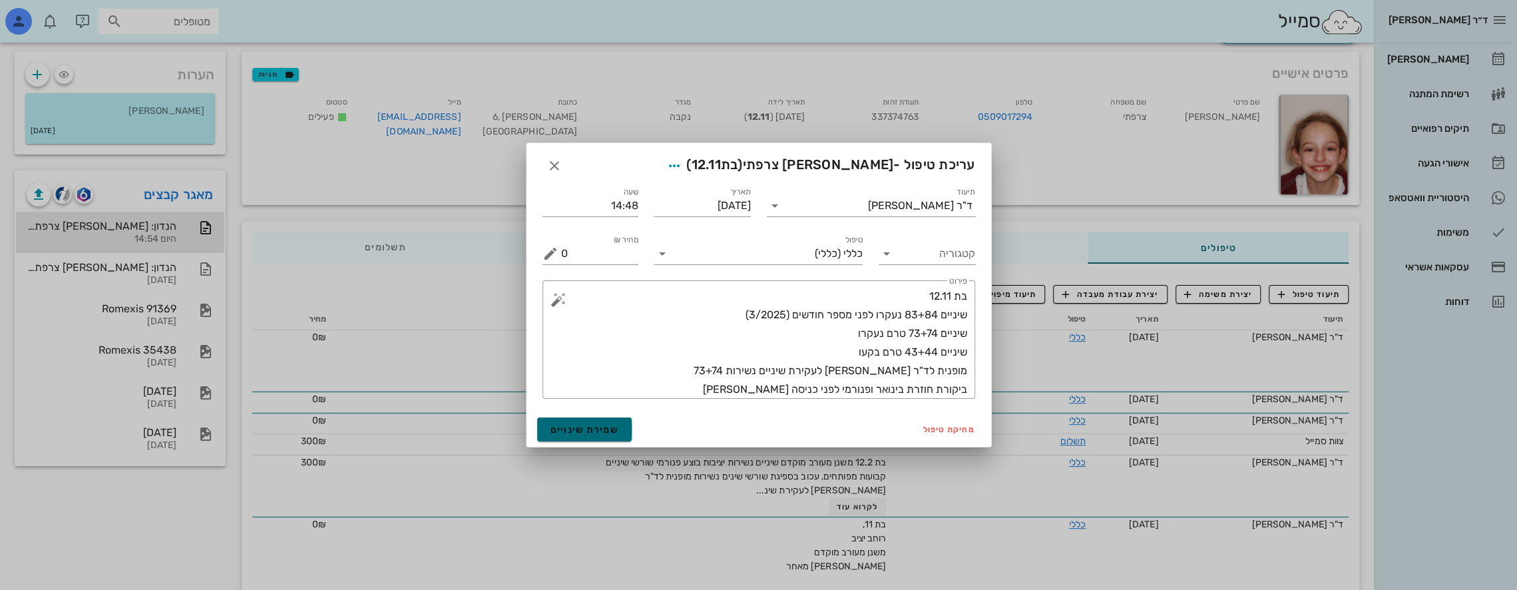
click at [579, 435] on button "שמירת שינויים" at bounding box center [584, 429] width 95 height 24
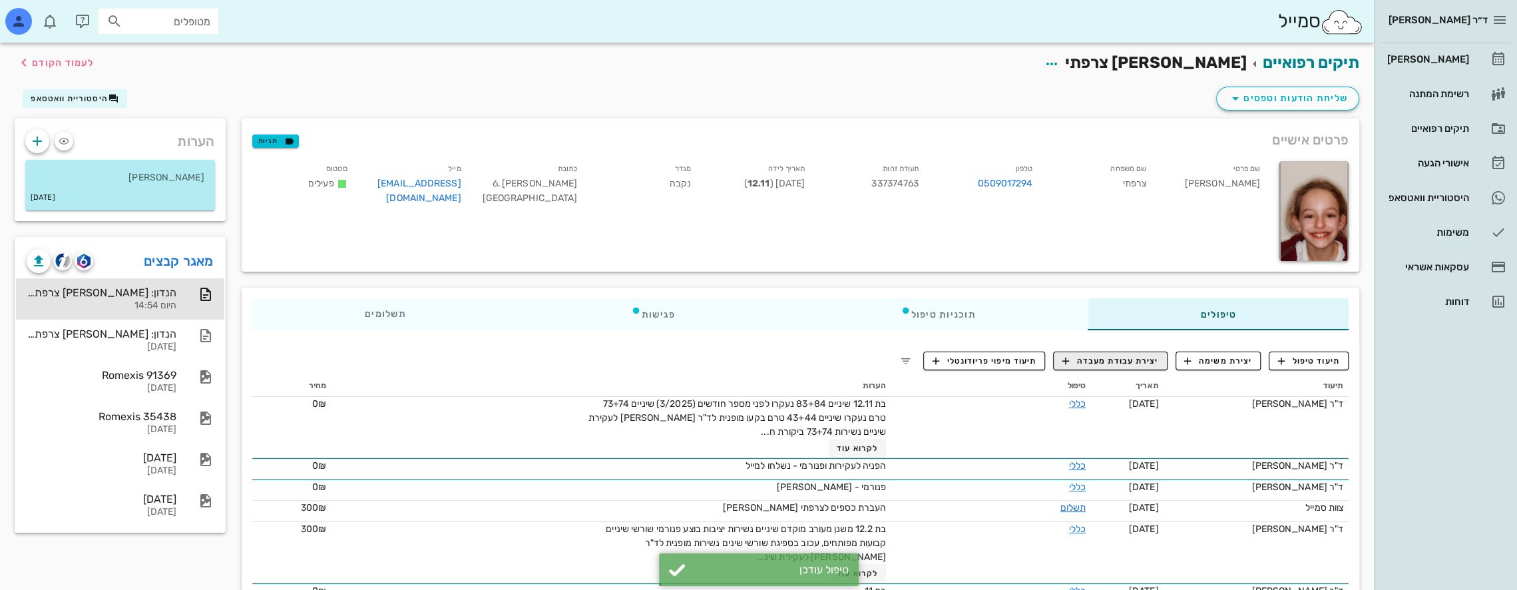
scroll to position [0, 0]
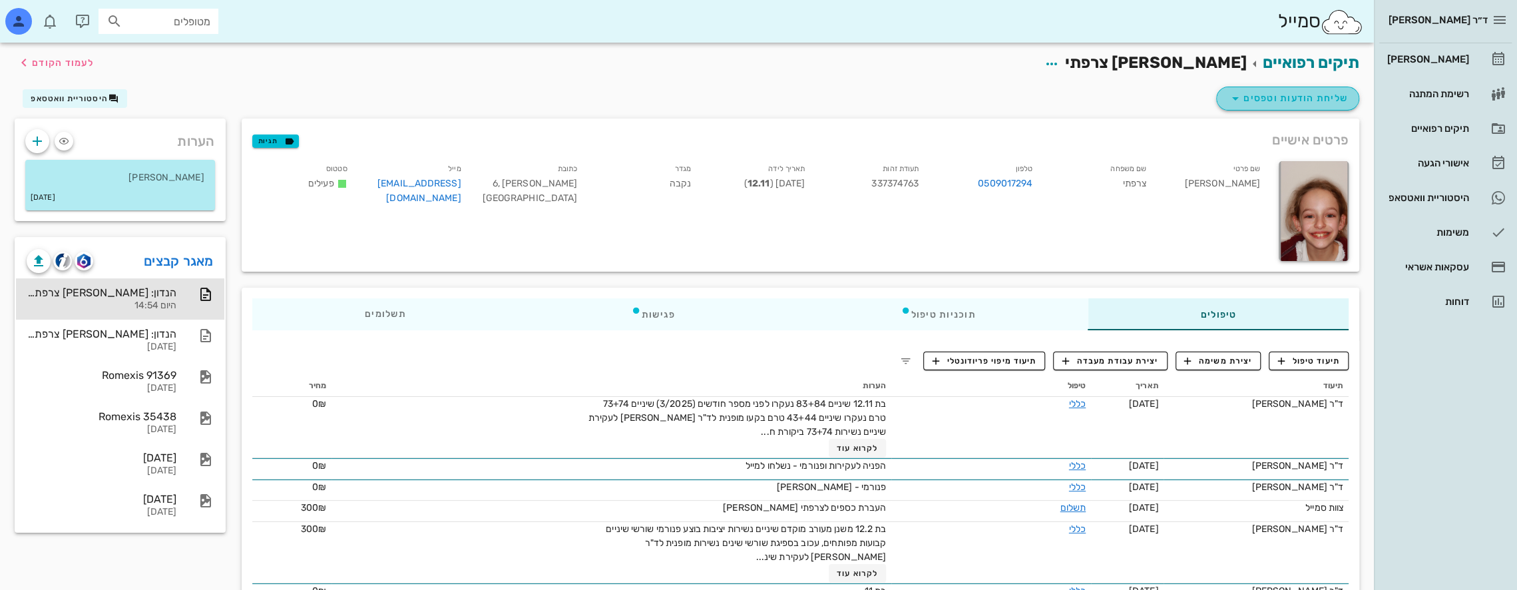
click at [713, 97] on span "שליחת הודעות וטפסים" at bounding box center [1287, 99] width 120 height 16
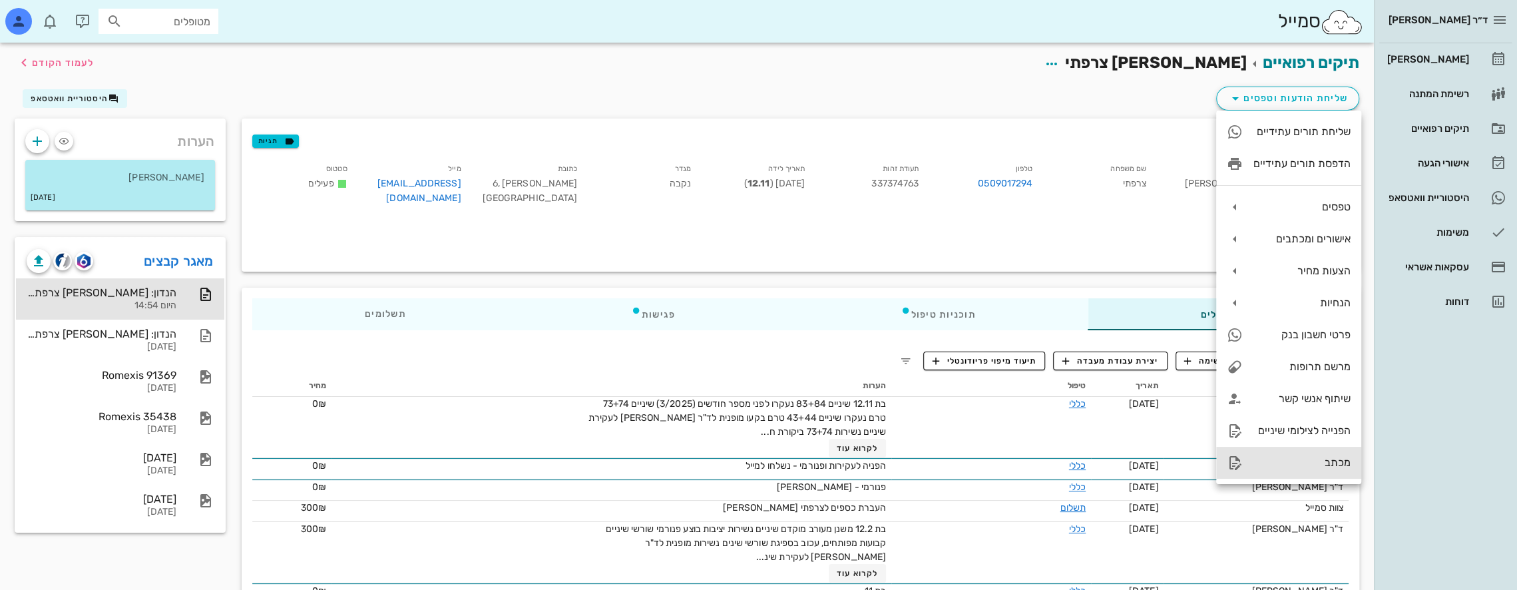
click at [713, 463] on div "מכתב" at bounding box center [1301, 462] width 97 height 13
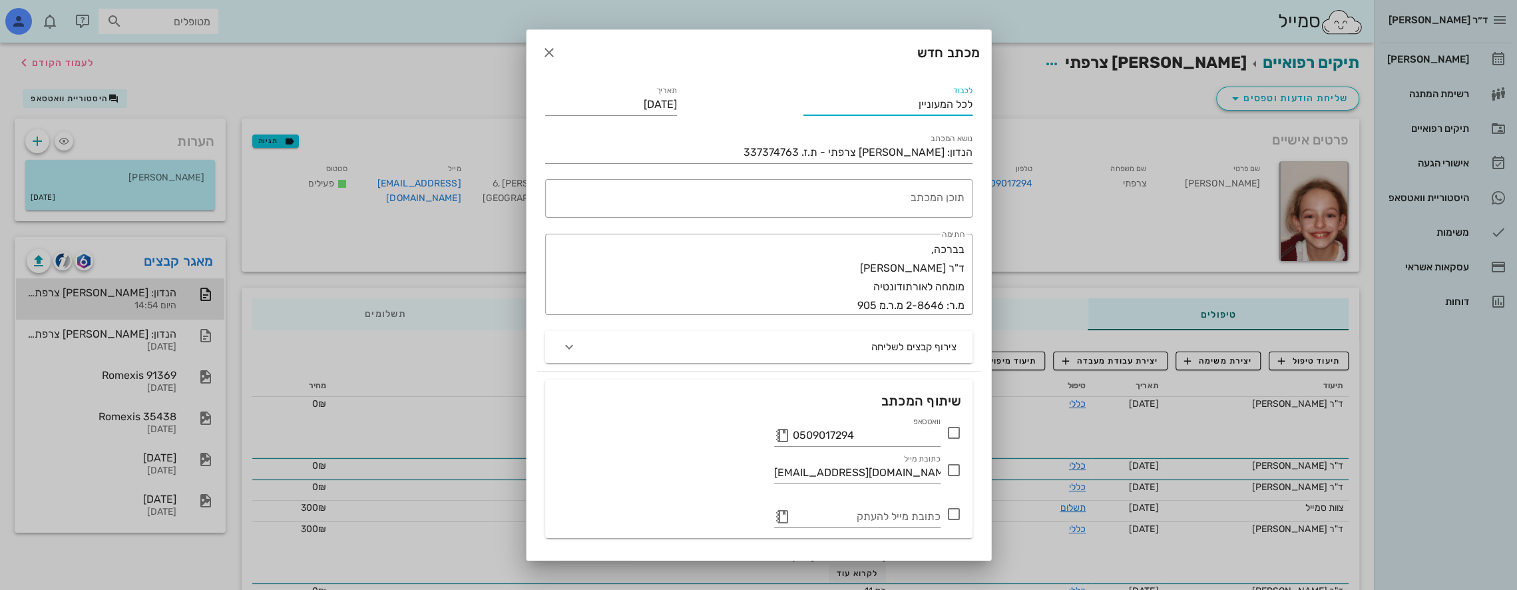
drag, startPoint x: 914, startPoint y: 103, endPoint x: 1128, endPoint y: 97, distance: 213.7
type input "ד"ר [PERSON_NAME]"
click at [713, 187] on div "תוכן המכתב" at bounding box center [756, 198] width 417 height 39
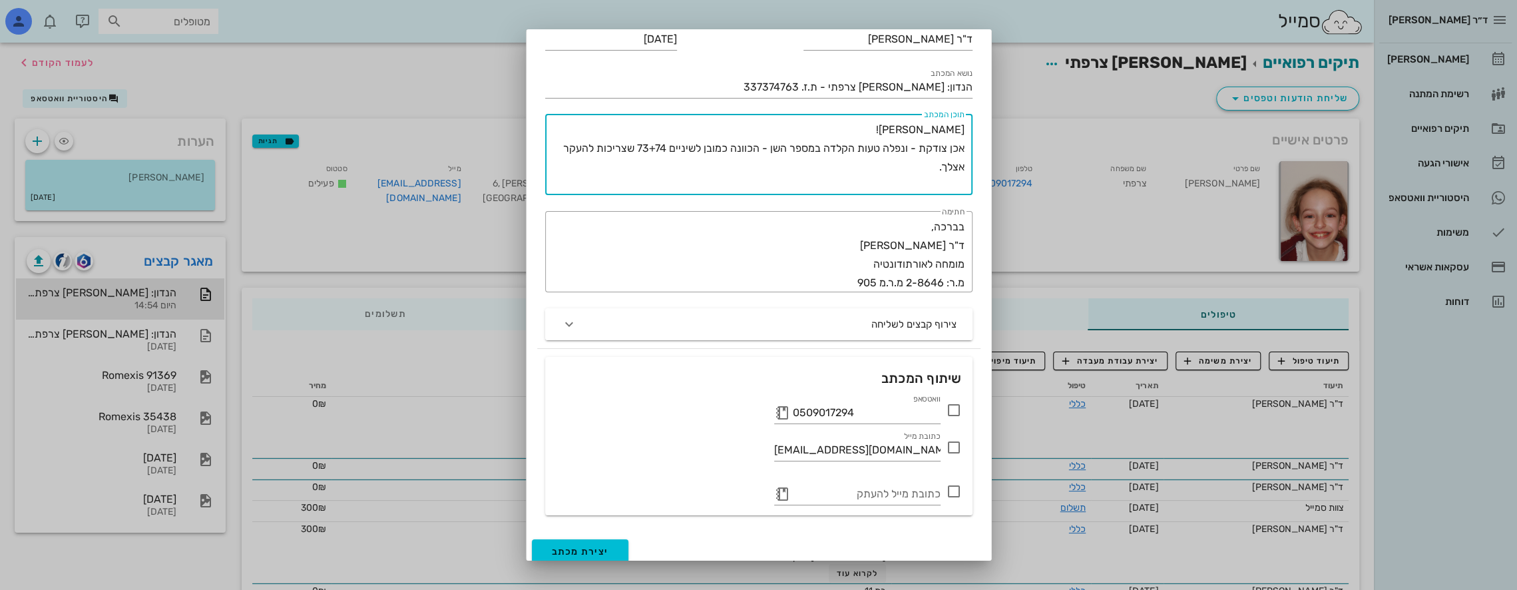
scroll to position [73, 0]
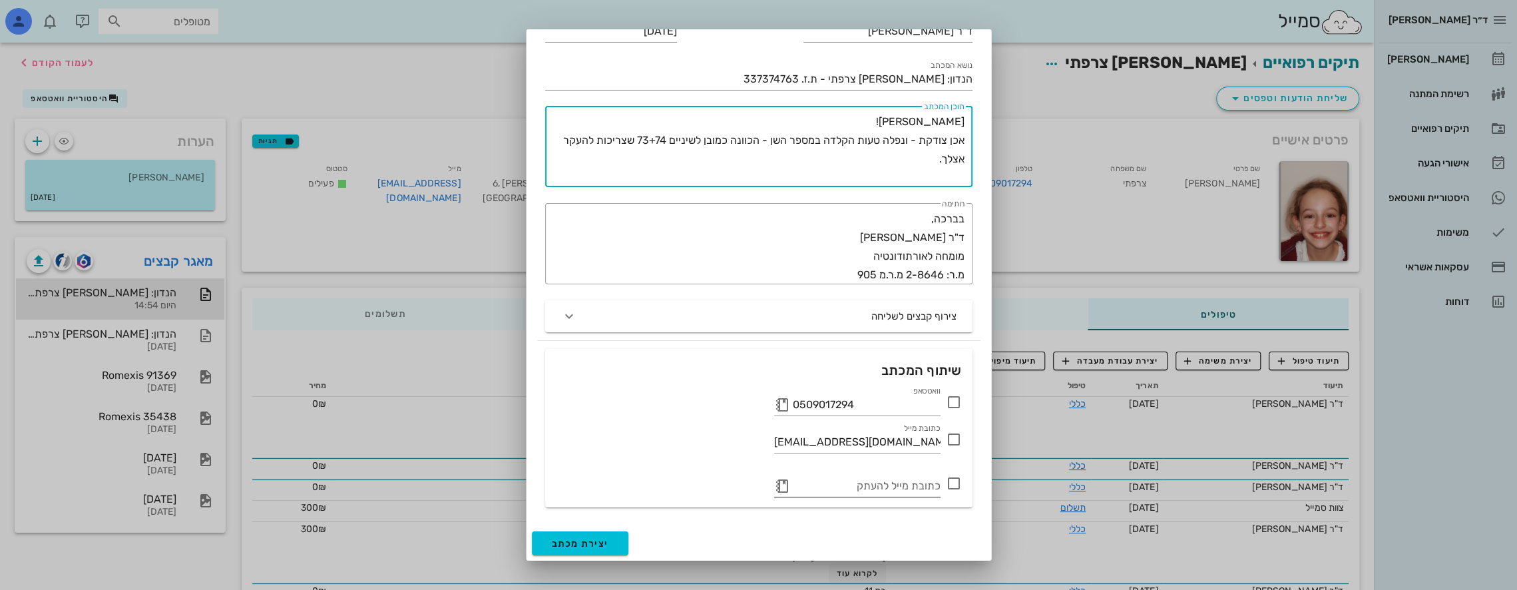
click at [713, 484] on button "button" at bounding box center [782, 486] width 16 height 16
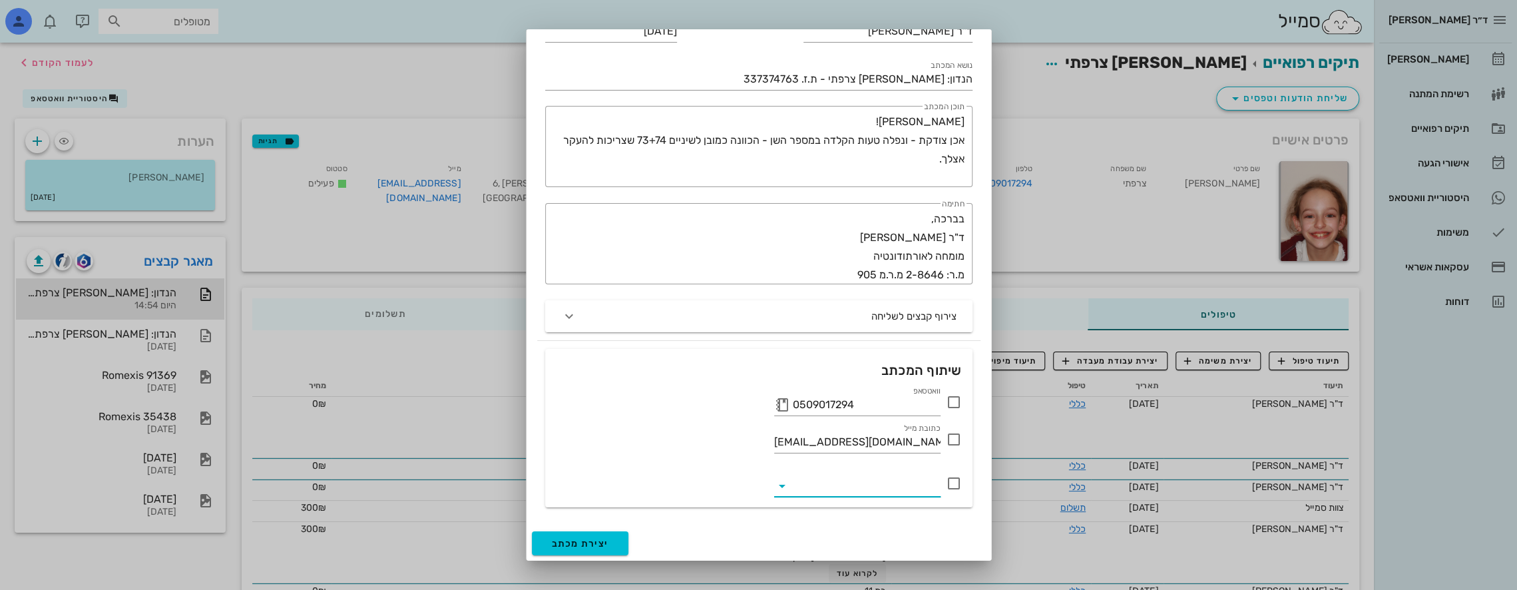
click at [713, 484] on icon at bounding box center [782, 486] width 16 height 16
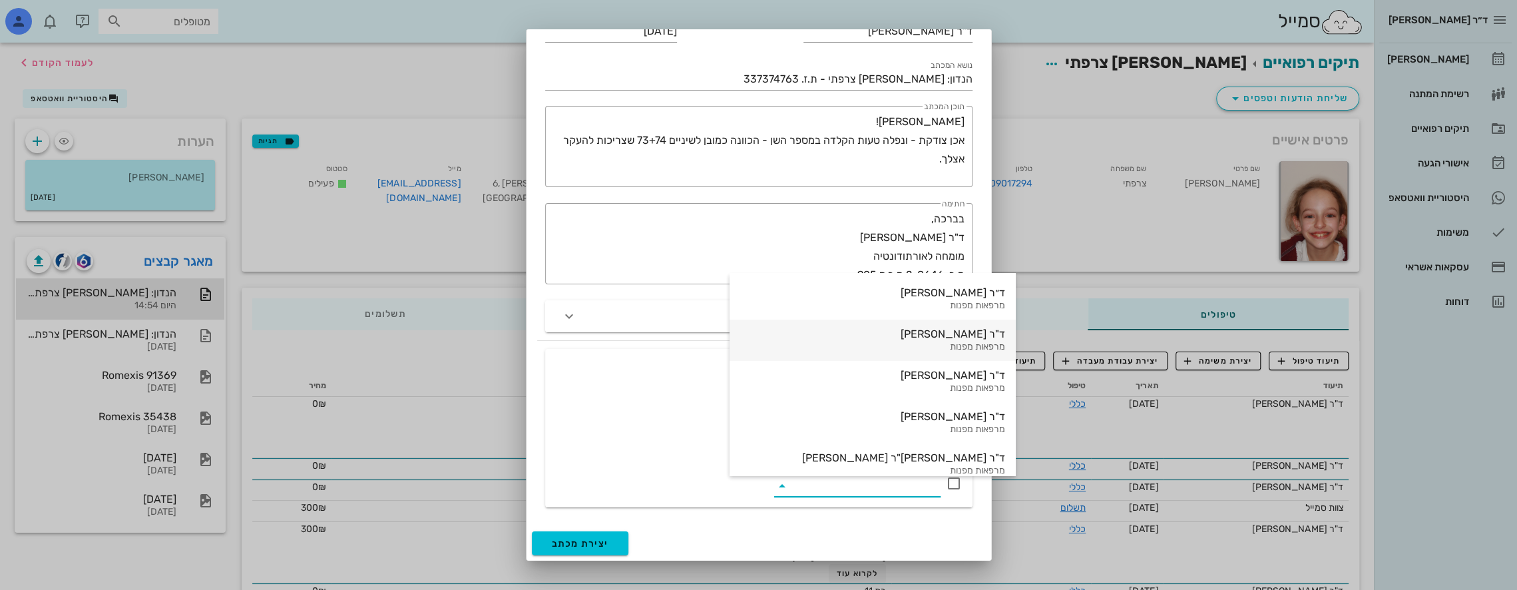
click at [713, 337] on div "ד"ר [PERSON_NAME]" at bounding box center [872, 333] width 265 height 13
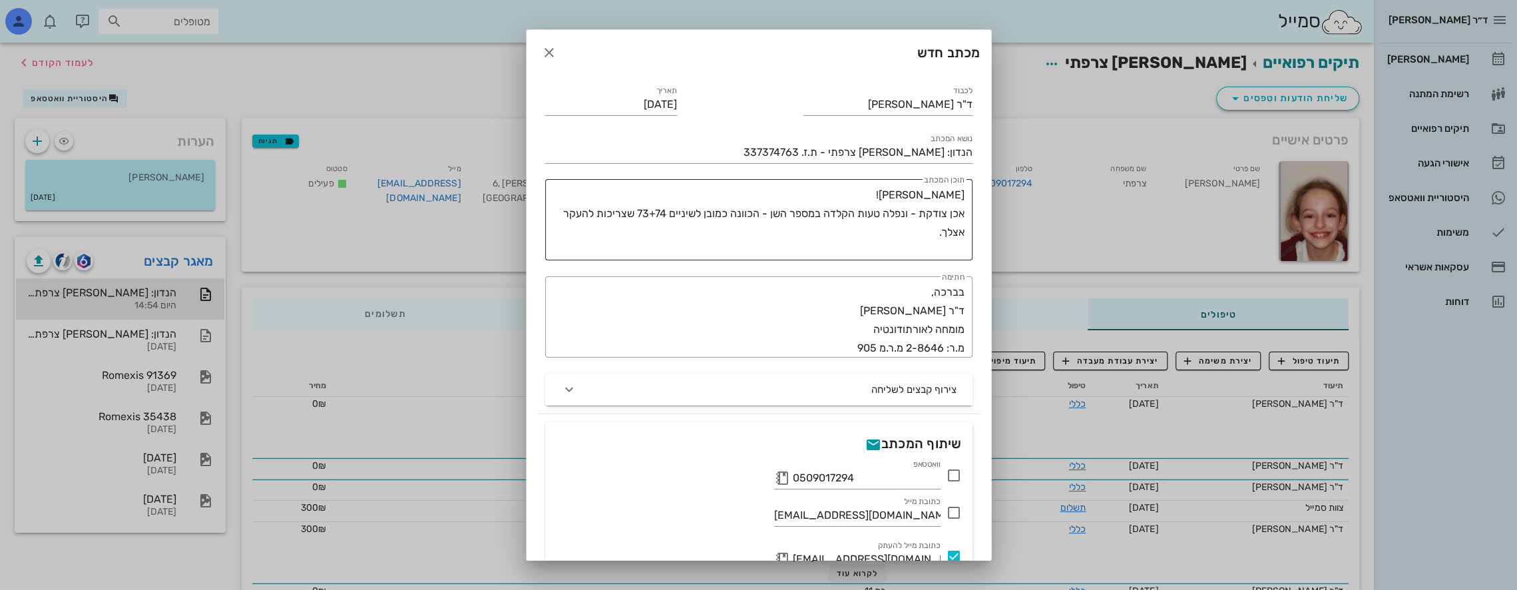
scroll to position [0, 0]
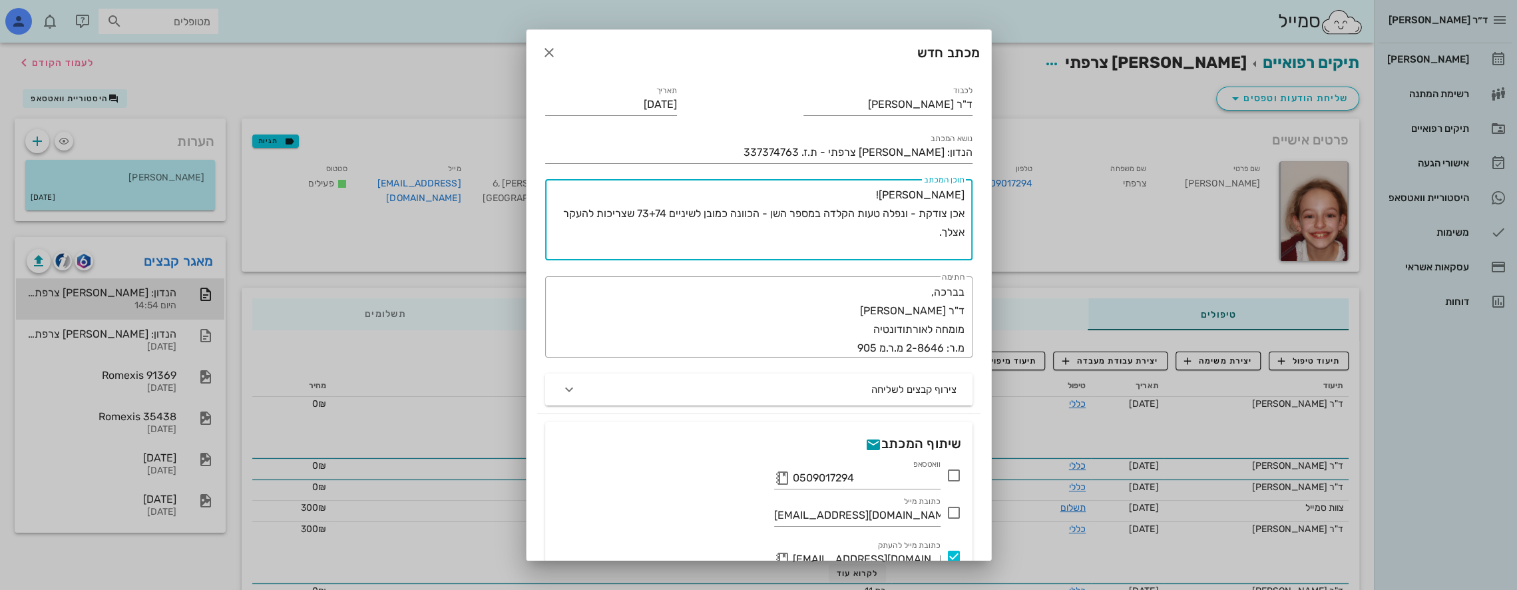
click at [713, 234] on textarea "[PERSON_NAME]! אכן צודקת - ונפלה טעות הקלדה במספר השן - הכוונה כמובן לשיניים 73…" at bounding box center [756, 223] width 417 height 75
type textarea "[PERSON_NAME]! אכן צודקת - ונפלה טעות הקלדה במספר השן - הכוונה כמובן לשיניים 73…"
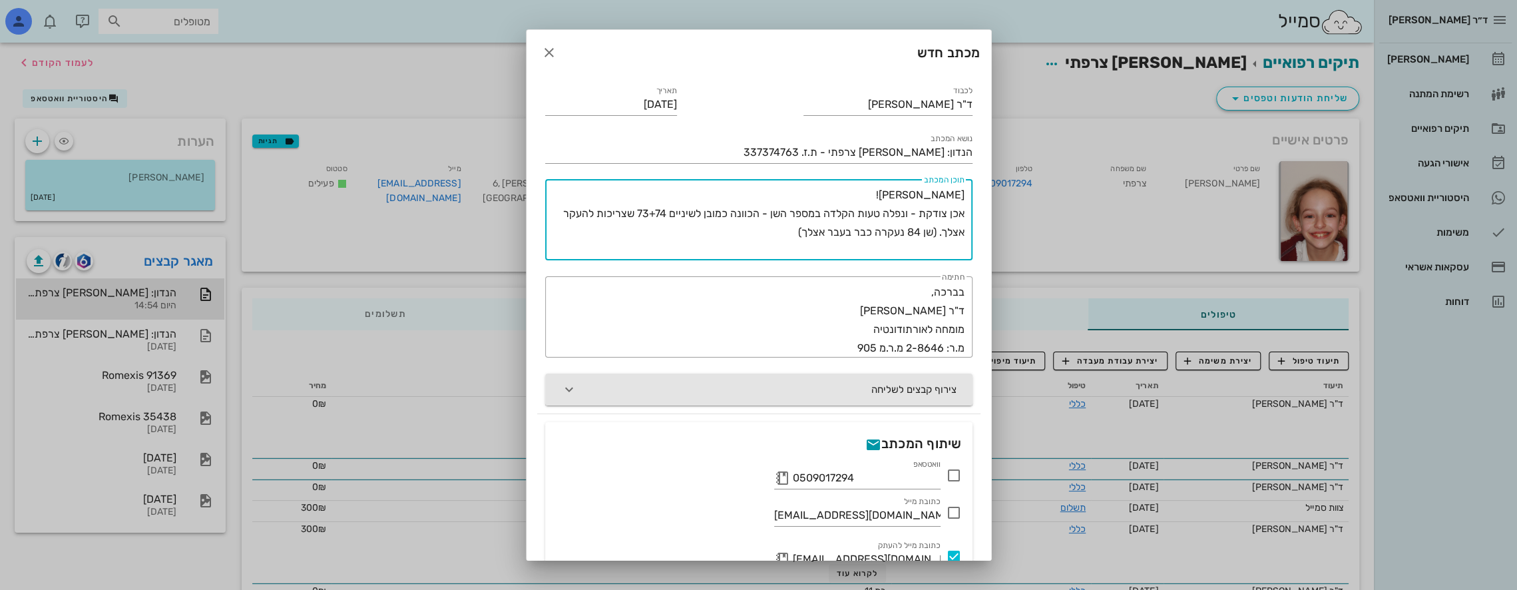
click at [577, 387] on icon "button" at bounding box center [569, 389] width 16 height 16
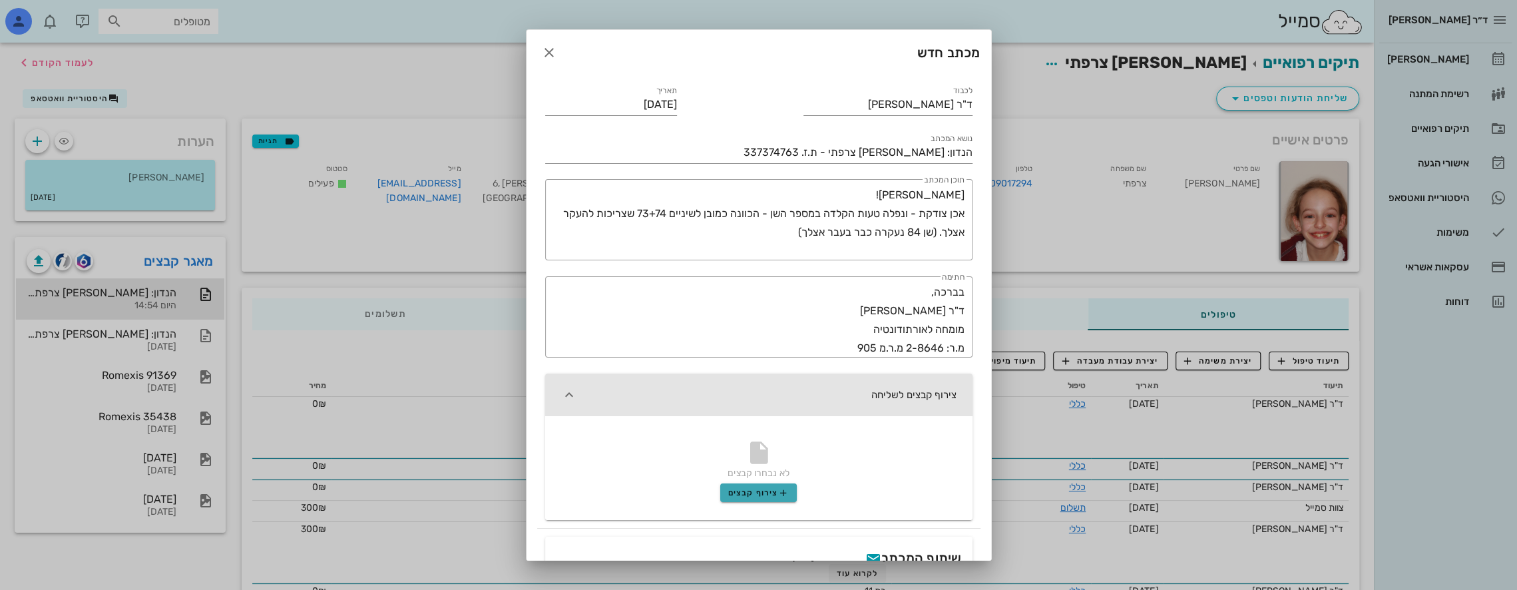
click at [713, 488] on button "צירוף קבצים" at bounding box center [758, 492] width 77 height 19
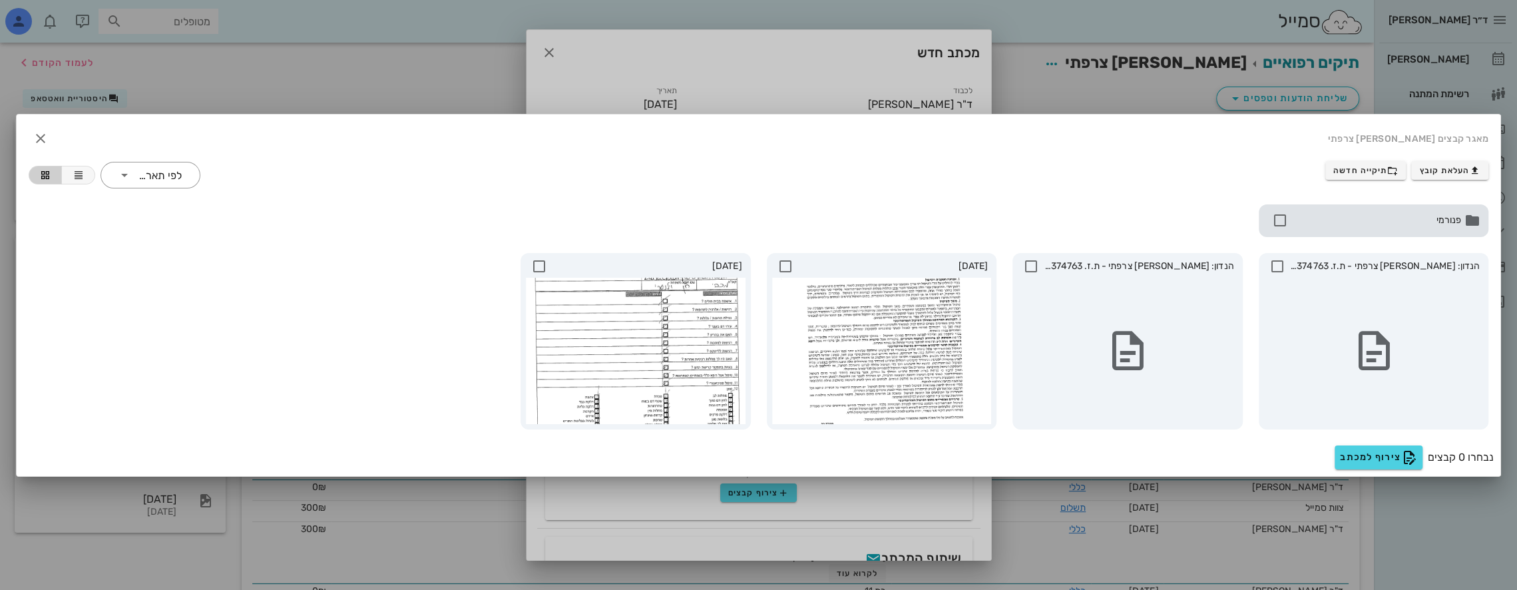
click at [713, 214] on span "פנורמי" at bounding box center [1376, 220] width 170 height 15
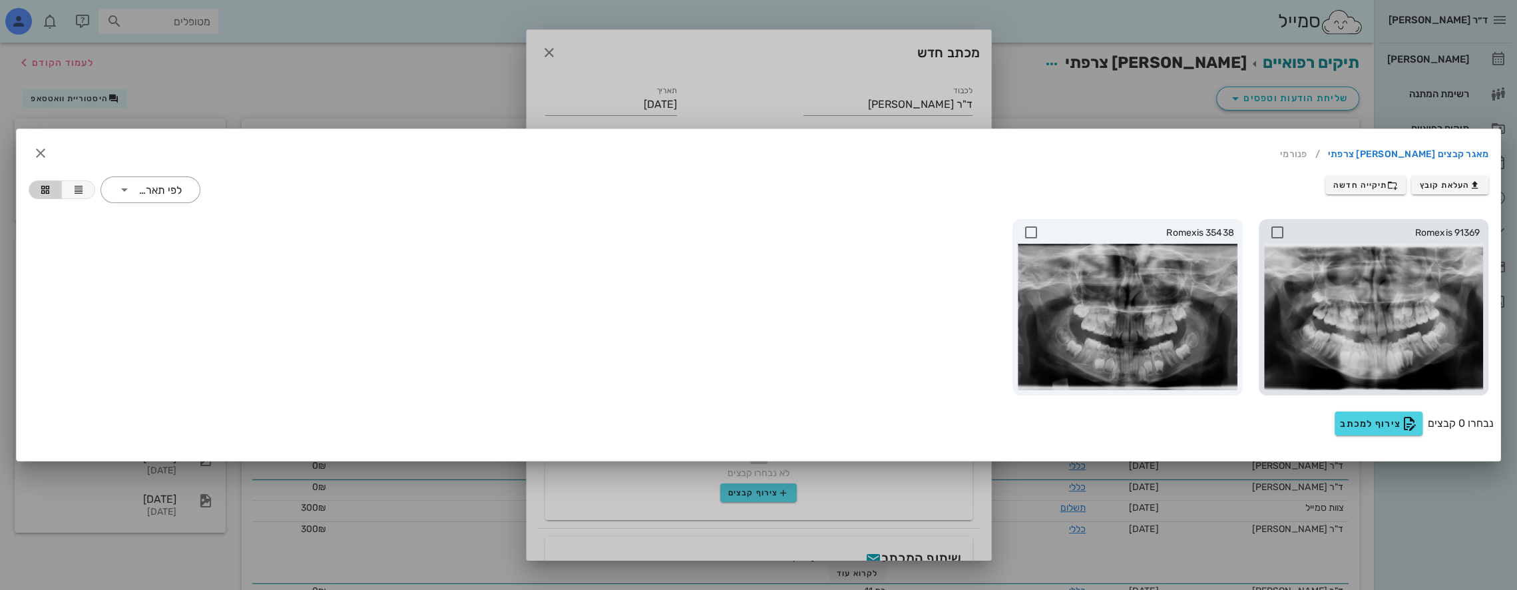
drag, startPoint x: 1456, startPoint y: 274, endPoint x: 1484, endPoint y: 276, distance: 28.0
click at [713, 276] on div "Romexis 91369" at bounding box center [1373, 307] width 230 height 176
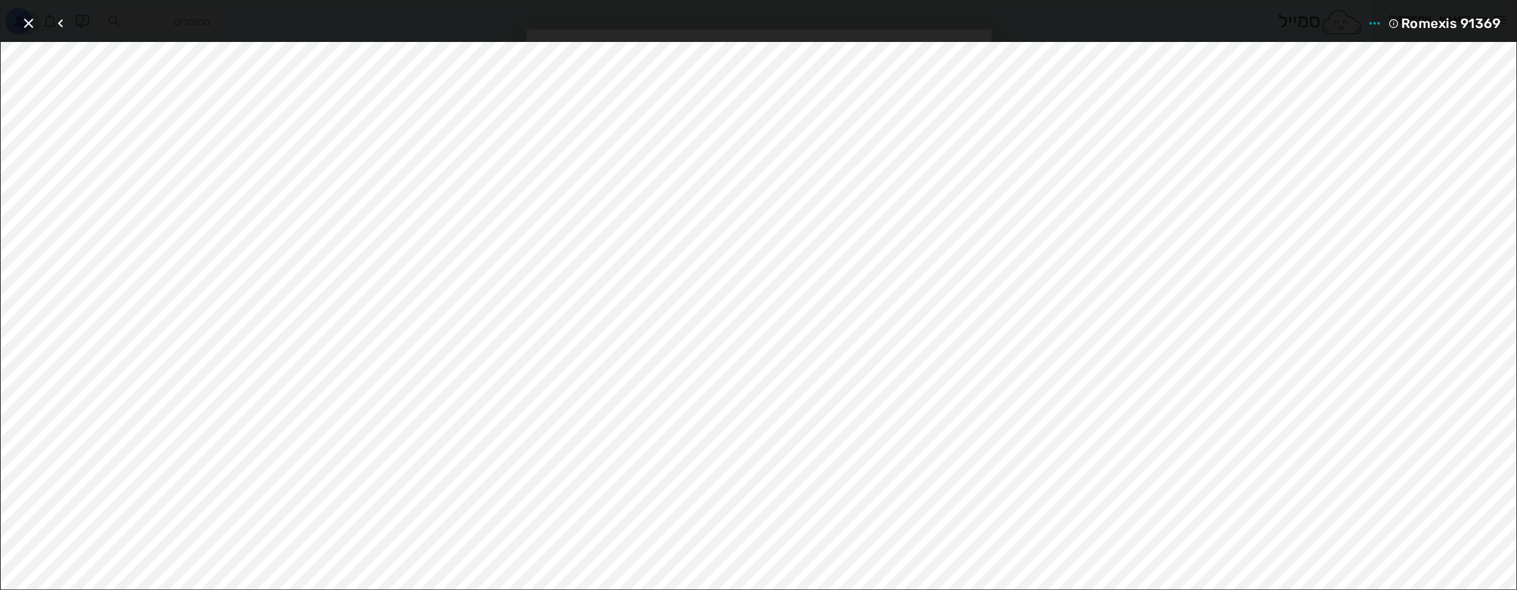
click at [35, 20] on icon "button" at bounding box center [29, 23] width 16 height 16
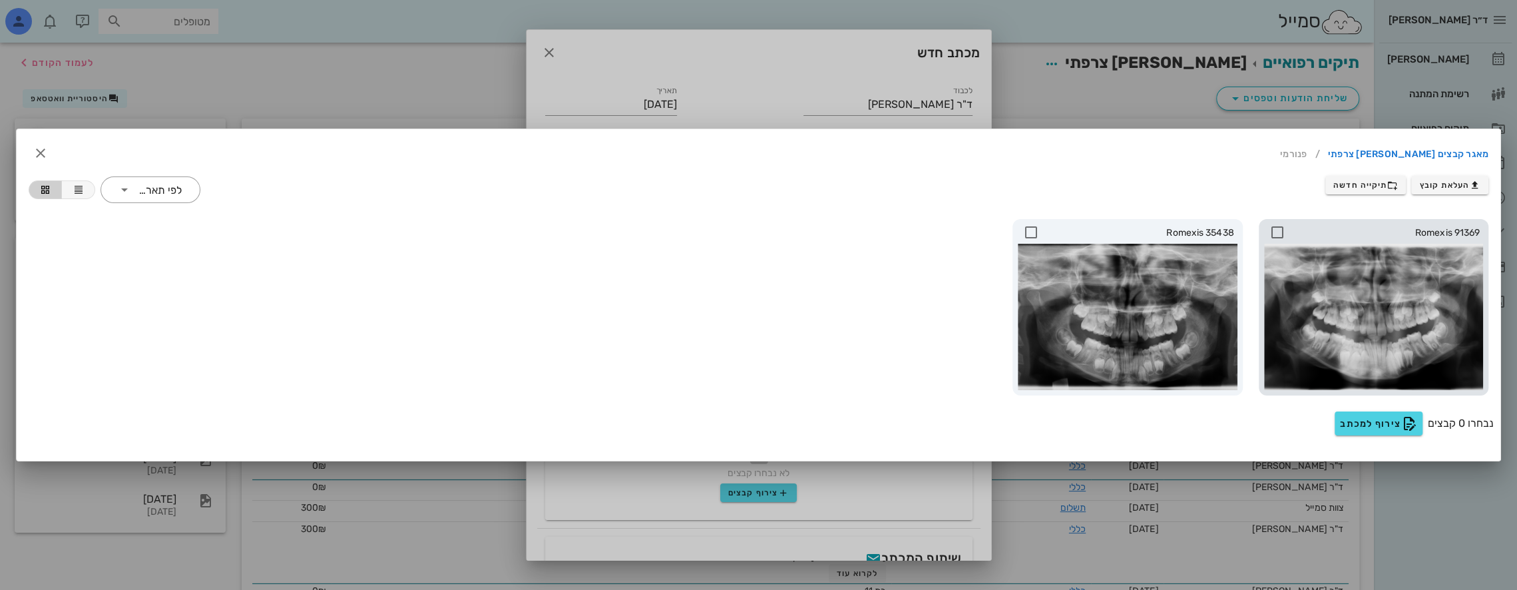
click at [713, 315] on div at bounding box center [1374, 317] width 220 height 146
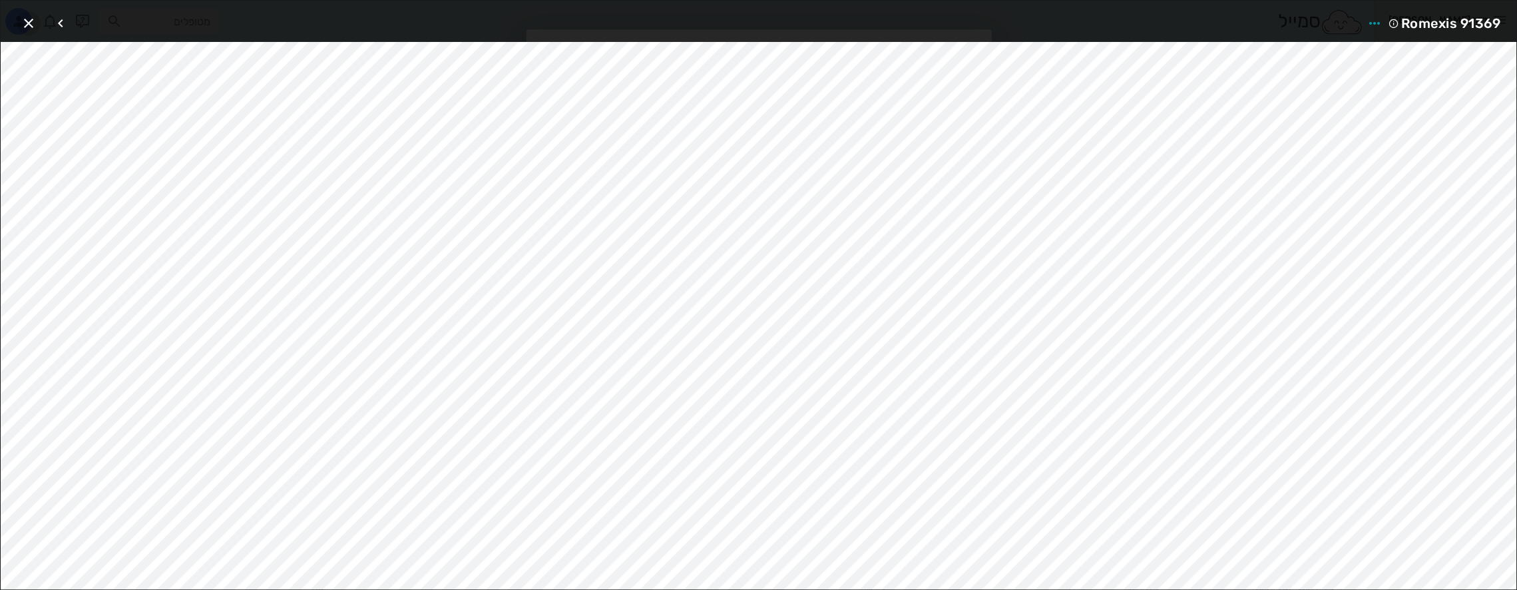
click at [24, 21] on icon "button" at bounding box center [29, 23] width 16 height 16
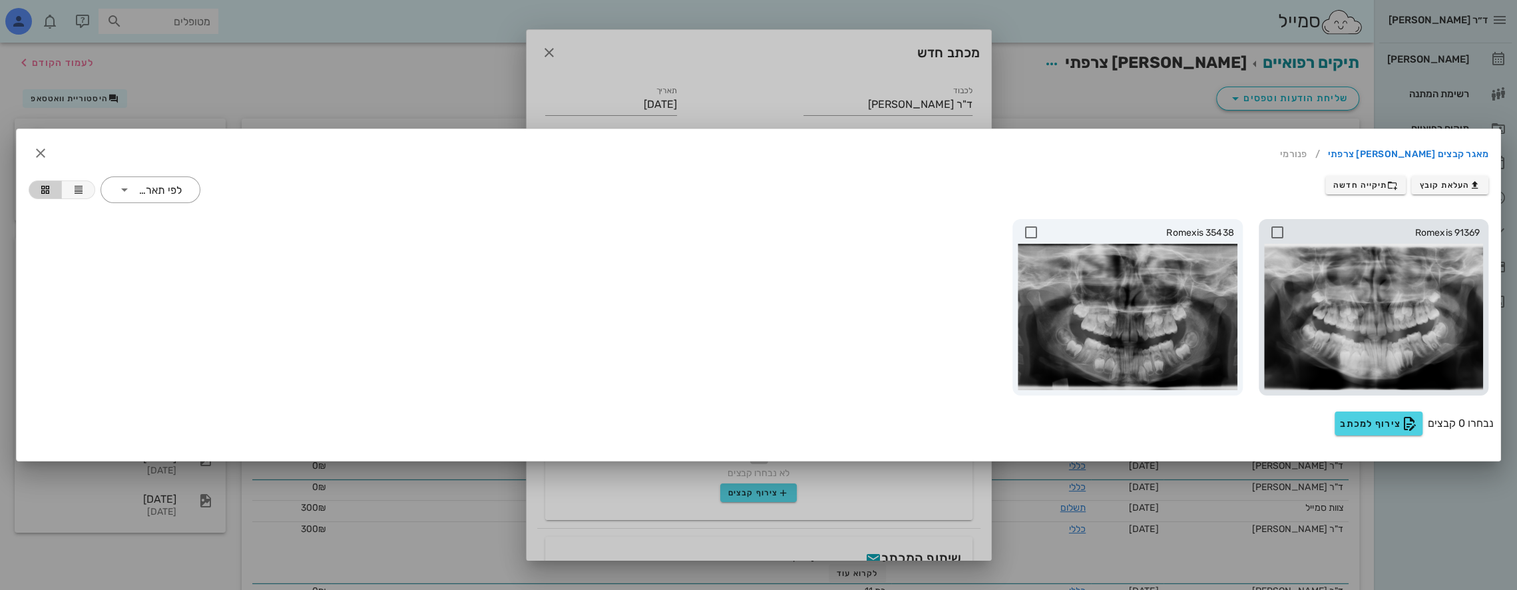
click at [713, 229] on icon at bounding box center [1277, 232] width 16 height 16
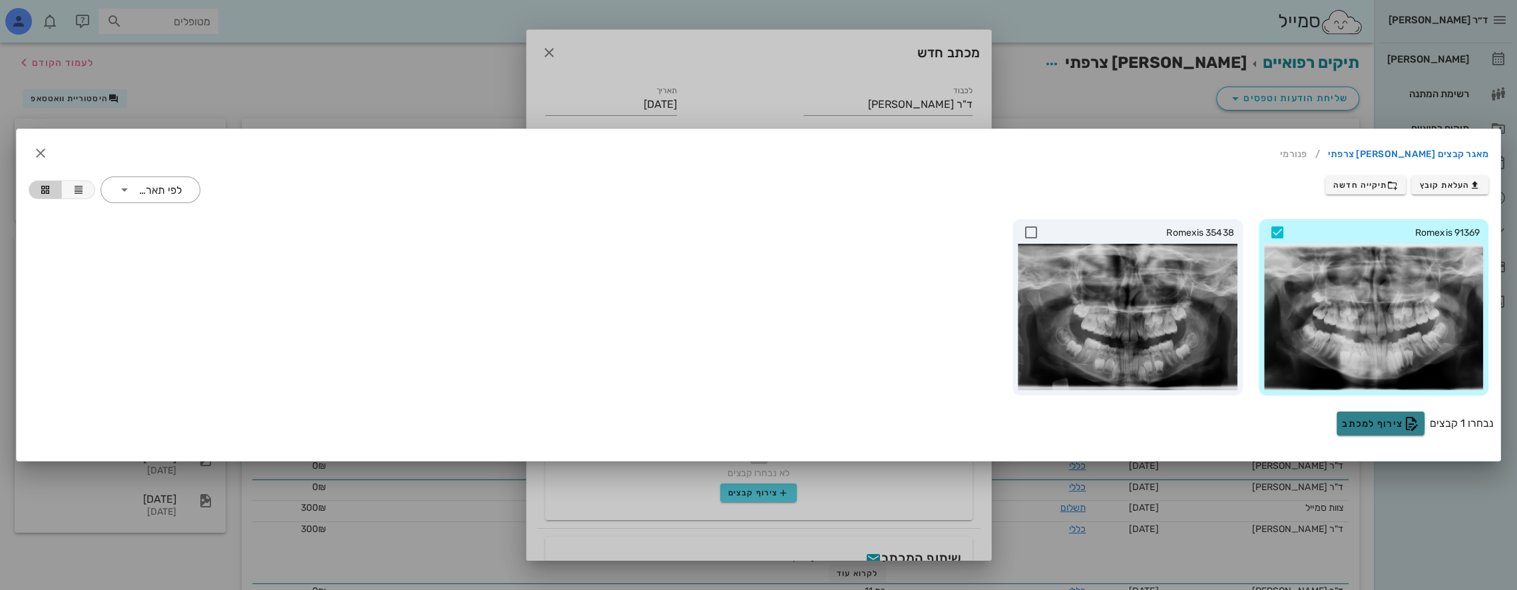
click at [713, 421] on span "צירוף למכתב" at bounding box center [1380, 423] width 77 height 16
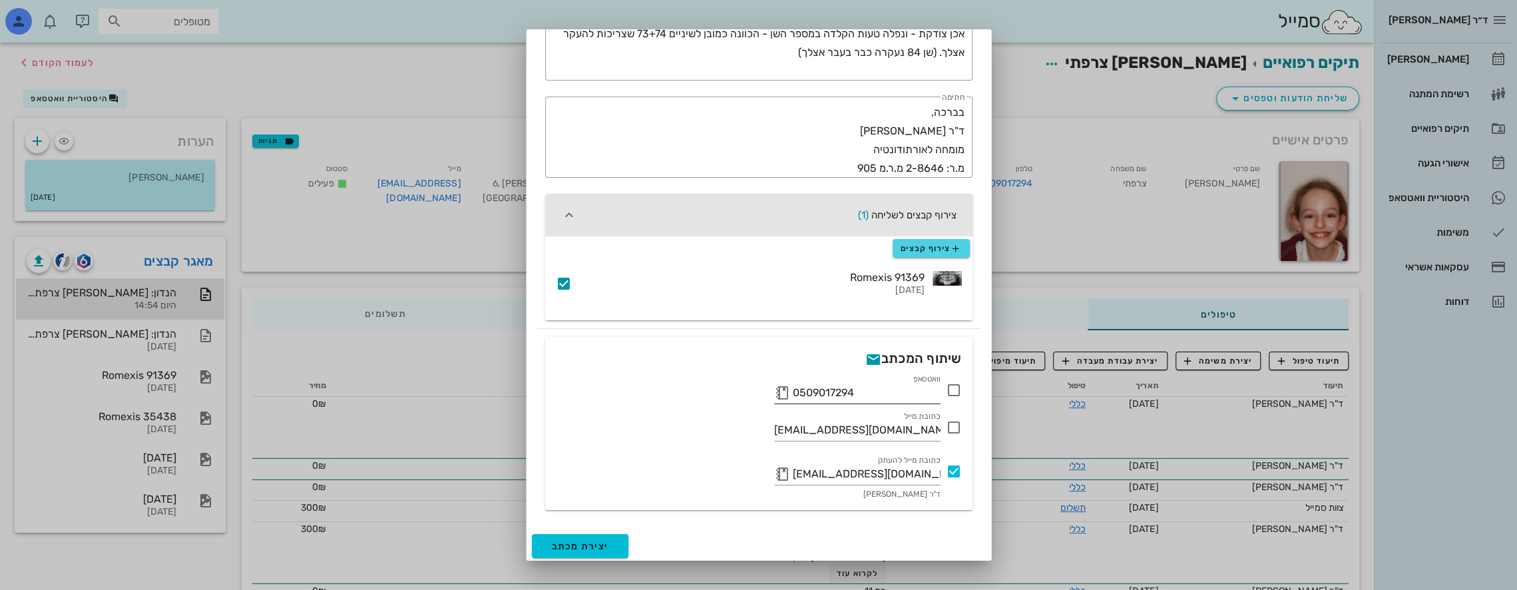
scroll to position [182, 0]
click at [602, 543] on span "יצירת מכתב" at bounding box center [580, 543] width 57 height 11
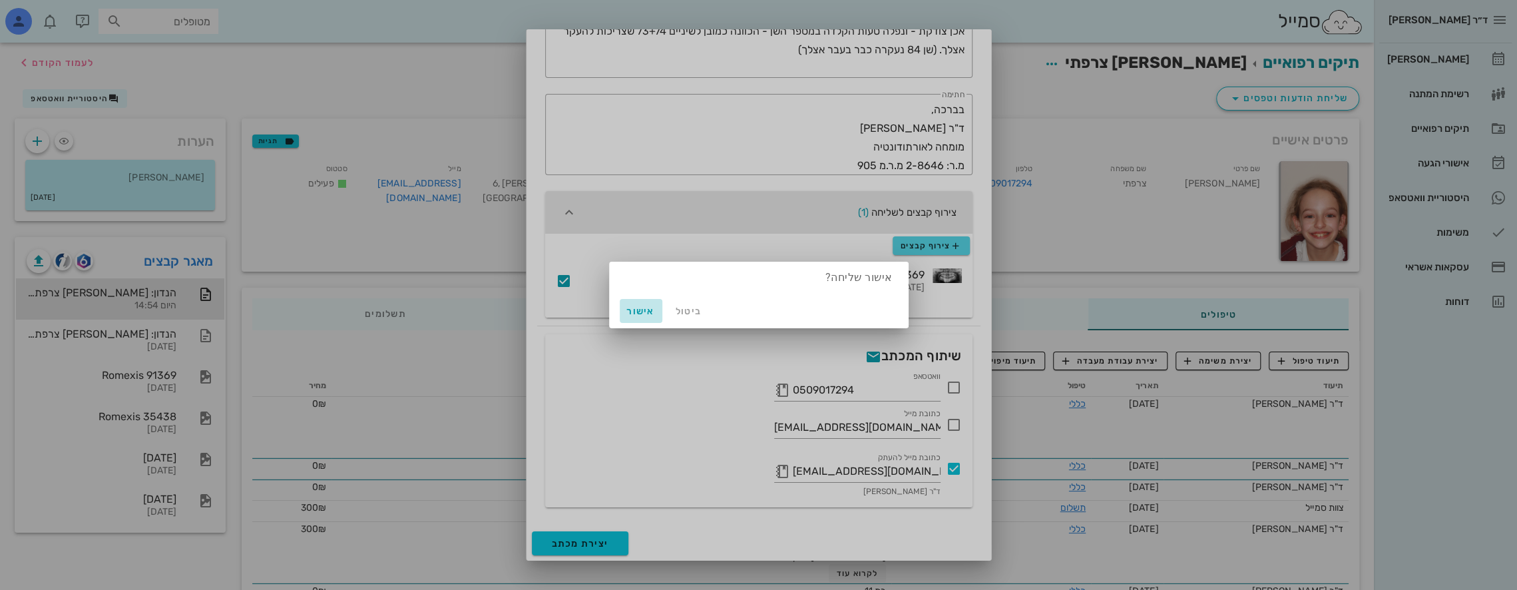
click at [636, 310] on span "אישור" at bounding box center [641, 310] width 32 height 11
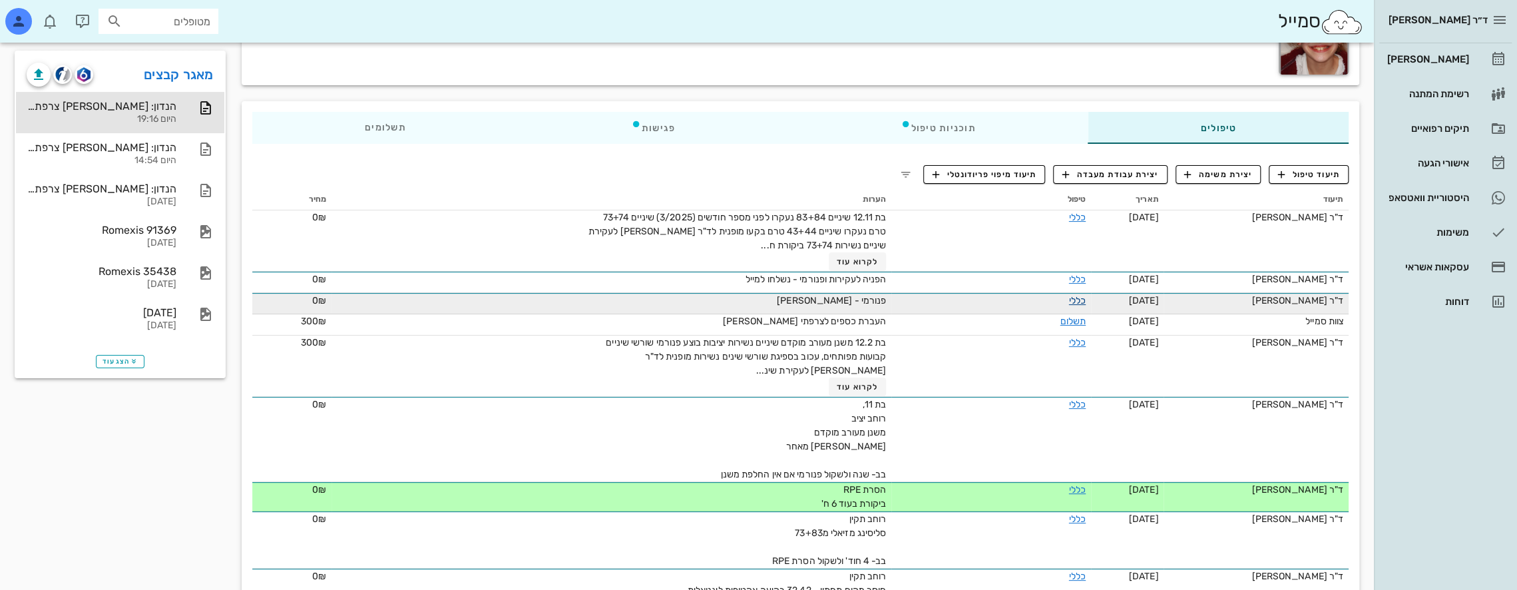
scroll to position [0, 0]
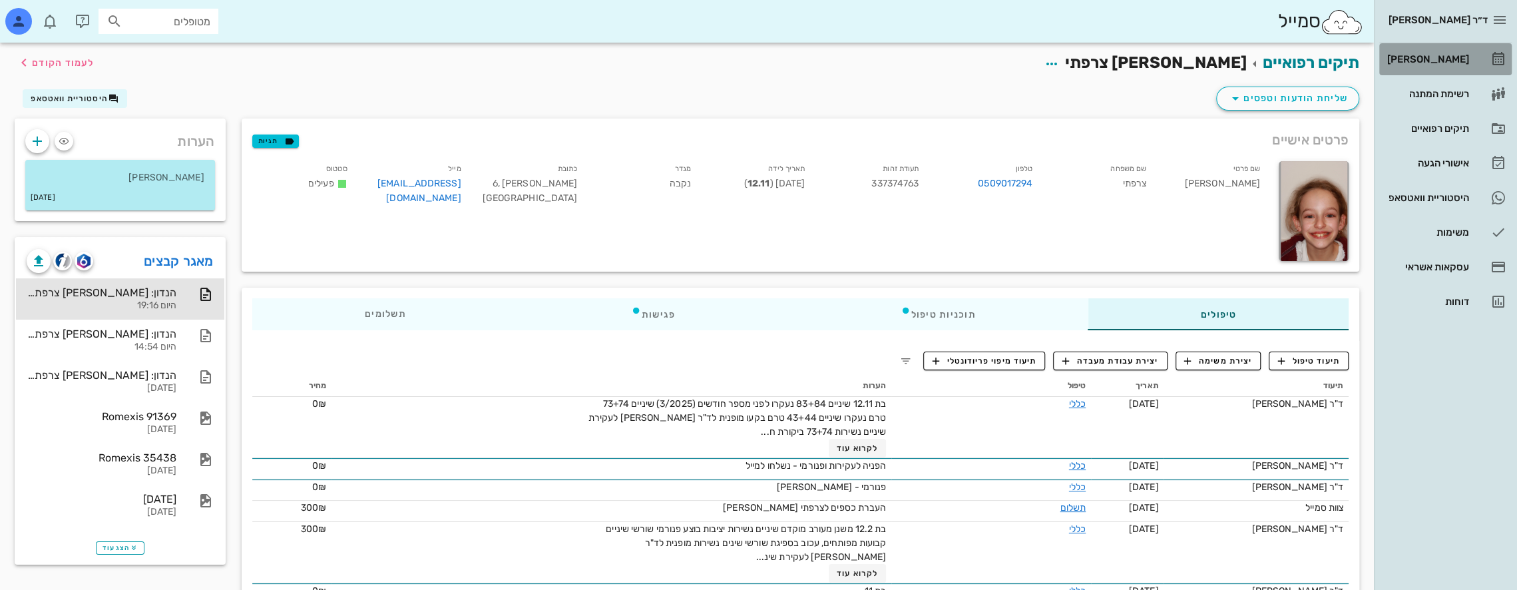
click at [713, 55] on div "[PERSON_NAME]" at bounding box center [1426, 59] width 85 height 11
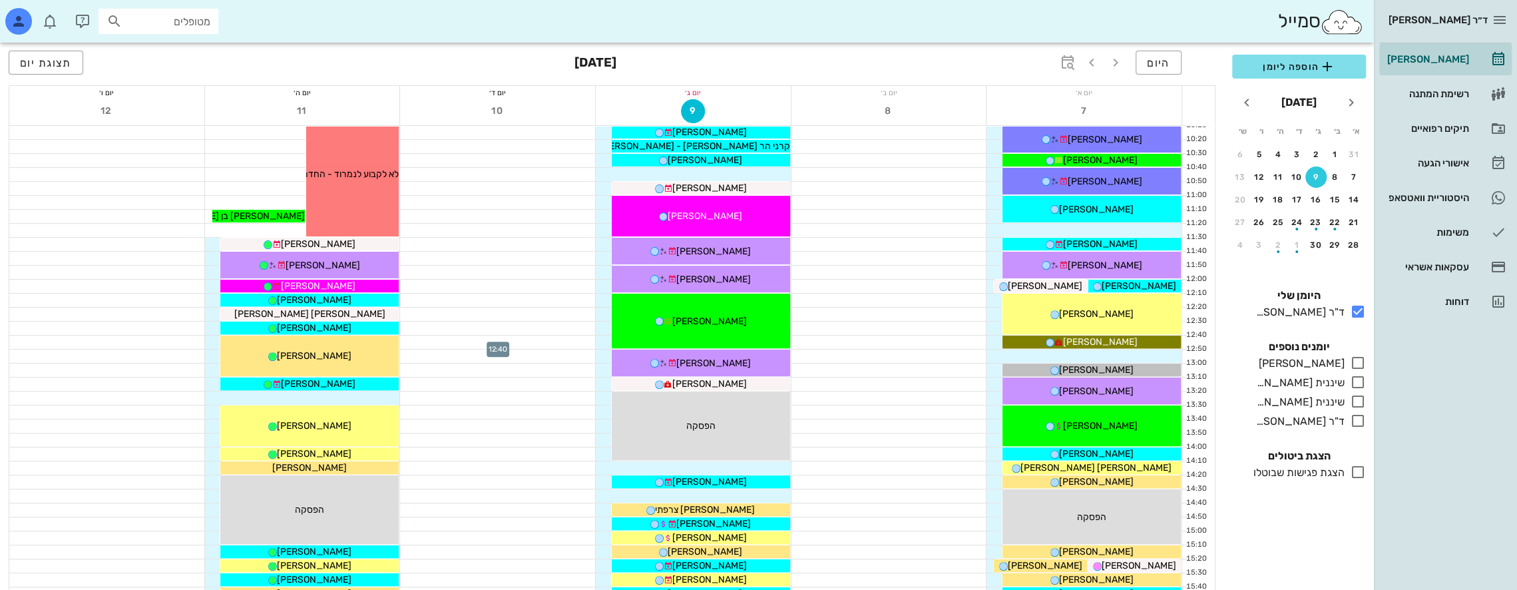
scroll to position [200, 0]
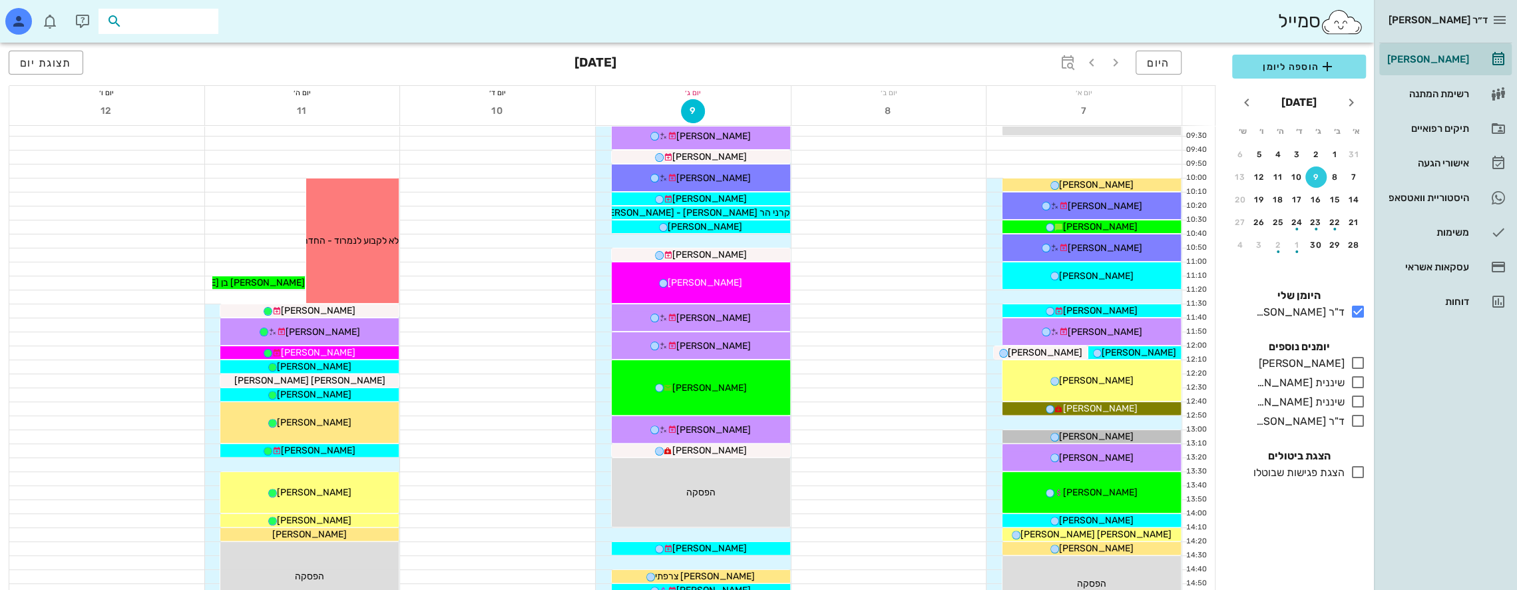
click at [200, 25] on input "text" at bounding box center [167, 21] width 85 height 17
type input "[PERSON_NAME]"
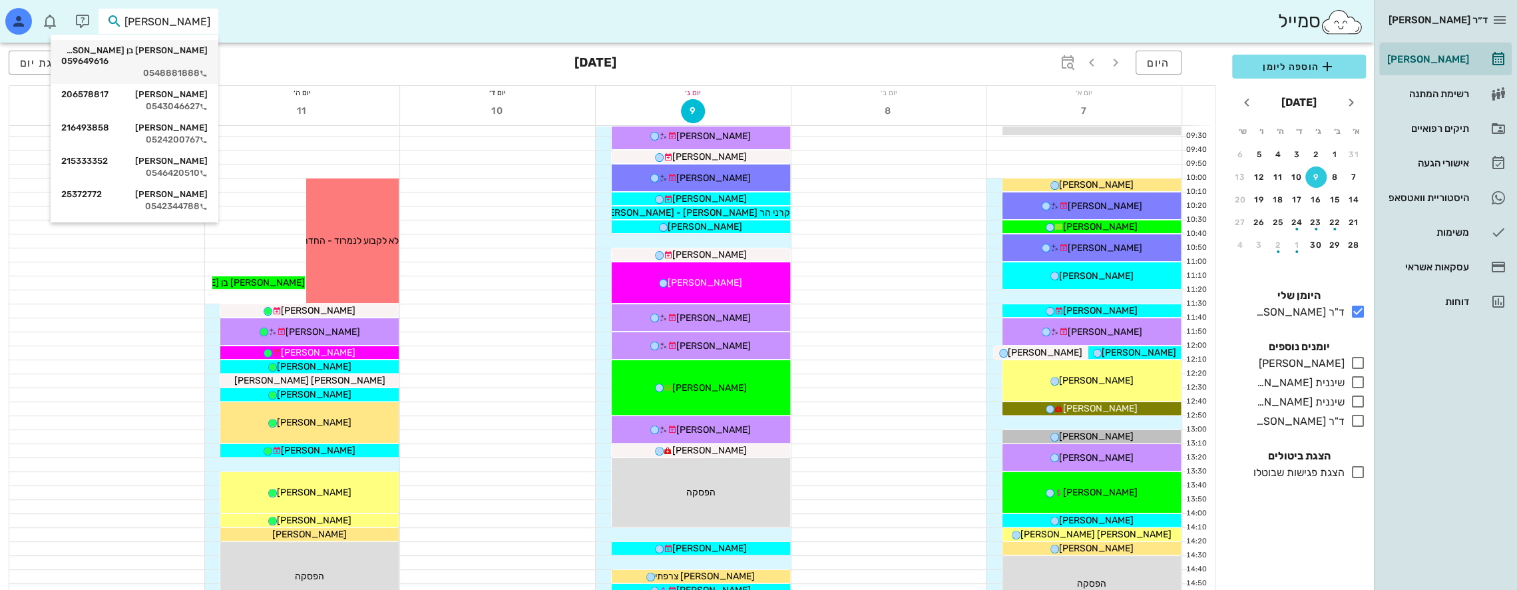
click at [181, 49] on div "[PERSON_NAME] בן [PERSON_NAME] 059649616" at bounding box center [134, 55] width 146 height 21
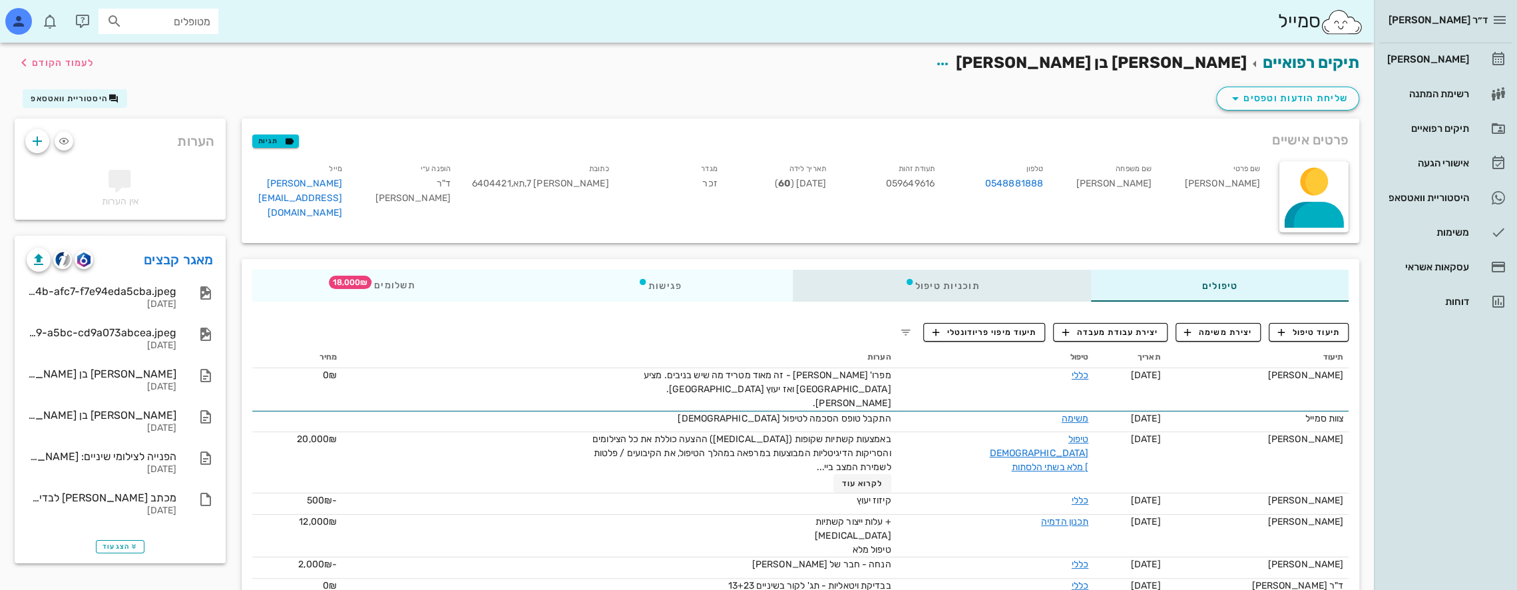
click at [713, 289] on div "תוכניות טיפול" at bounding box center [941, 286] width 297 height 32
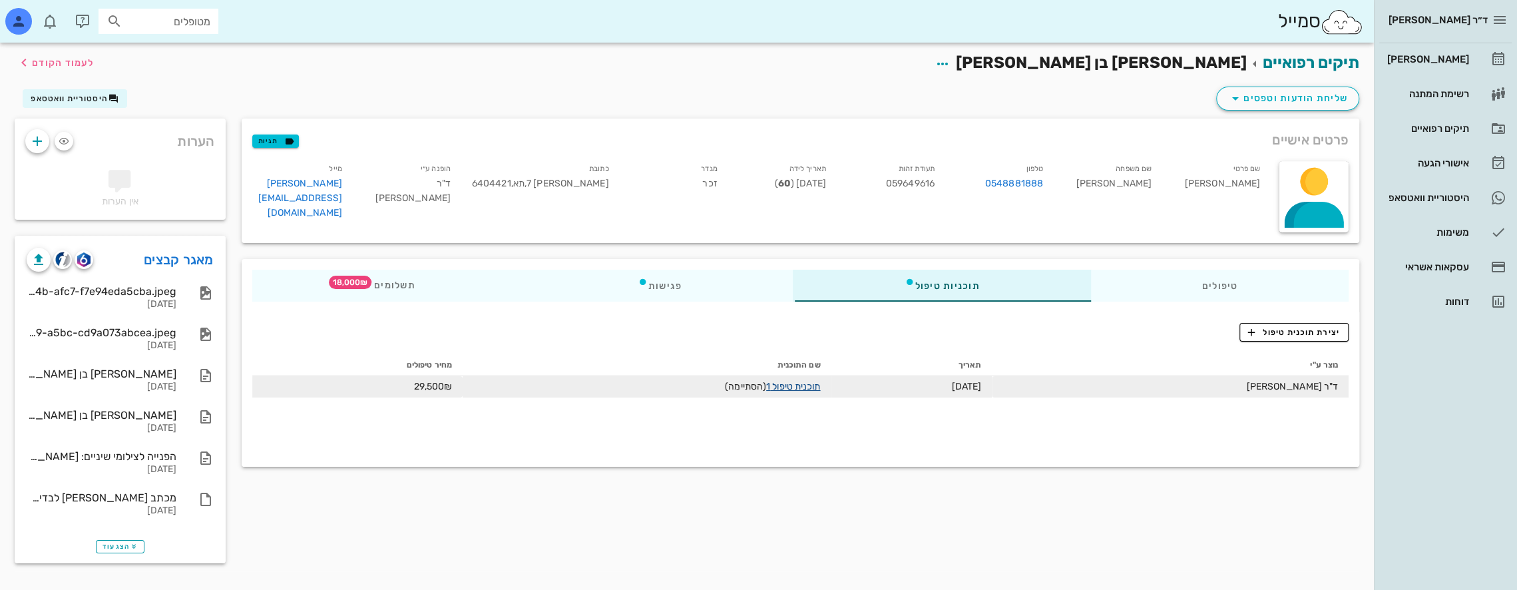
click at [713, 387] on link "תוכנית טיפול 1" at bounding box center [793, 386] width 54 height 11
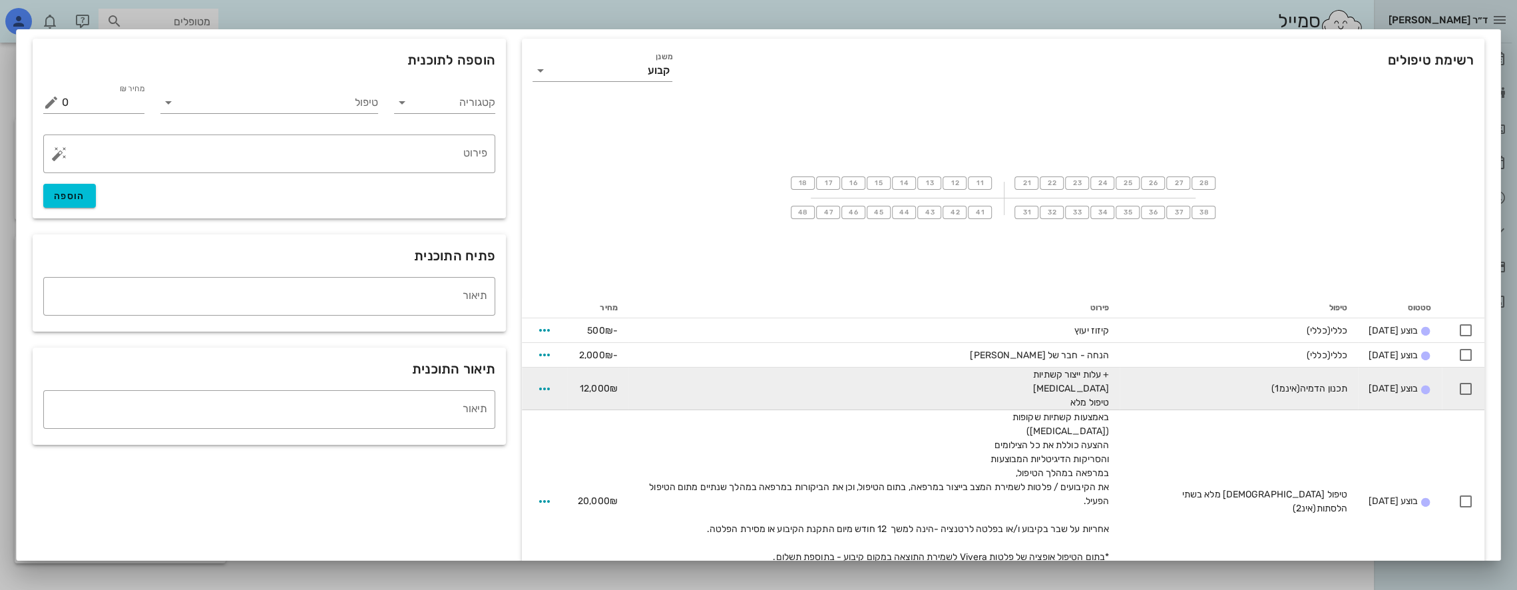
scroll to position [110, 0]
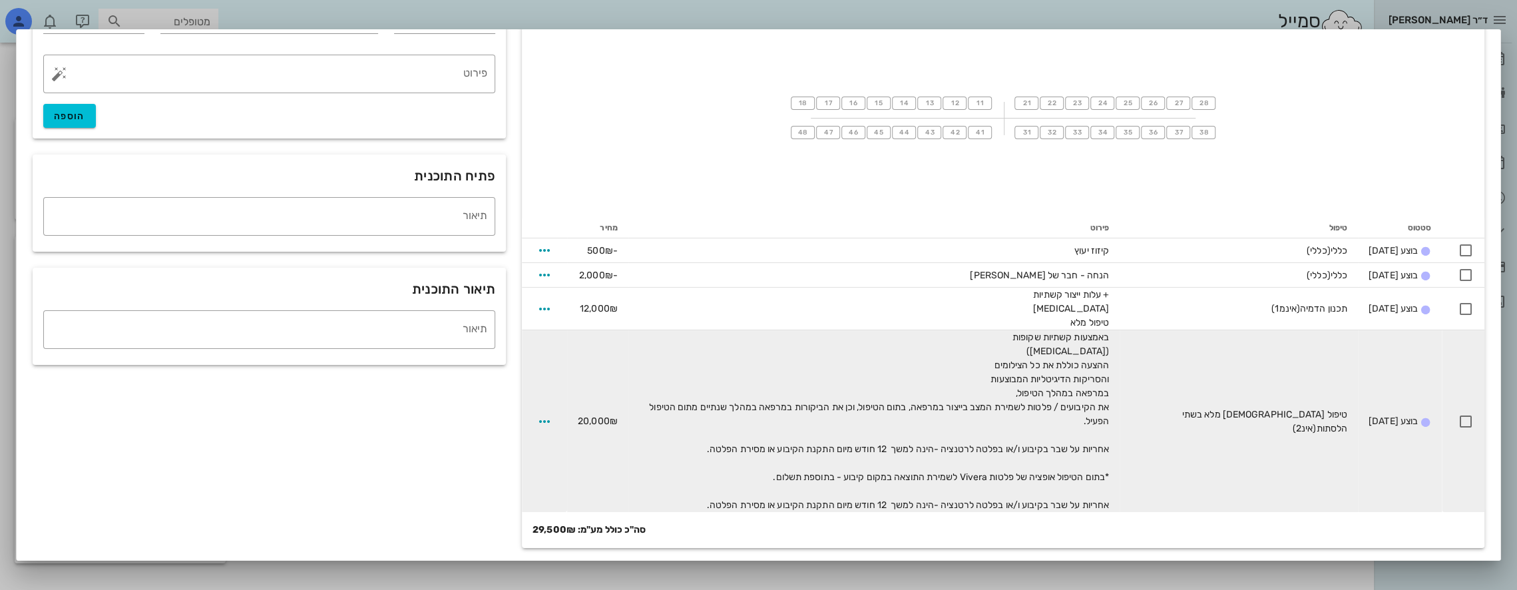
click at [564, 415] on td at bounding box center [544, 421] width 45 height 182
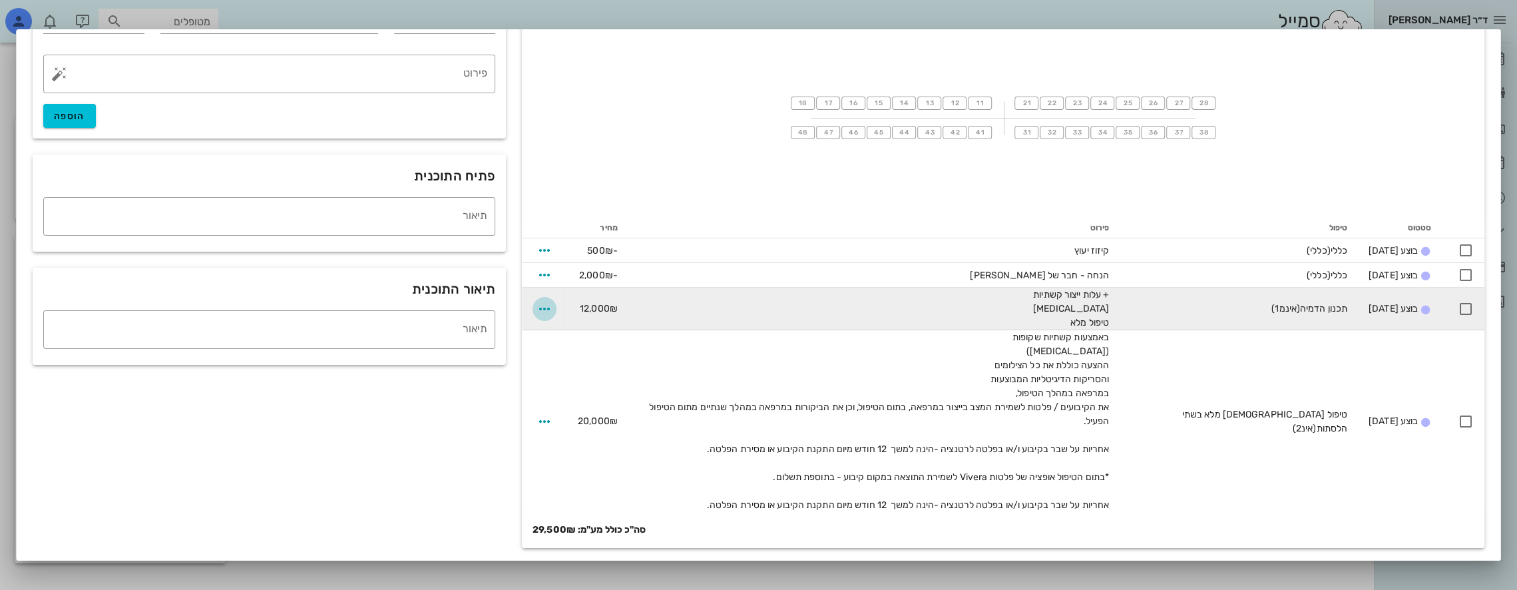
click at [548, 305] on icon "button" at bounding box center [544, 309] width 16 height 16
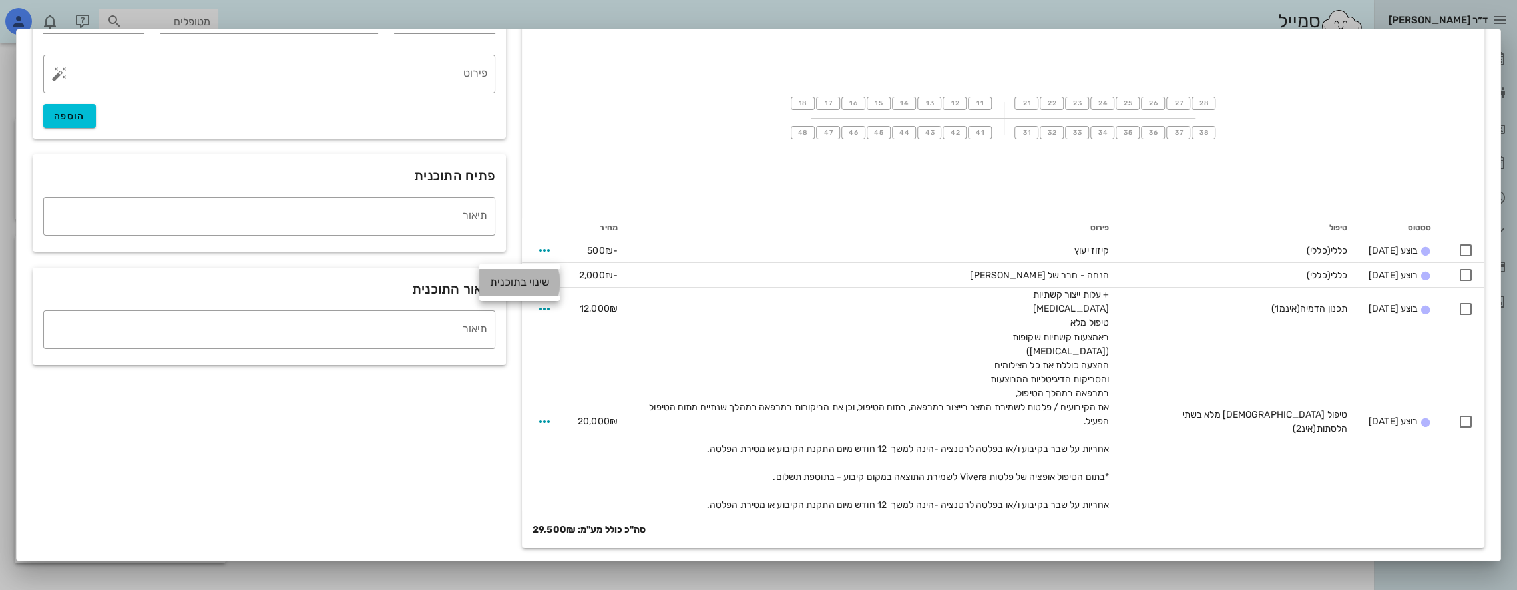
click at [530, 284] on div "שינוי בתוכנית" at bounding box center [519, 282] width 59 height 27
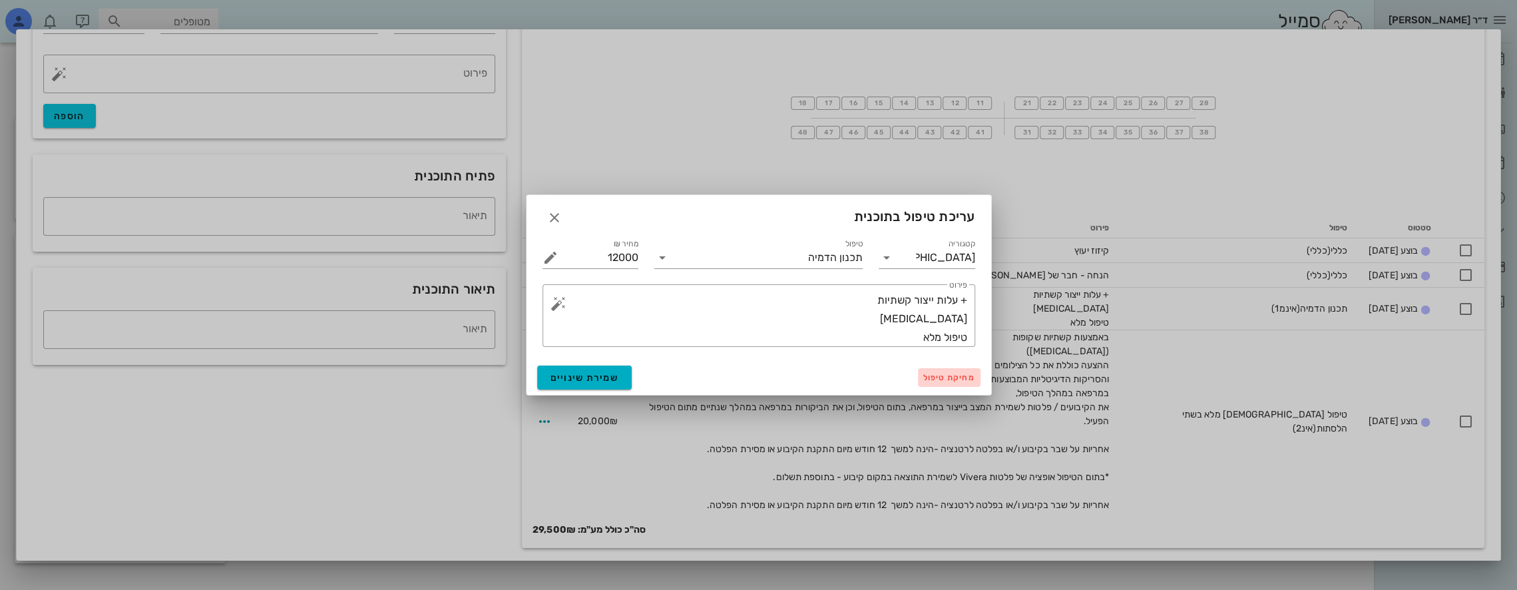
click at [713, 378] on span "מחיקת טיפול" at bounding box center [949, 377] width 52 height 9
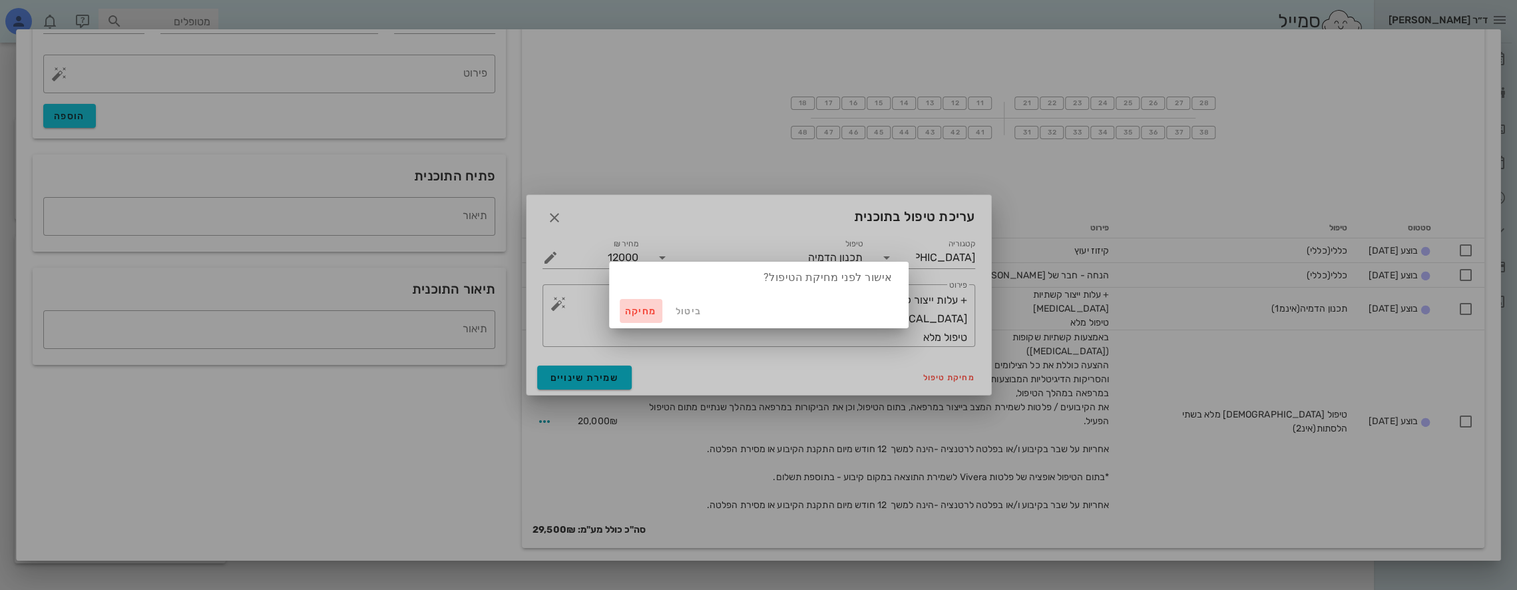
click at [646, 309] on span "מחיקה" at bounding box center [641, 310] width 32 height 11
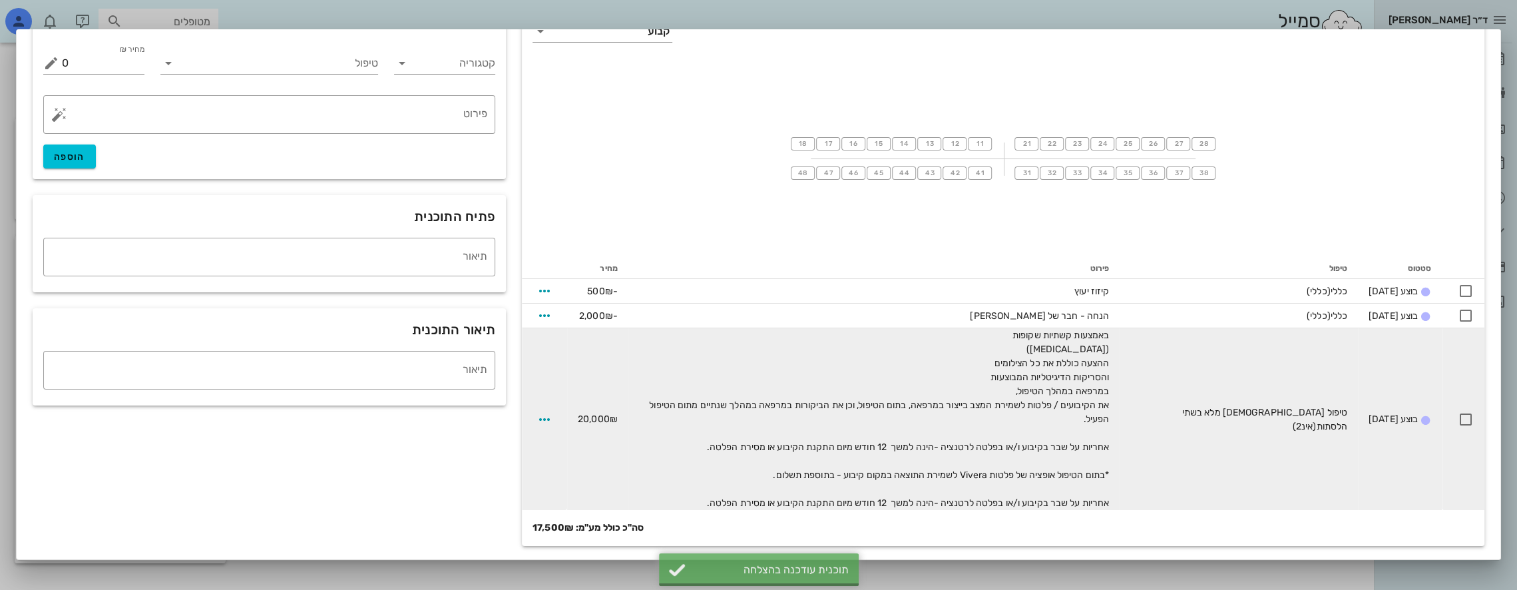
scroll to position [68, 0]
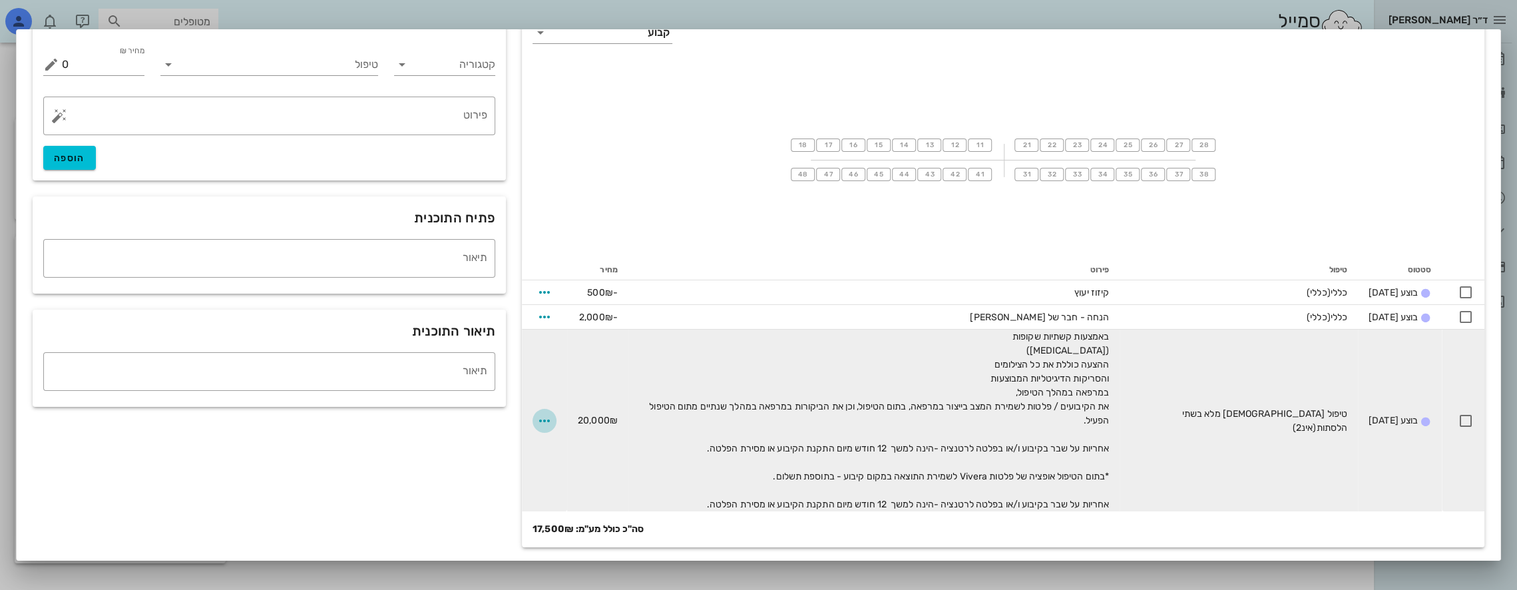
click at [550, 415] on icon "button" at bounding box center [544, 421] width 16 height 16
click at [528, 394] on div "שינוי בתוכנית" at bounding box center [519, 394] width 59 height 27
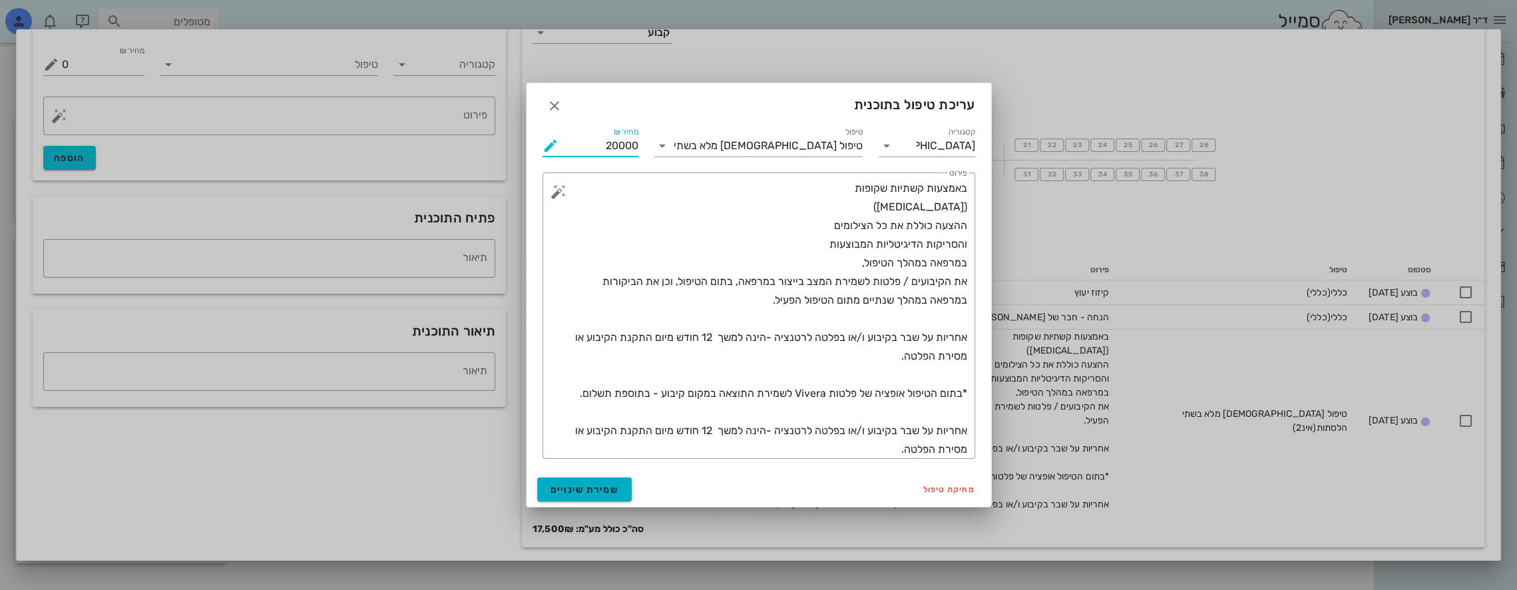
click at [609, 144] on input "20000" at bounding box center [600, 145] width 78 height 21
drag, startPoint x: 606, startPoint y: 142, endPoint x: 650, endPoint y: 145, distance: 44.7
click at [650, 145] on div "קטגוריה [DEMOGRAPHIC_DATA] טיפול טיפול אורתודונטי מלא בשתי הלסתות מחיר ₪ 20000 …" at bounding box center [758, 291] width 449 height 350
type input "15000"
click at [592, 484] on span "שמירת שינויים" at bounding box center [584, 489] width 69 height 11
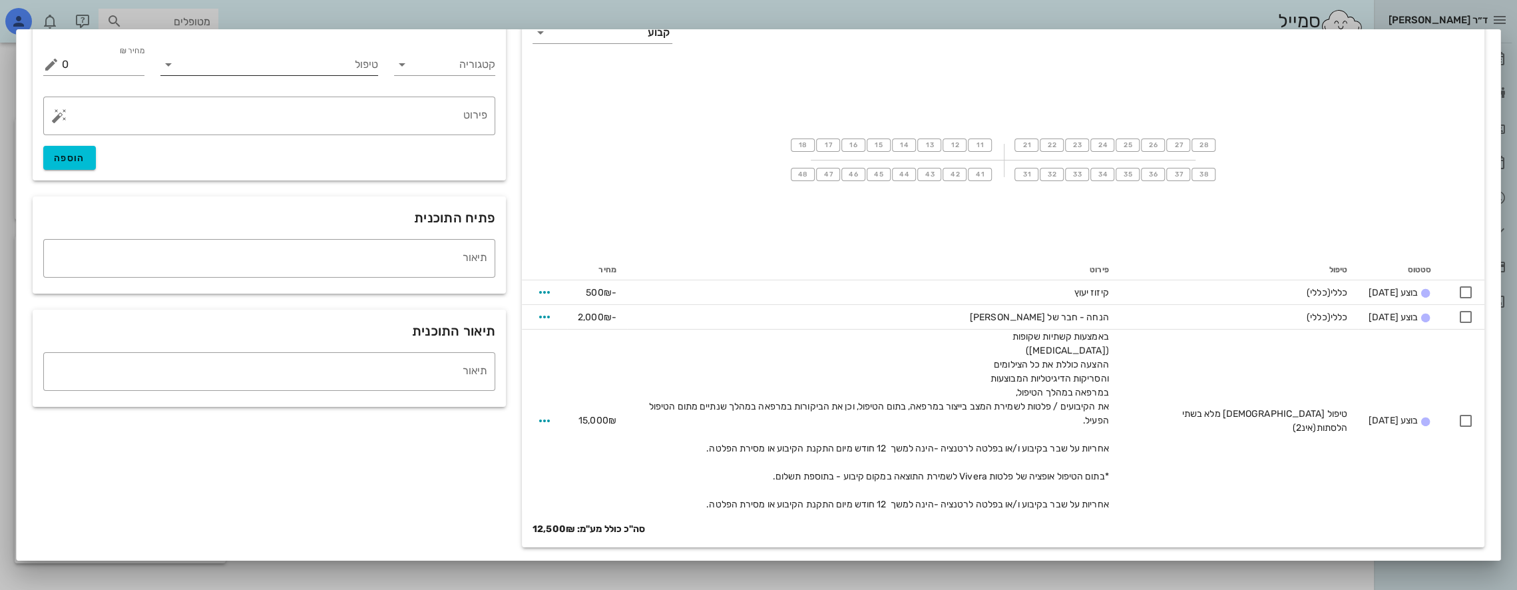
click at [315, 61] on input "טיפול" at bounding box center [279, 64] width 200 height 21
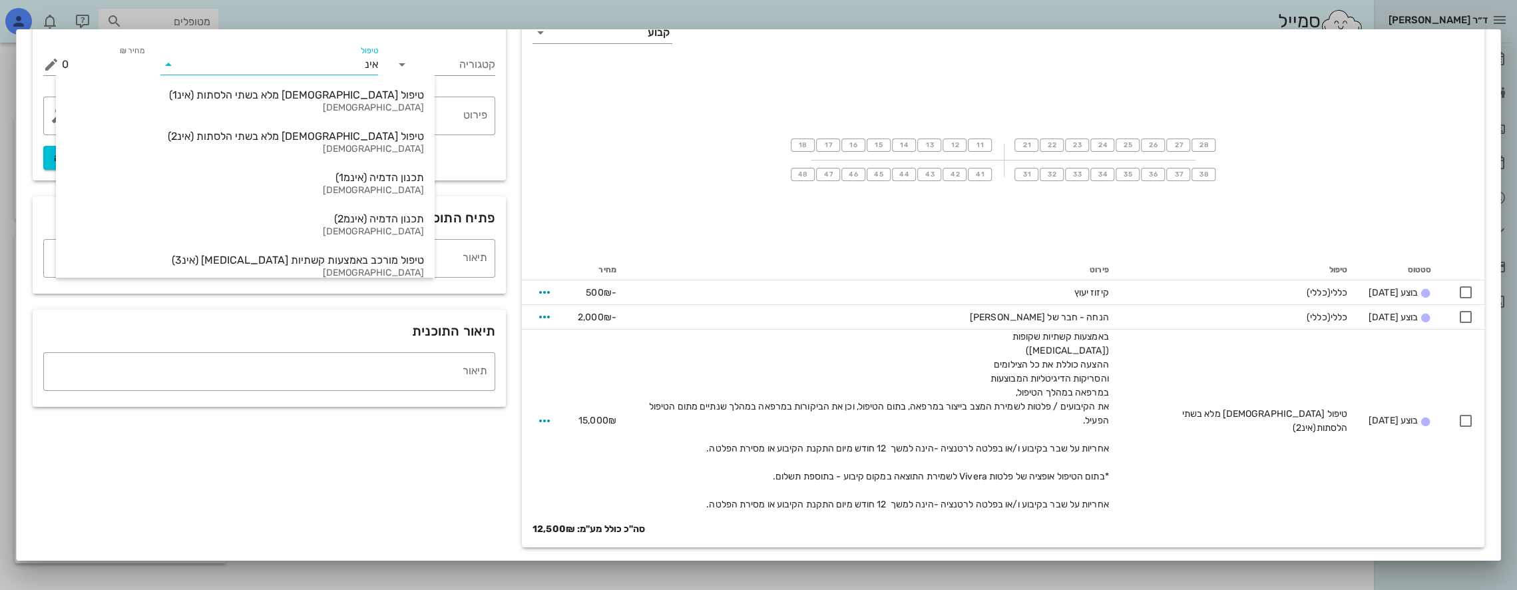
type input "אינמ"
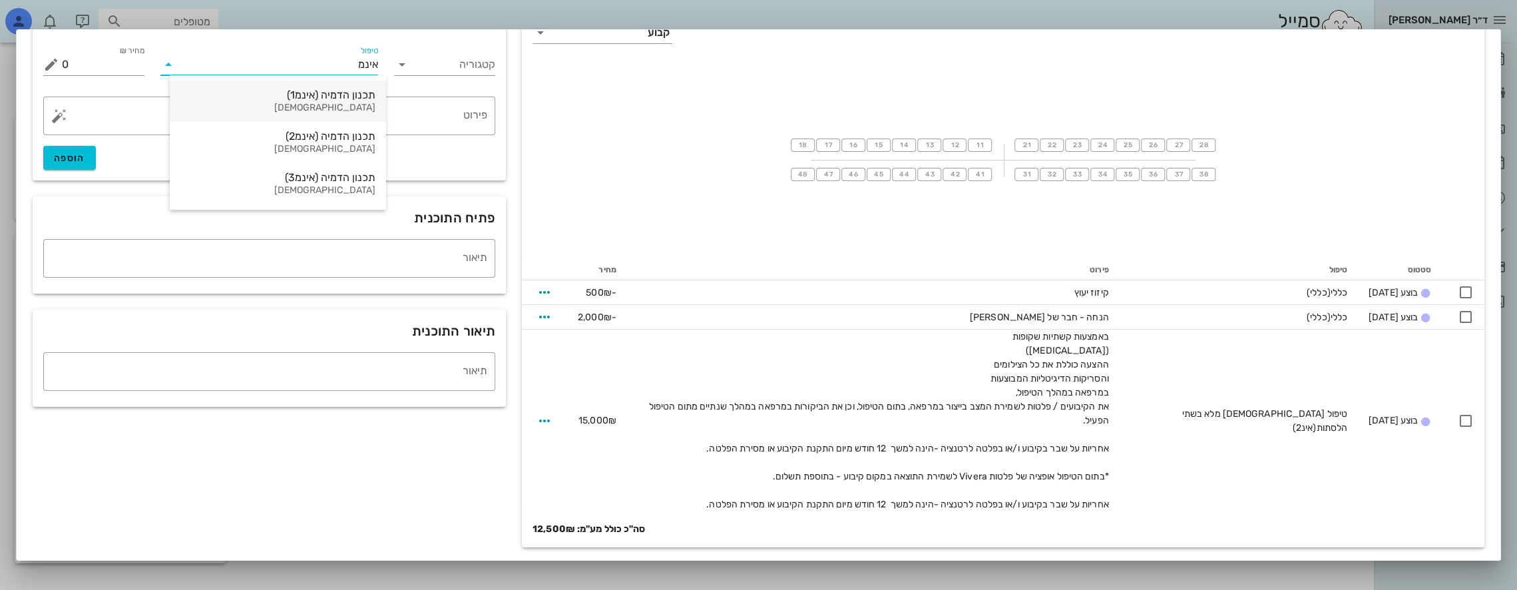
click at [355, 100] on div "תכנון הדמיה (אינמ1)" at bounding box center [277, 95] width 195 height 13
type input "12000"
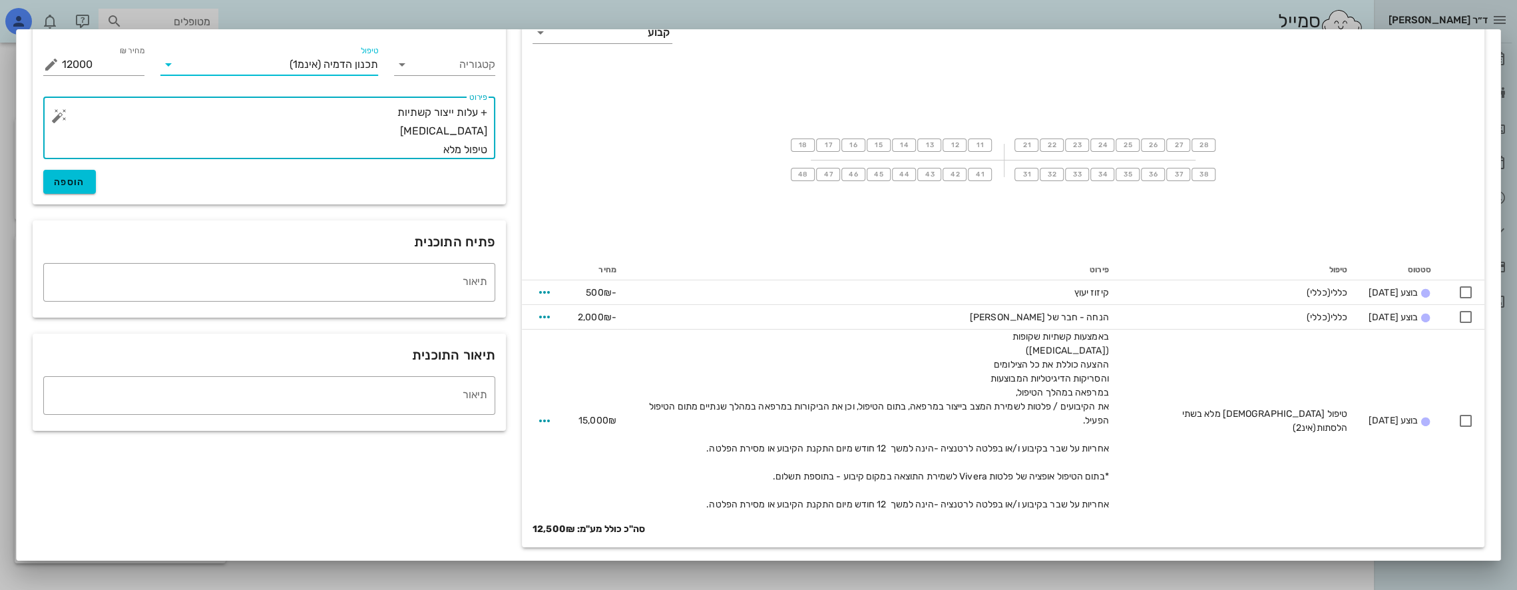
drag, startPoint x: 441, startPoint y: 153, endPoint x: 559, endPoint y: 155, distance: 118.5
click at [559, 155] on div "רשימת טיפולים משנן קבוע 18 17 16 15 14 13 12 11 21 22 23 24 25 26 27 28 48 47 4…" at bounding box center [758, 275] width 1467 height 560
type textarea "+ עלות ייצור קשתיות [MEDICAL_DATA] קשת תחתונה בלבד"
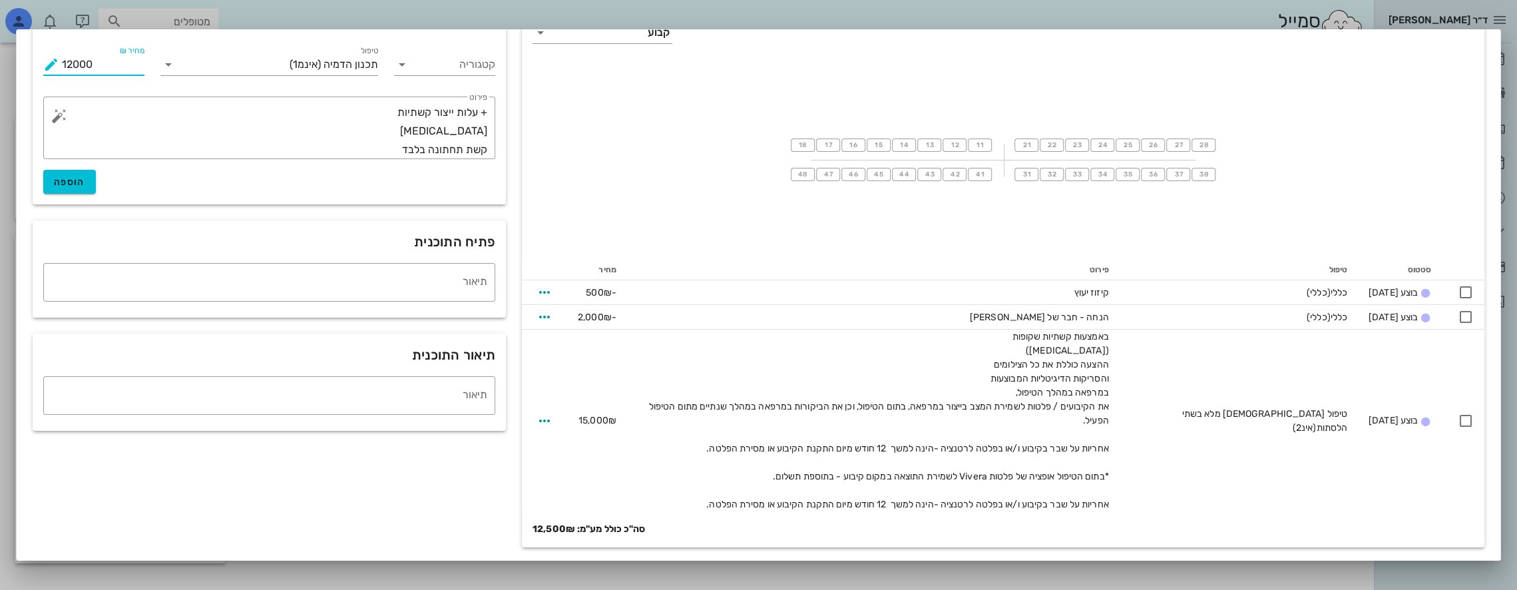
drag, startPoint x: 136, startPoint y: 61, endPoint x: 0, endPoint y: 80, distance: 137.0
click at [0, 80] on div "ד״ר [PERSON_NAME] [PERSON_NAME] רשימת המתנה תיקים רפואיים אישורי הגעה היסטוריית…" at bounding box center [758, 295] width 1517 height 590
click at [73, 182] on span "הוספה" at bounding box center [69, 181] width 31 height 11
type input "0"
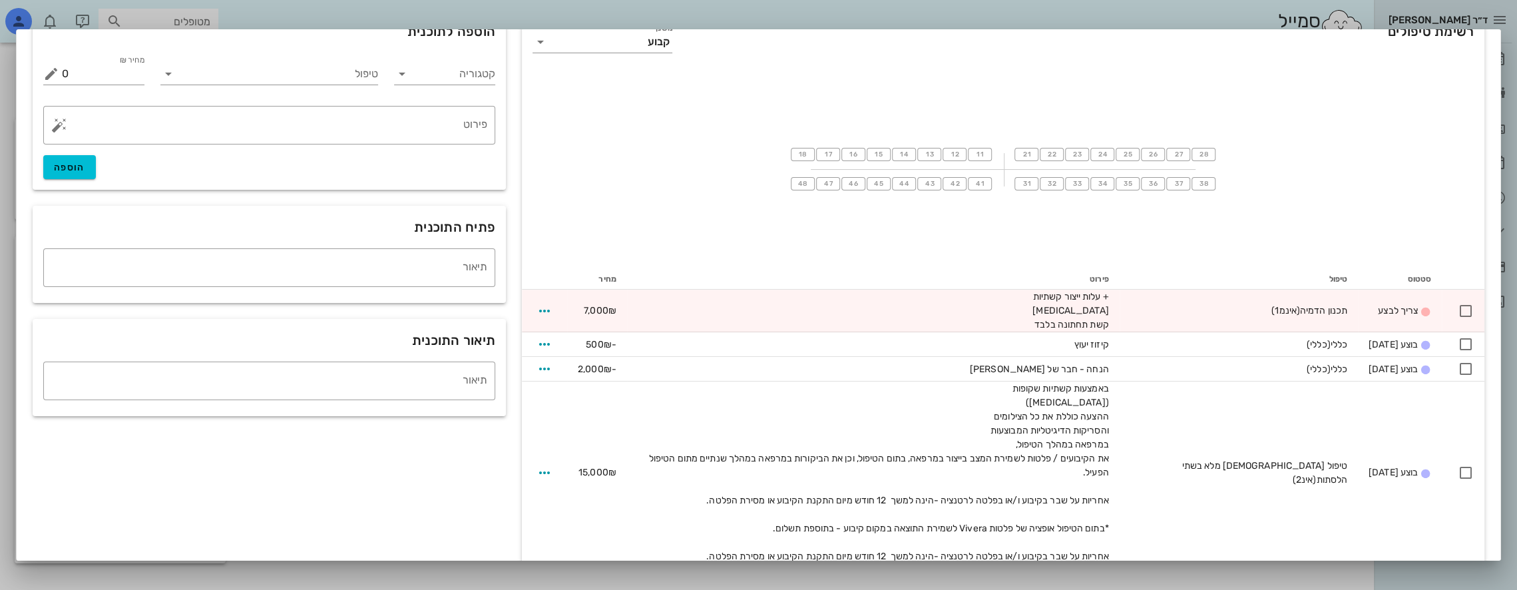
scroll to position [0, 0]
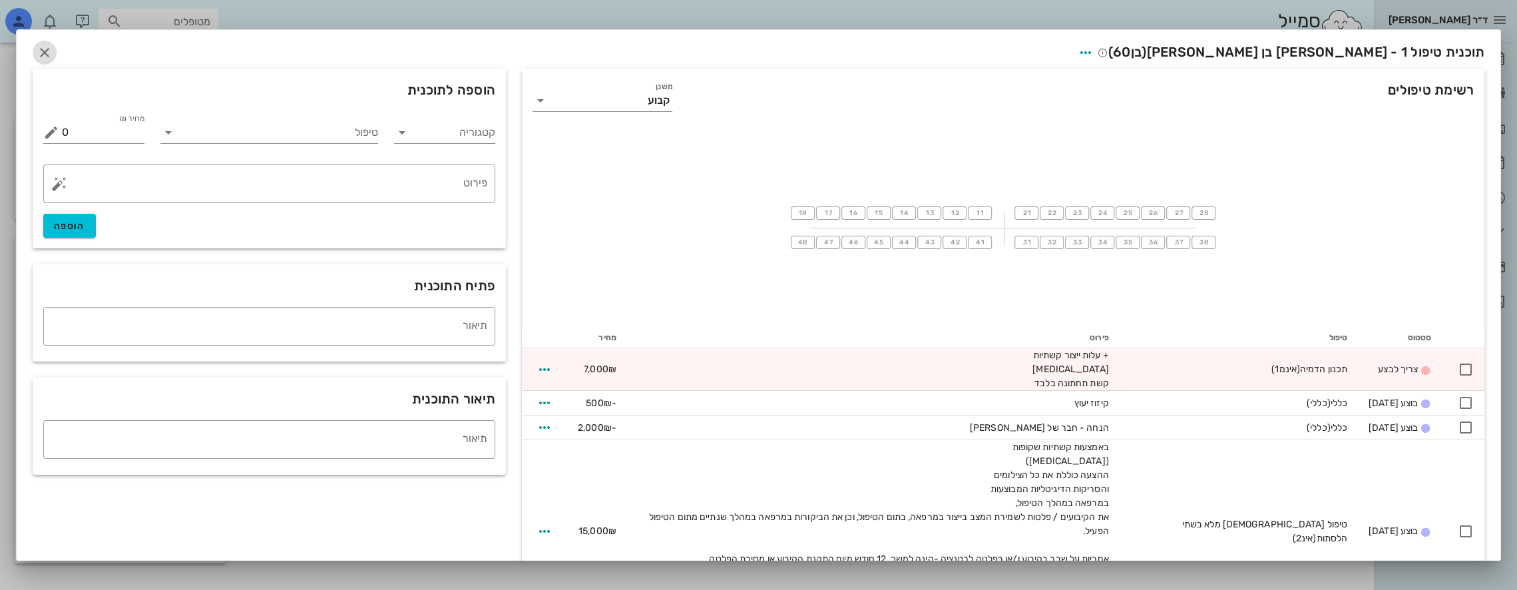
click at [53, 51] on icon "button" at bounding box center [45, 53] width 16 height 16
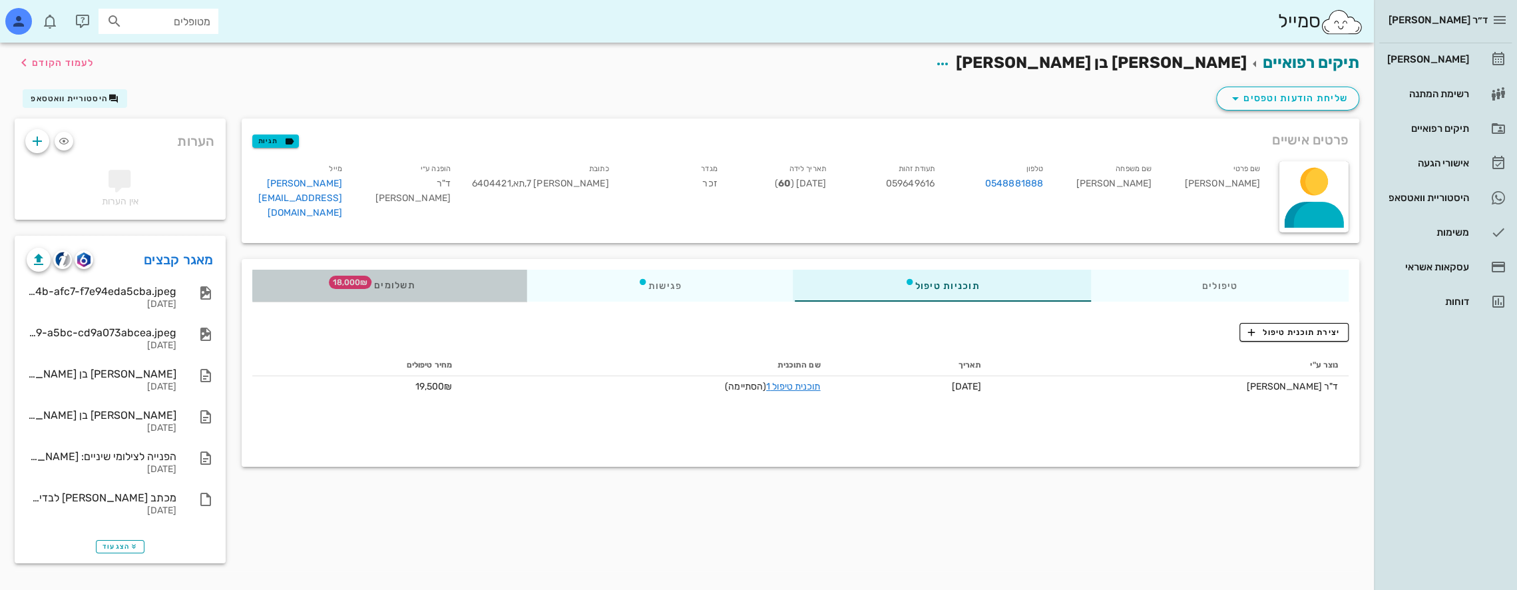
click at [395, 288] on span "תשלומים 18,000₪" at bounding box center [389, 285] width 52 height 9
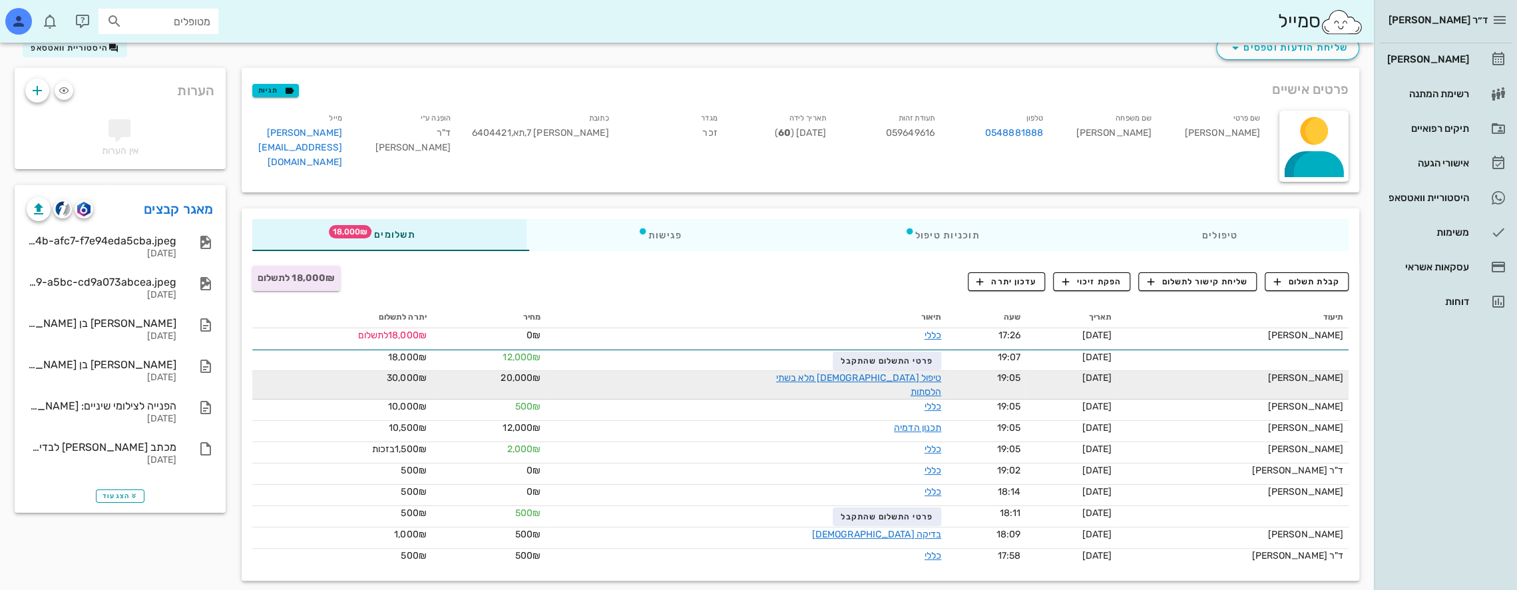
scroll to position [55, 0]
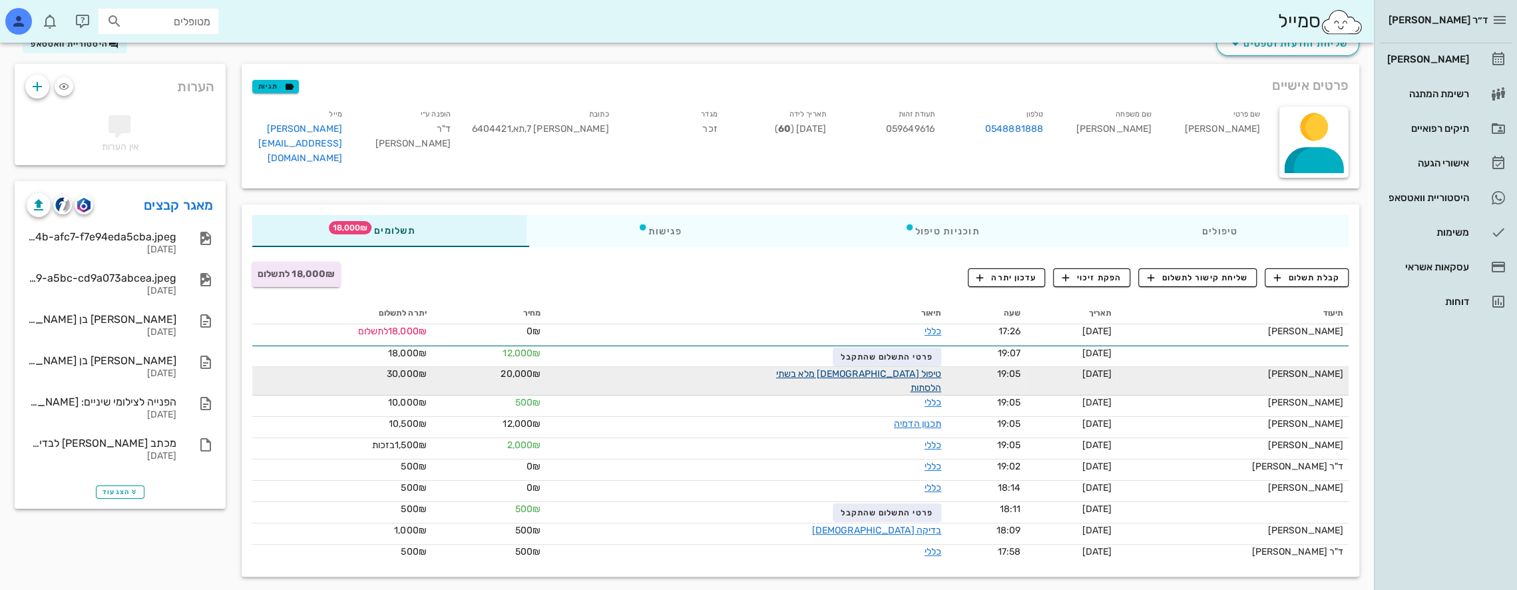
click at [713, 374] on link "טיפול [DEMOGRAPHIC_DATA] מלא בשתי הלסתות" at bounding box center [858, 380] width 165 height 25
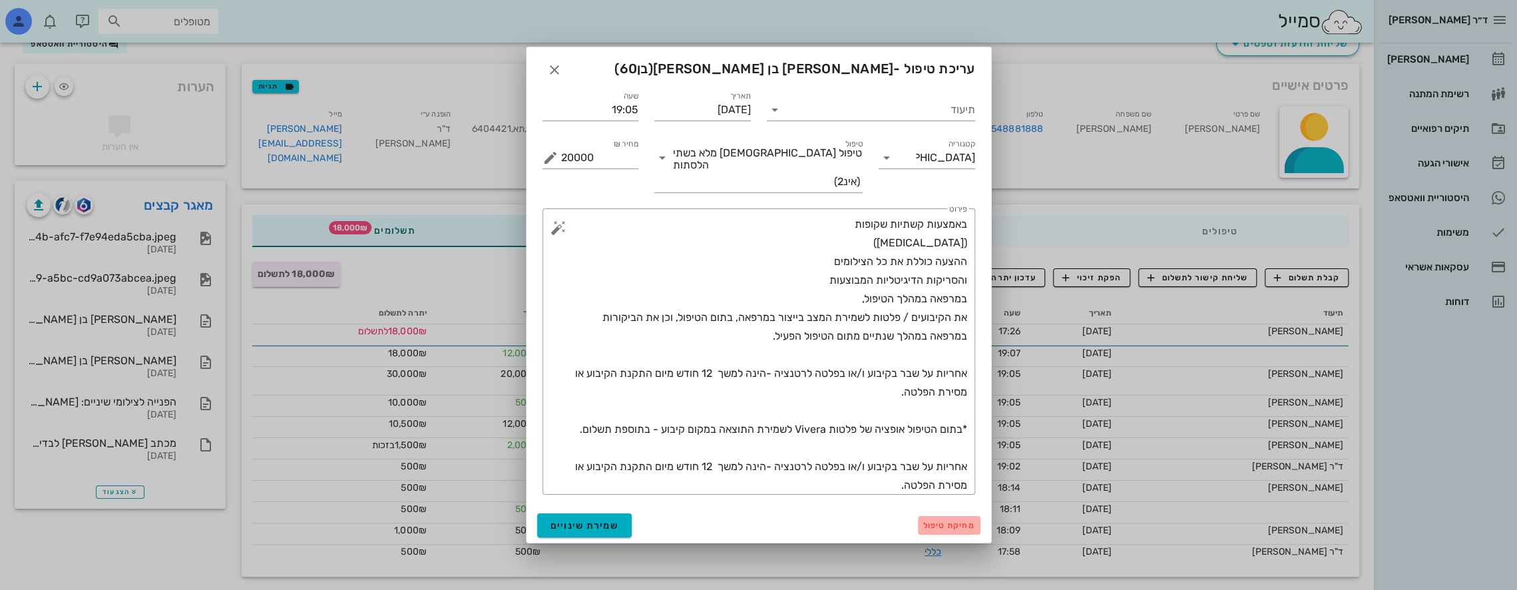
click at [713, 520] on span "מחיקת טיפול" at bounding box center [949, 524] width 52 height 9
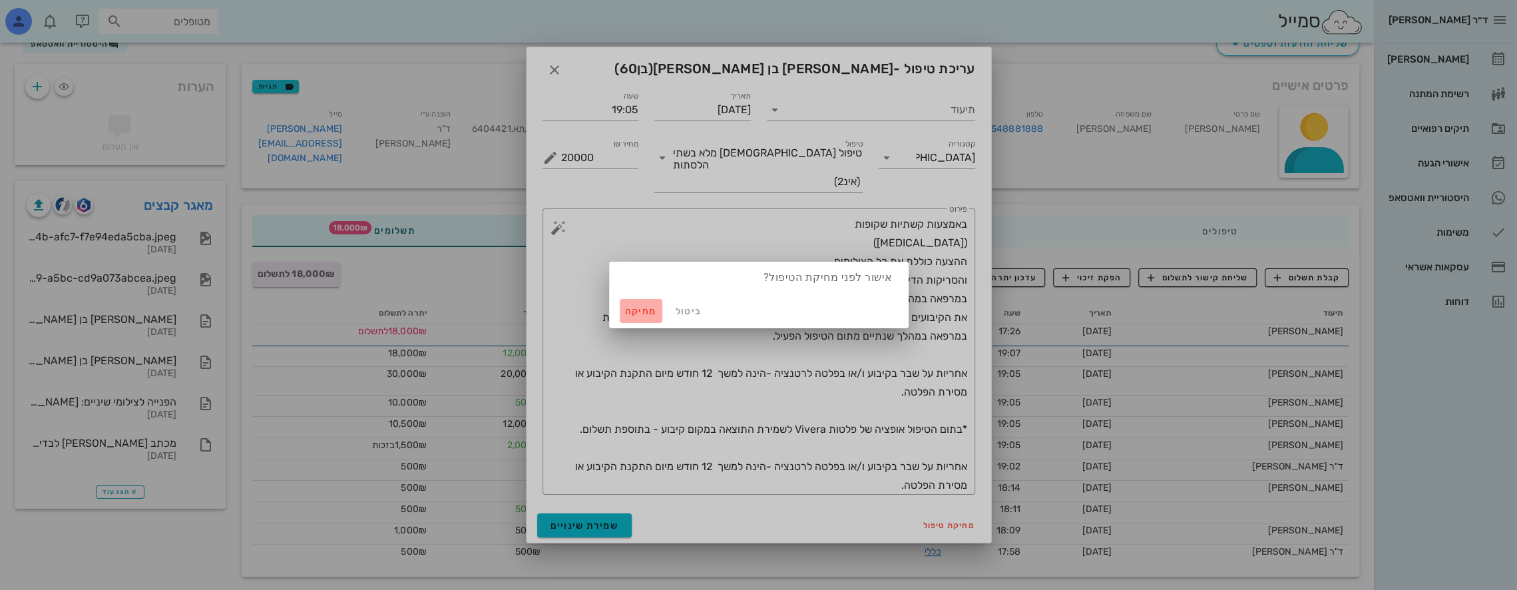
click at [642, 306] on span "מחיקה" at bounding box center [641, 310] width 32 height 11
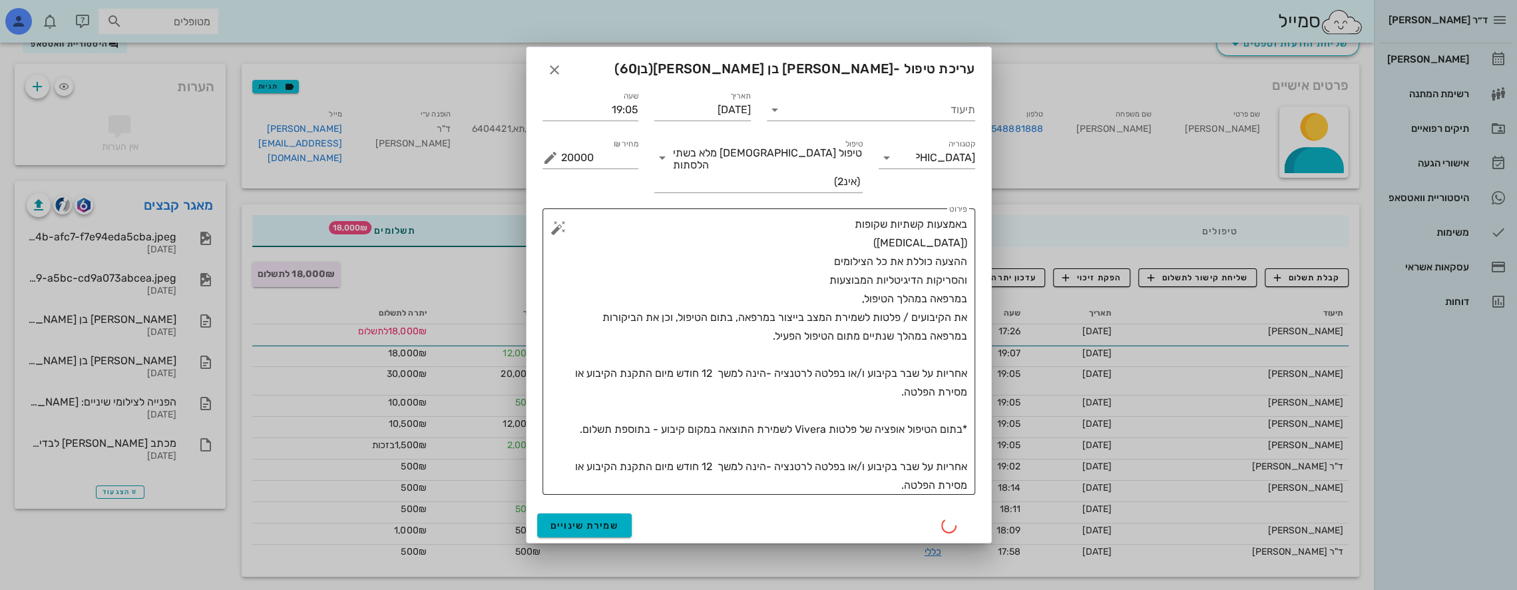
scroll to position [33, 0]
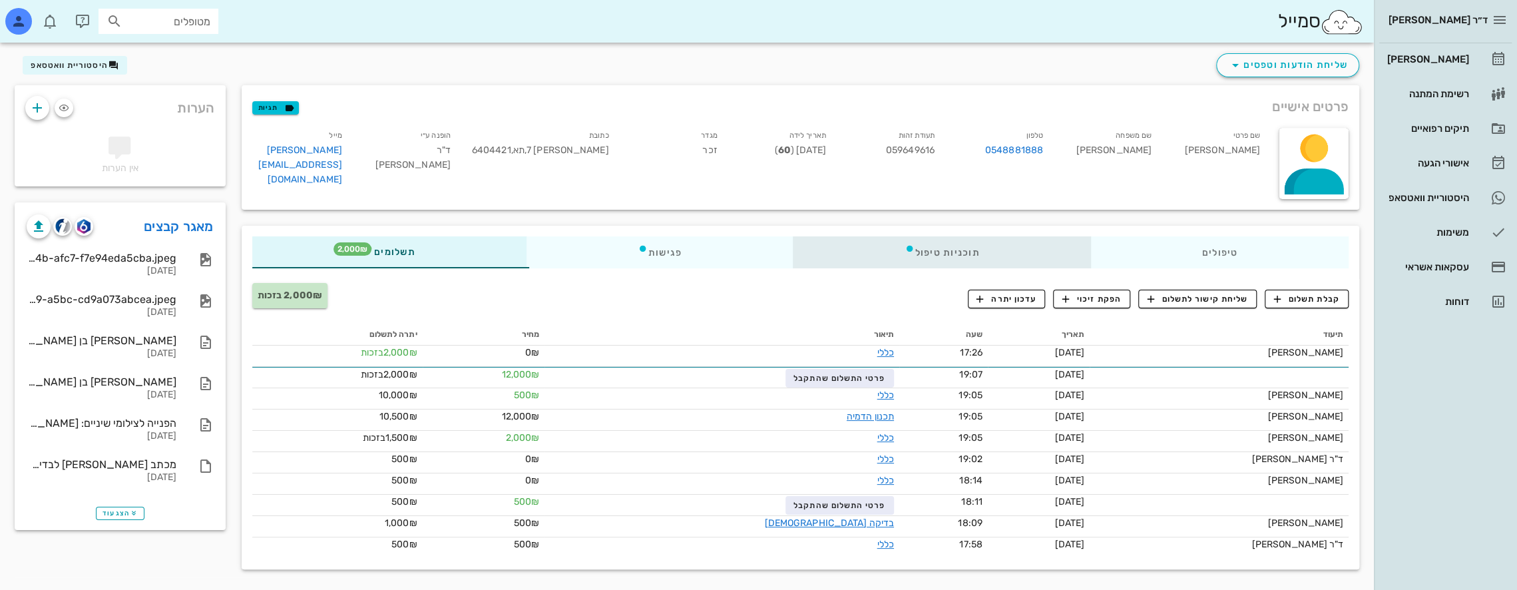
click at [713, 250] on div "תוכניות טיפול" at bounding box center [941, 252] width 297 height 32
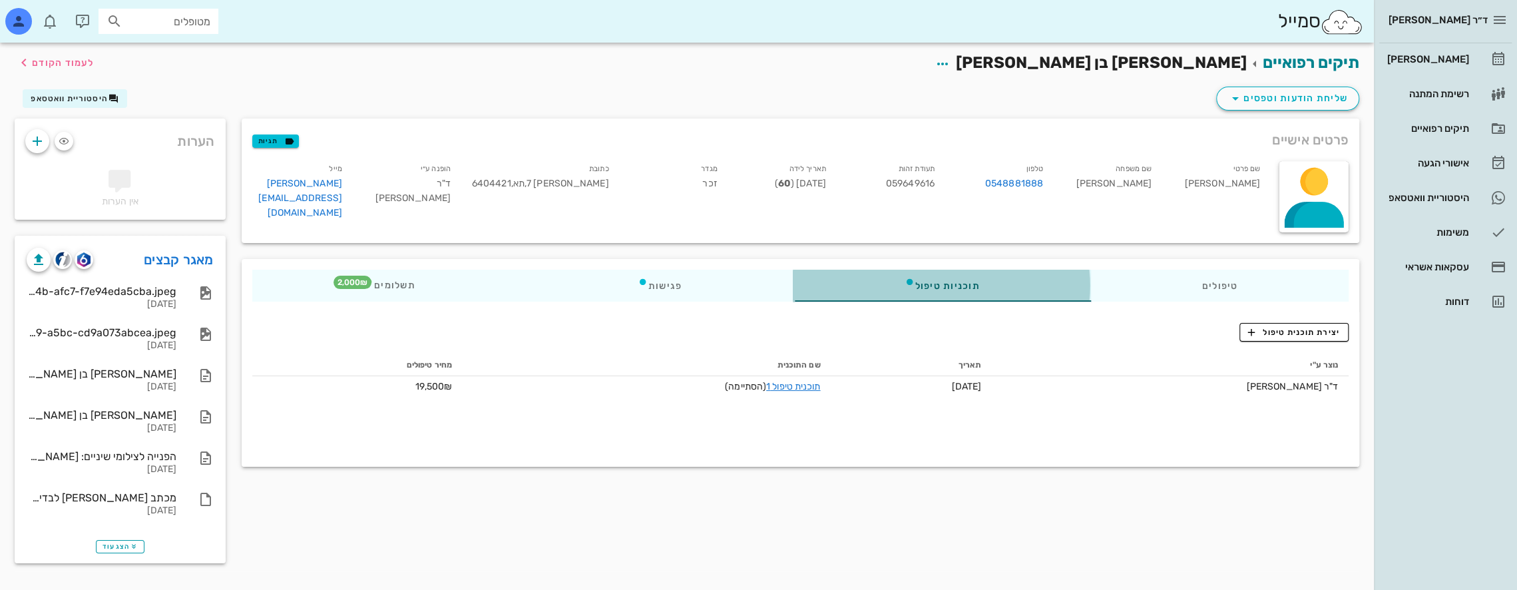
scroll to position [0, 0]
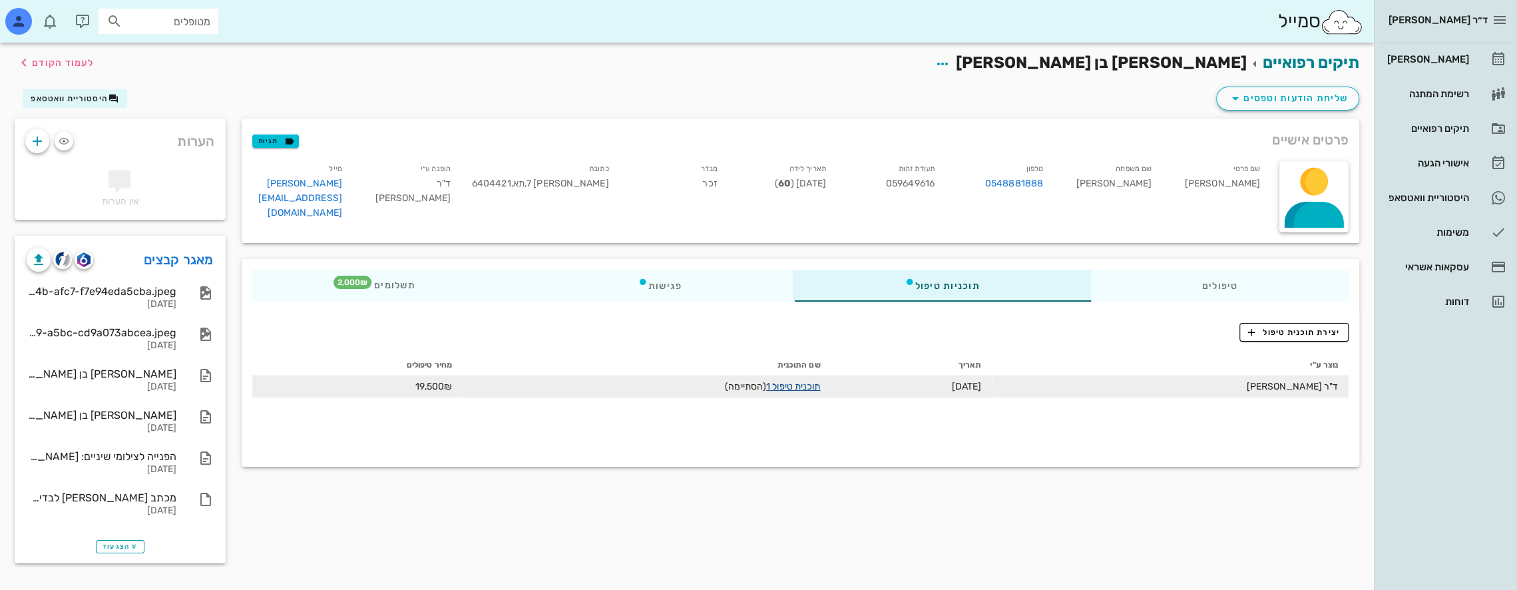
click at [713, 385] on link "תוכנית טיפול 1" at bounding box center [793, 386] width 54 height 11
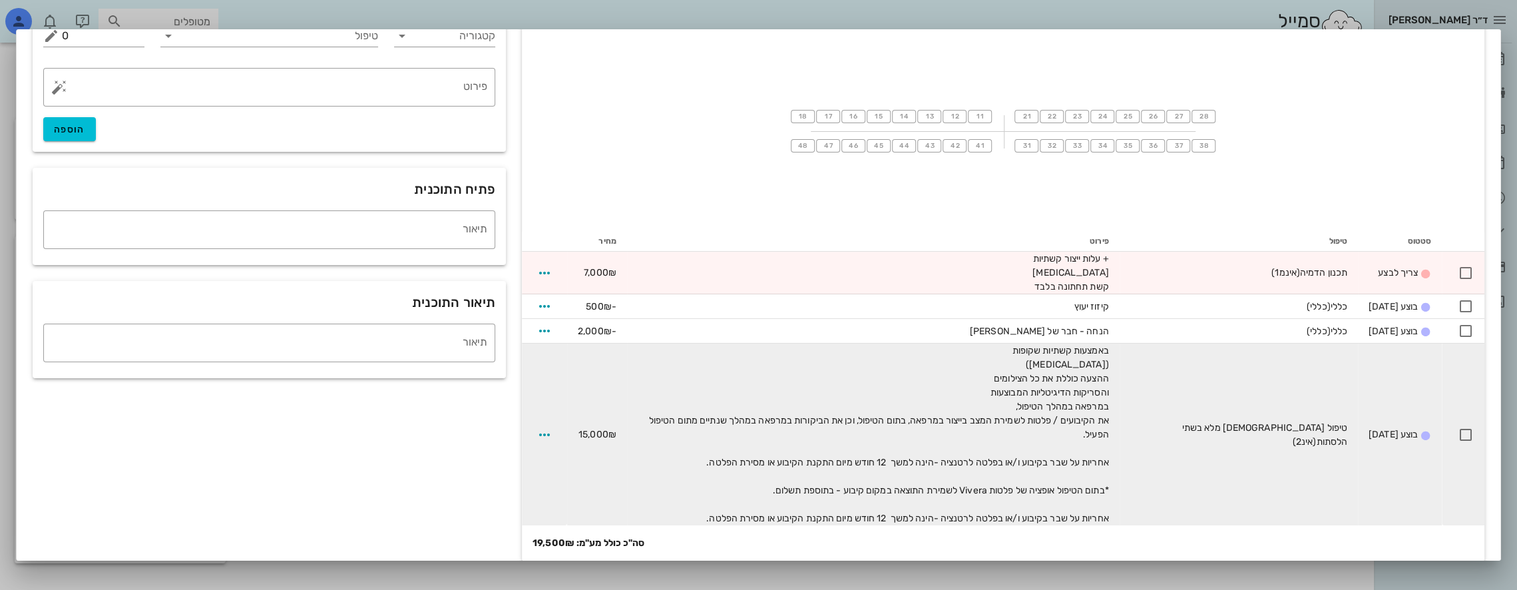
scroll to position [110, 0]
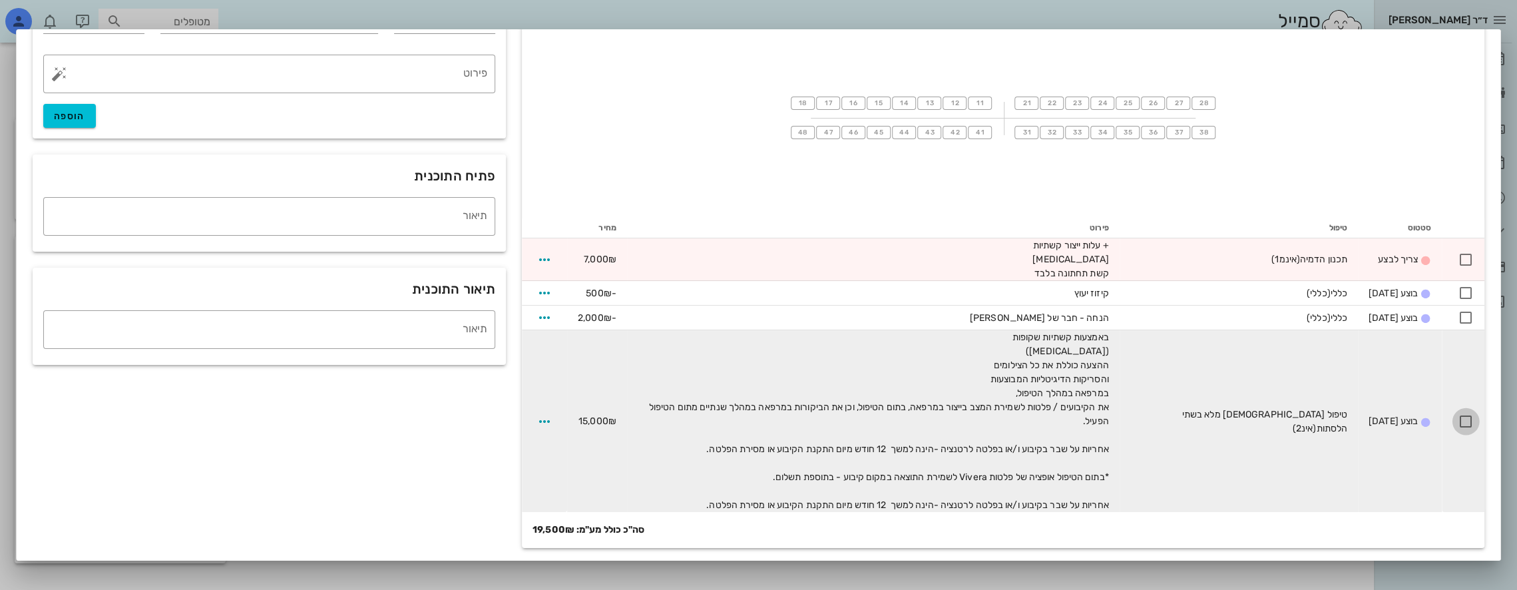
click at [713, 420] on div at bounding box center [1465, 421] width 23 height 23
checkbox input "true"
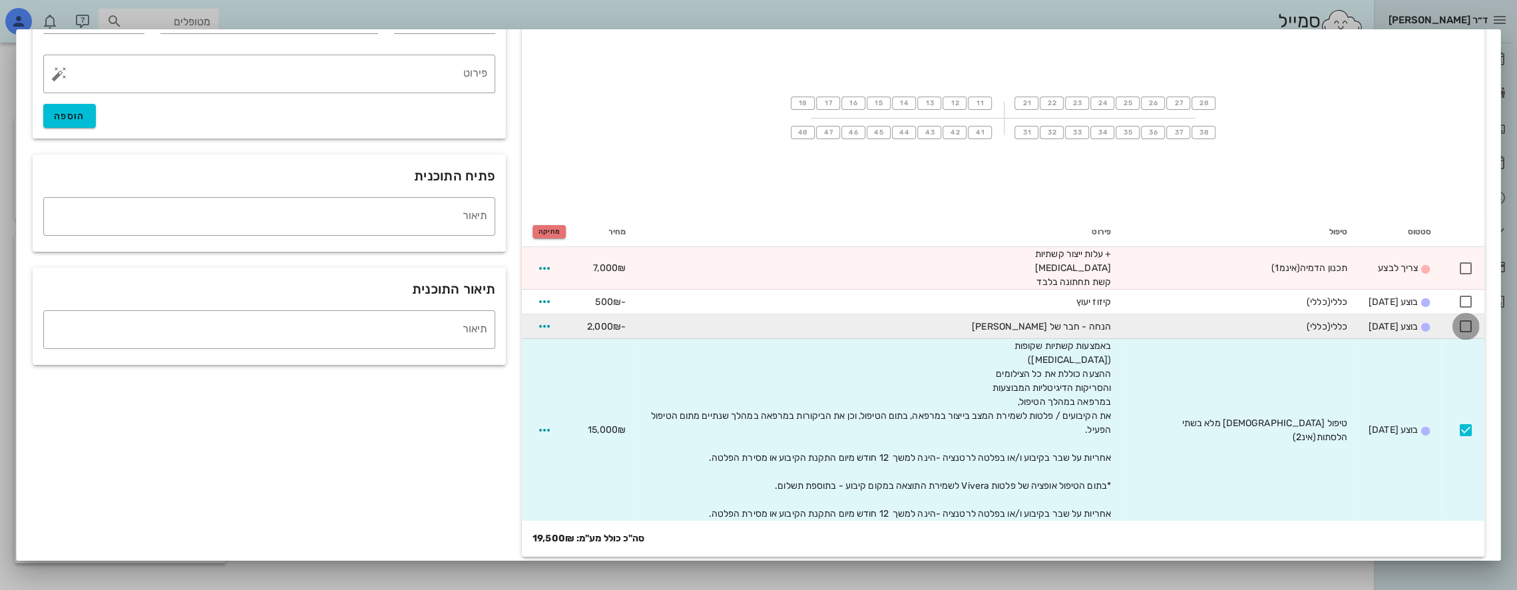
click at [713, 329] on div at bounding box center [1465, 326] width 23 height 23
checkbox input "true"
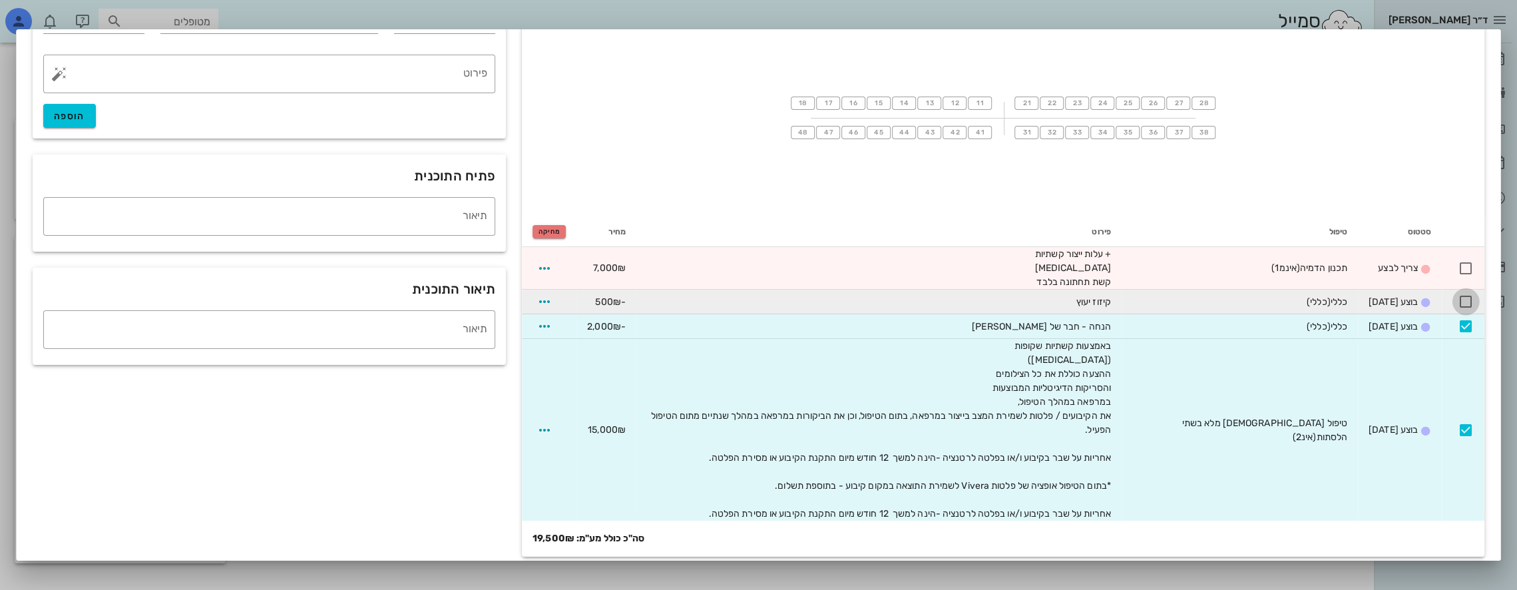
click at [713, 295] on div at bounding box center [1465, 301] width 23 height 23
checkbox input "true"
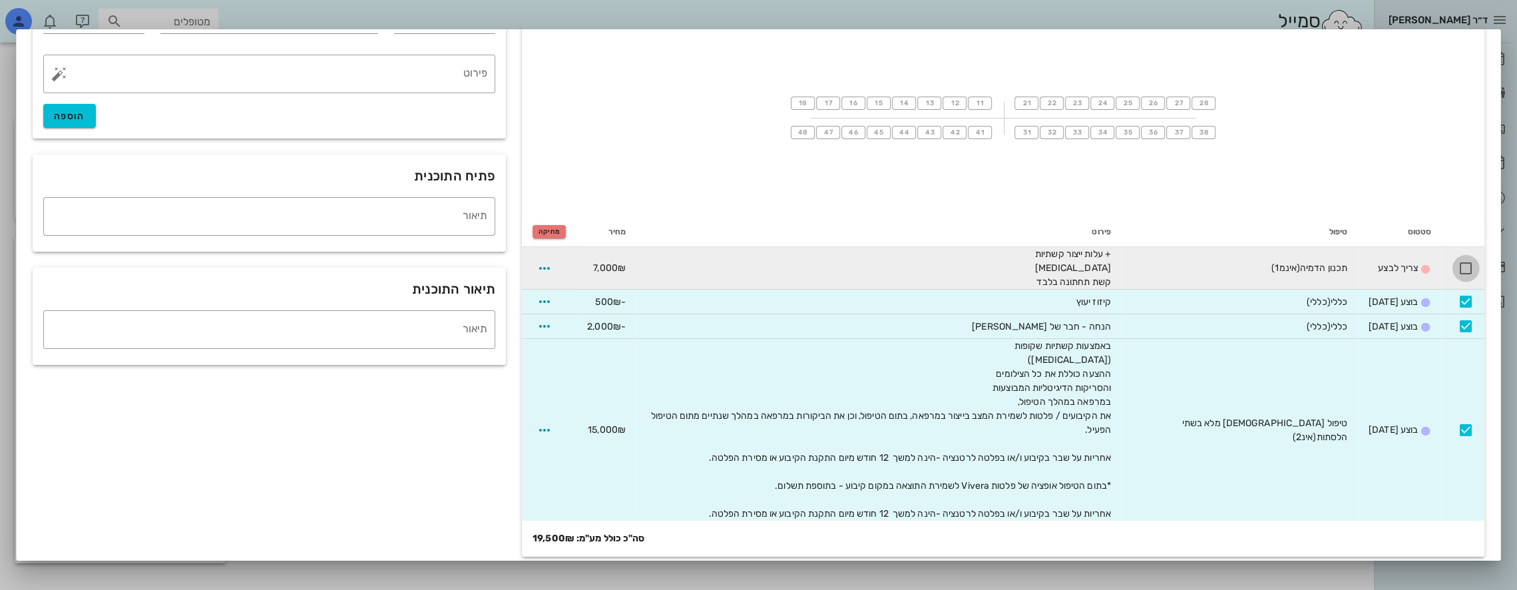
click at [713, 269] on div at bounding box center [1465, 268] width 23 height 23
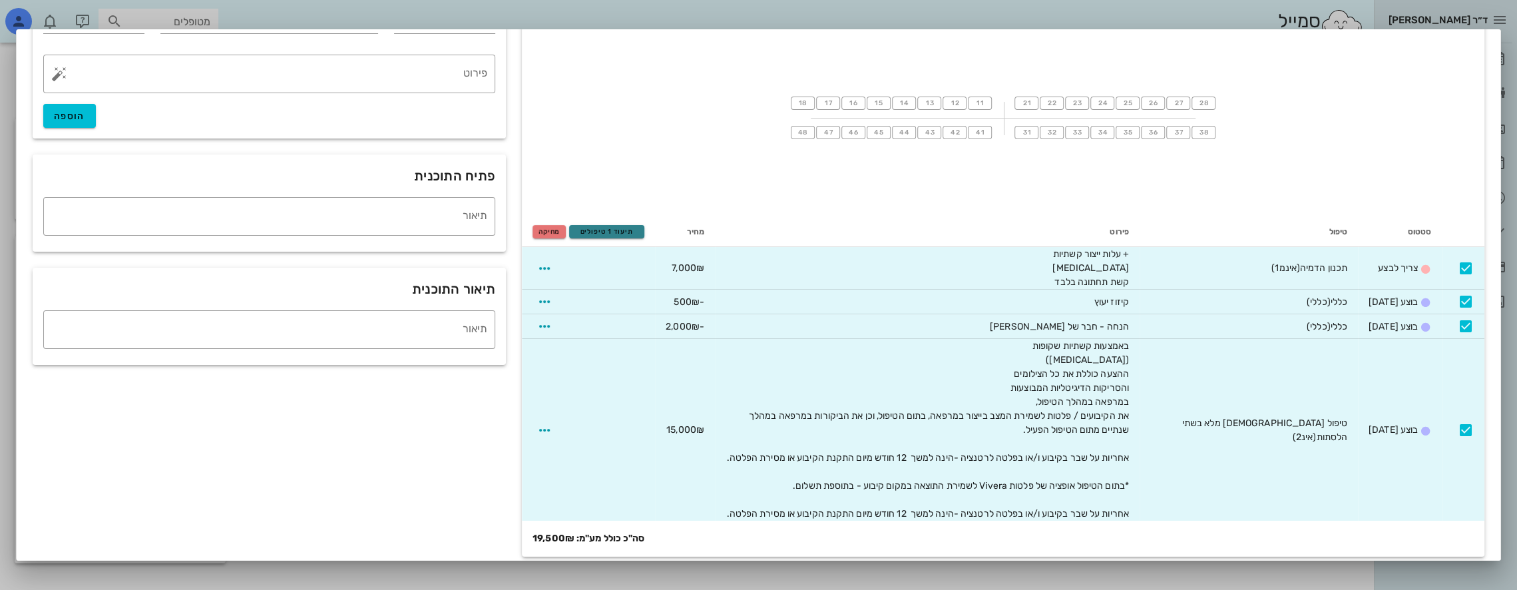
click at [630, 230] on span "תיעוד 1 טיפולים" at bounding box center [606, 232] width 63 height 8
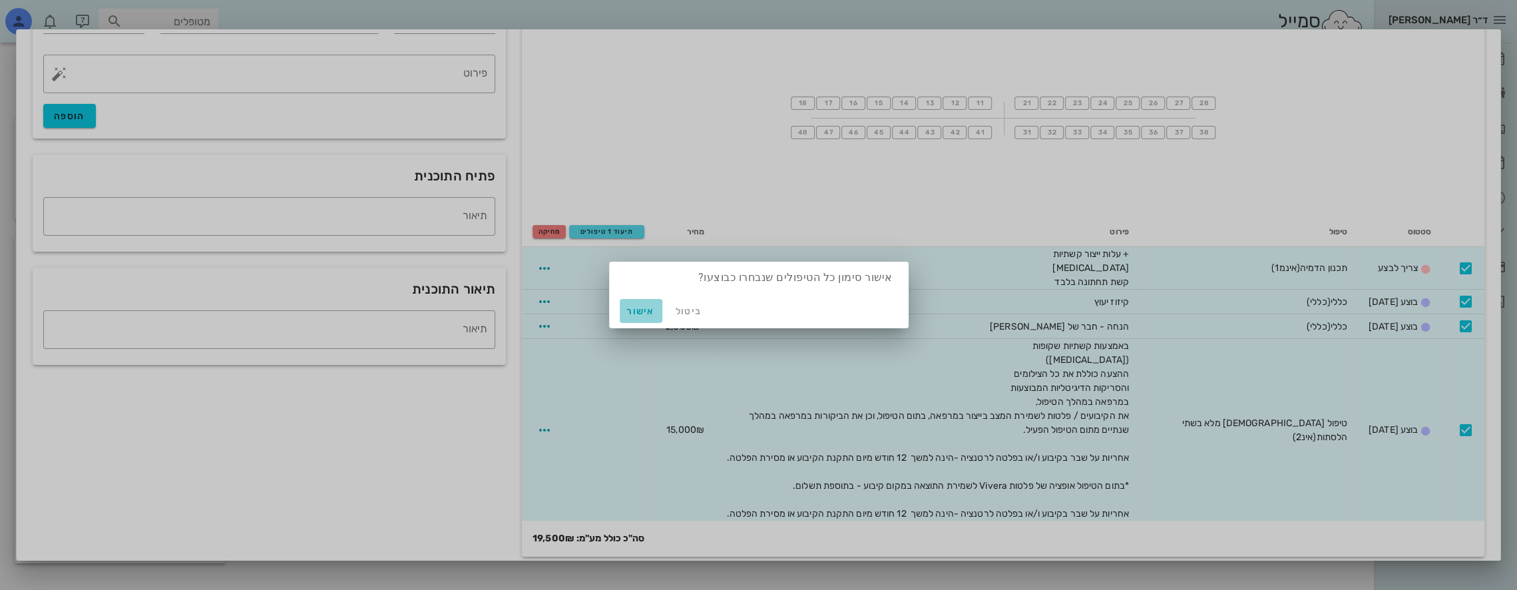
click at [640, 306] on span "אישור" at bounding box center [641, 310] width 32 height 11
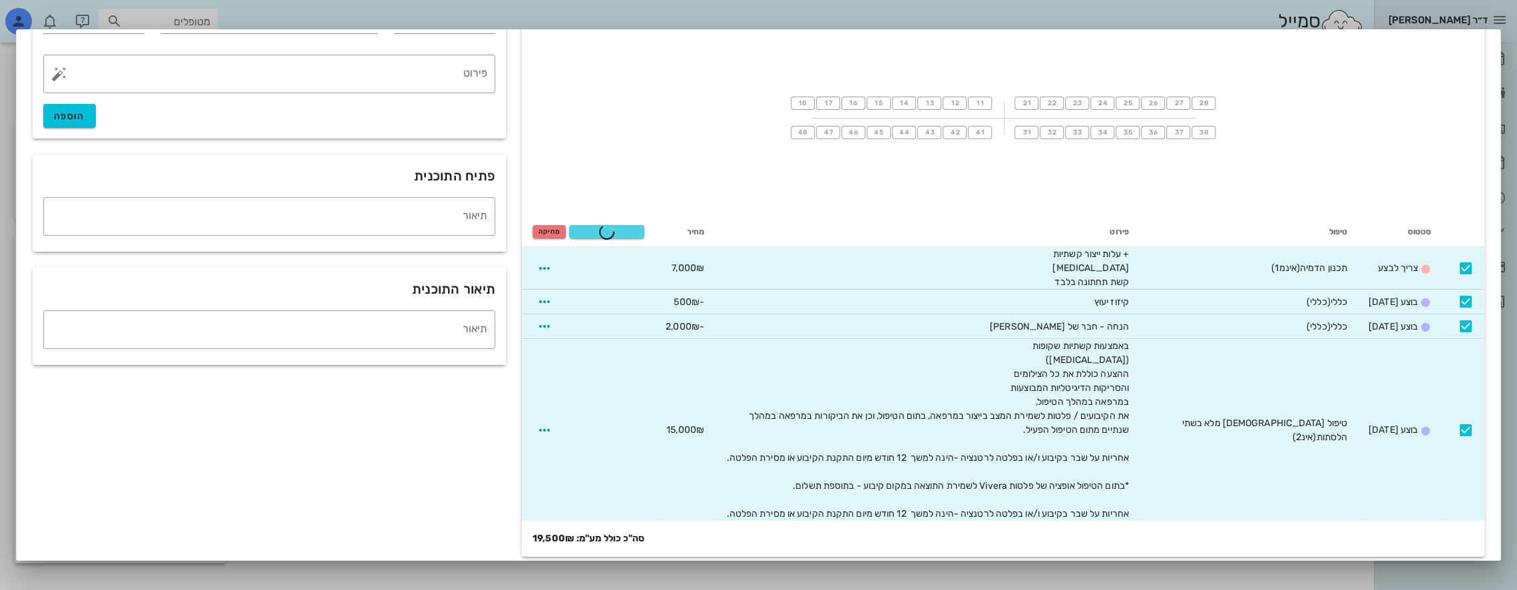
checkbox input "false"
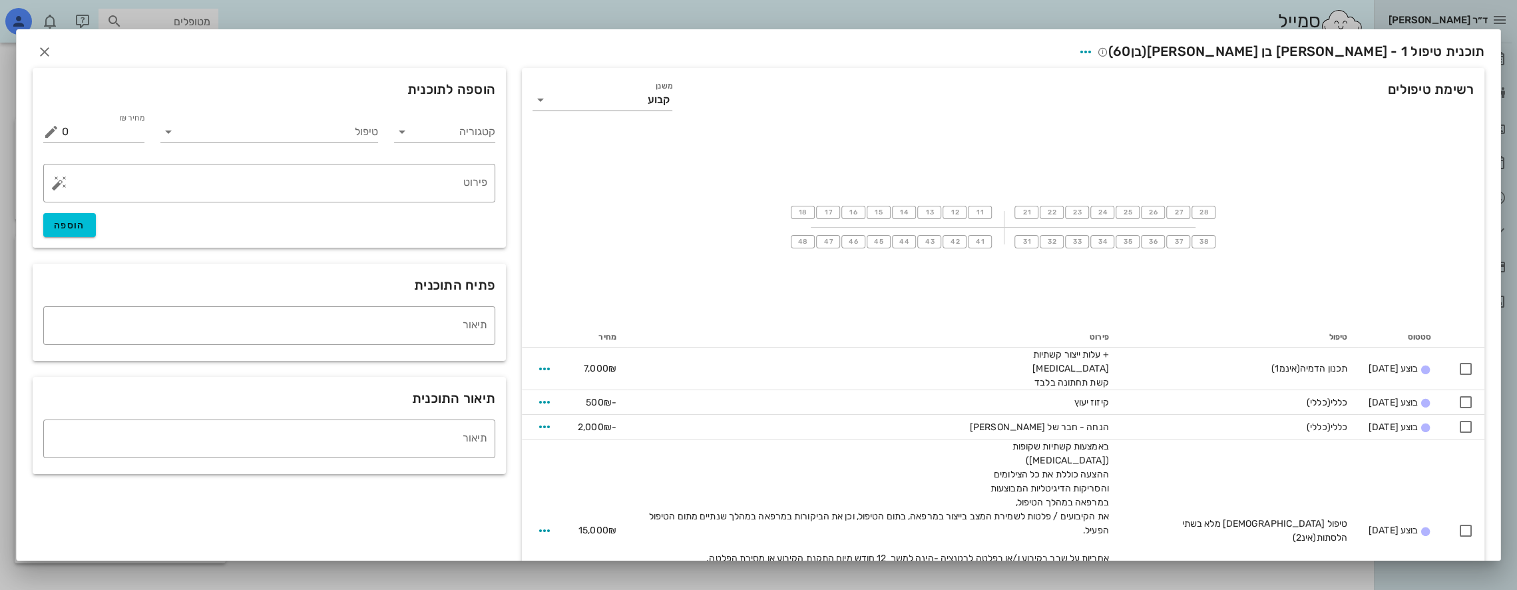
scroll to position [0, 0]
click at [53, 52] on icon "button" at bounding box center [45, 53] width 16 height 16
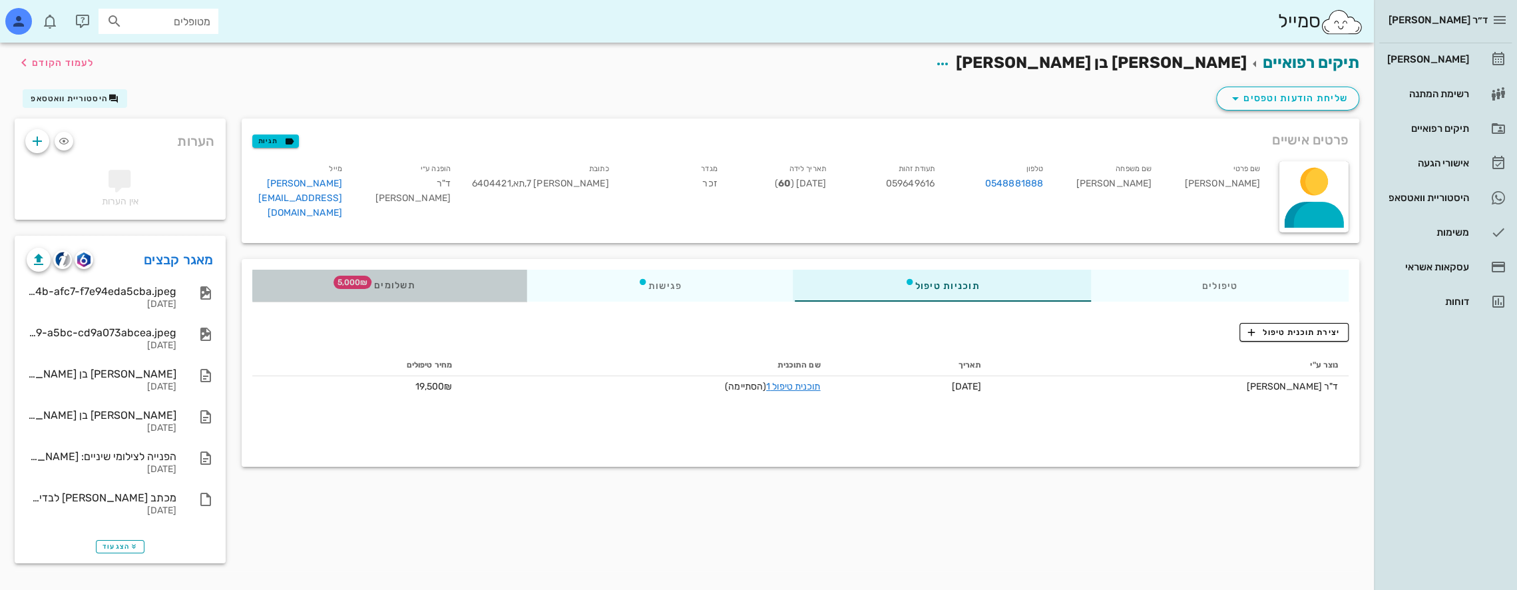
click at [415, 285] on span "תשלומים 5,000₪" at bounding box center [389, 285] width 52 height 9
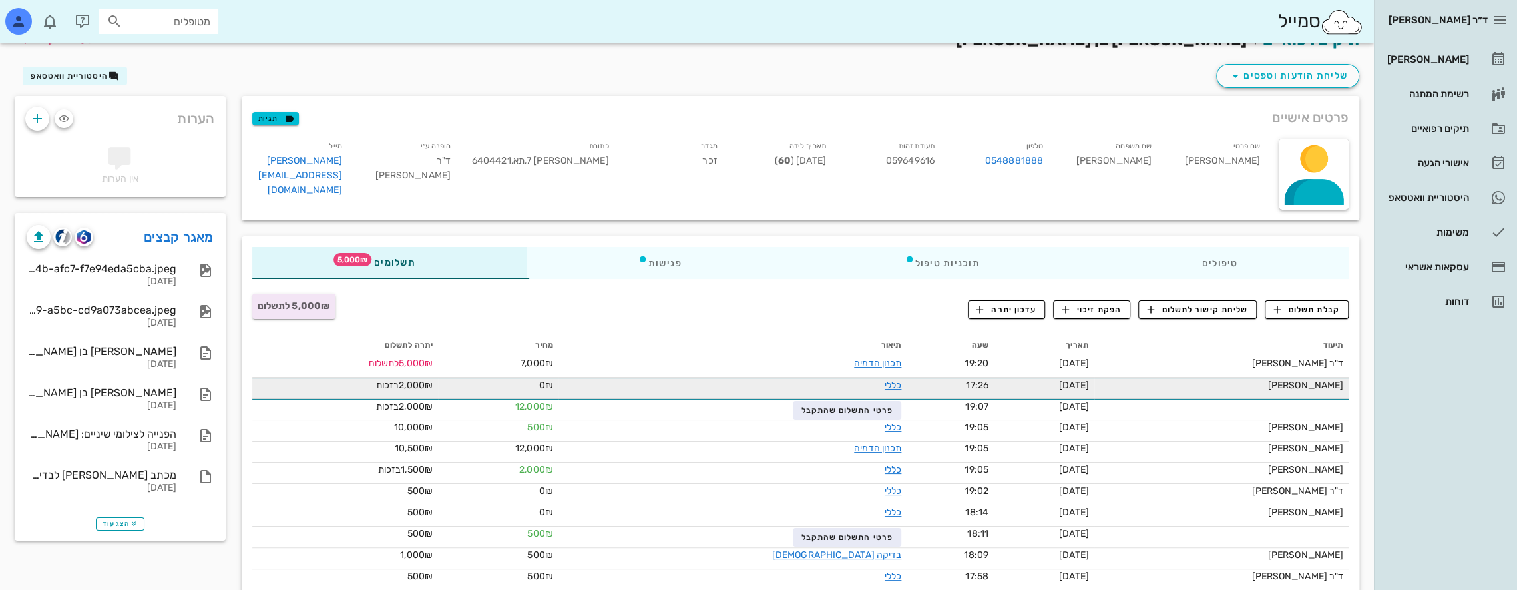
scroll to position [55, 0]
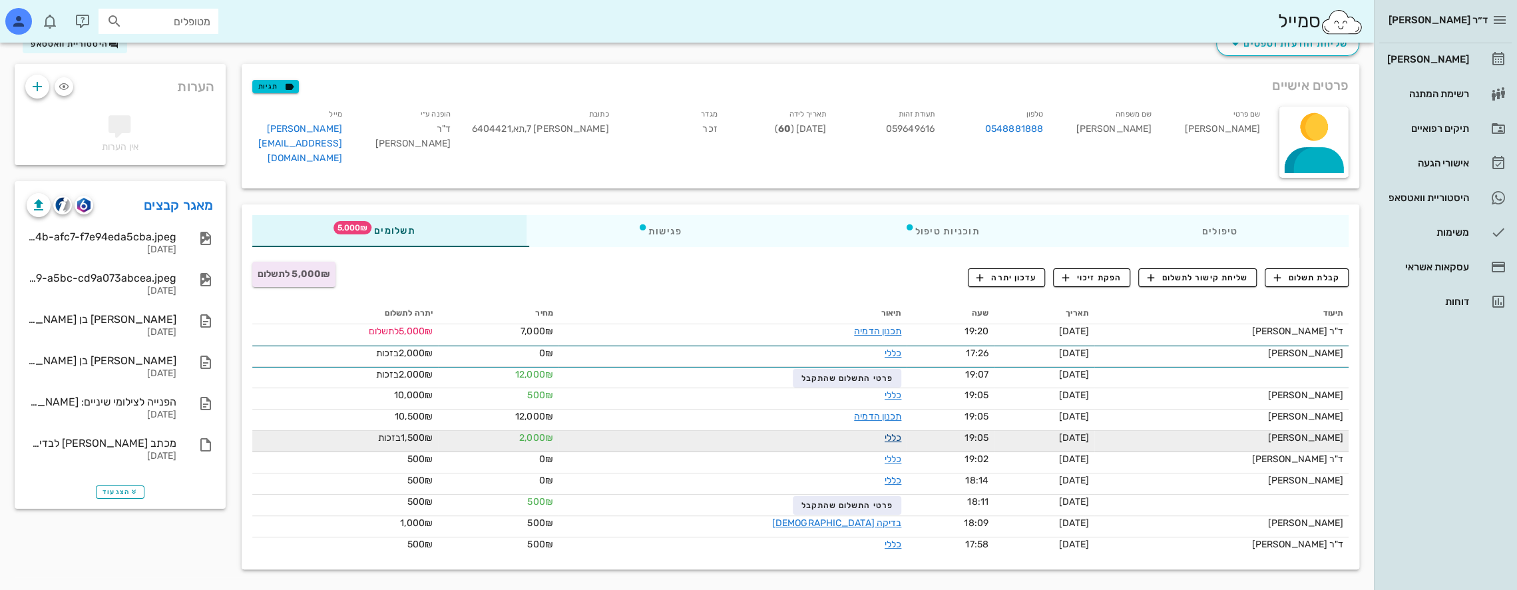
click at [713, 436] on link "כללי" at bounding box center [892, 437] width 17 height 11
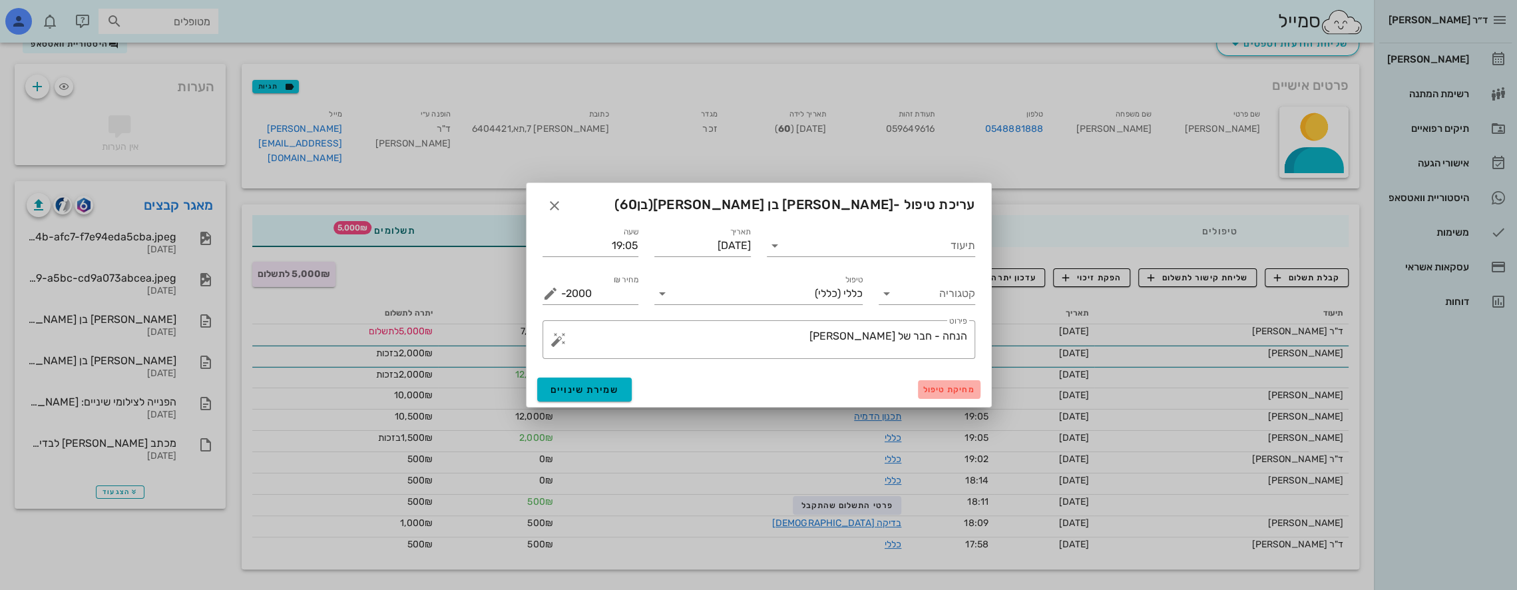
click at [713, 388] on span "מחיקת טיפול" at bounding box center [949, 389] width 52 height 9
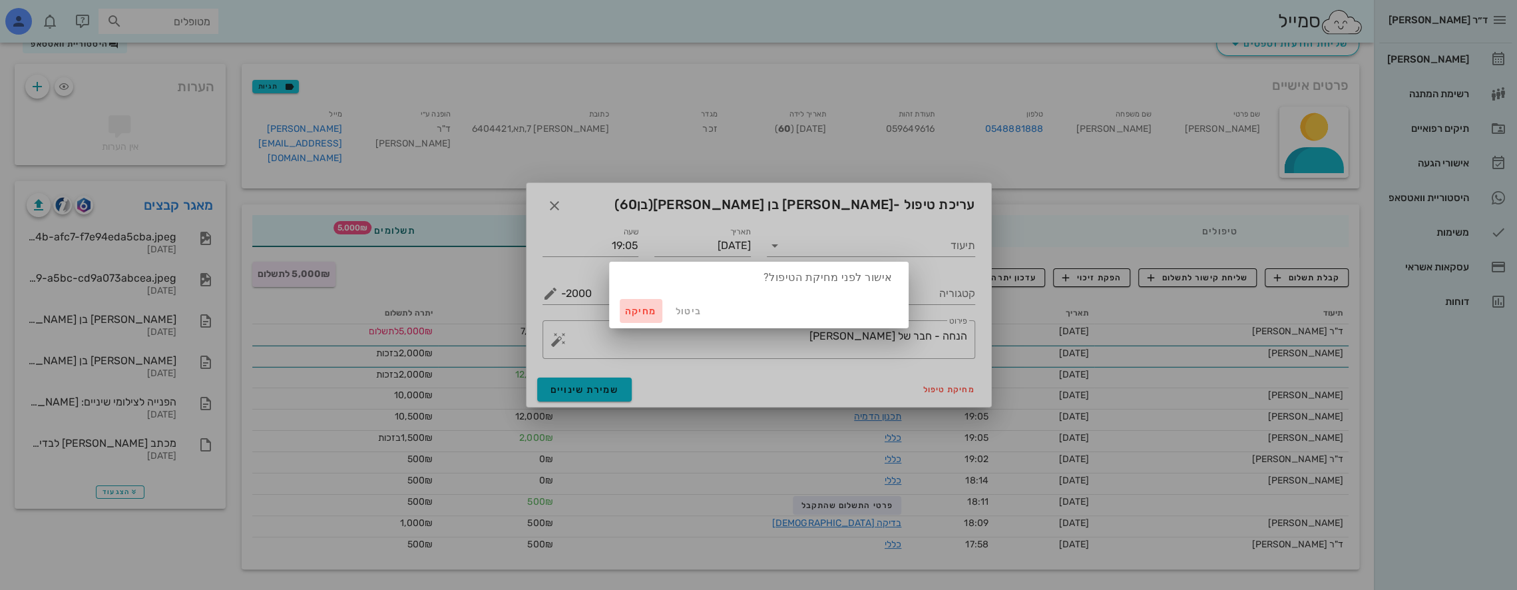
click at [641, 310] on span "מחיקה" at bounding box center [641, 310] width 32 height 11
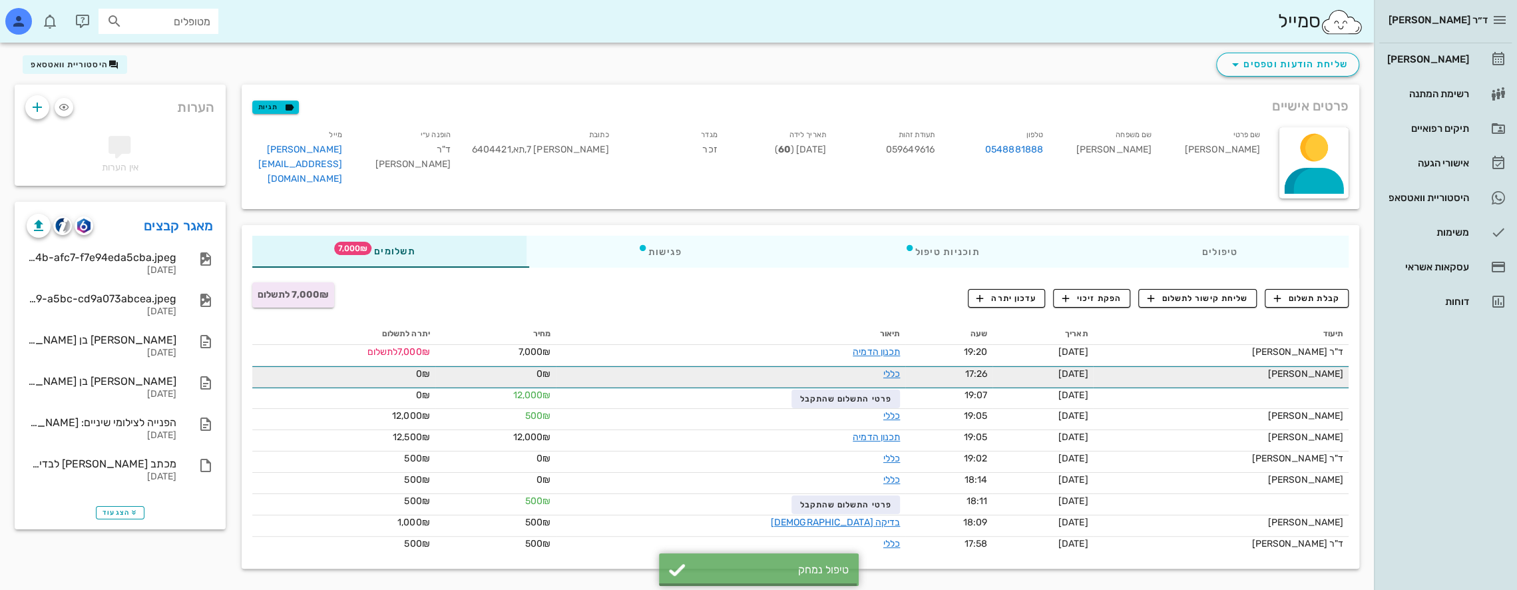
scroll to position [33, 0]
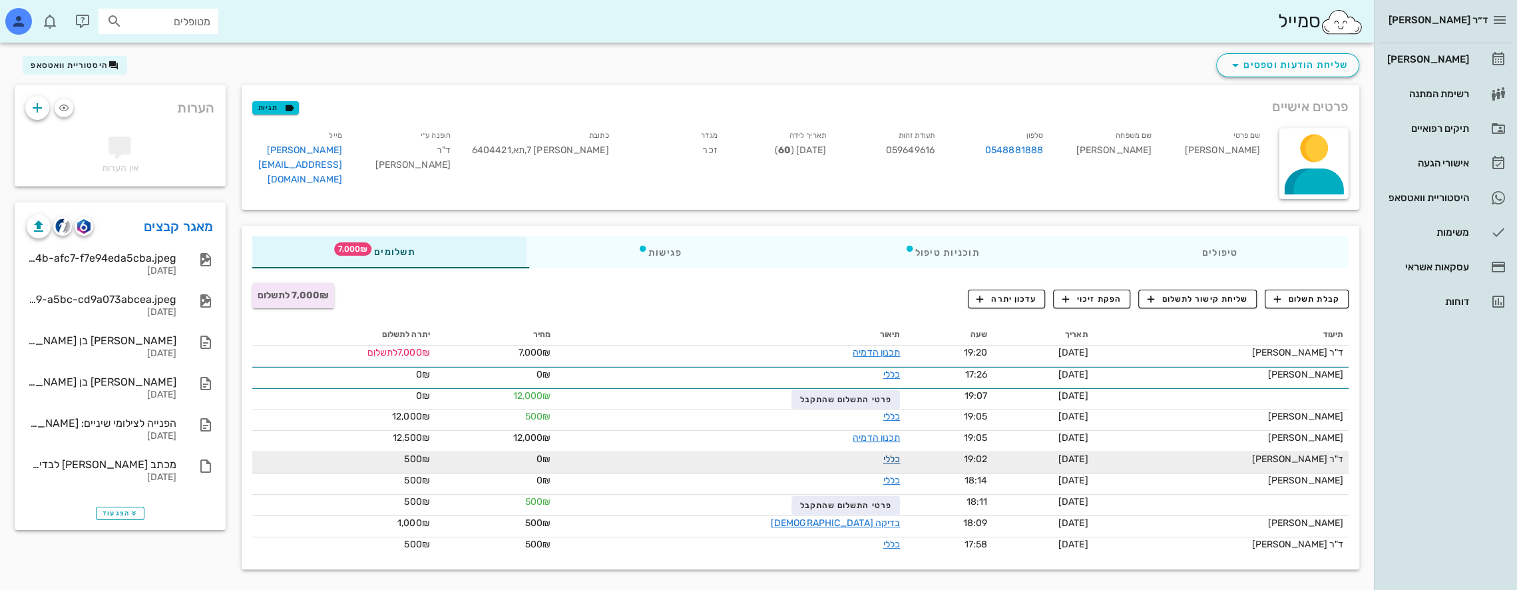
click at [713, 458] on link "כללי" at bounding box center [891, 458] width 17 height 11
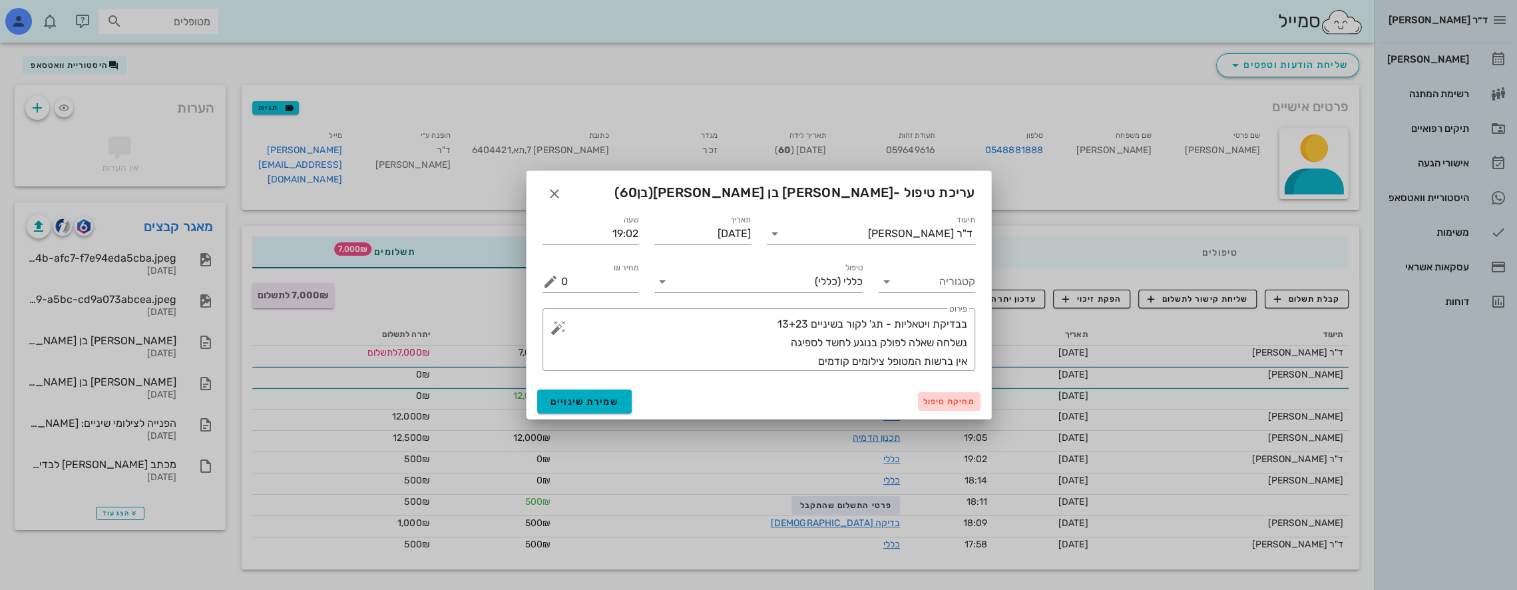
click at [713, 398] on span "מחיקת טיפול" at bounding box center [949, 401] width 52 height 9
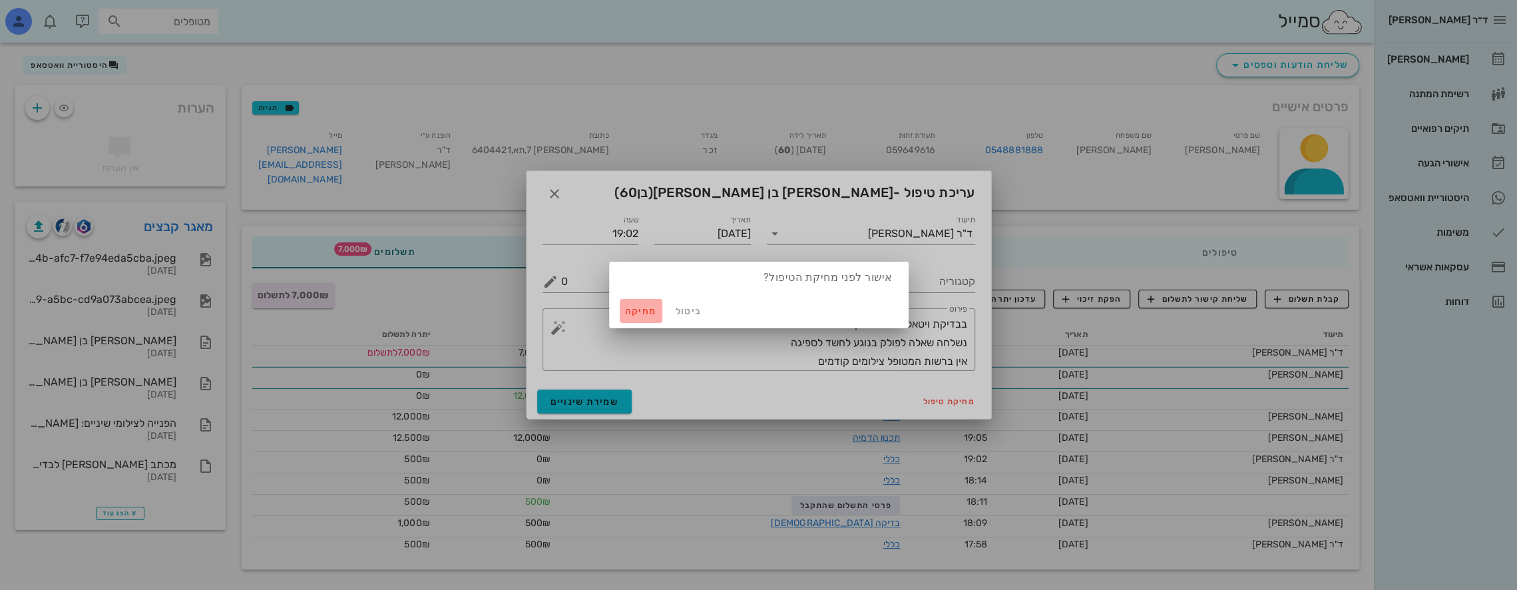
click at [642, 313] on span "מחיקה" at bounding box center [641, 310] width 32 height 11
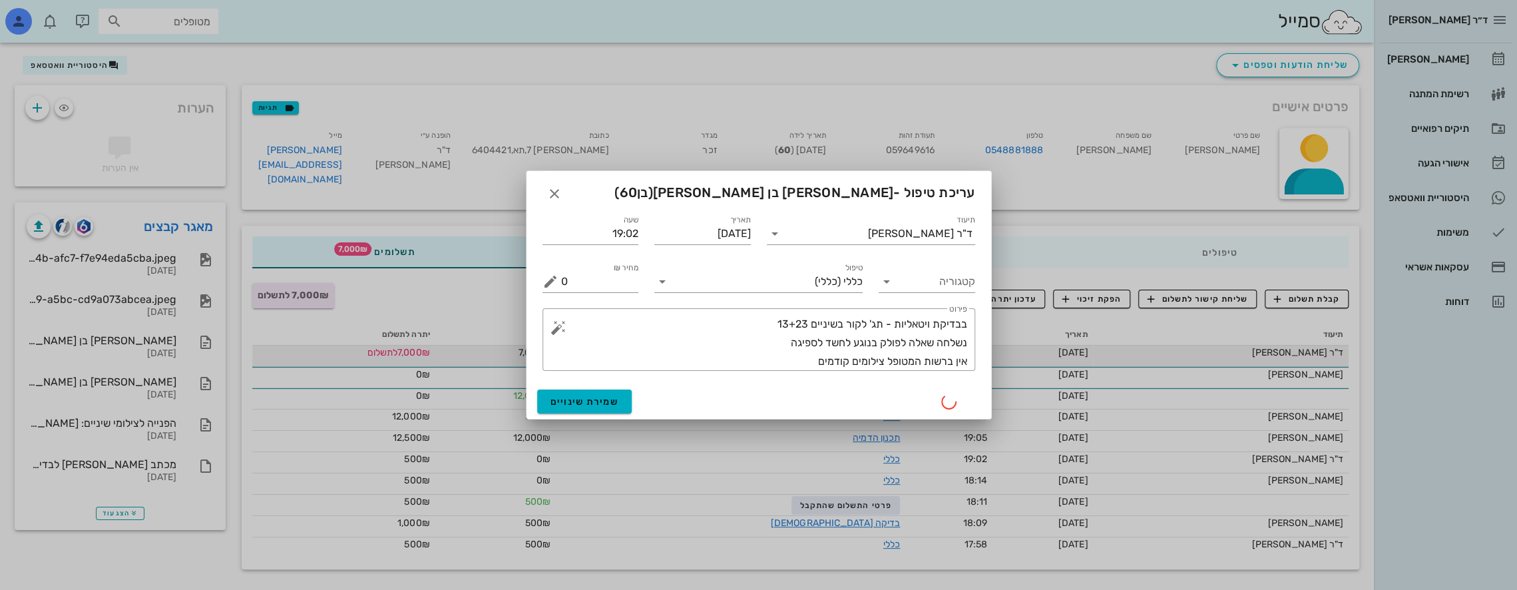
scroll to position [12, 0]
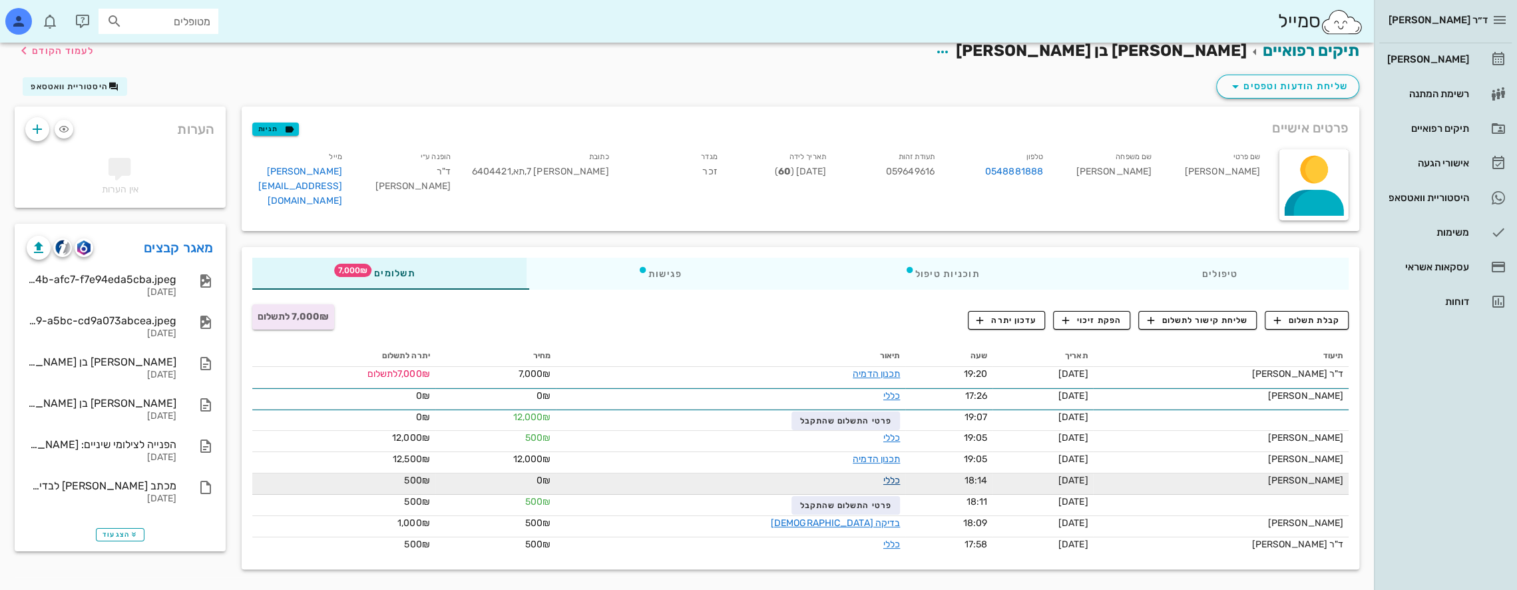
click at [713, 475] on link "כללי" at bounding box center [891, 480] width 17 height 11
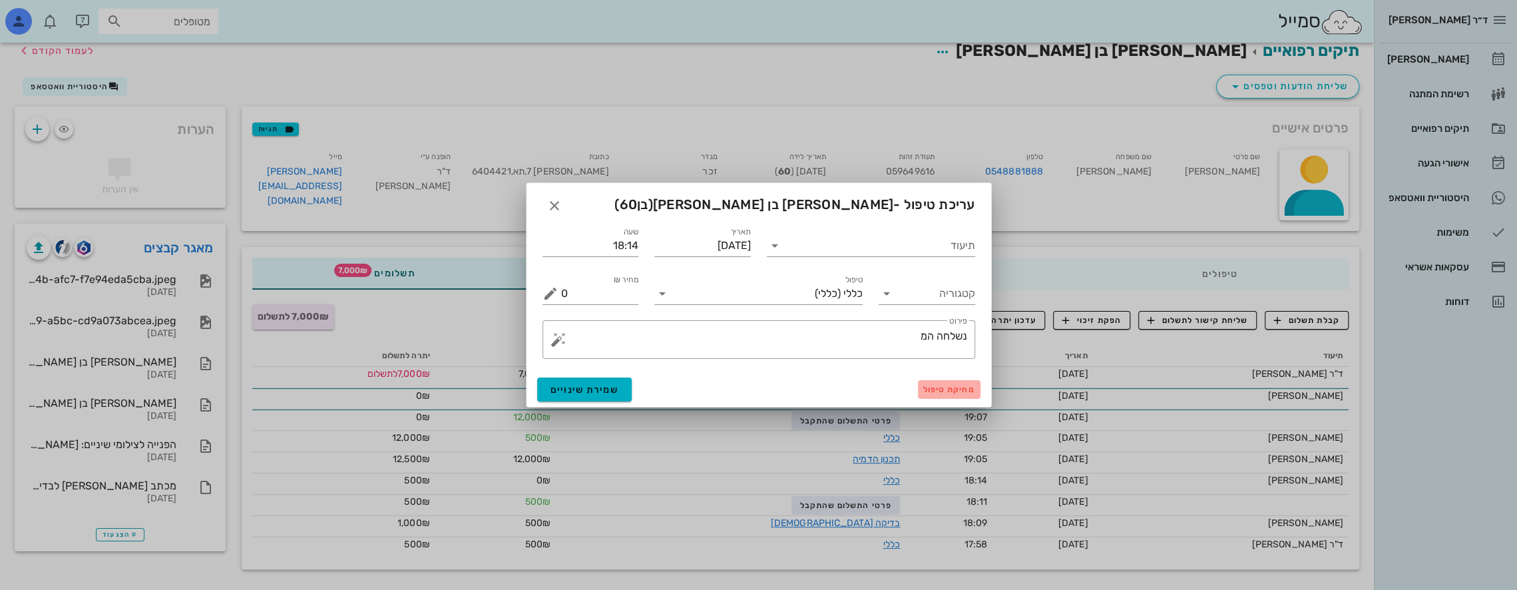
click at [713, 387] on span "מחיקת טיפול" at bounding box center [949, 389] width 52 height 9
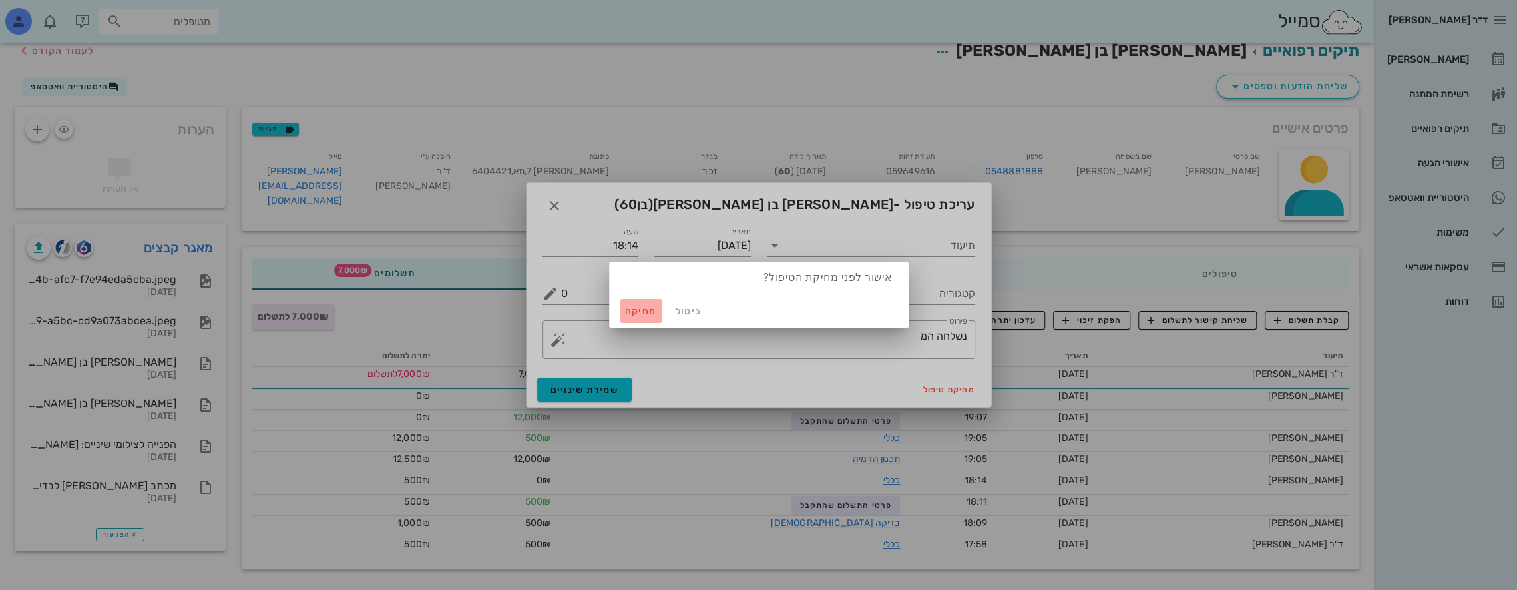
click at [645, 310] on span "מחיקה" at bounding box center [641, 310] width 32 height 11
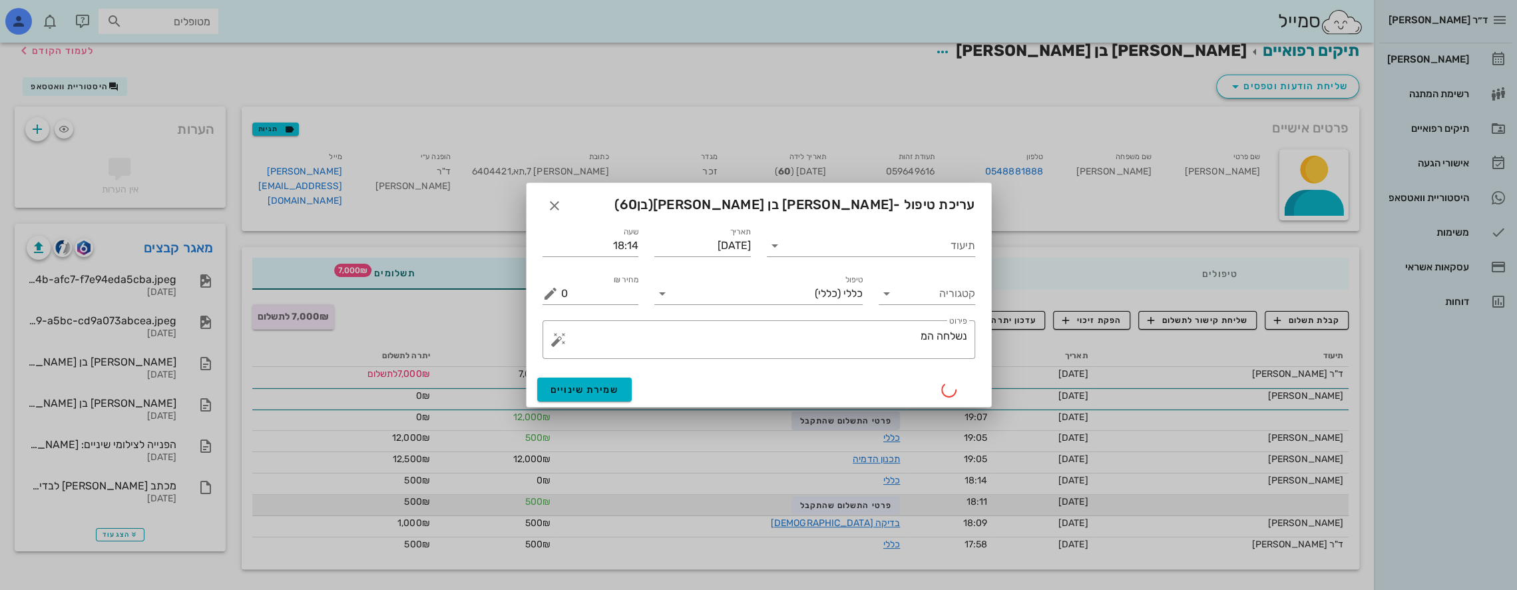
scroll to position [0, 0]
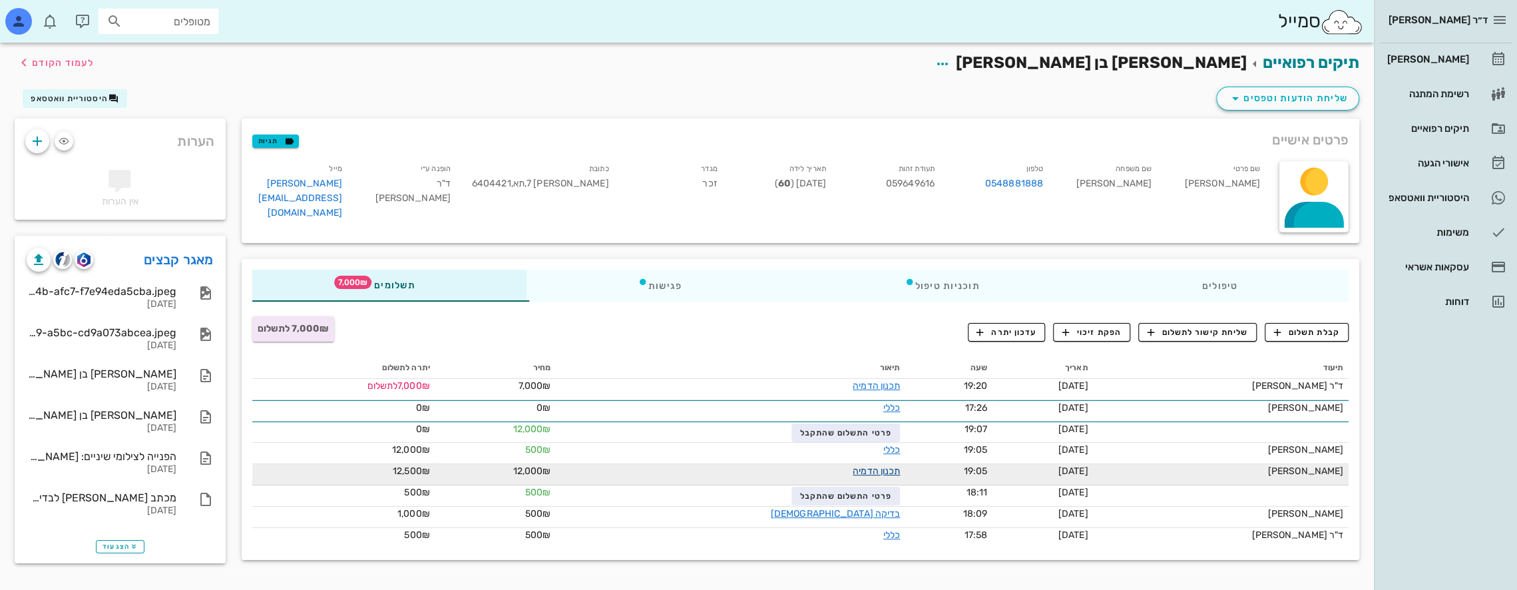
click at [713, 472] on link "תכנון הדמיה" at bounding box center [876, 470] width 47 height 11
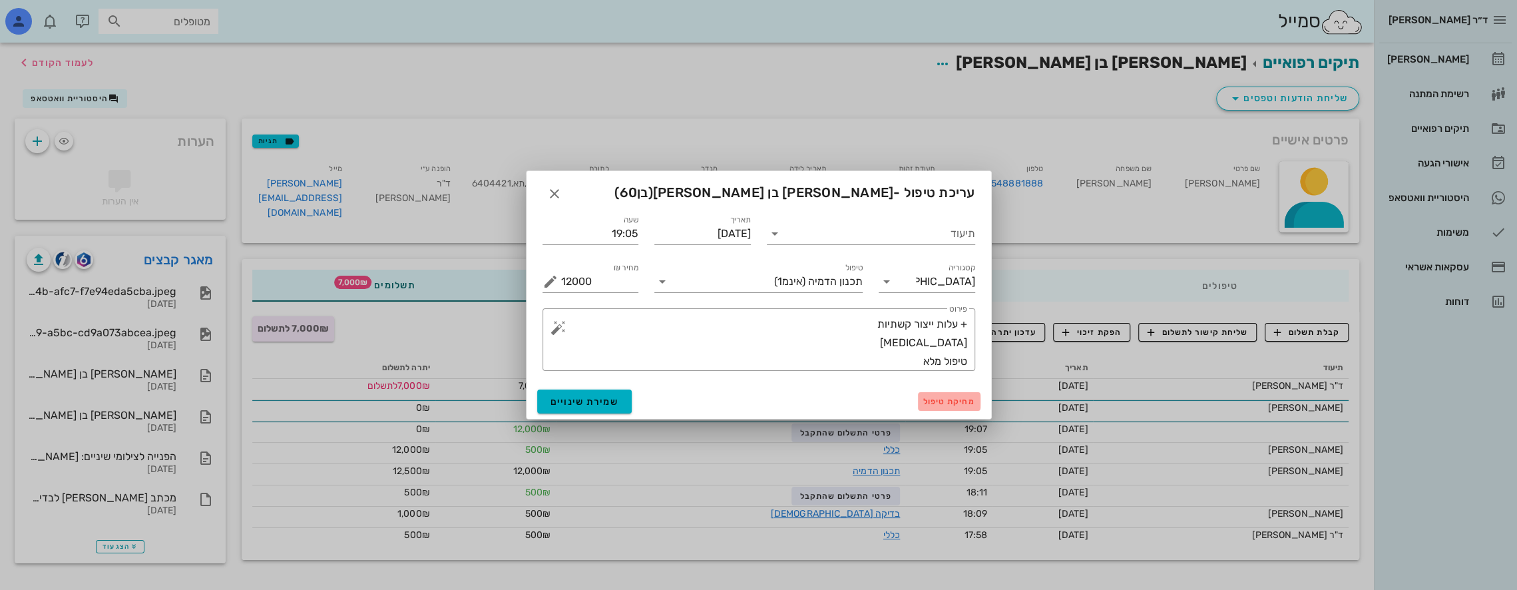
click at [713, 399] on span "מחיקת טיפול" at bounding box center [949, 401] width 52 height 9
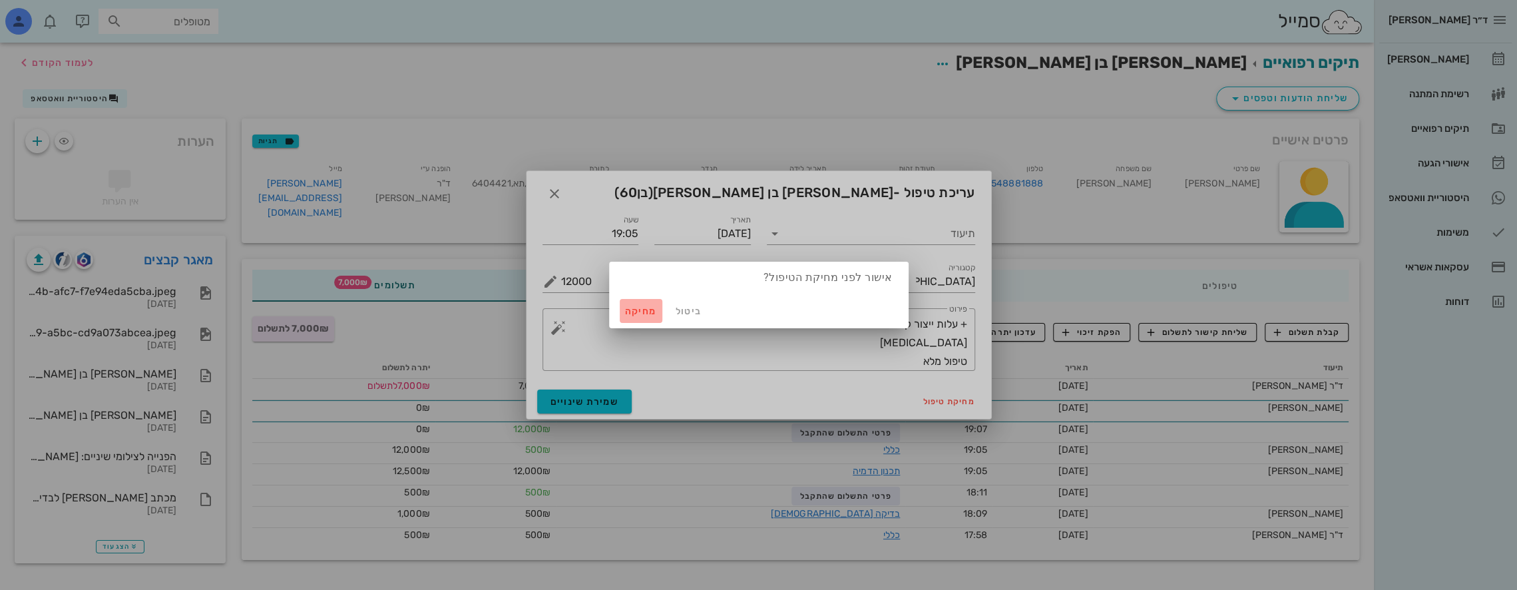
click at [644, 311] on span "מחיקה" at bounding box center [641, 310] width 32 height 11
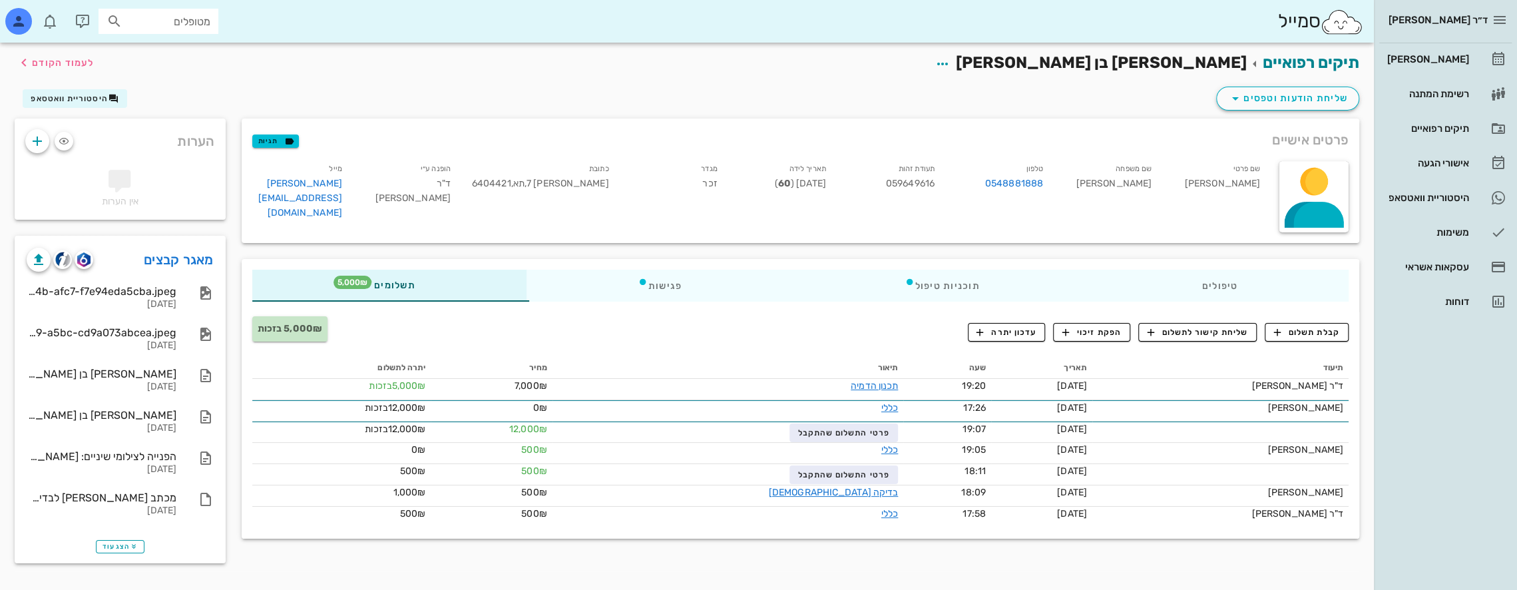
click at [680, 556] on div "פרטים אישיים תגיות שם פרטי [PERSON_NAME] שם משפחה בן [PERSON_NAME] 0548881888 ת…" at bounding box center [800, 344] width 1133 height 453
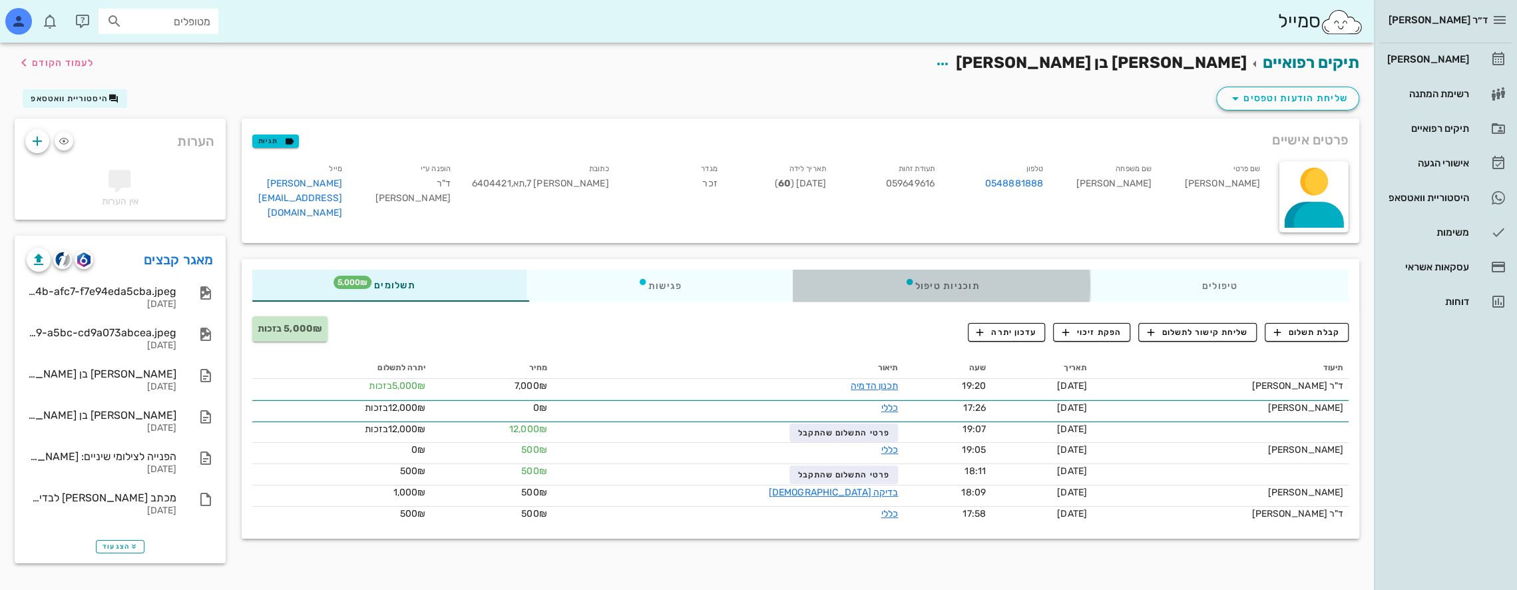
click at [713, 288] on div "תוכניות טיפול" at bounding box center [941, 286] width 297 height 32
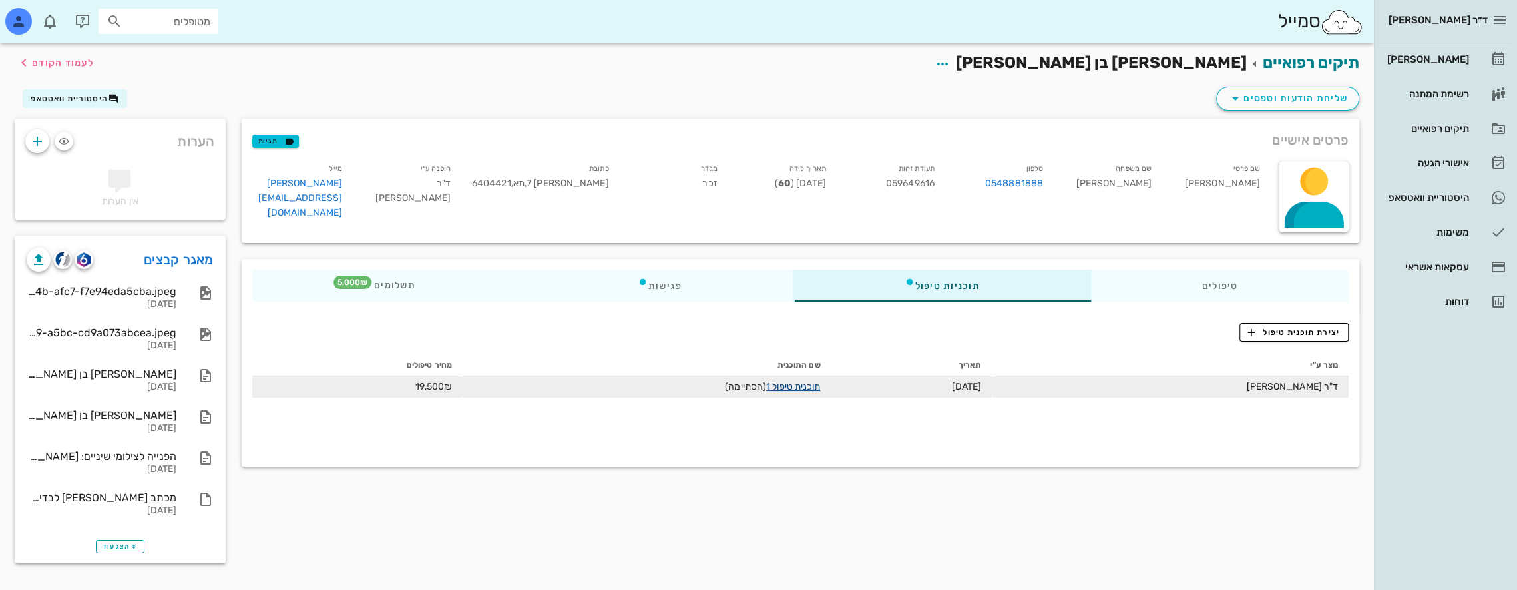
click at [713, 383] on link "תוכנית טיפול 1" at bounding box center [793, 386] width 54 height 11
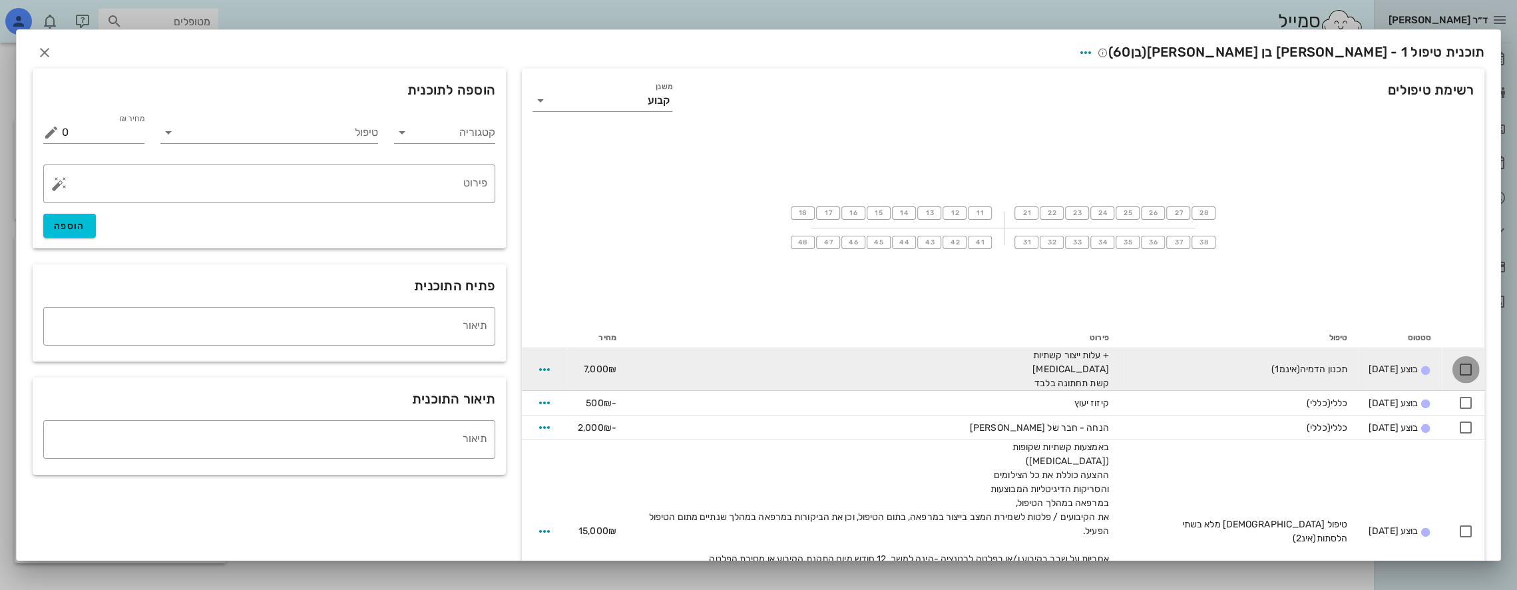
click at [713, 366] on div at bounding box center [1465, 369] width 23 height 23
checkbox input "true"
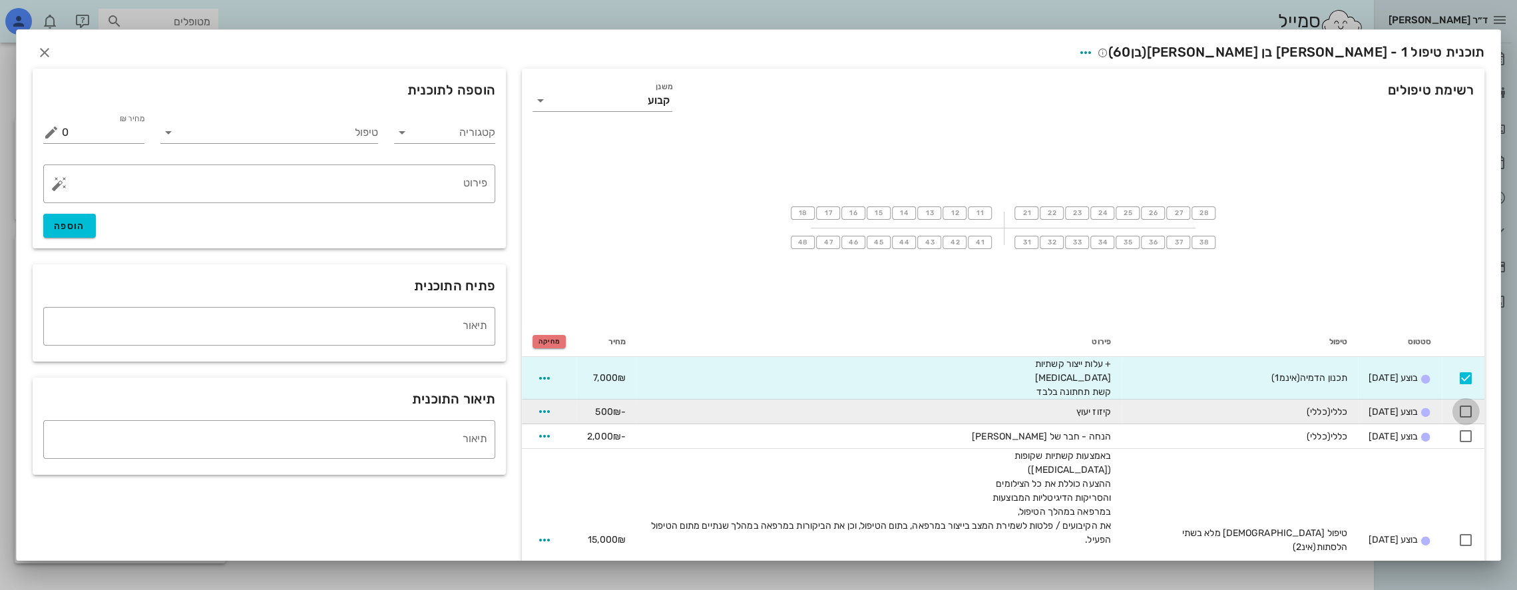
click at [713, 411] on div at bounding box center [1465, 411] width 23 height 23
checkbox input "true"
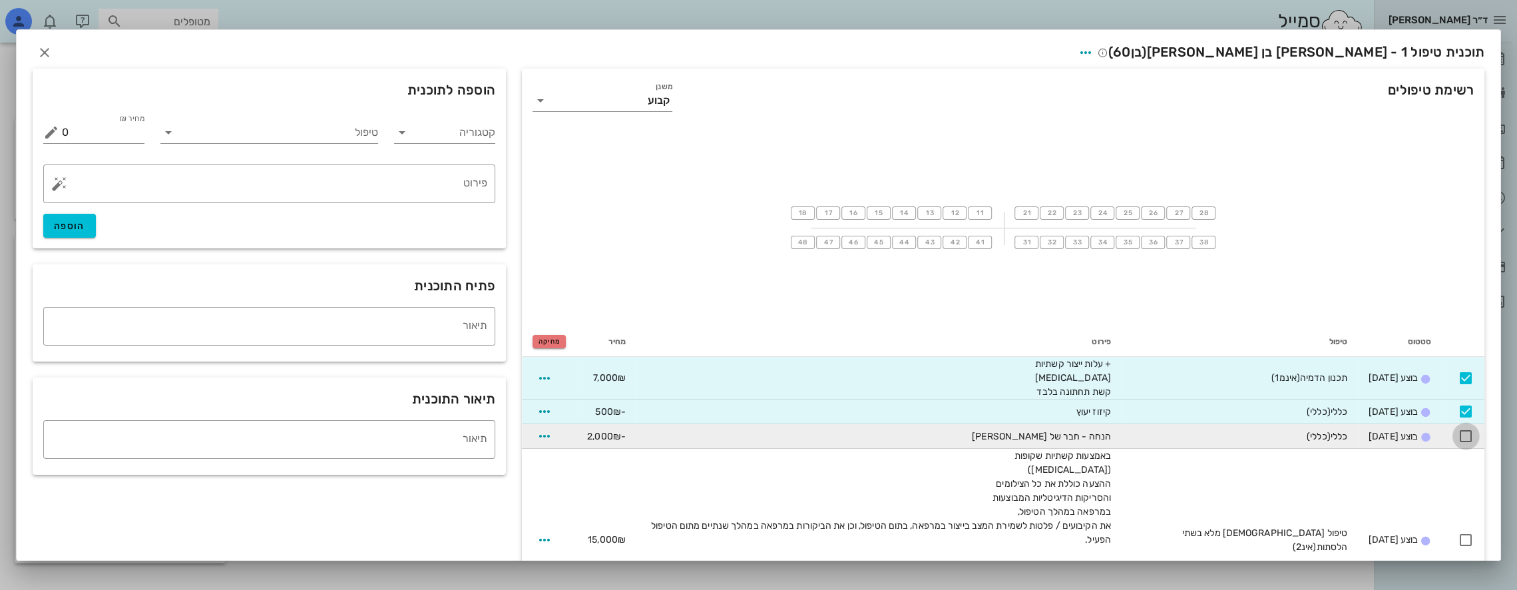
click at [713, 437] on div at bounding box center [1465, 436] width 23 height 23
checkbox input "true"
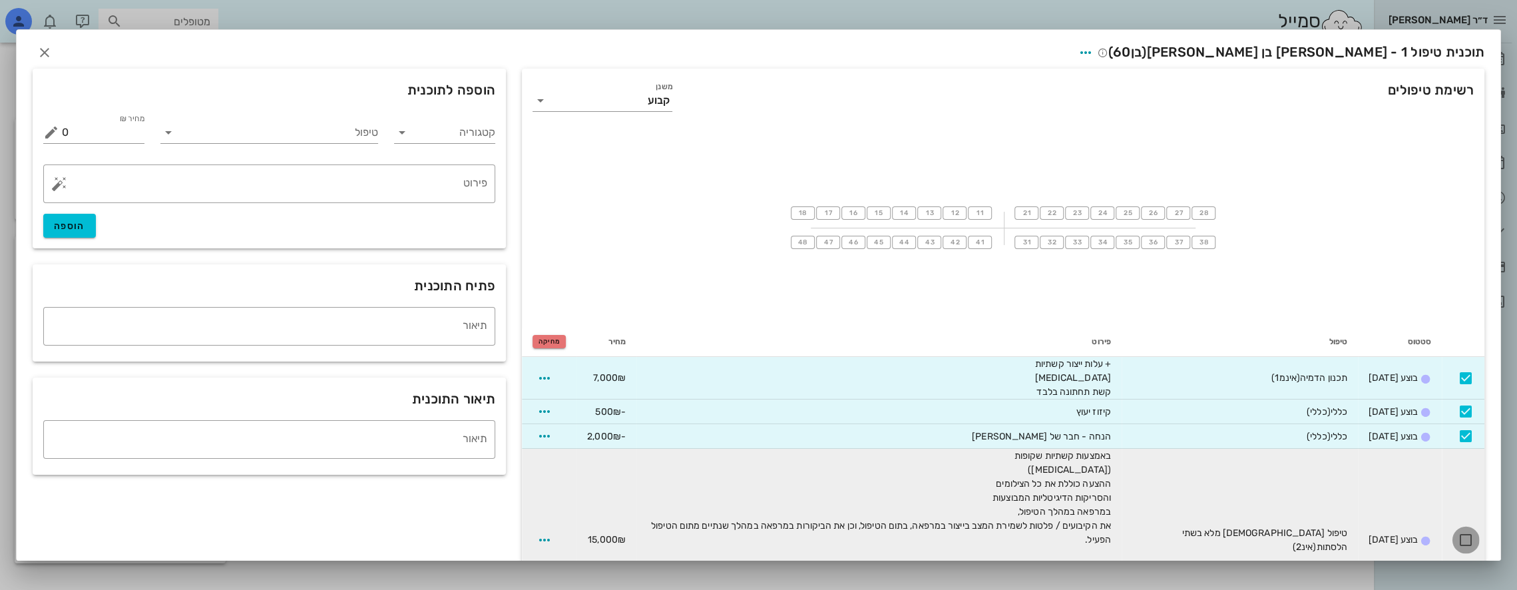
click at [713, 541] on div at bounding box center [1465, 539] width 23 height 23
checkbox input "true"
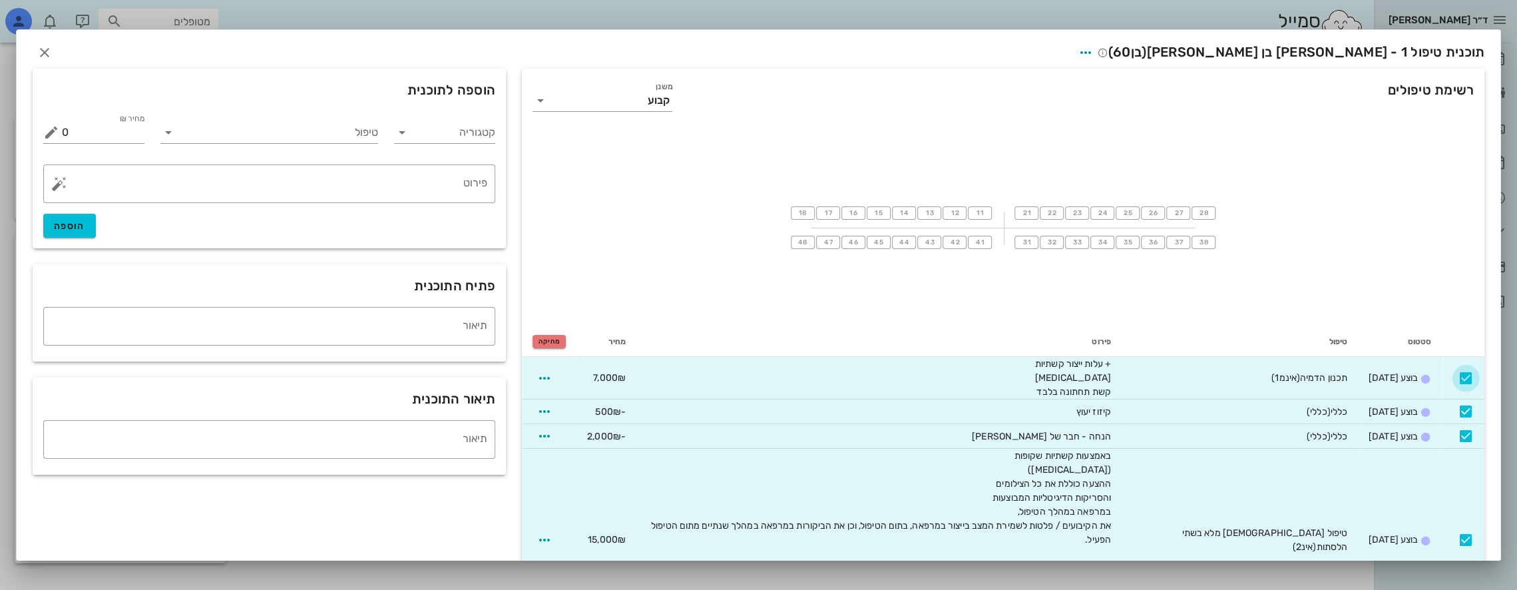
click at [713, 374] on div at bounding box center [1465, 378] width 23 height 23
checkbox input "false"
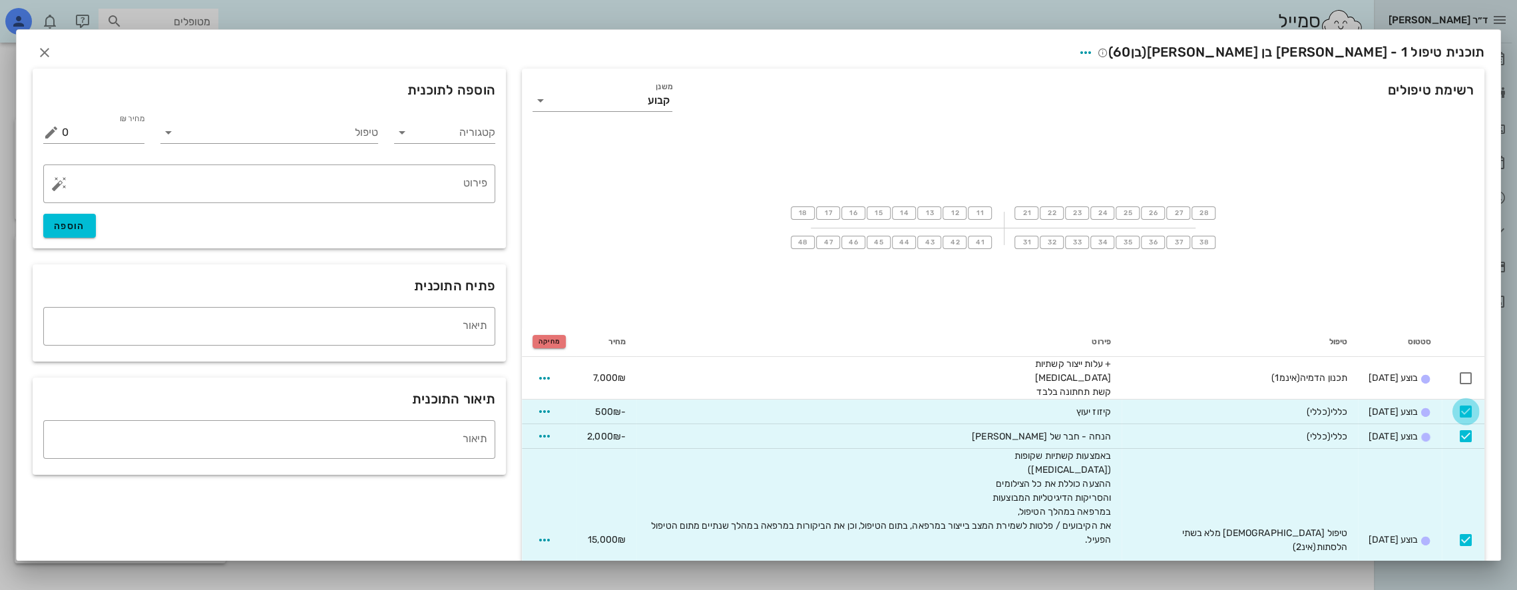
click at [713, 405] on div at bounding box center [1465, 411] width 23 height 23
checkbox input "false"
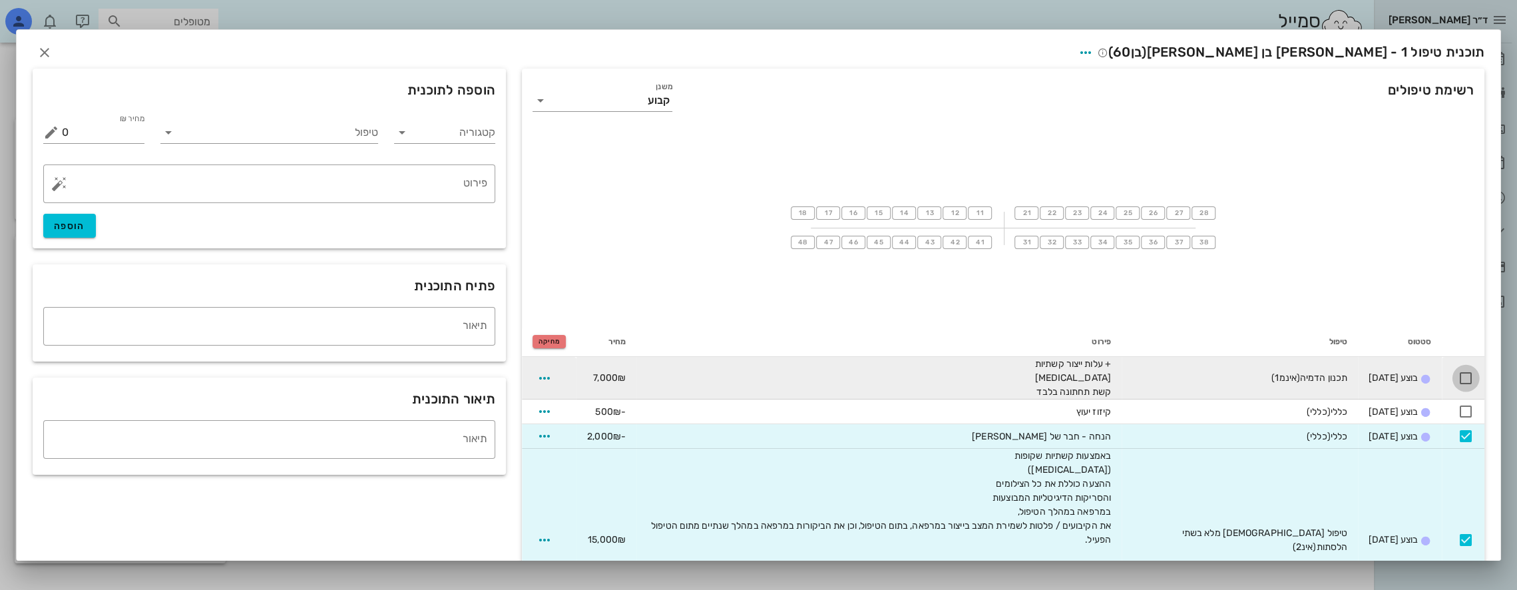
click at [713, 372] on div at bounding box center [1465, 378] width 23 height 23
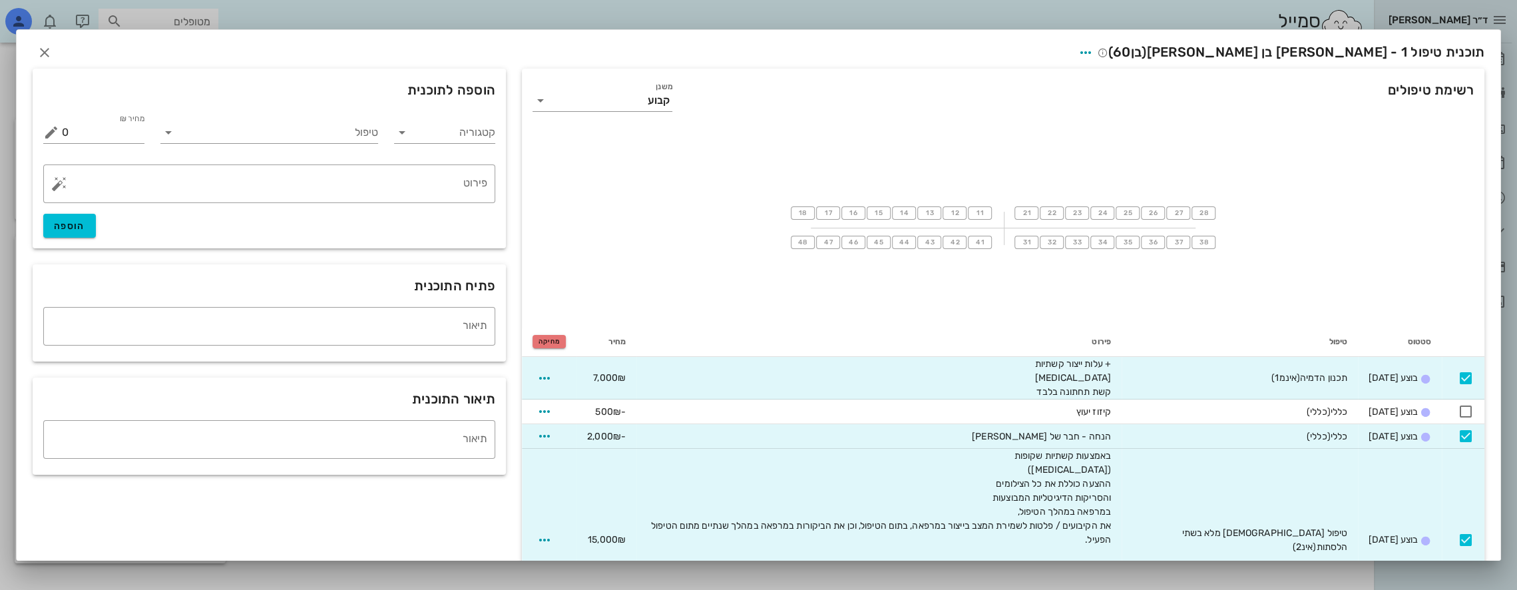
click at [713, 318] on div "18 17 16 15 14 13 12 11 21 22 23 24 25 26 27 28 48 47 46 45 44 43 42 41 31 32 3…" at bounding box center [1003, 227] width 962 height 200
click at [560, 338] on span "מחיקה" at bounding box center [548, 341] width 21 height 8
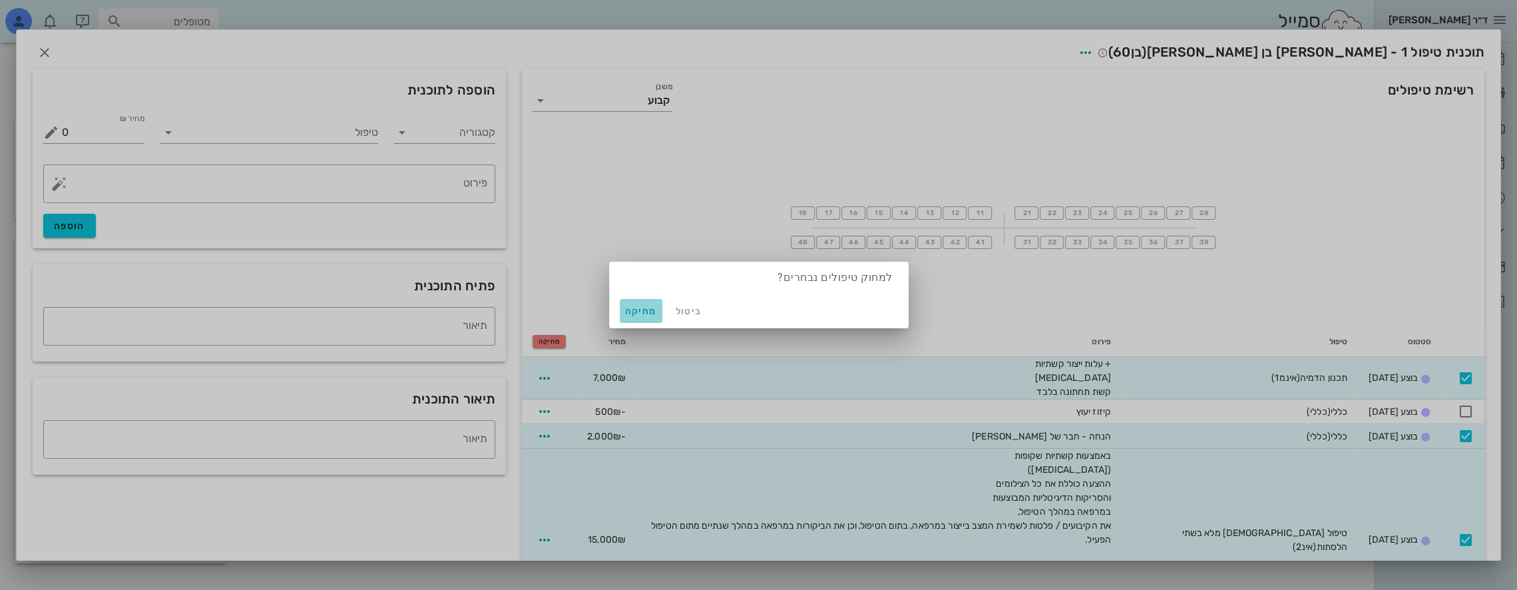
click at [649, 309] on span "מחיקה" at bounding box center [641, 310] width 32 height 11
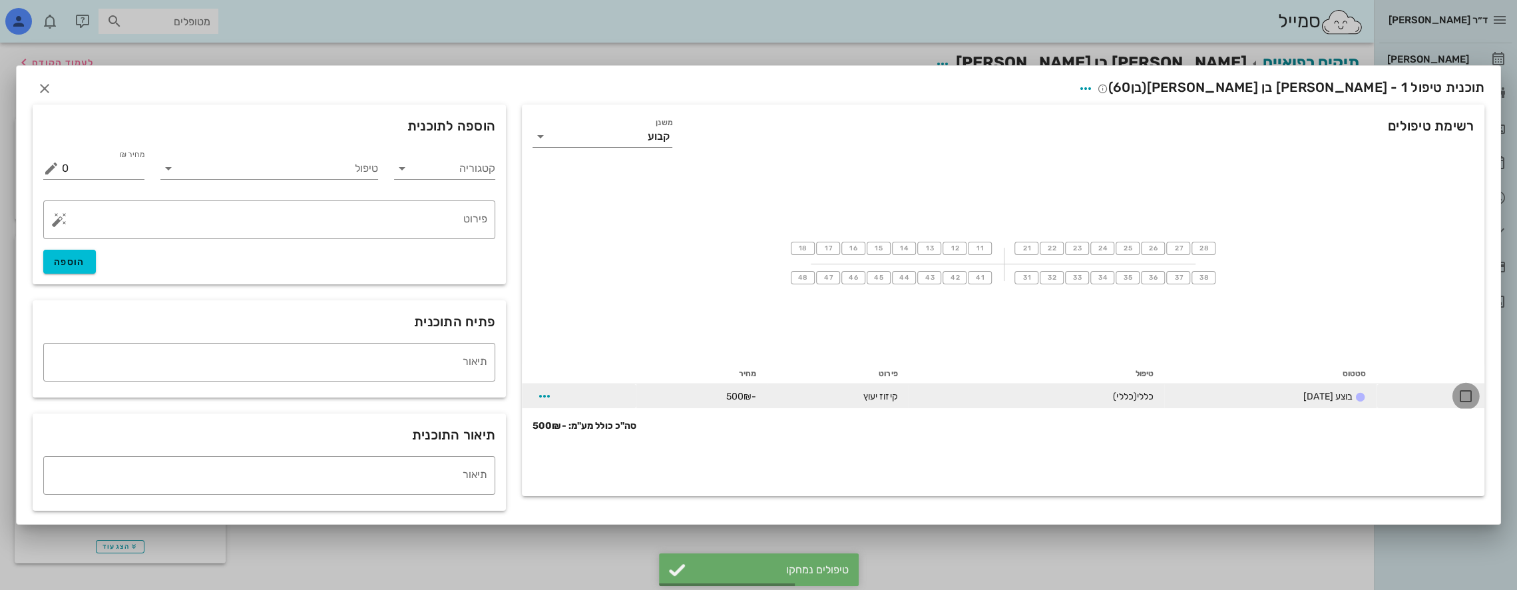
click at [713, 395] on div at bounding box center [1465, 396] width 23 height 23
checkbox input "true"
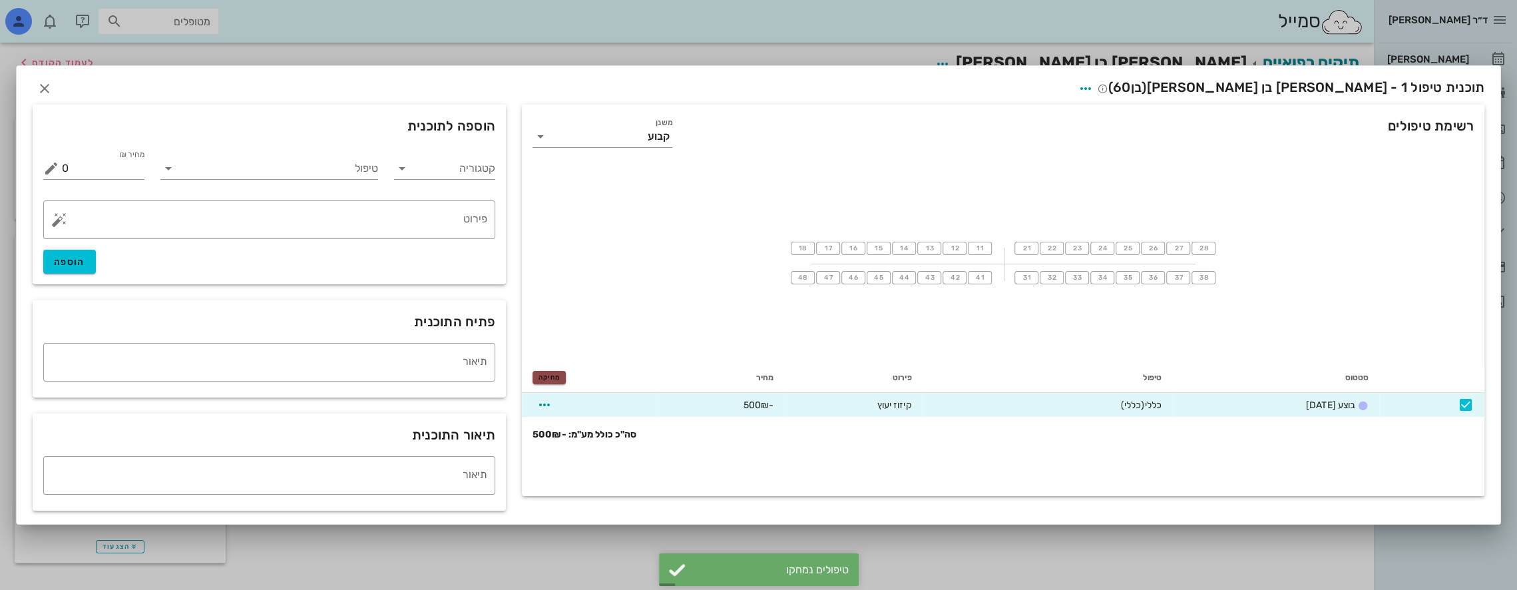
click at [548, 377] on span "מחיקה" at bounding box center [548, 377] width 21 height 8
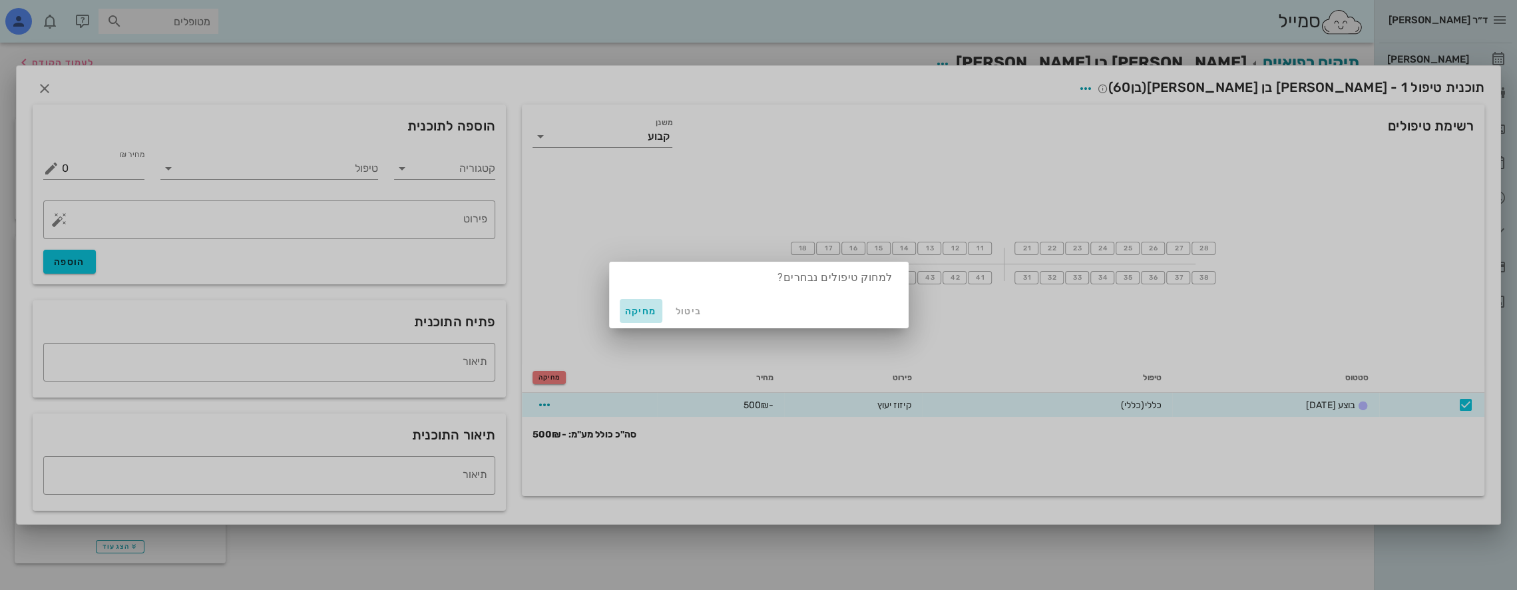
click at [642, 309] on span "מחיקה" at bounding box center [641, 310] width 32 height 11
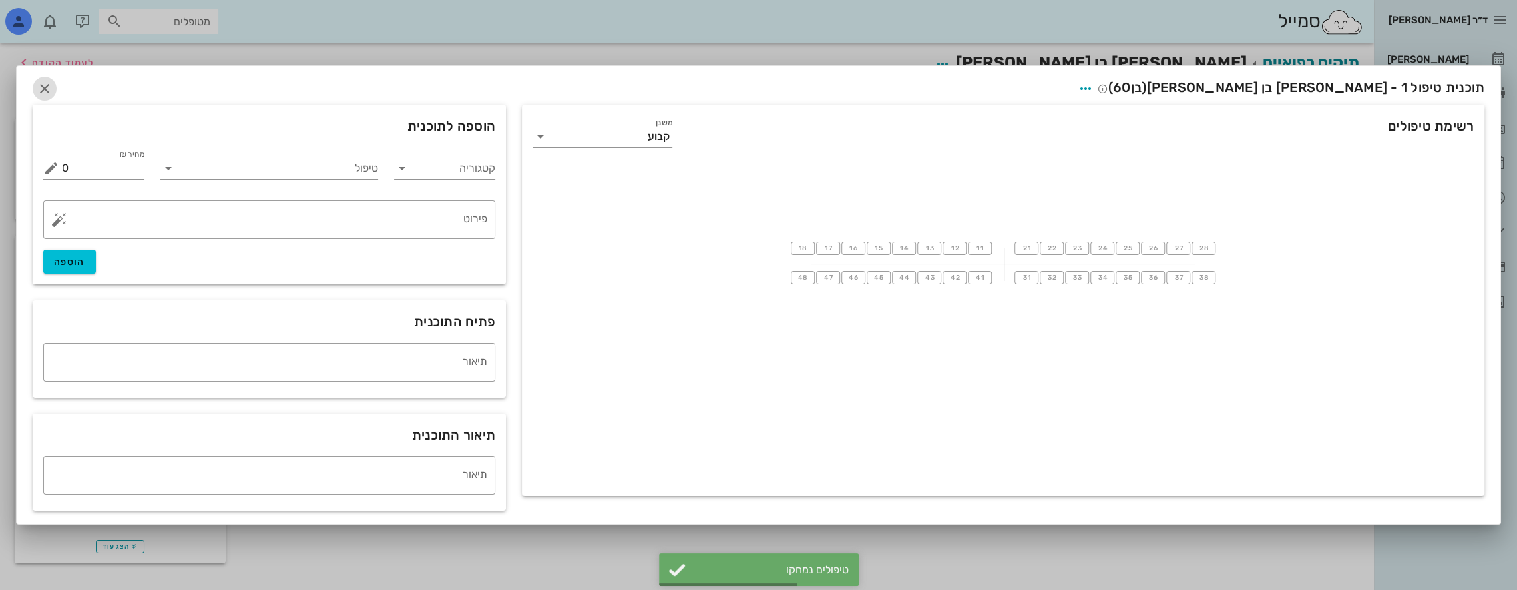
click at [47, 82] on icon "button" at bounding box center [45, 89] width 16 height 16
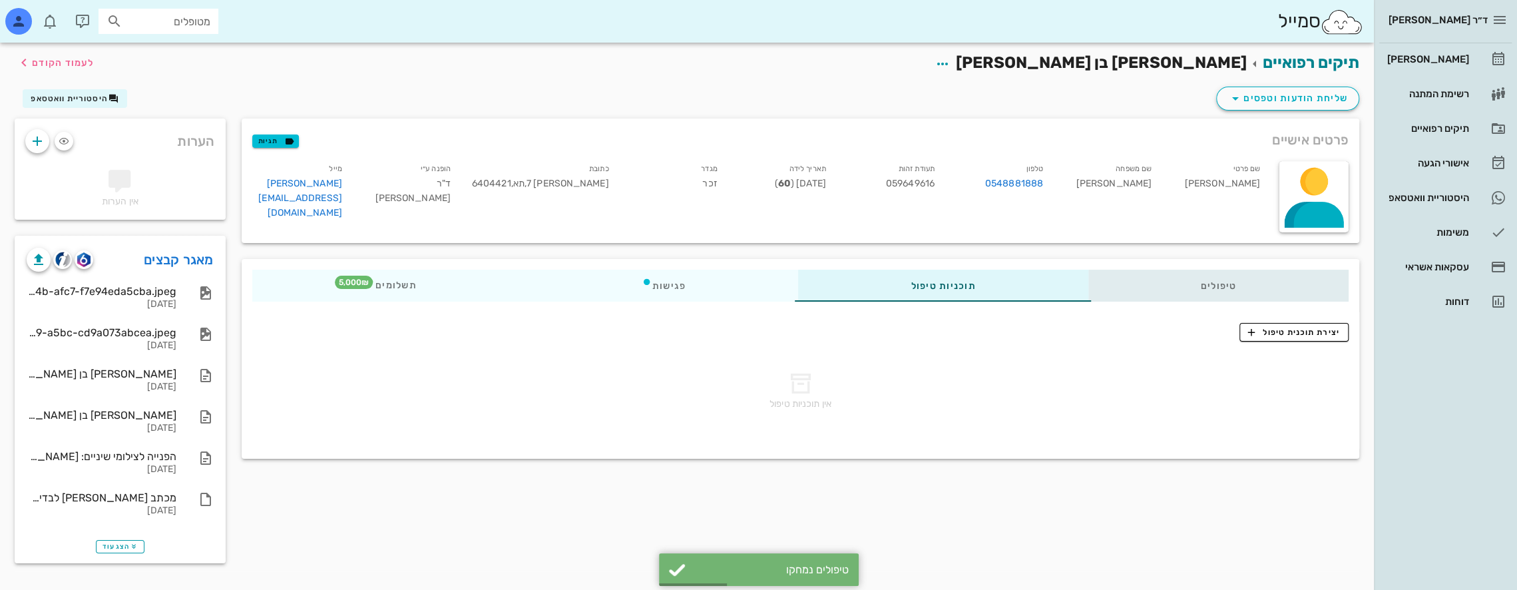
click at [713, 281] on div "טיפולים" at bounding box center [1217, 286] width 261 height 32
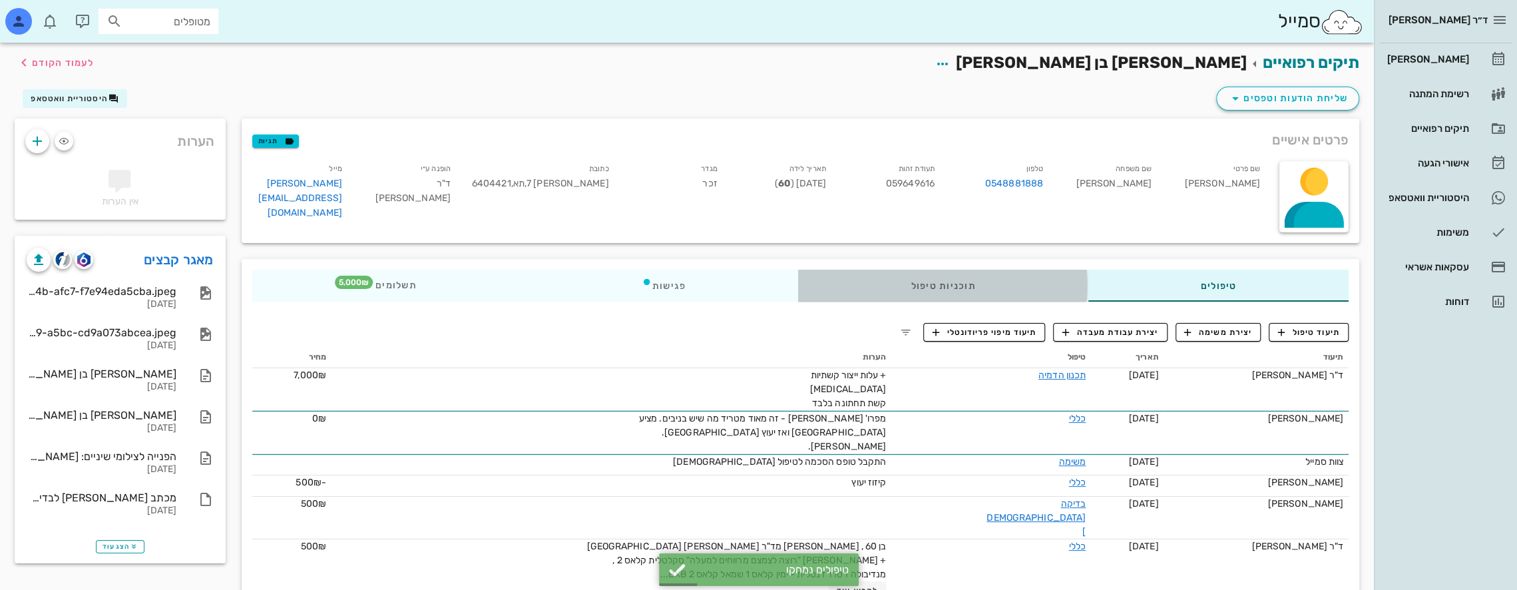
click at [713, 277] on div "תוכניות טיפול" at bounding box center [942, 286] width 289 height 32
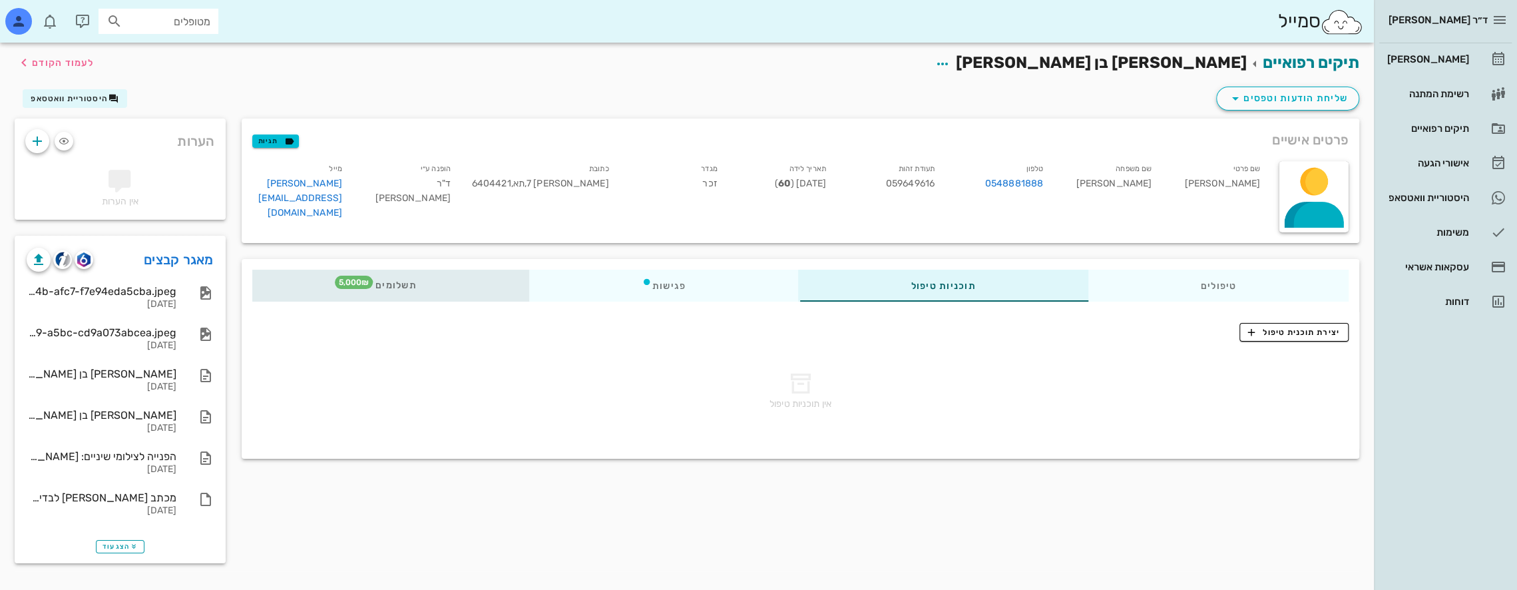
click at [426, 284] on div "תשלומים 5,000₪" at bounding box center [390, 286] width 277 height 32
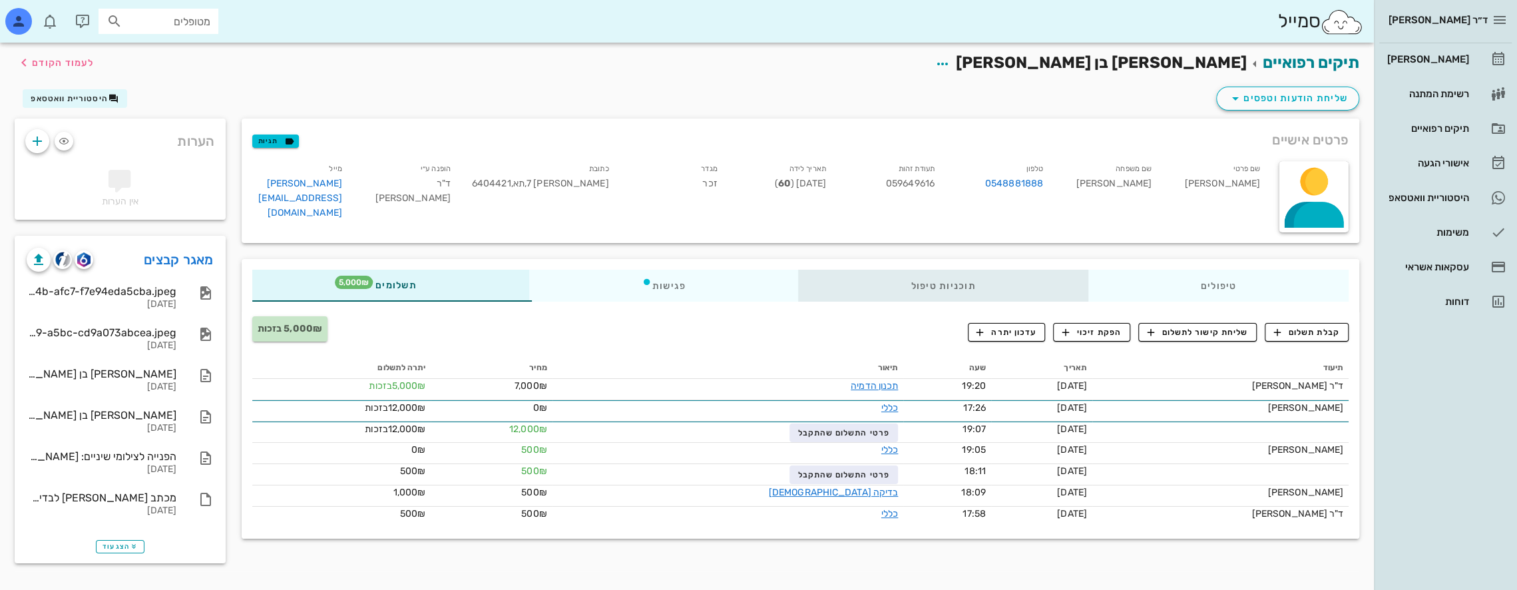
click at [713, 288] on div "תוכניות טיפול" at bounding box center [942, 286] width 289 height 32
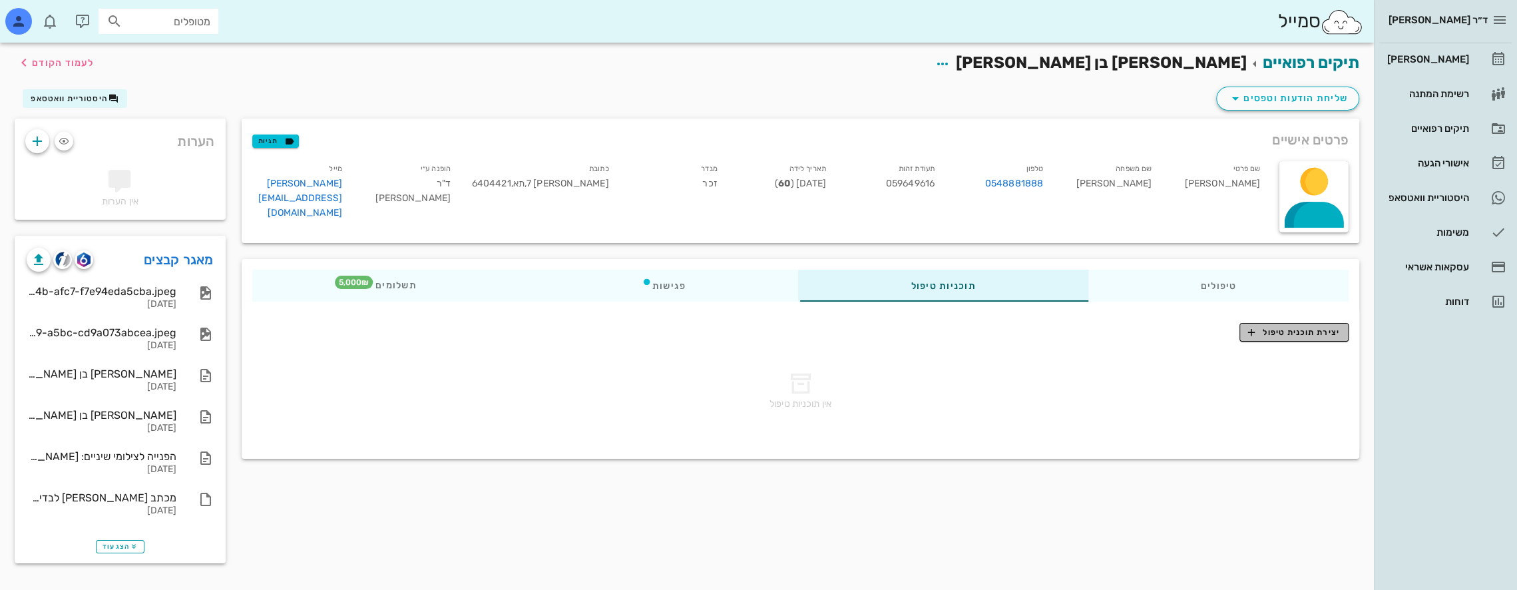
click at [713, 331] on span "יצירת תוכנית טיפול" at bounding box center [1293, 332] width 91 height 12
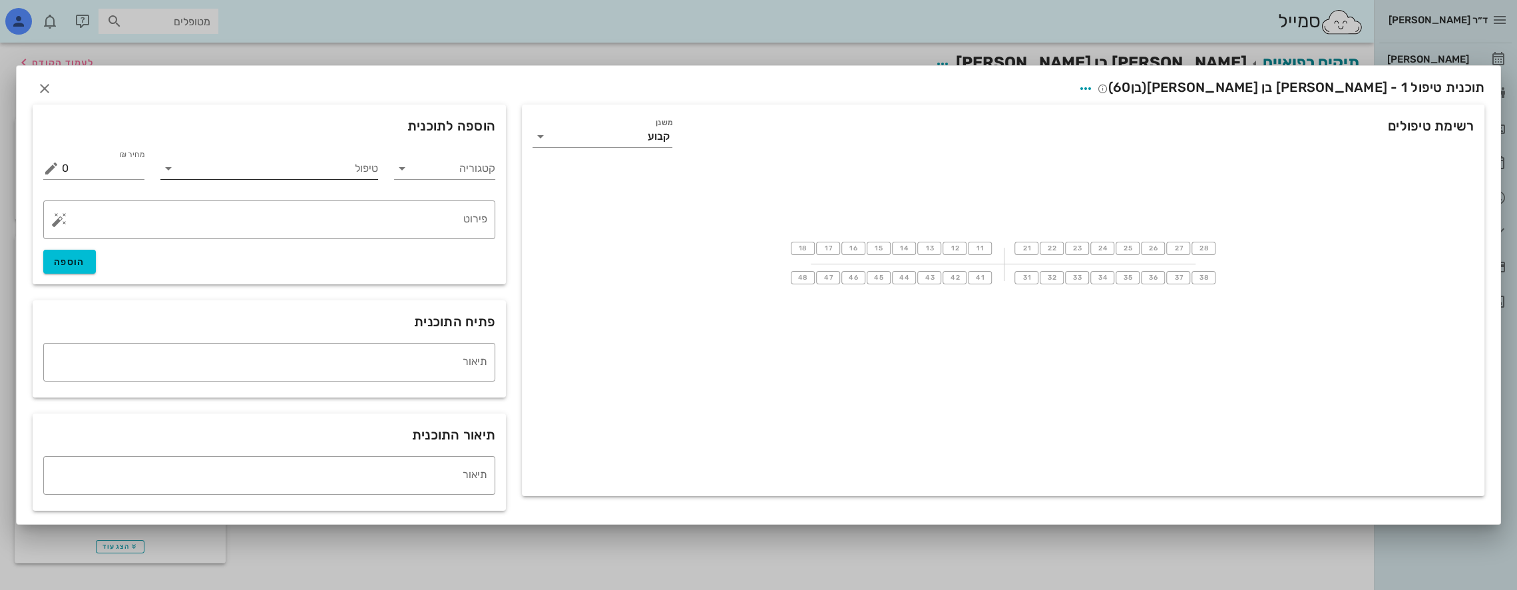
click at [351, 162] on input "טיפול" at bounding box center [279, 168] width 200 height 21
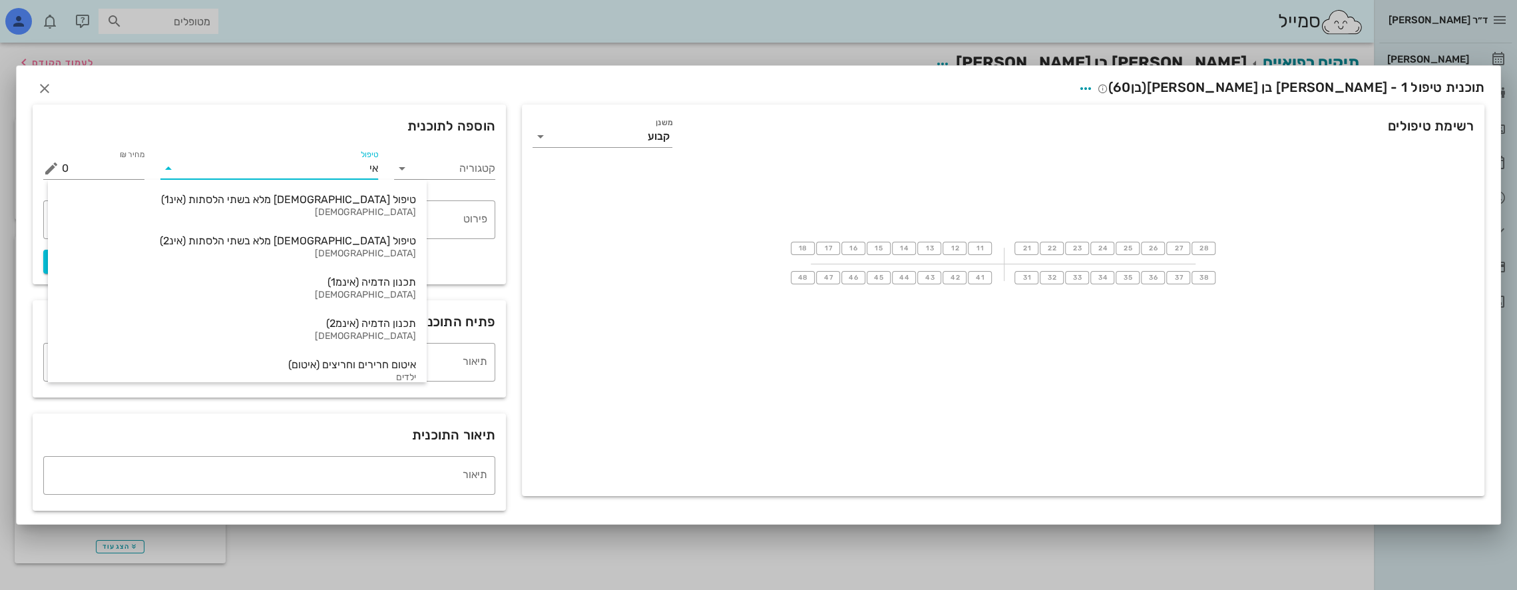
type input "אינ"
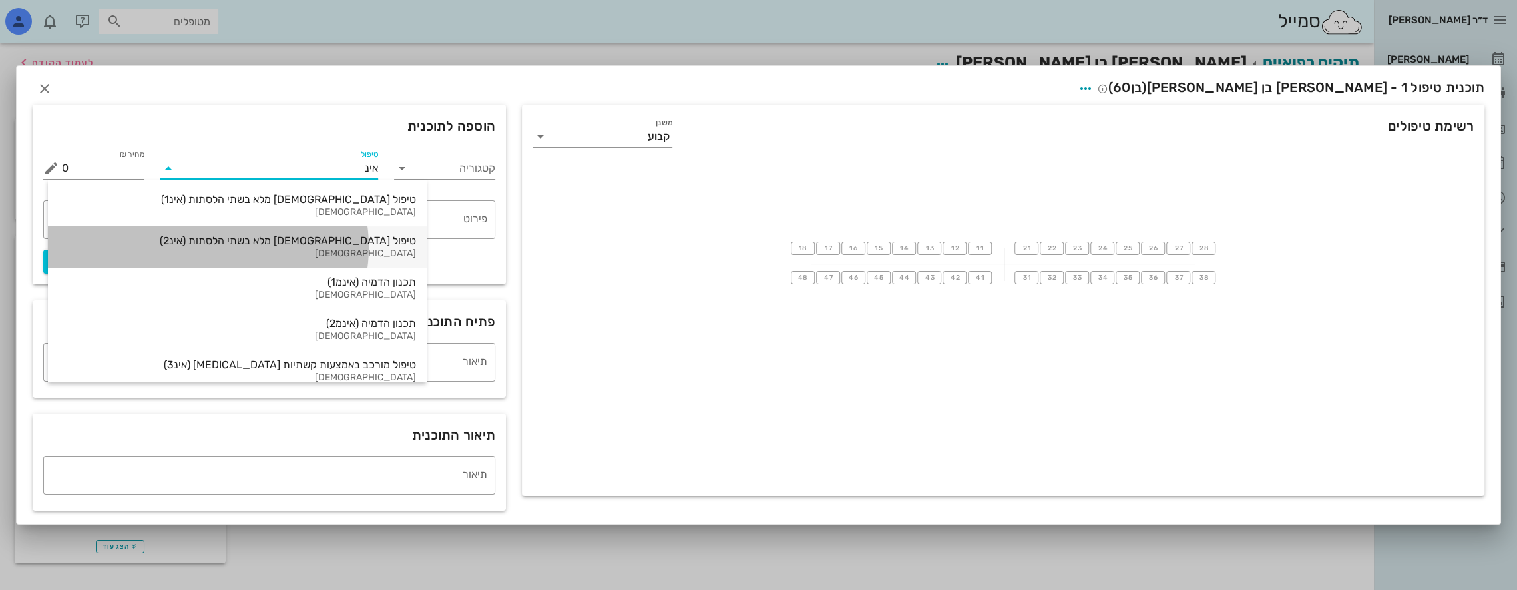
click at [322, 234] on div "טיפול [DEMOGRAPHIC_DATA] מלא בשתי הלסתות (אינ2)" at bounding box center [237, 240] width 357 height 13
type input "20000"
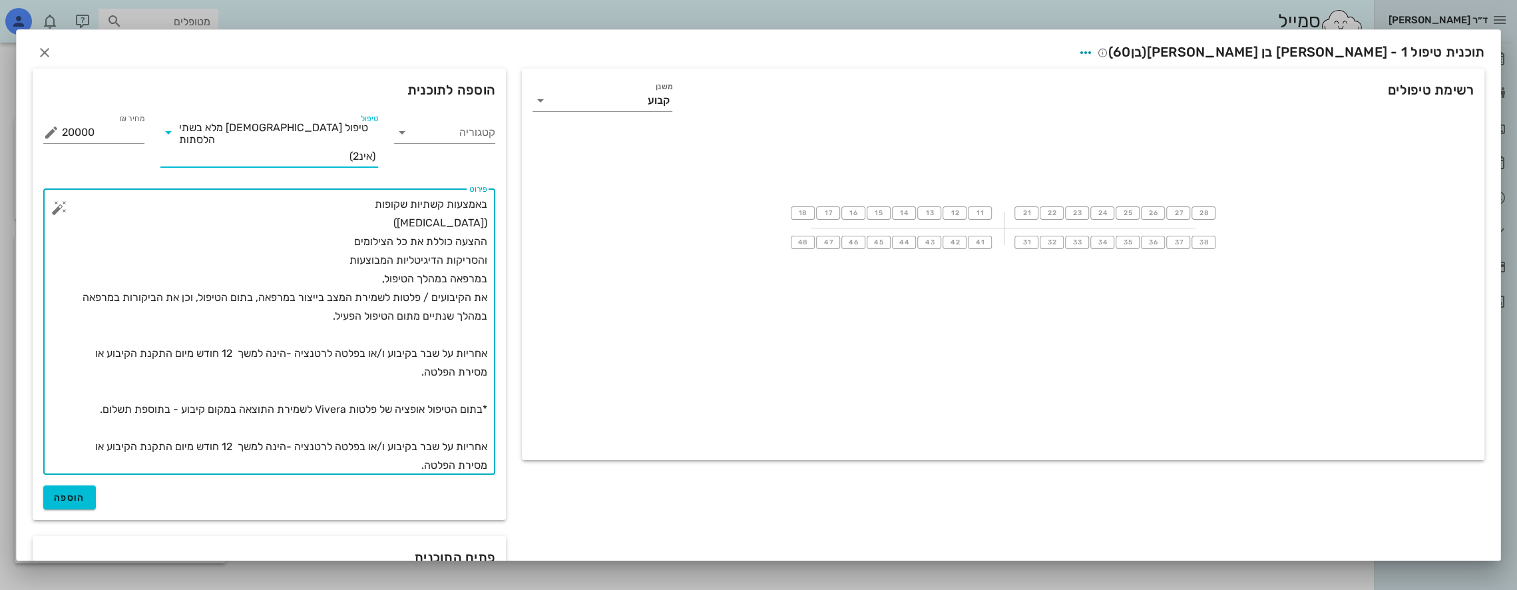
click at [415, 206] on textarea "באמצעות קשתיות שקופות ([MEDICAL_DATA]) ההצעה כוללת את כל הצילומים והסריקות הדיג…" at bounding box center [274, 335] width 425 height 280
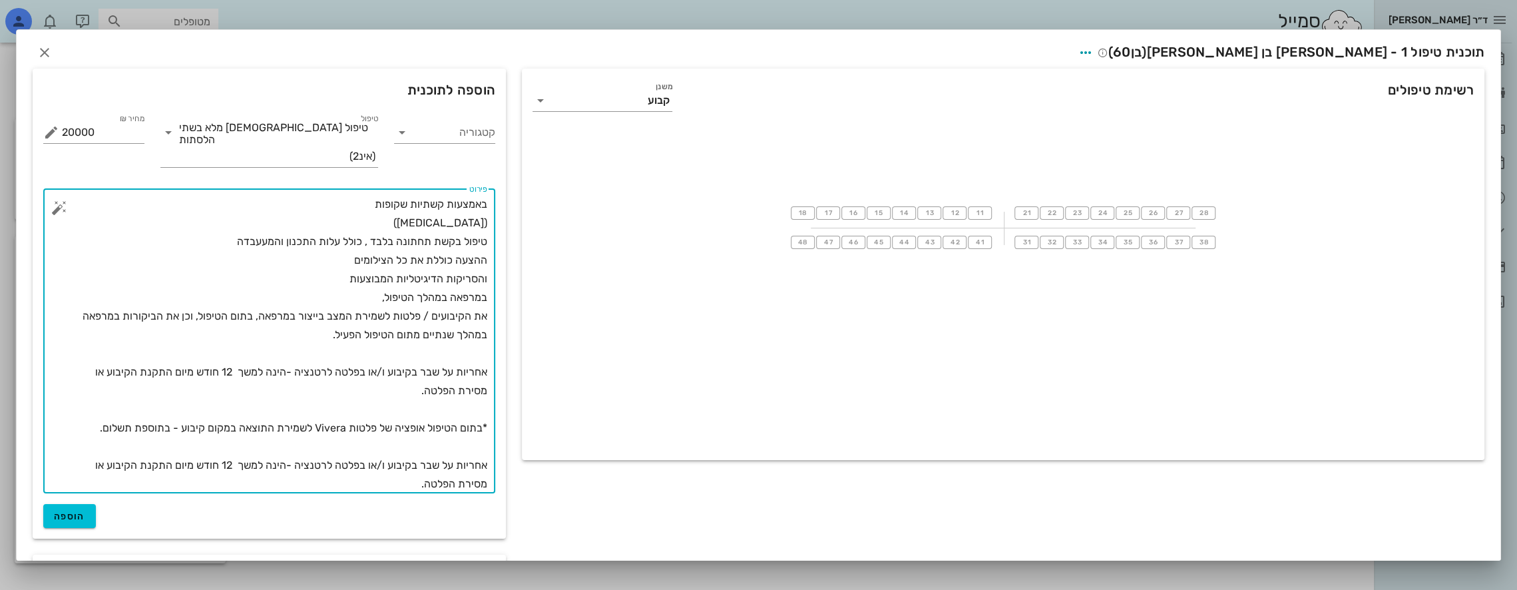
click at [276, 213] on textarea "באמצעות קשתיות שקופות ([MEDICAL_DATA]) טיפול בקשת תחתונה בלבד , כולל עלות התכנו…" at bounding box center [274, 344] width 425 height 298
type textarea "באמצעות קשתיות שקופות ([MEDICAL_DATA]) טיפול בקשת תחתונה בלבד , כולל עלות התכנו…"
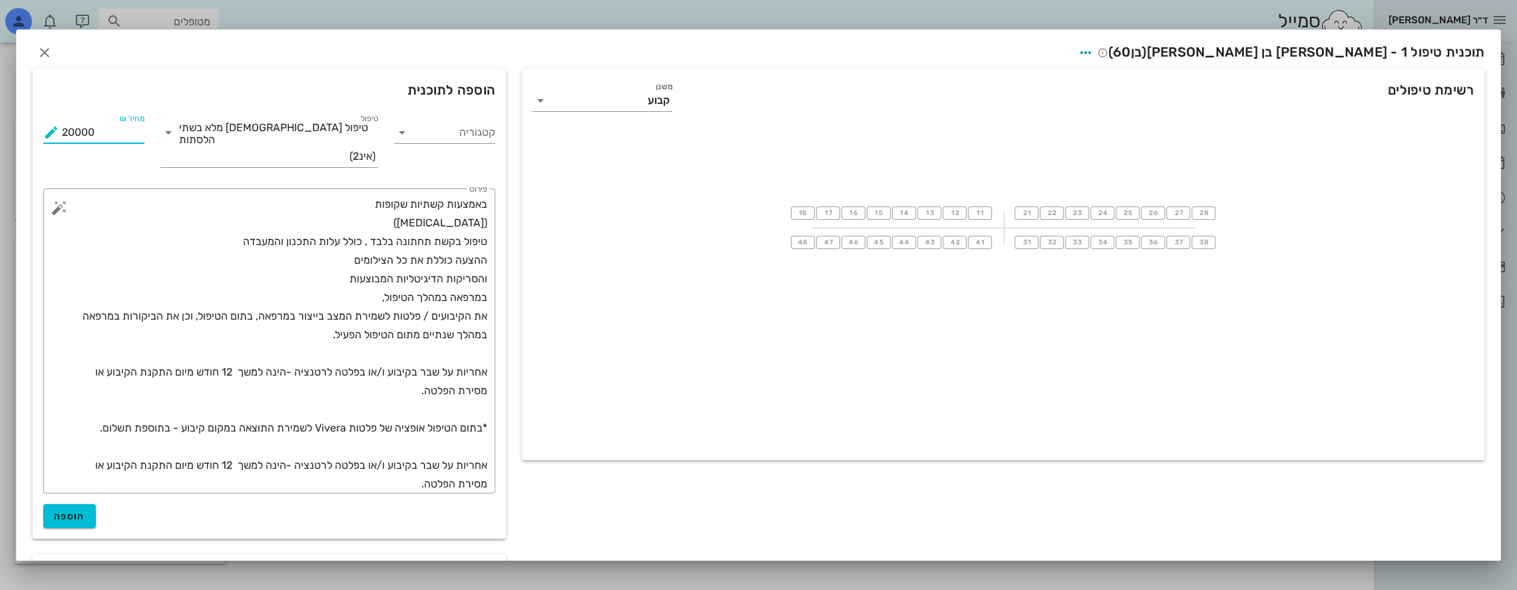
click at [80, 132] on input "20000" at bounding box center [103, 132] width 83 height 21
click at [69, 510] on span "הוספה" at bounding box center [69, 515] width 31 height 11
type input "0"
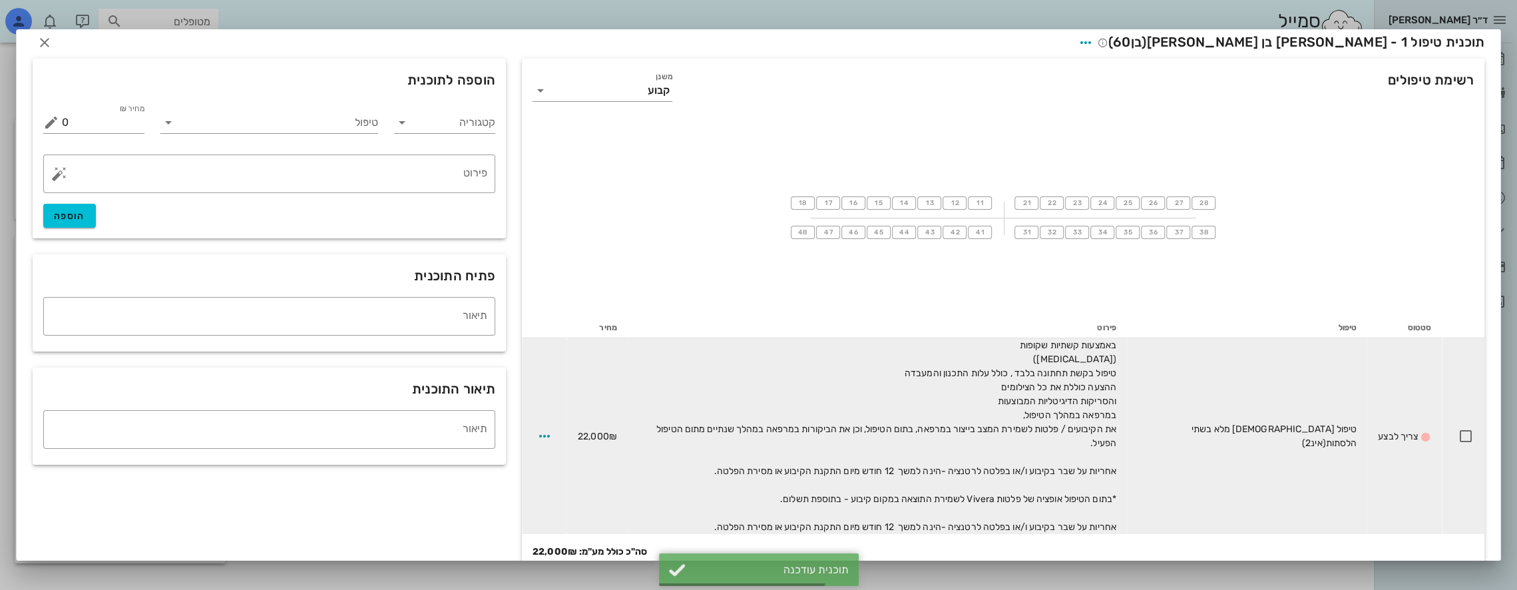
scroll to position [19, 0]
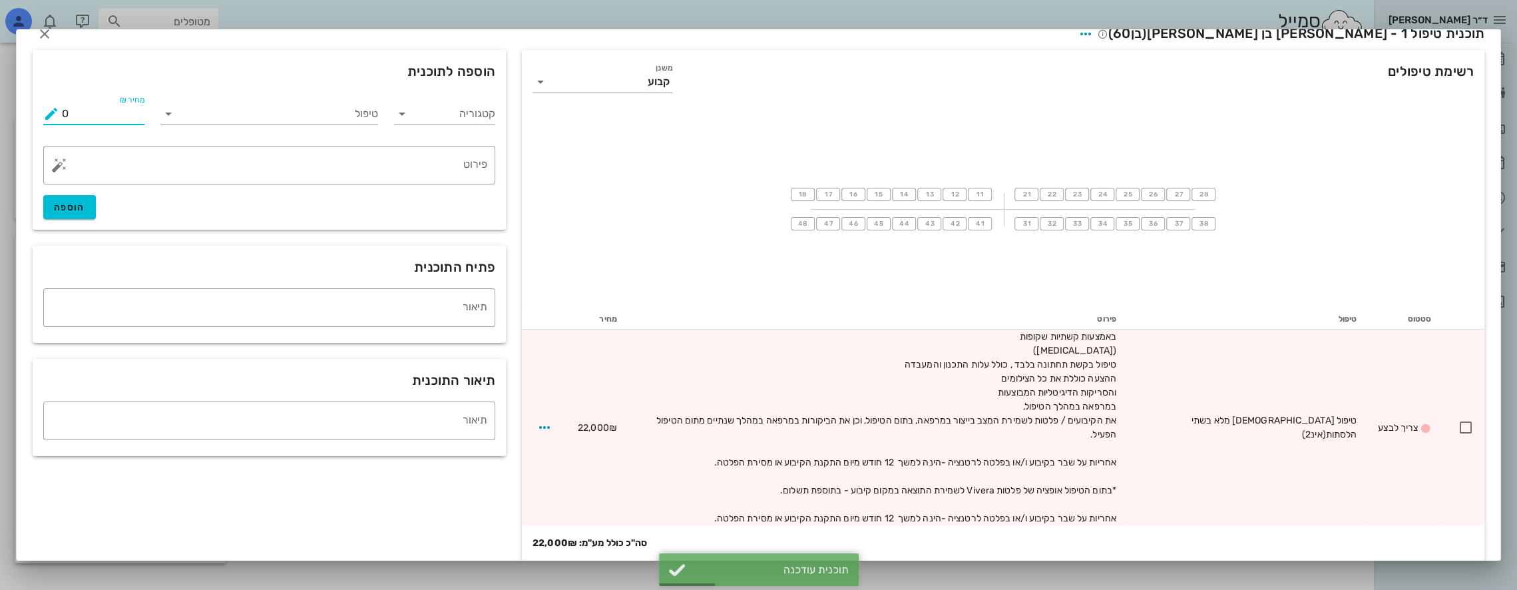
click at [100, 120] on input "0" at bounding box center [103, 113] width 83 height 21
type input "0"
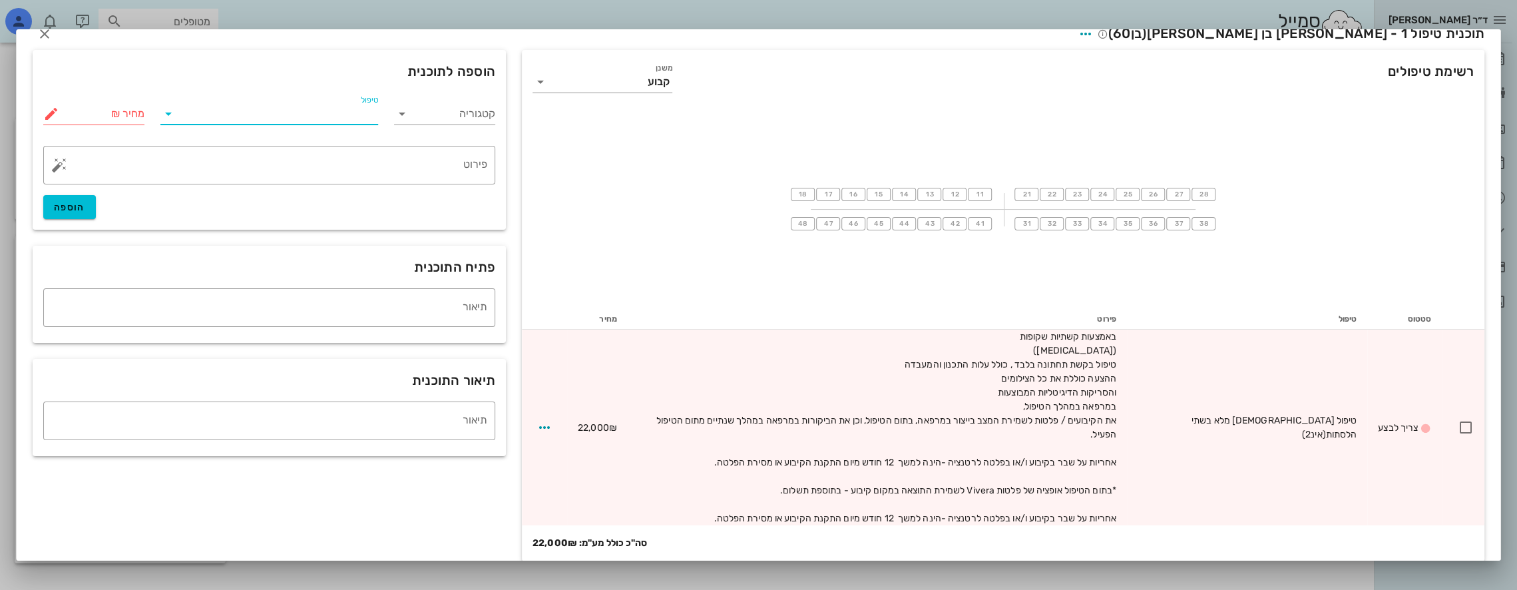
click at [256, 117] on input "טיפול" at bounding box center [279, 113] width 200 height 21
type input "כלל"
click at [350, 192] on div "כללי (כללי)" at bounding box center [277, 186] width 195 height 13
type input "0"
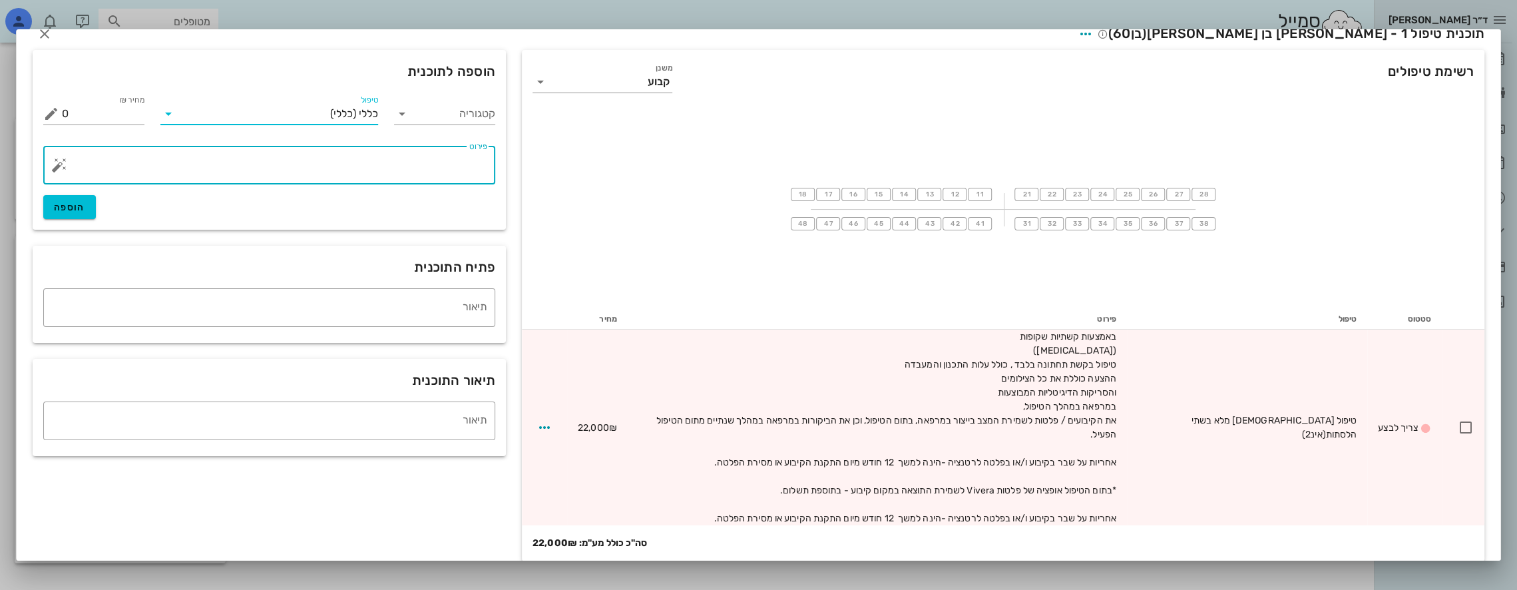
click at [385, 164] on textarea "פירוט" at bounding box center [274, 168] width 425 height 32
type textarea "הנחה חבר של [PERSON_NAME]"
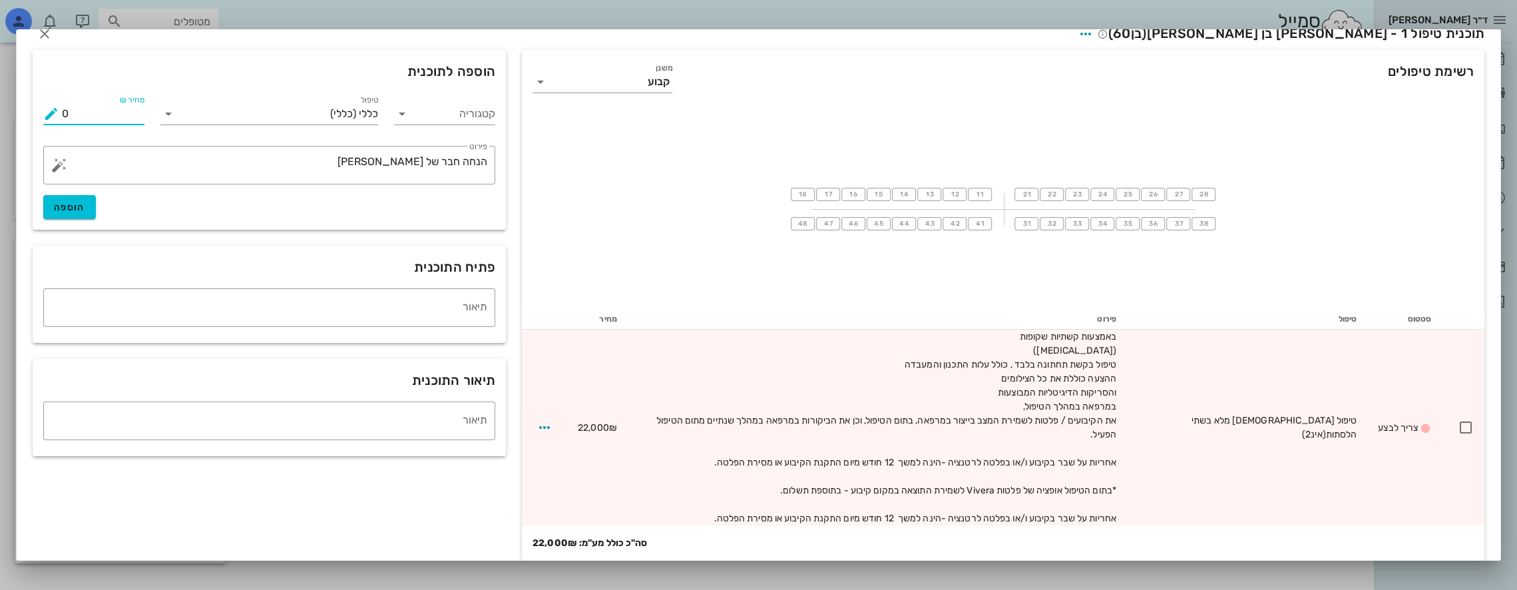
drag, startPoint x: 141, startPoint y: 110, endPoint x: 0, endPoint y: 112, distance: 141.1
click at [0, 112] on div "ד״ר [PERSON_NAME] [PERSON_NAME] רשימת המתנה תיקים רפואיים אישורי הגעה היסטוריית…" at bounding box center [758, 295] width 1517 height 590
click at [77, 202] on span "הוספה" at bounding box center [69, 207] width 31 height 11
type input "0"
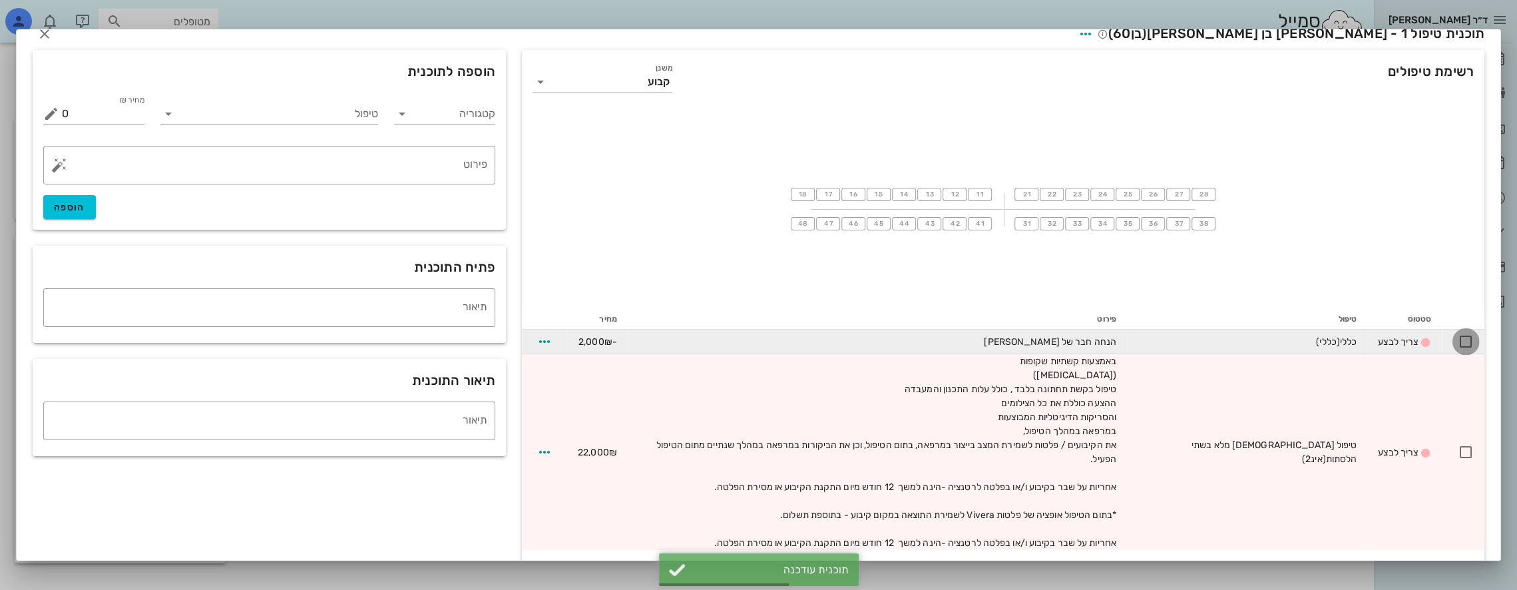
click at [713, 339] on div at bounding box center [1465, 341] width 23 height 23
checkbox input "true"
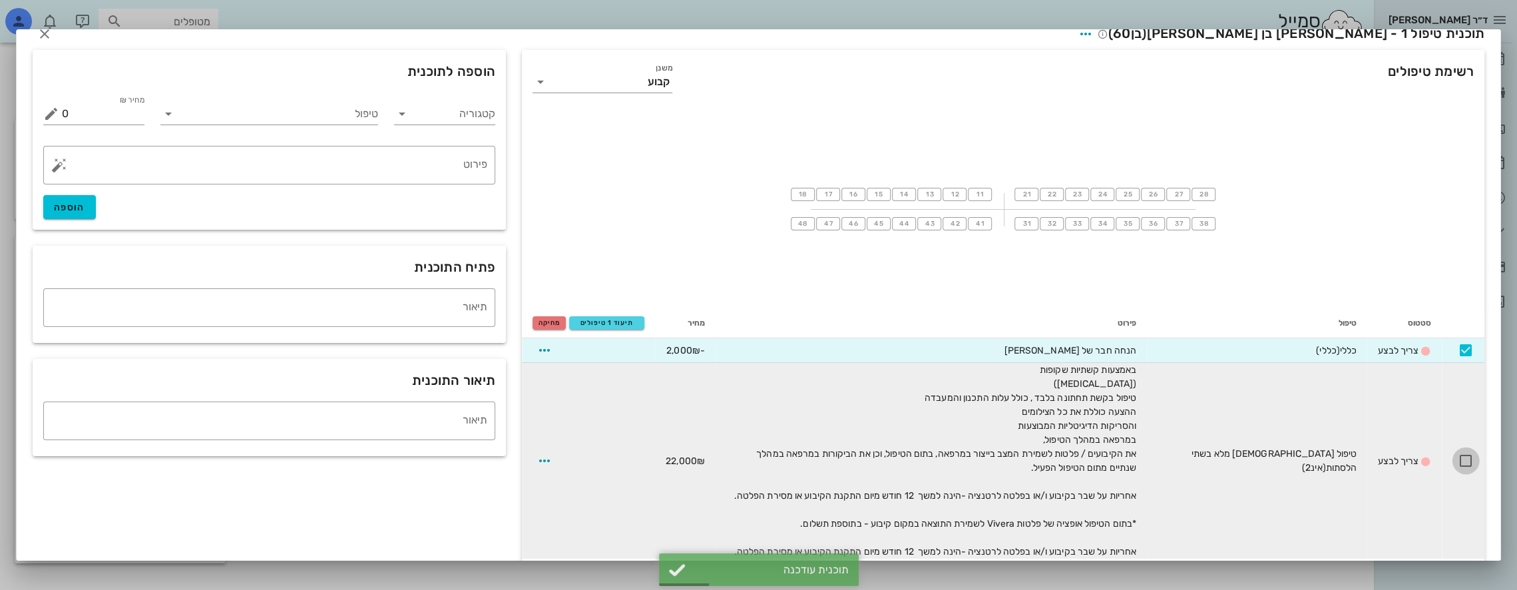
click at [713, 458] on div at bounding box center [1465, 460] width 23 height 23
checkbox input "true"
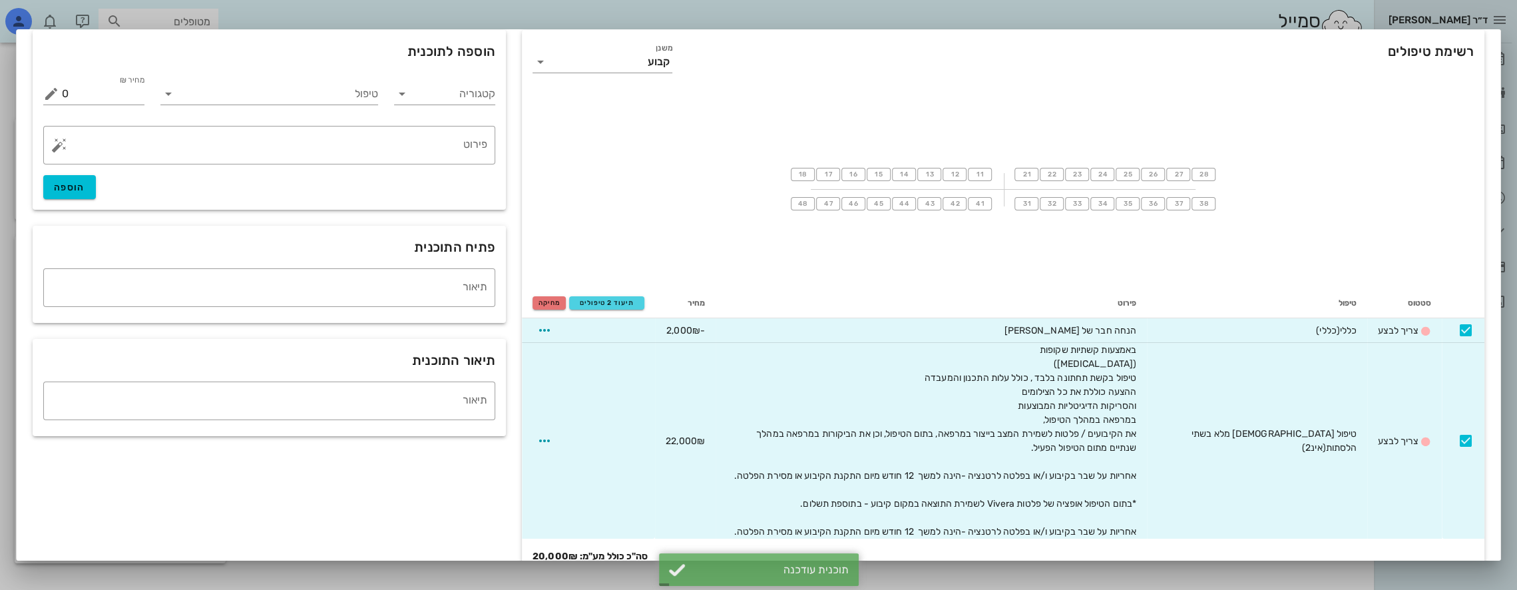
scroll to position [65, 0]
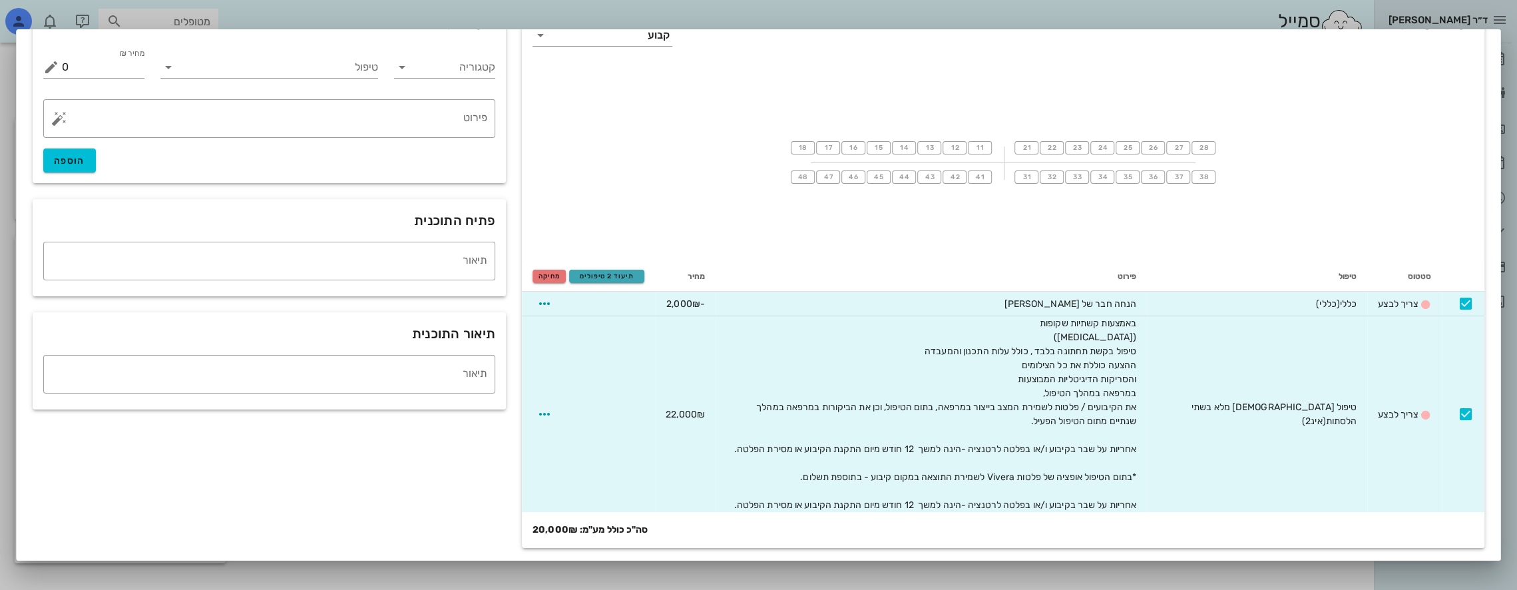
click at [611, 270] on button "תיעוד 2 טיפולים" at bounding box center [606, 276] width 75 height 13
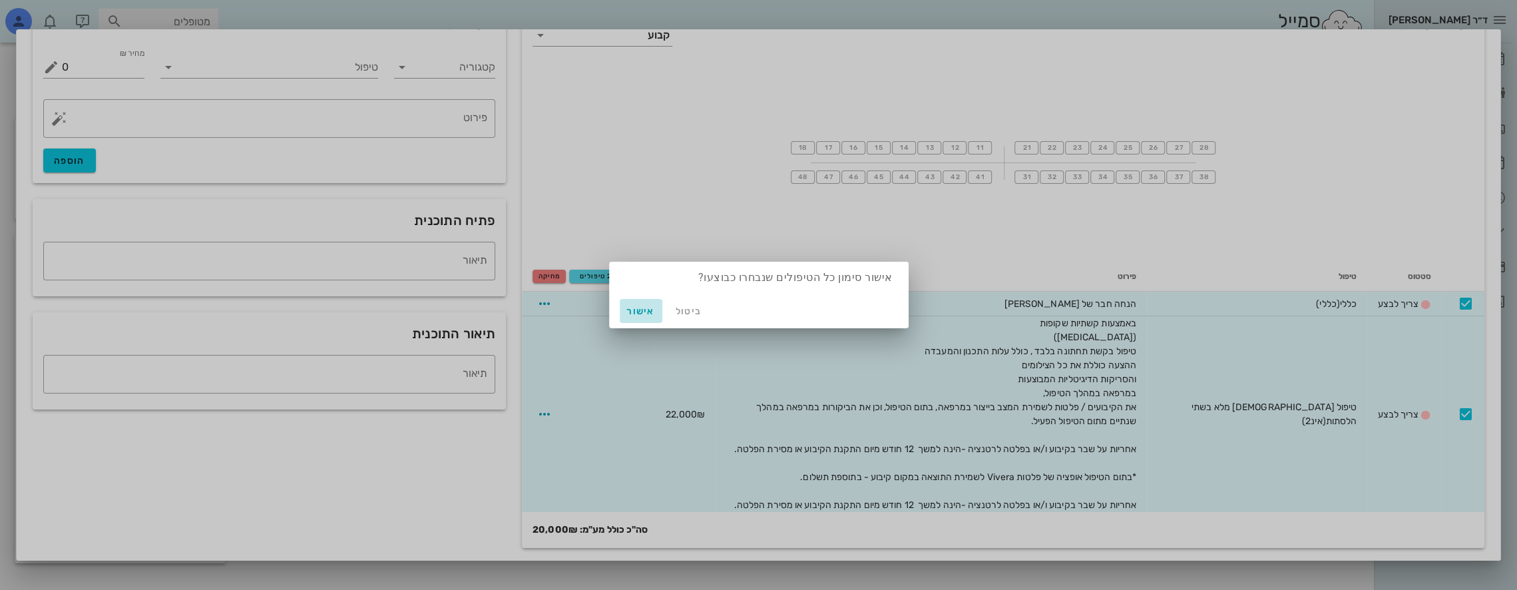
click at [647, 310] on span "אישור" at bounding box center [641, 310] width 32 height 11
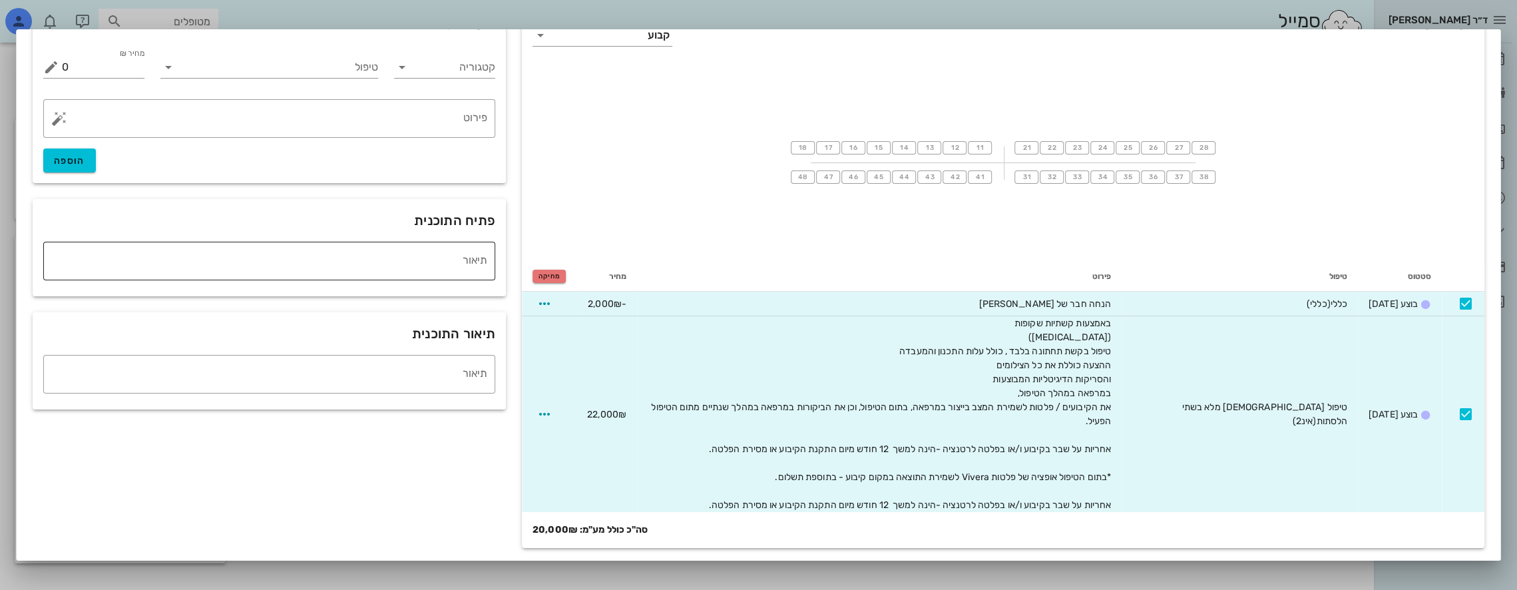
checkbox input "false"
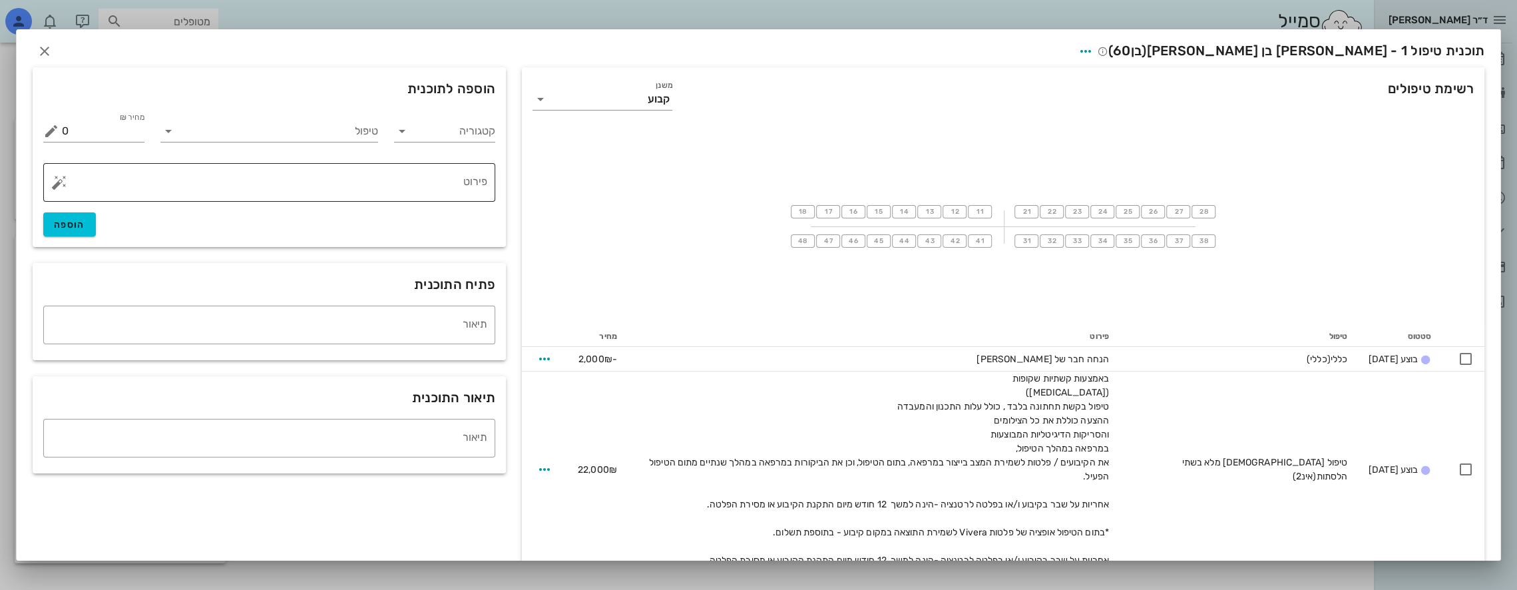
scroll to position [0, 0]
click at [51, 56] on icon "button" at bounding box center [45, 53] width 16 height 16
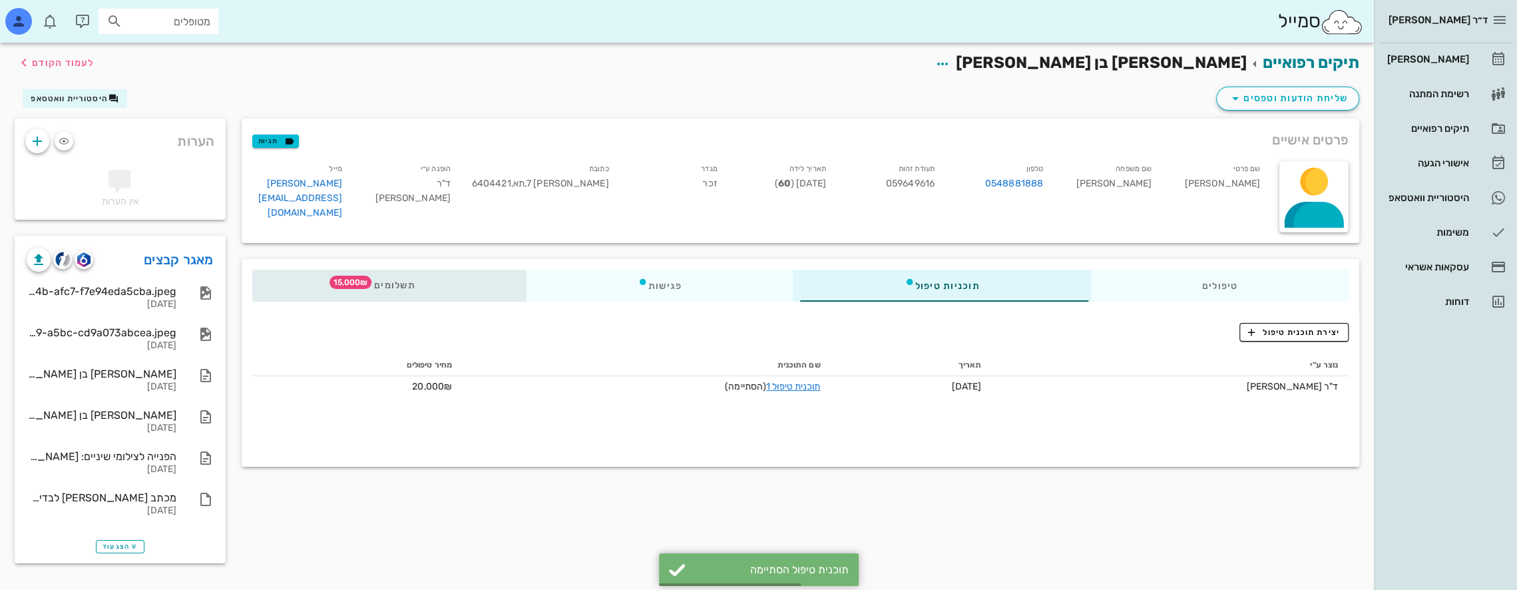
click at [430, 279] on div "תשלומים 15,000₪" at bounding box center [389, 286] width 274 height 32
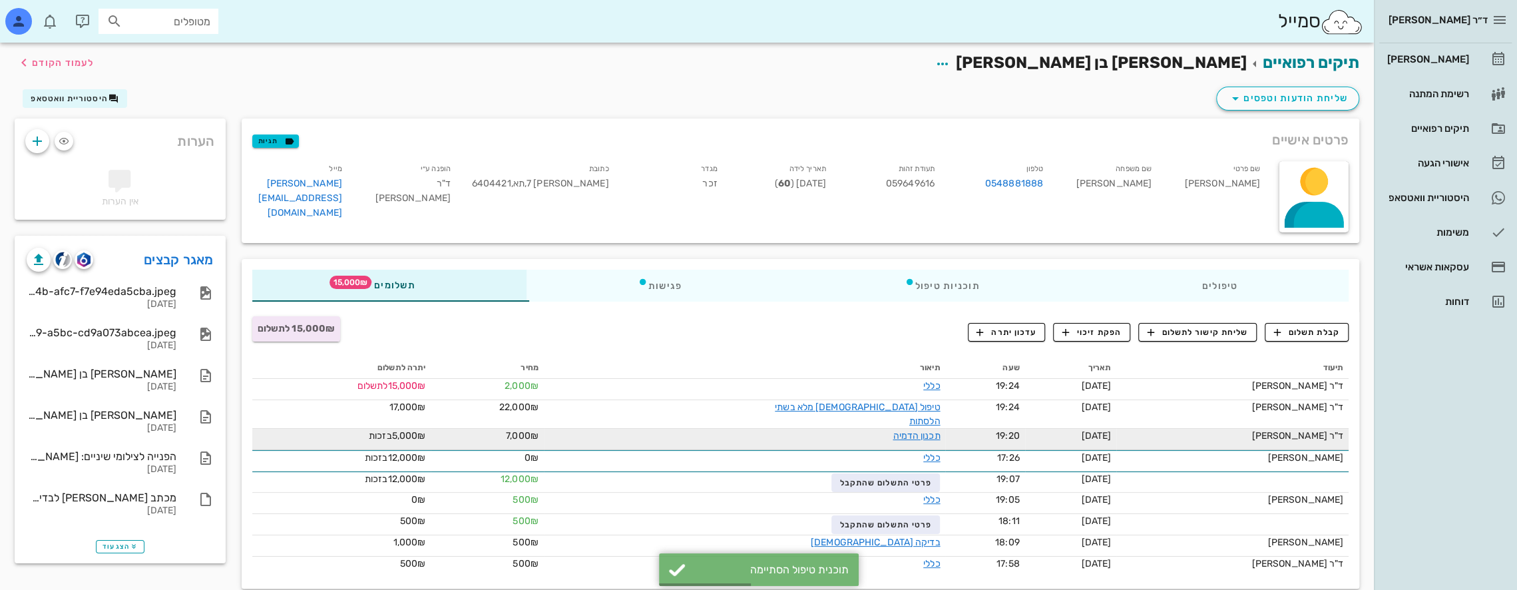
scroll to position [12, 0]
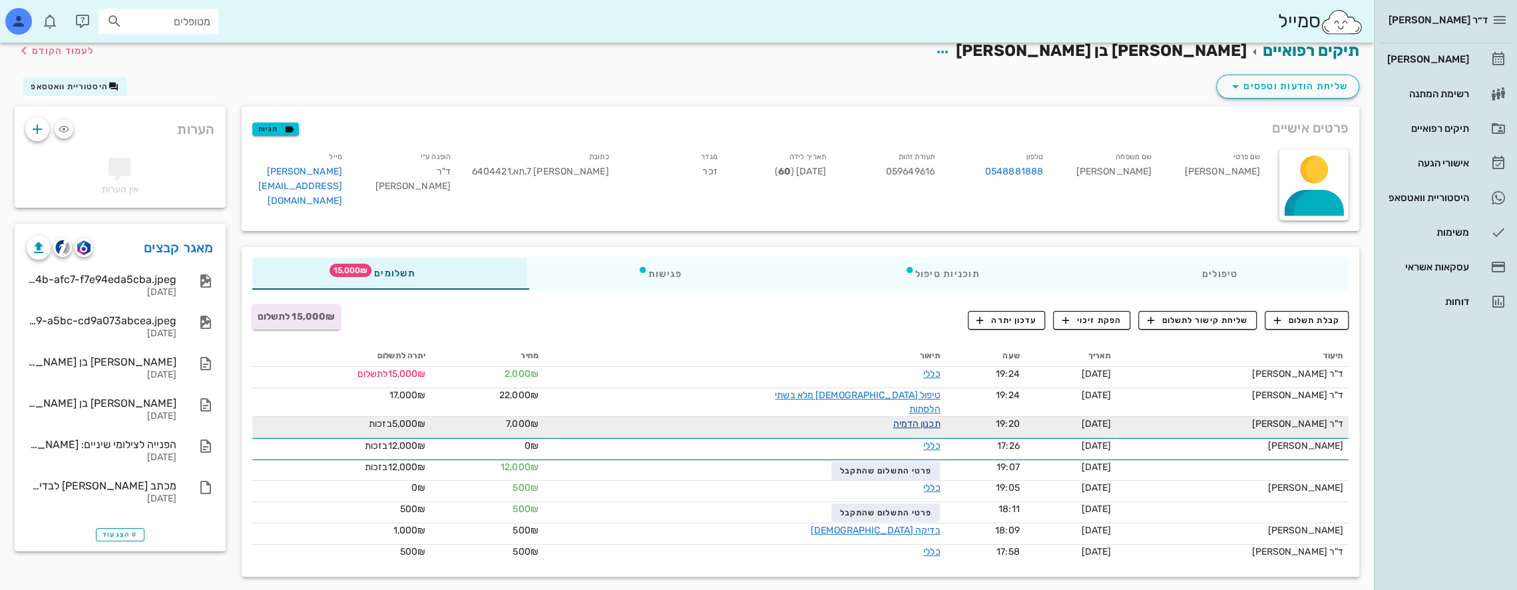
click at [713, 418] on link "תכנון הדמיה" at bounding box center [915, 423] width 47 height 11
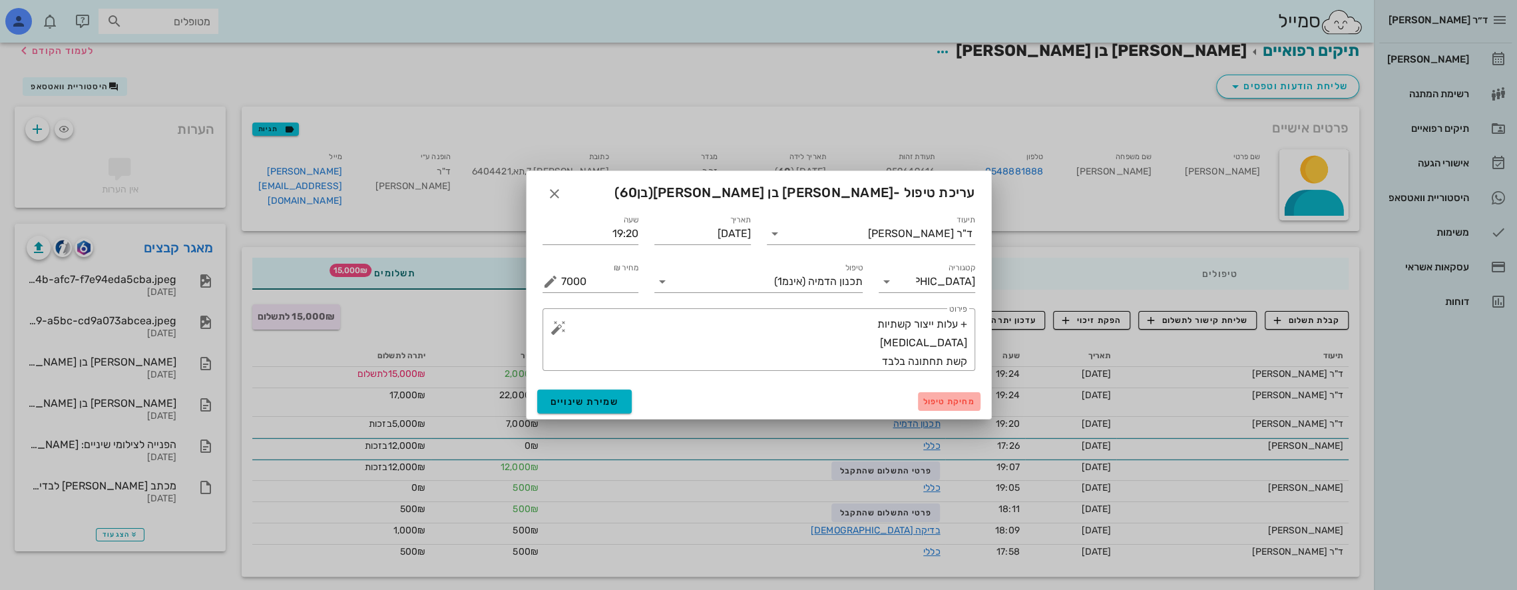
click at [713, 403] on span "מחיקת טיפול" at bounding box center [949, 401] width 52 height 9
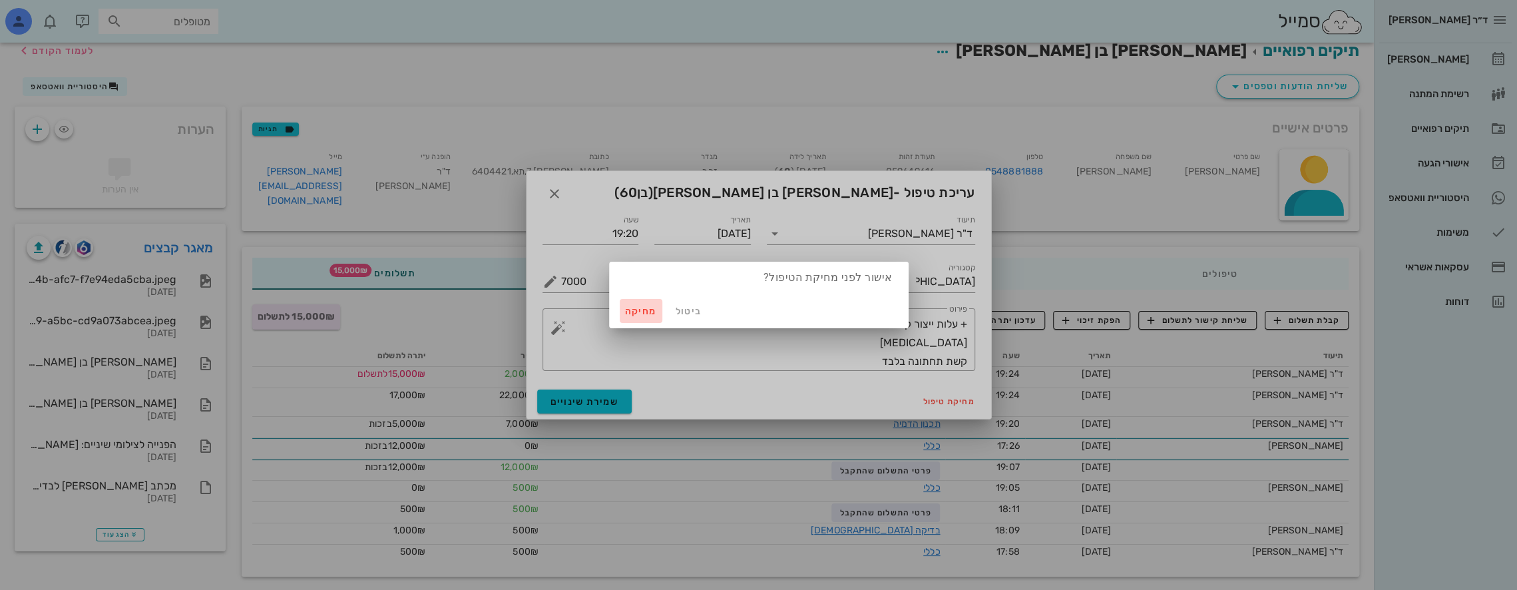
click at [640, 310] on span "מחיקה" at bounding box center [641, 310] width 32 height 11
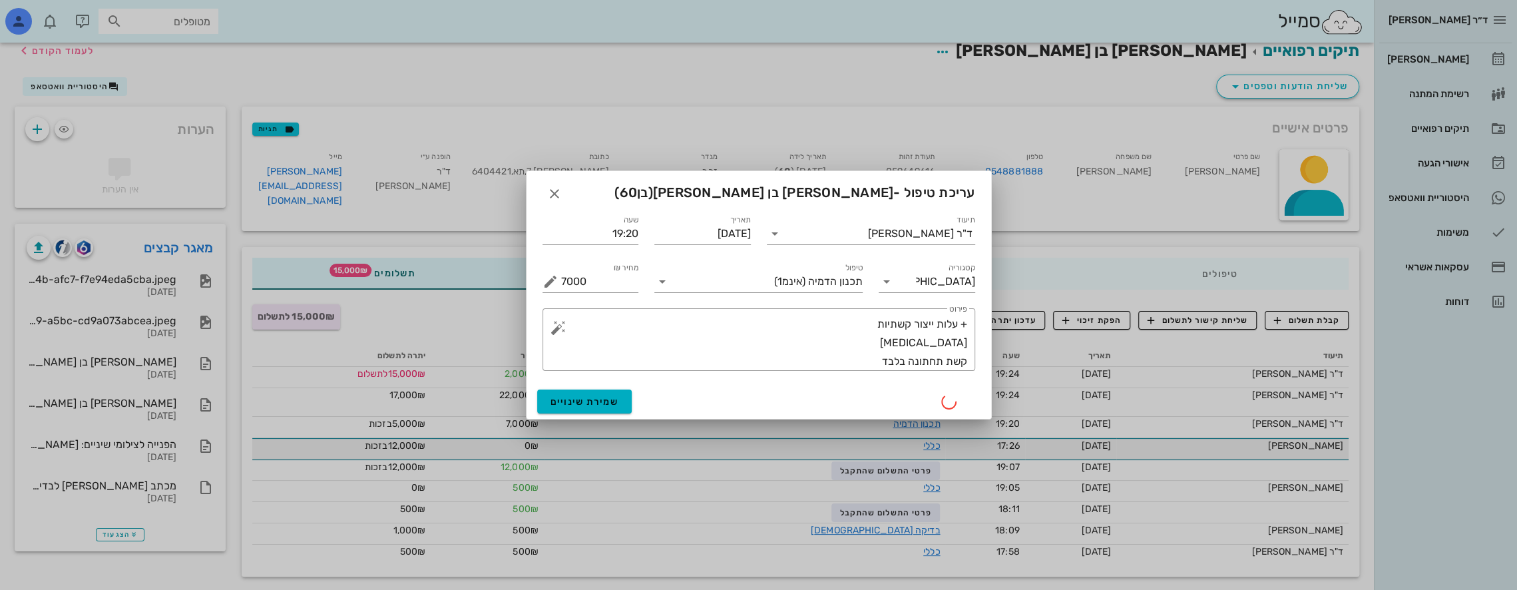
scroll to position [0, 0]
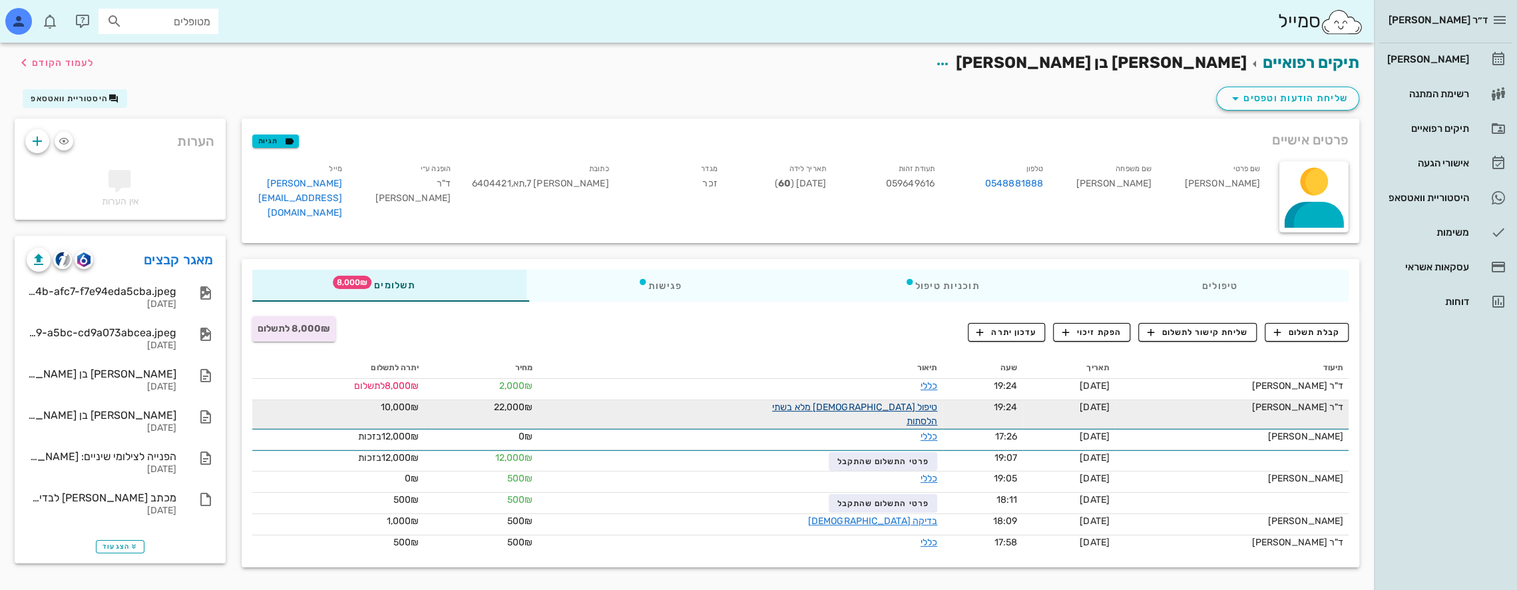
drag, startPoint x: 885, startPoint y: 405, endPoint x: 849, endPoint y: 411, distance: 36.4
click at [713, 411] on link "טיפול [DEMOGRAPHIC_DATA] מלא בשתי הלסתות" at bounding box center [854, 413] width 165 height 25
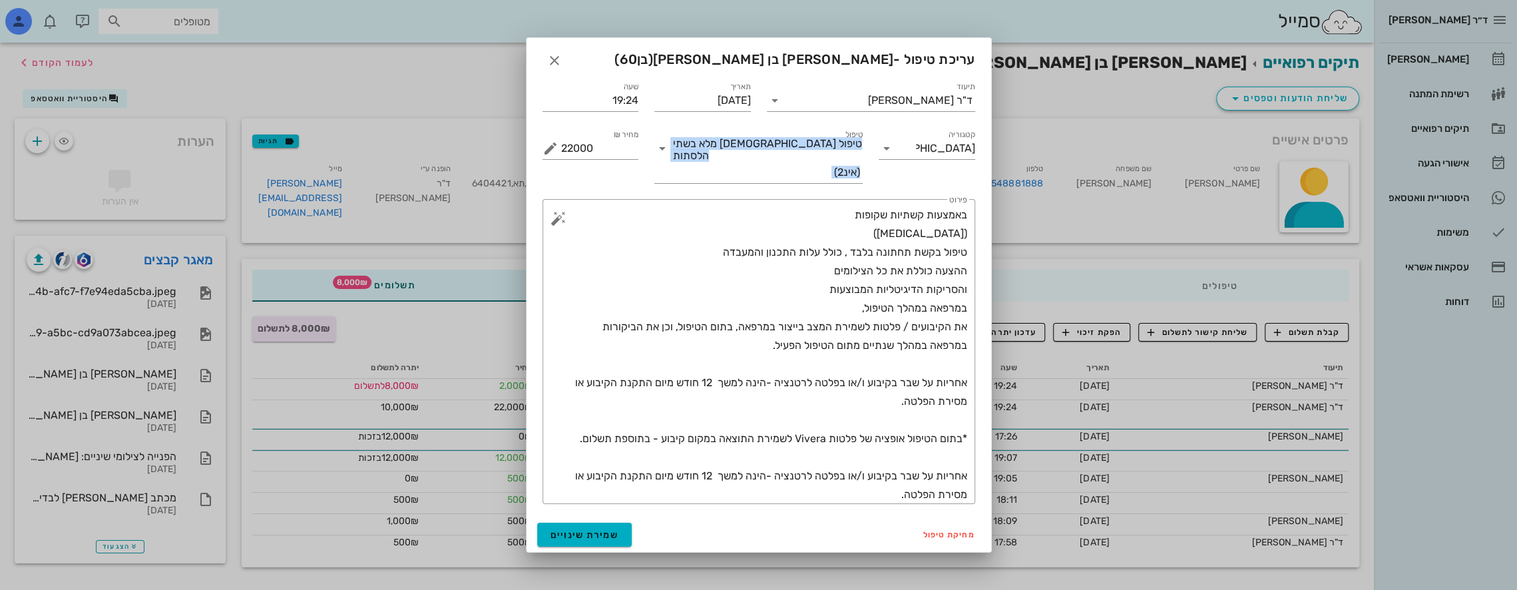
drag, startPoint x: 863, startPoint y: 159, endPoint x: 648, endPoint y: 170, distance: 214.6
click at [648, 170] on div "טיפול טיפול [DEMOGRAPHIC_DATA] מלא בשתי הלסתות (אינ2)" at bounding box center [758, 155] width 224 height 72
click at [662, 156] on icon at bounding box center [662, 148] width 16 height 16
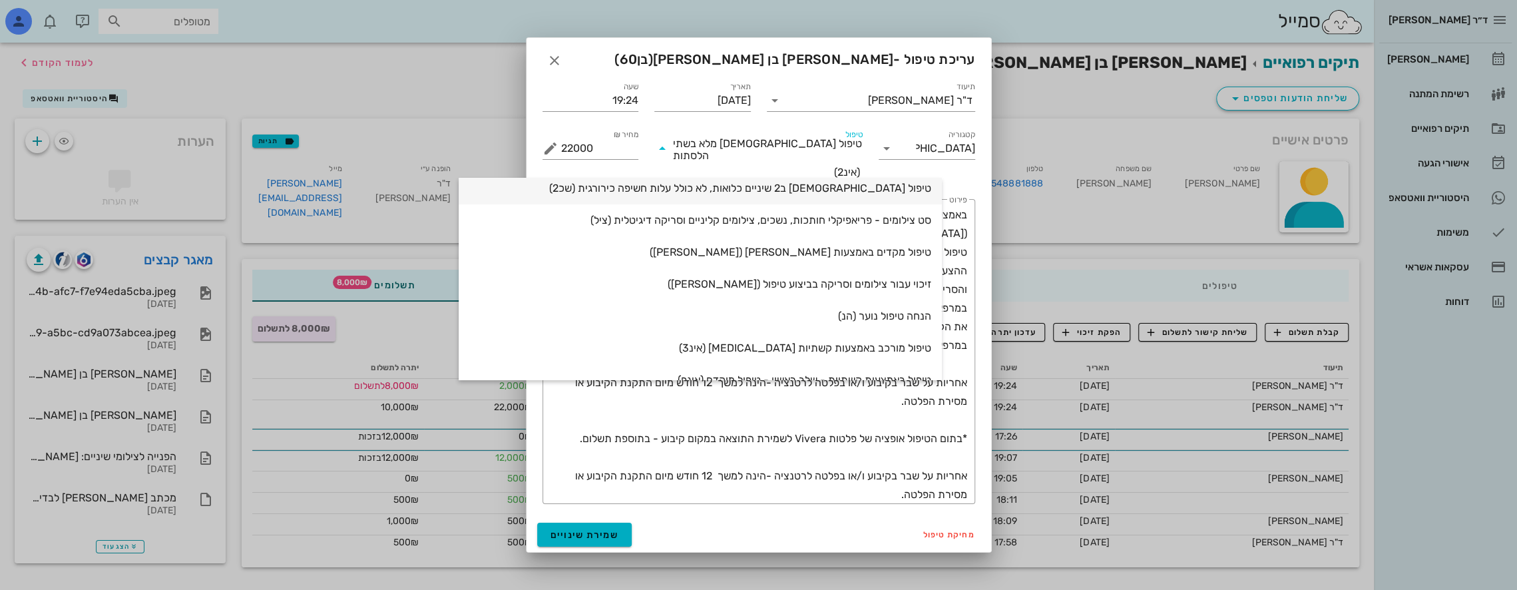
scroll to position [599, 0]
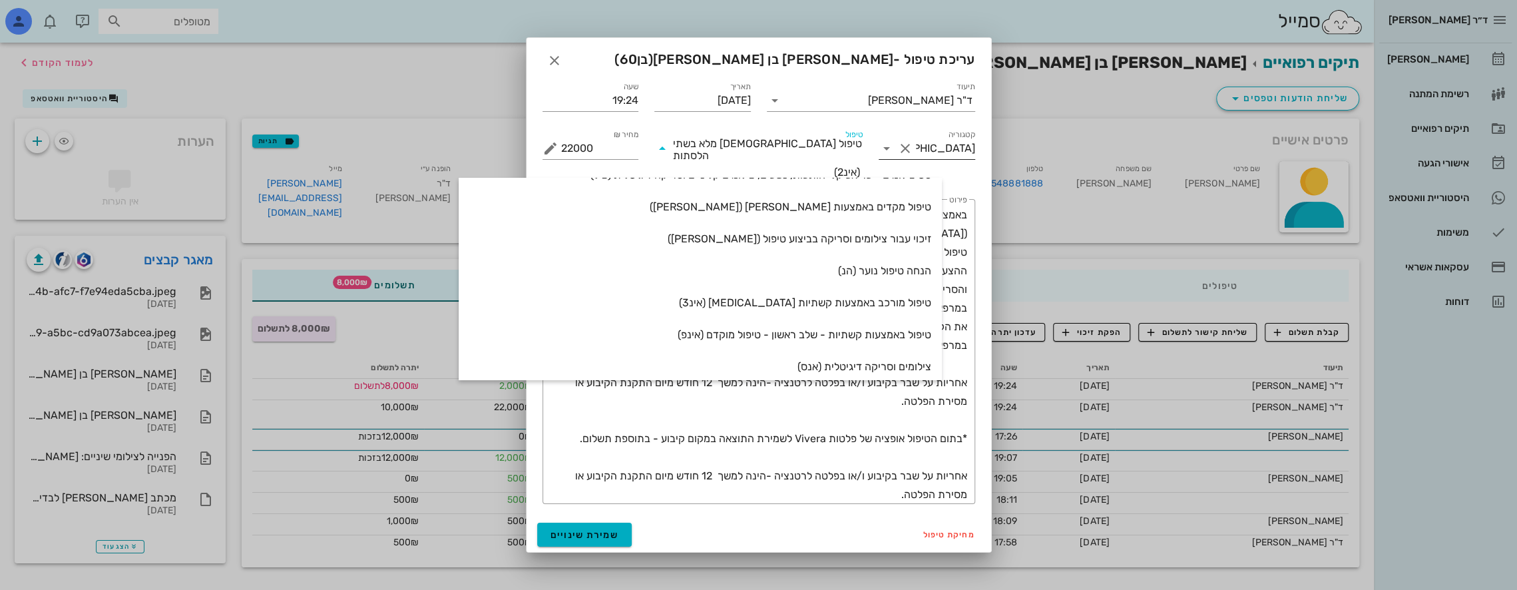
click at [713, 153] on icon at bounding box center [886, 148] width 16 height 16
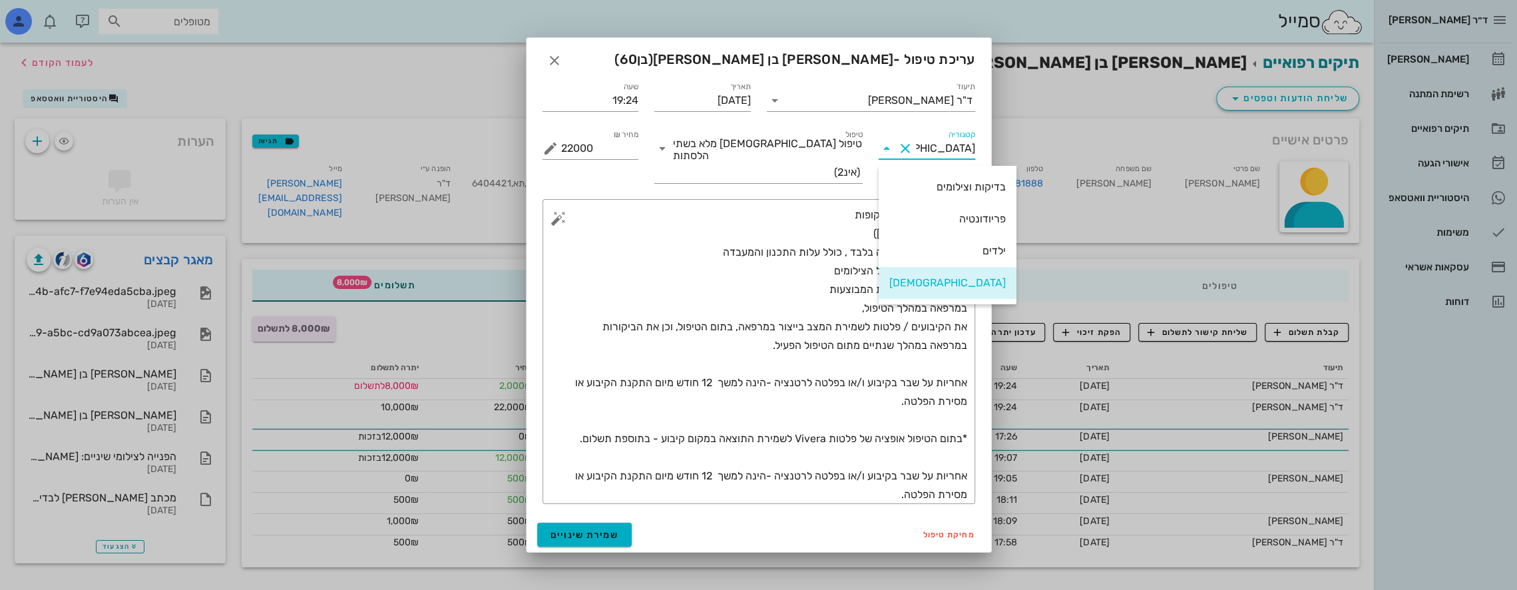
click at [713, 186] on div "בדיקות וצילומים" at bounding box center [947, 186] width 116 height 13
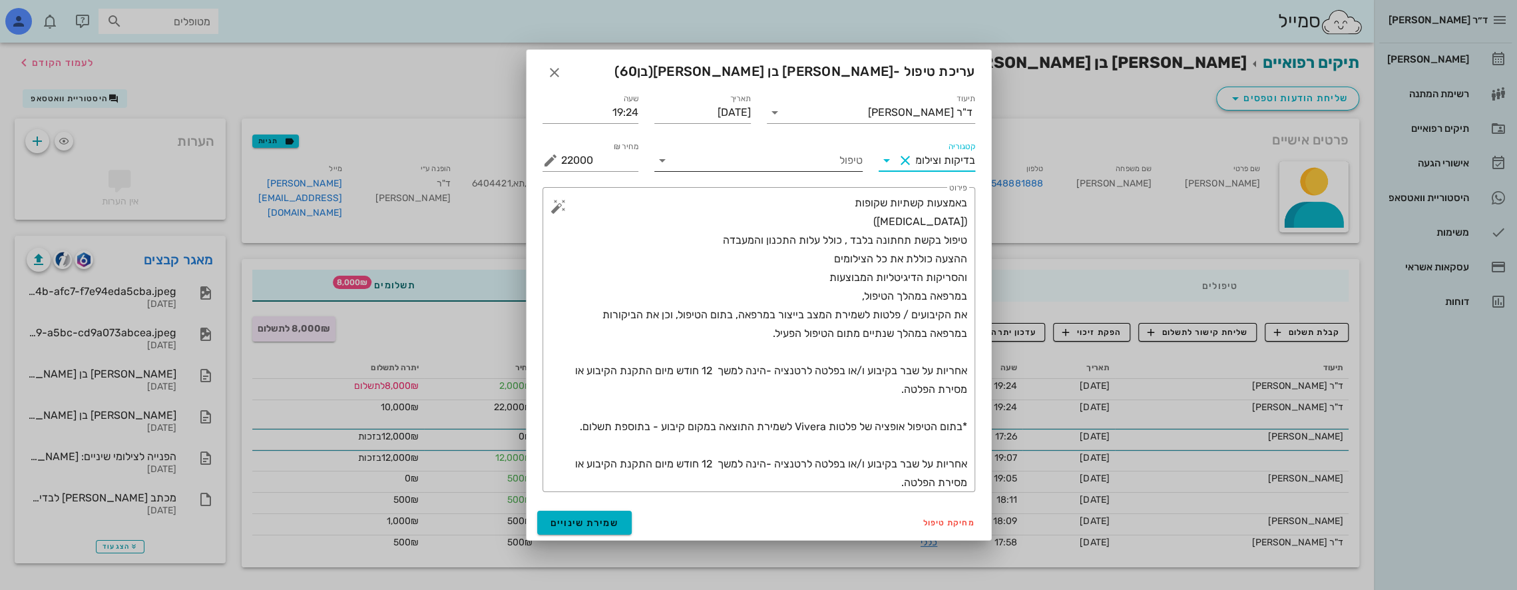
click at [662, 158] on icon at bounding box center [662, 160] width 16 height 16
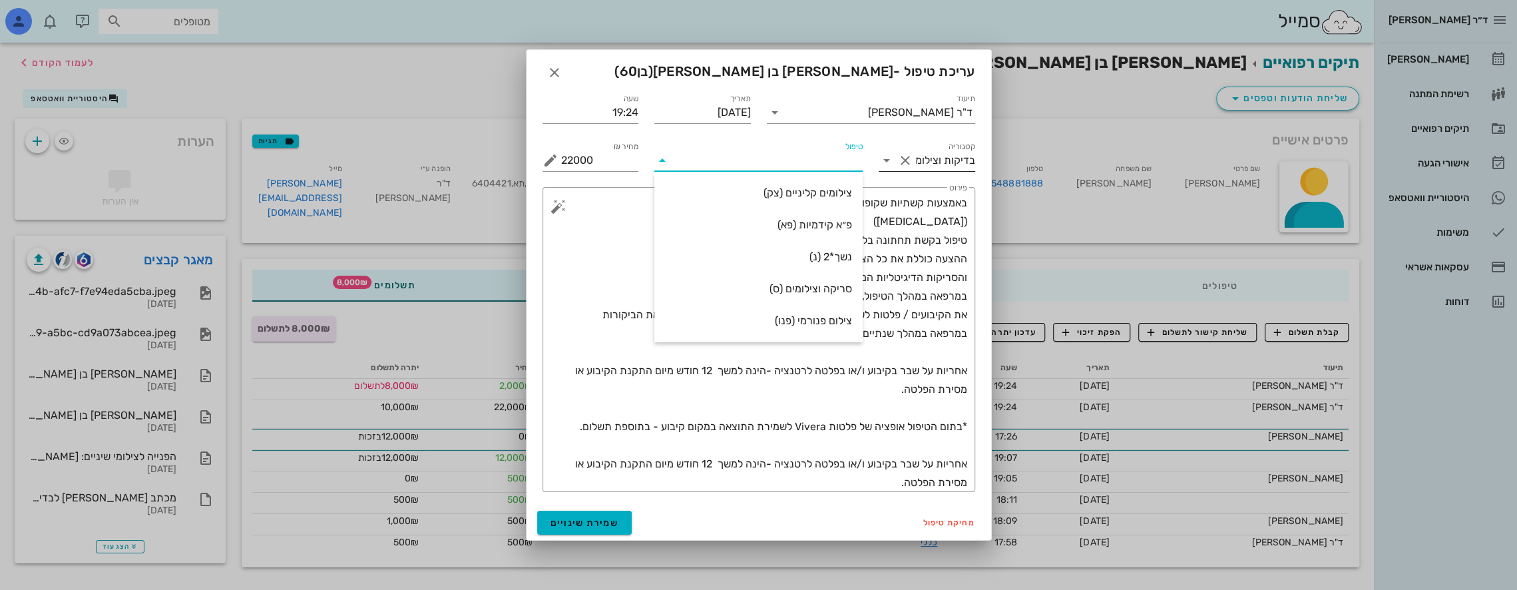
click at [713, 154] on icon at bounding box center [886, 160] width 16 height 16
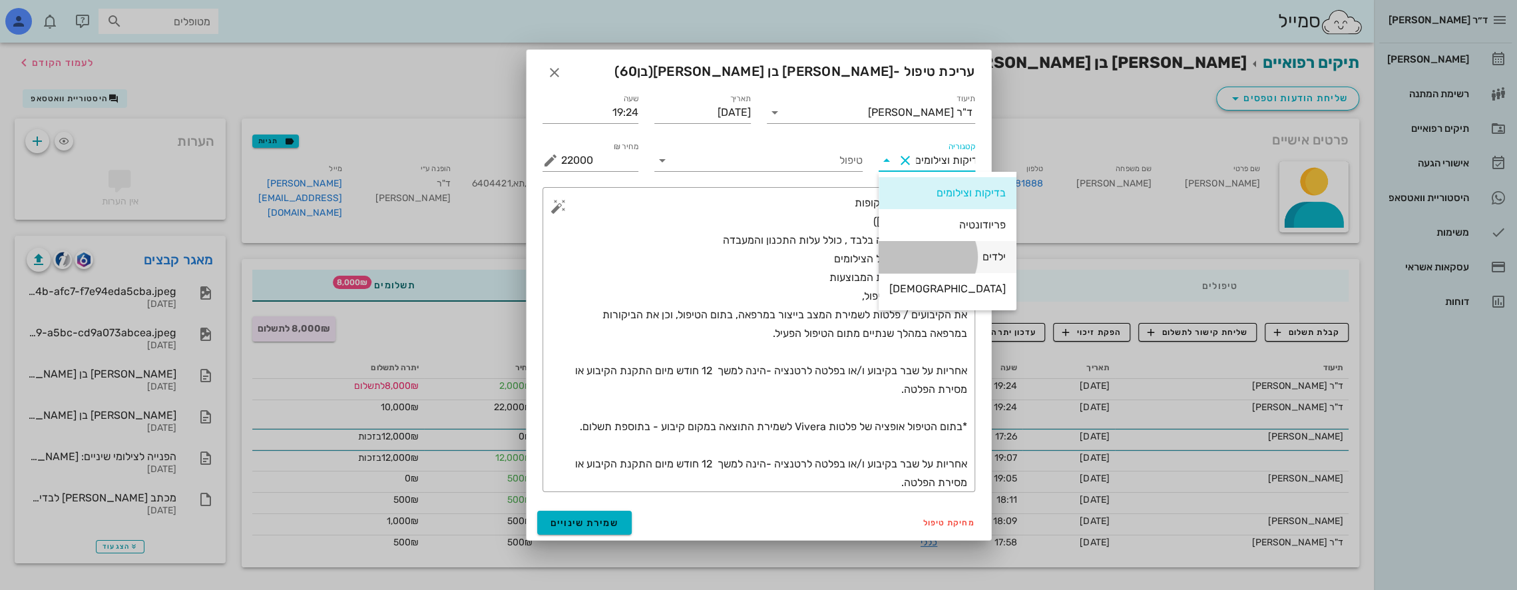
click at [713, 256] on div "ילדים" at bounding box center [947, 256] width 116 height 13
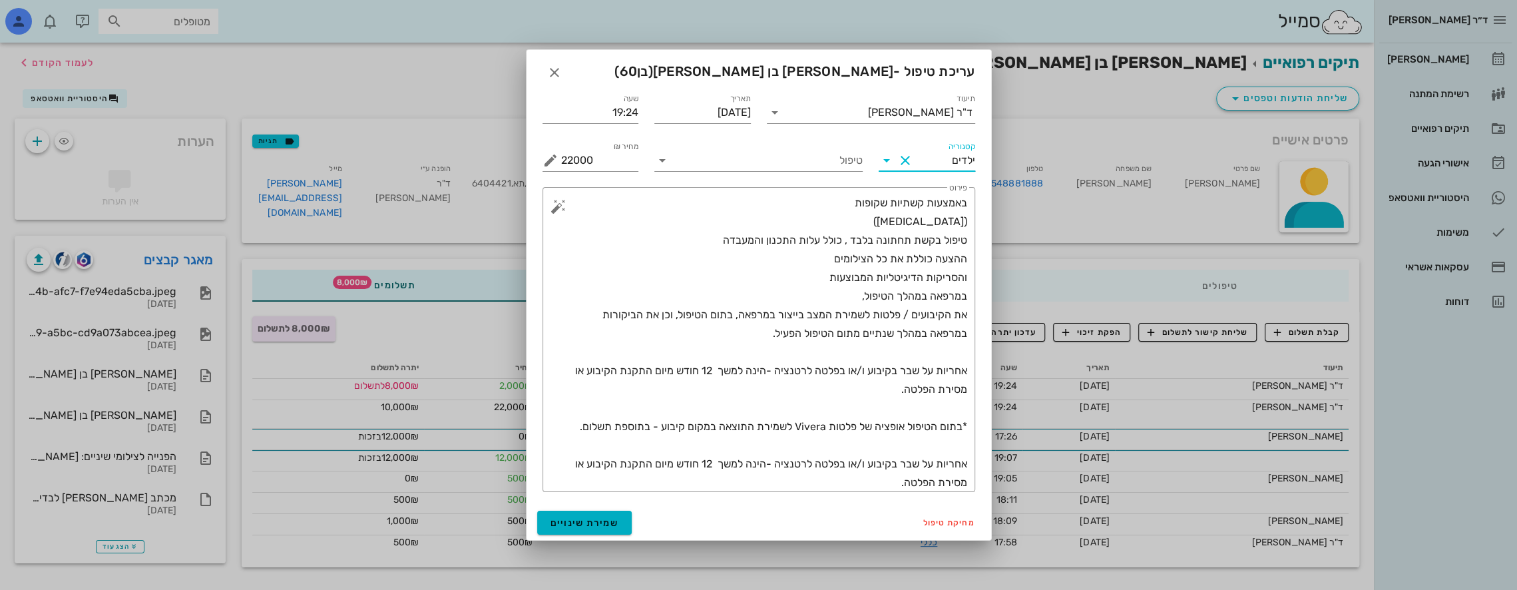
click at [713, 158] on icon at bounding box center [886, 160] width 16 height 16
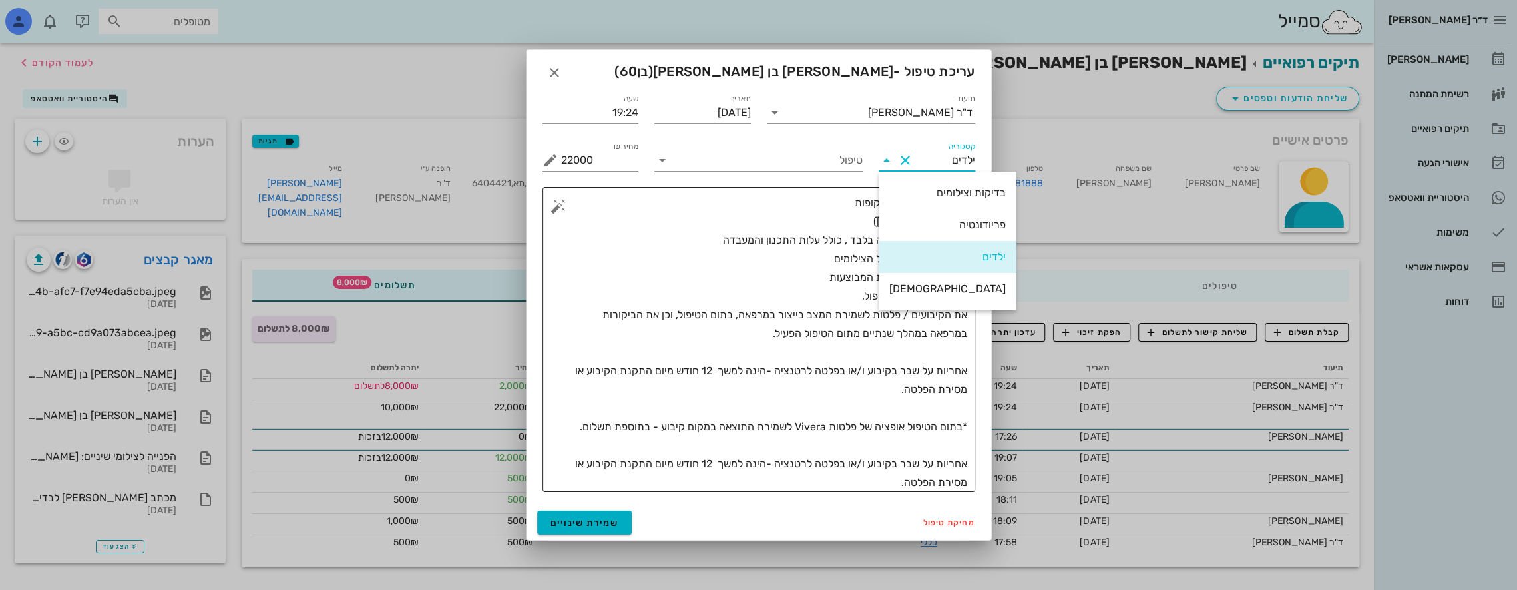
click at [713, 284] on div "[DEMOGRAPHIC_DATA]" at bounding box center [947, 288] width 116 height 13
type input "[DEMOGRAPHIC_DATA]"
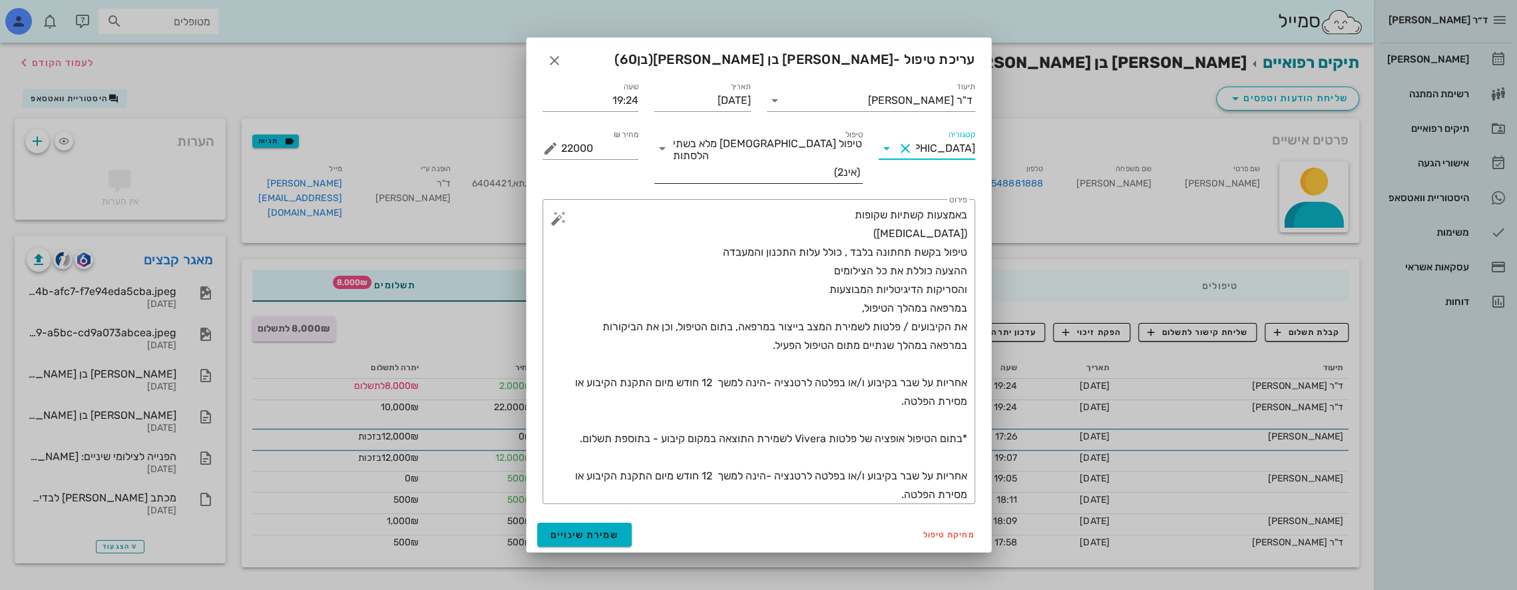
click at [663, 156] on icon at bounding box center [662, 148] width 16 height 16
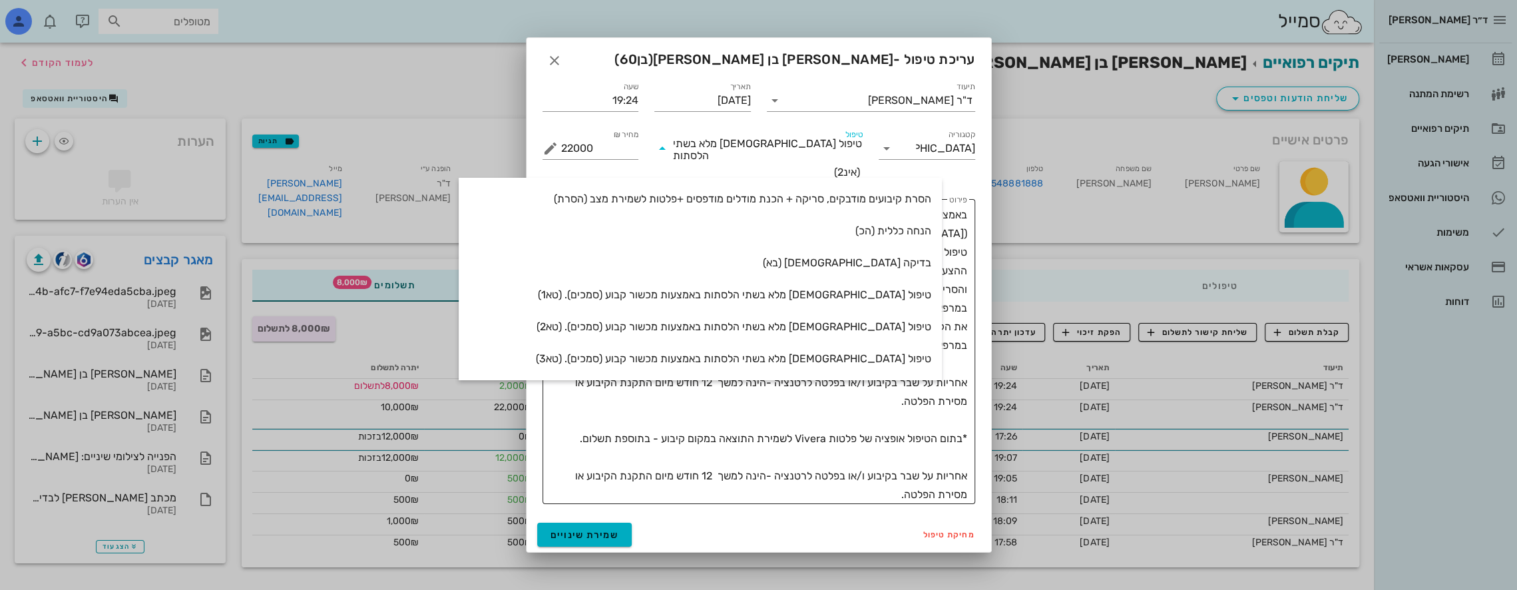
click at [713, 225] on div "הנחה כללית (הכ)" at bounding box center [700, 230] width 462 height 13
type input "0"
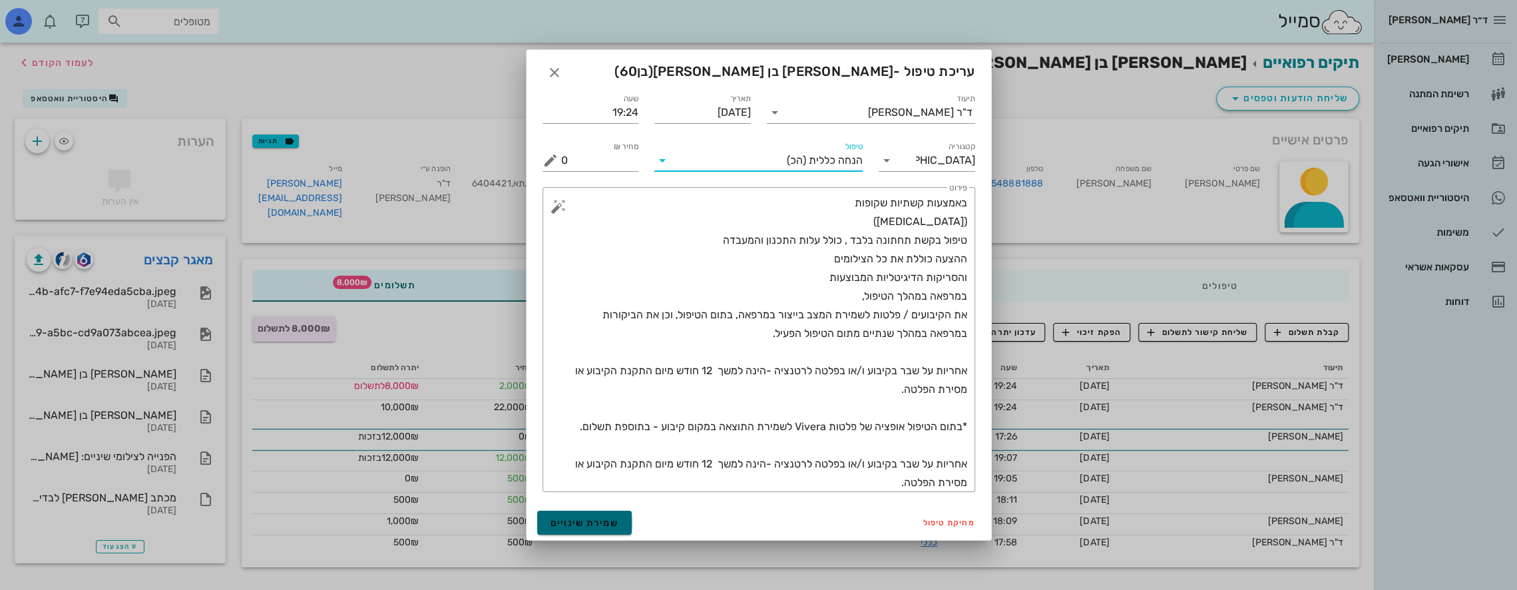
click at [598, 516] on button "שמירת שינויים" at bounding box center [584, 522] width 95 height 24
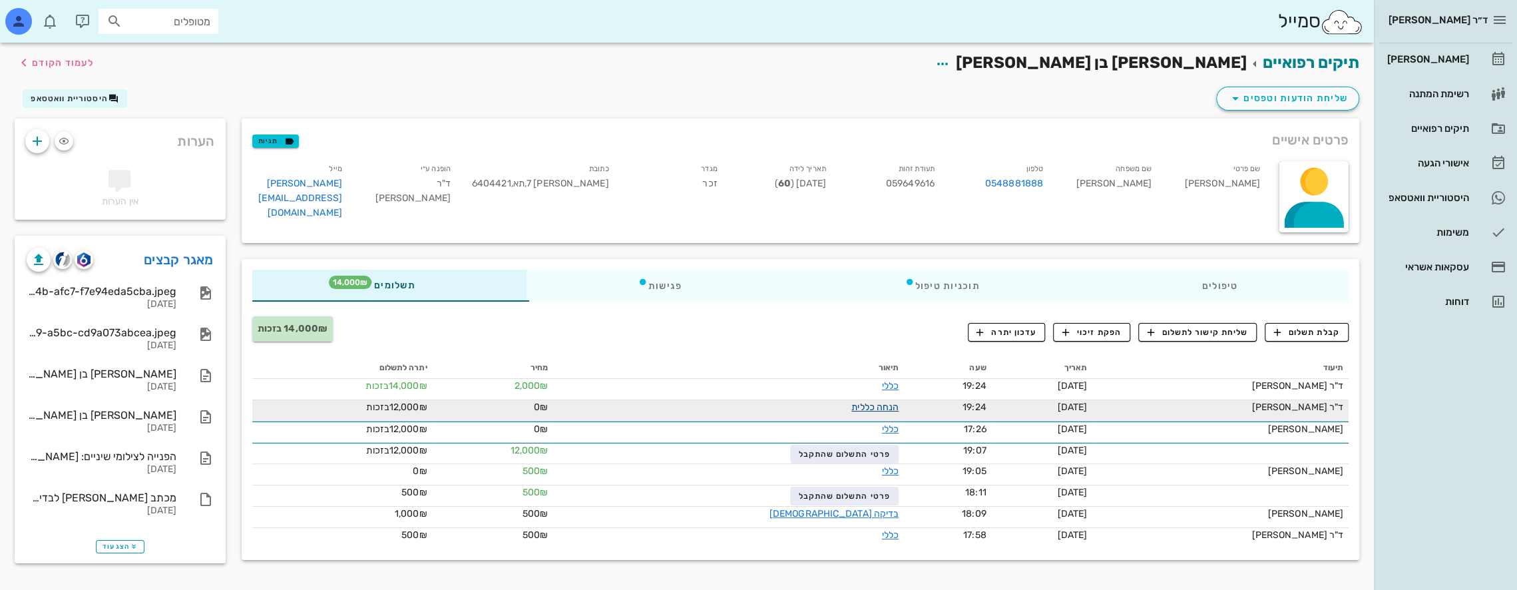
click at [713, 407] on link "הנחה כללית" at bounding box center [874, 406] width 47 height 11
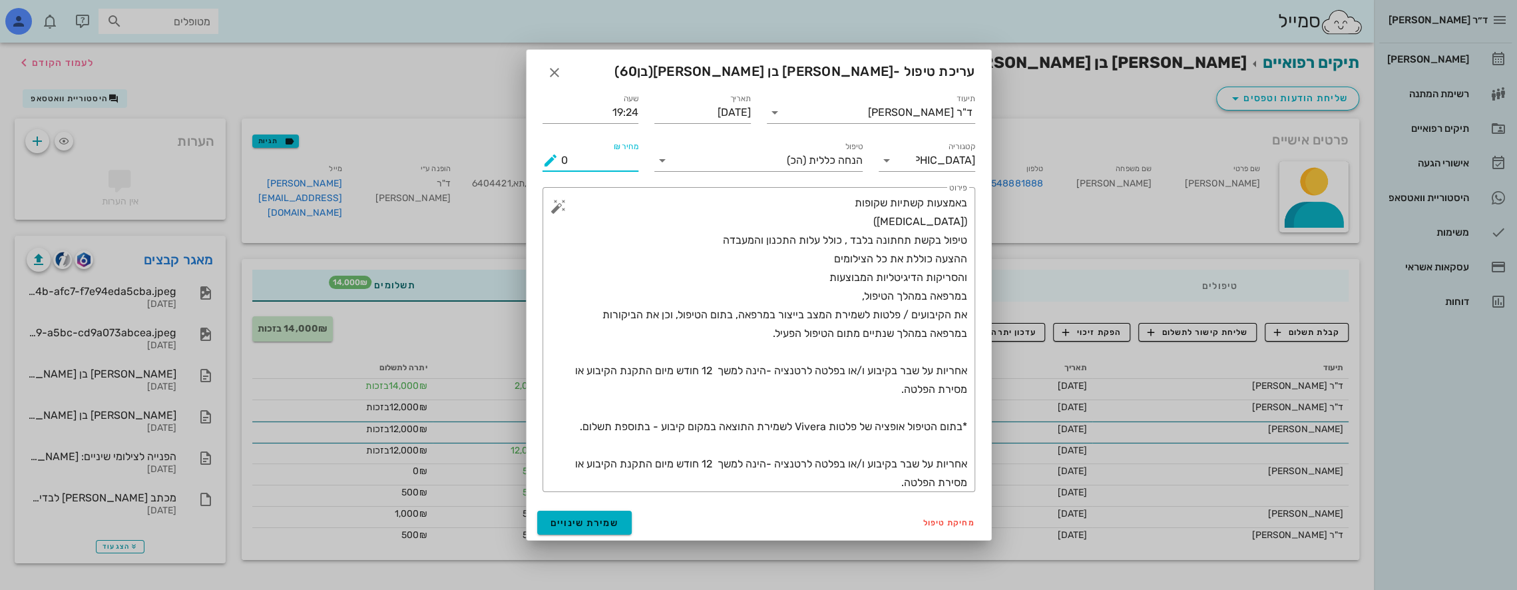
drag, startPoint x: 596, startPoint y: 162, endPoint x: 526, endPoint y: 168, distance: 69.5
click at [526, 168] on div "תיעוד ד"ר [PERSON_NAME] תאריך [DATE] שעה 19:24 קטגוריה [DEMOGRAPHIC_DATA] טיפול…" at bounding box center [758, 294] width 465 height 422
type input "22000"
click at [620, 514] on button "שמירת שינויים" at bounding box center [584, 522] width 95 height 24
